Goal: Task Accomplishment & Management: Manage account settings

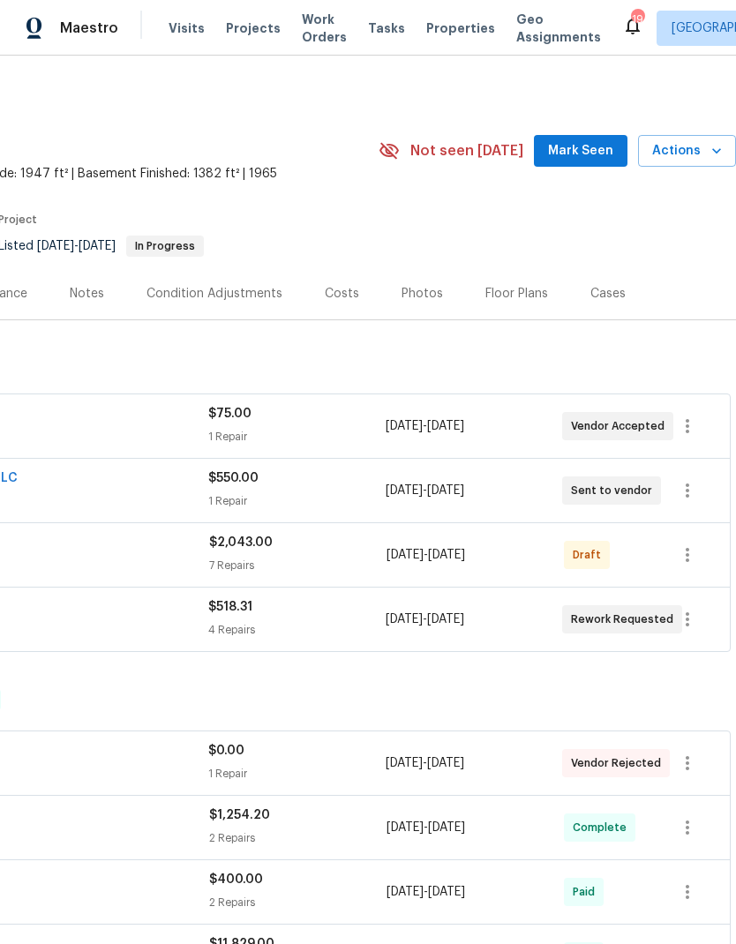
scroll to position [0, 261]
click at [689, 552] on icon "button" at bounding box center [687, 555] width 21 height 21
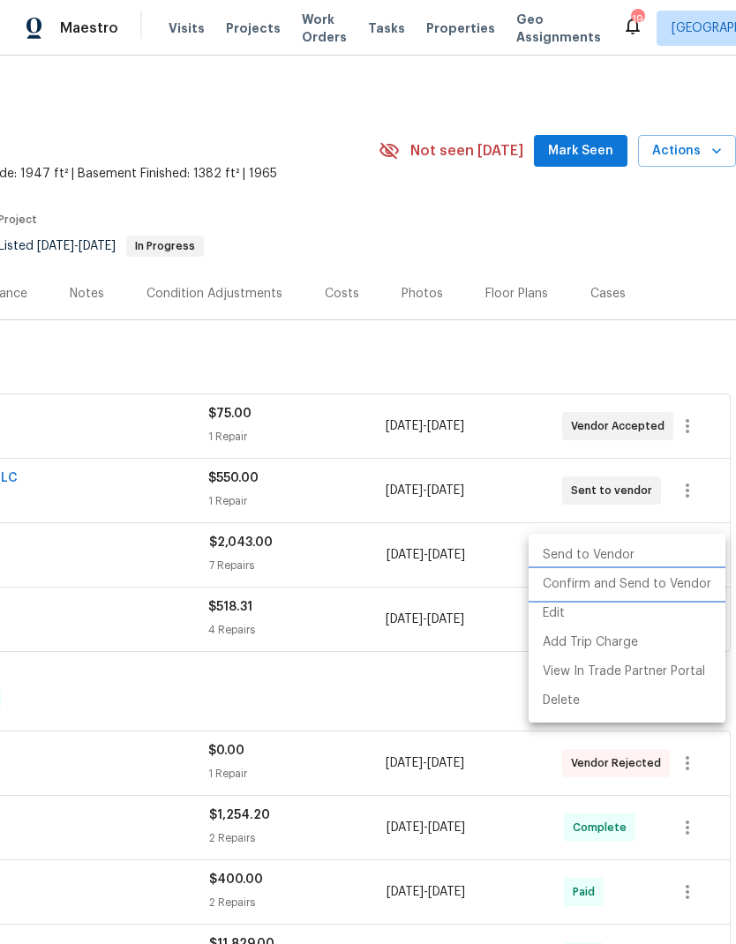
click at [641, 588] on li "Confirm and Send to Vendor" at bounding box center [627, 584] width 197 height 29
click at [408, 104] on div at bounding box center [368, 472] width 736 height 944
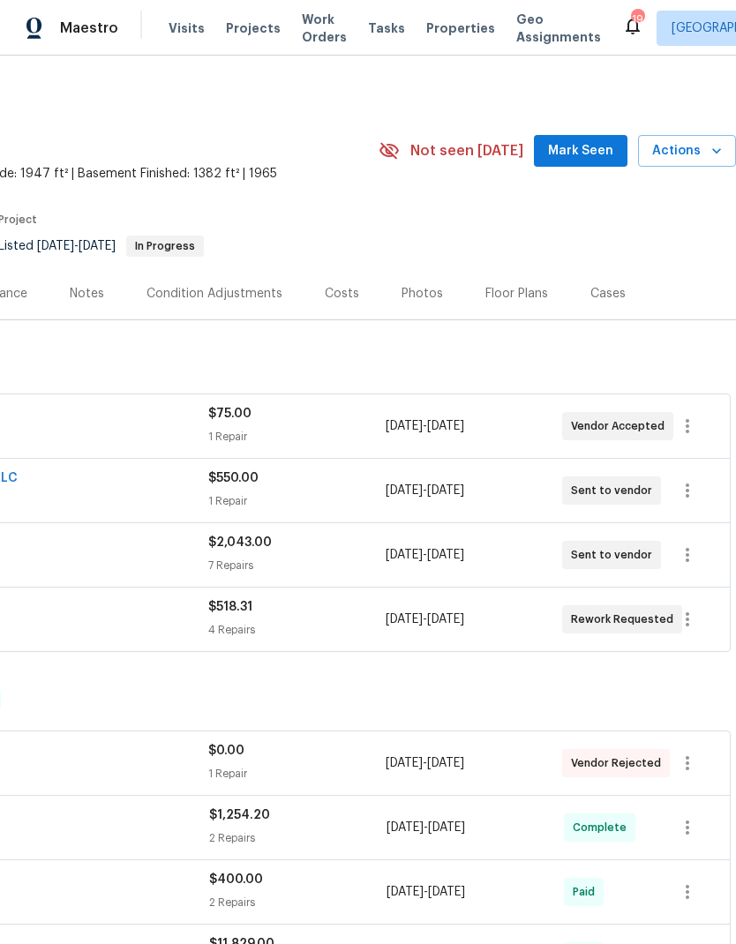
click at [321, 27] on span "Work Orders" at bounding box center [324, 28] width 45 height 35
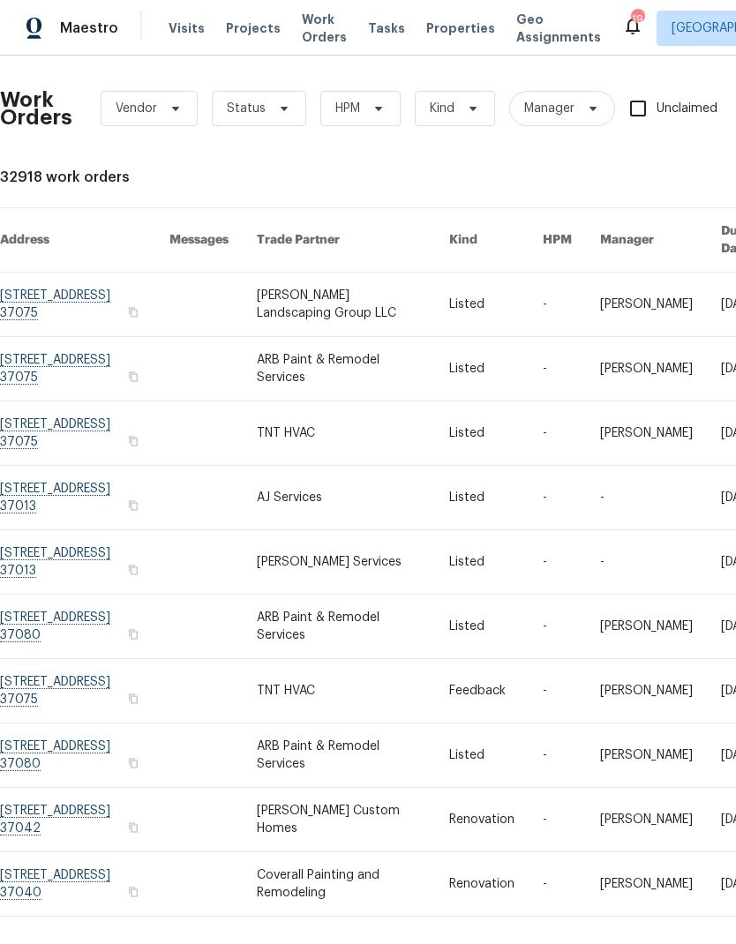
click at [353, 344] on link at bounding box center [353, 369] width 193 height 64
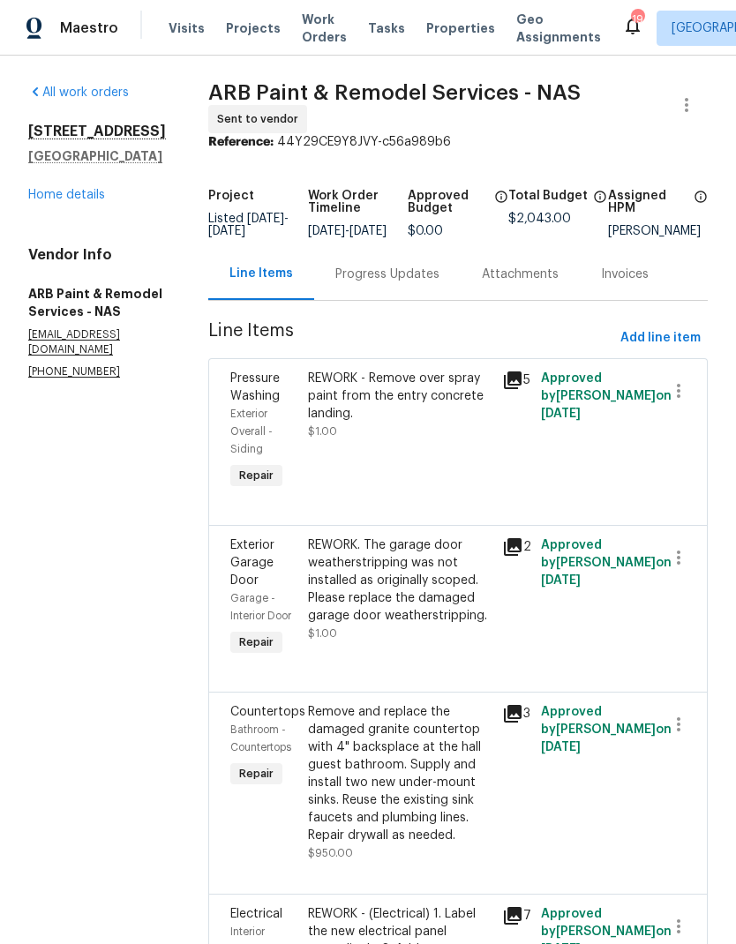
click at [381, 282] on div "Progress Updates" at bounding box center [387, 275] width 104 height 18
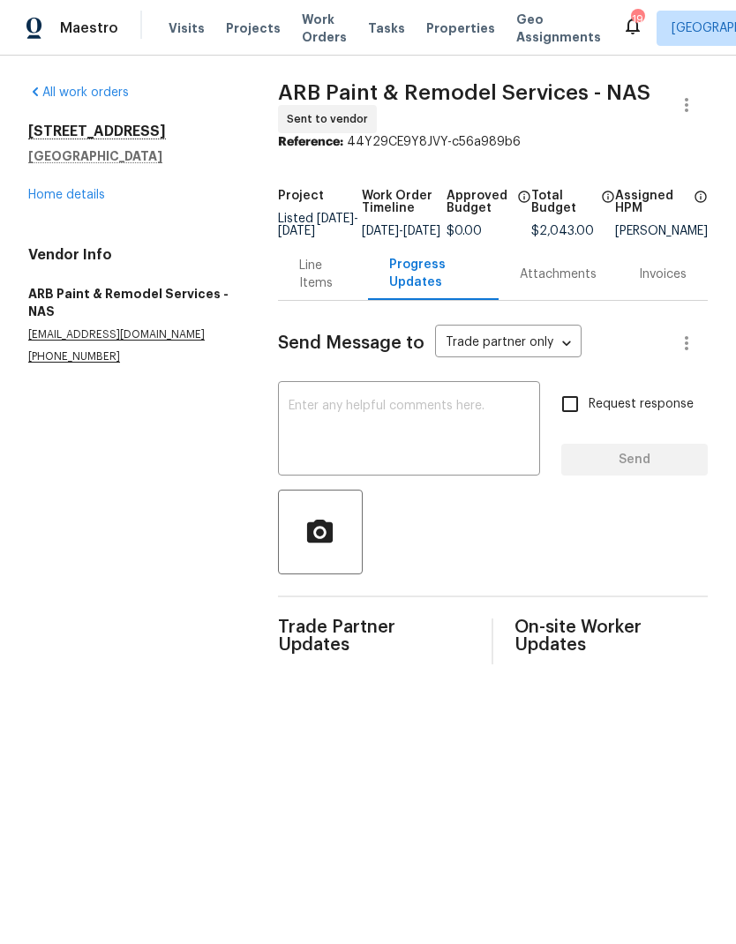
click at [448, 448] on textarea at bounding box center [409, 431] width 241 height 62
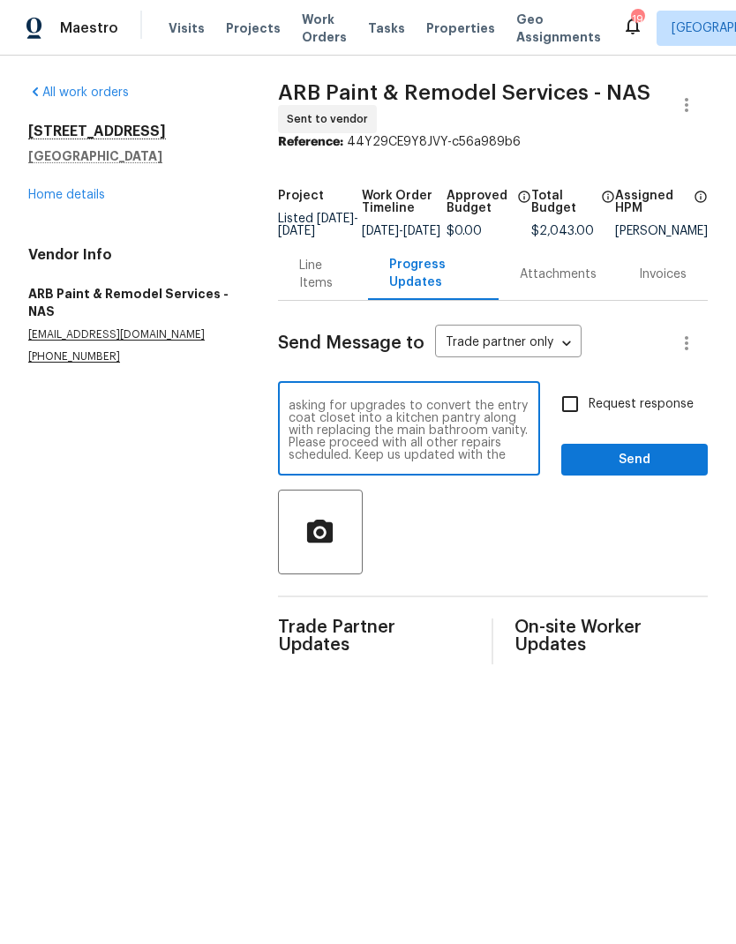
scroll to position [25, 0]
type textarea "Good afternoon! As discussed, I am asking for upgrades to convert the entry coa…"
click at [571, 423] on input "Request response" at bounding box center [570, 404] width 37 height 37
checkbox input "true"
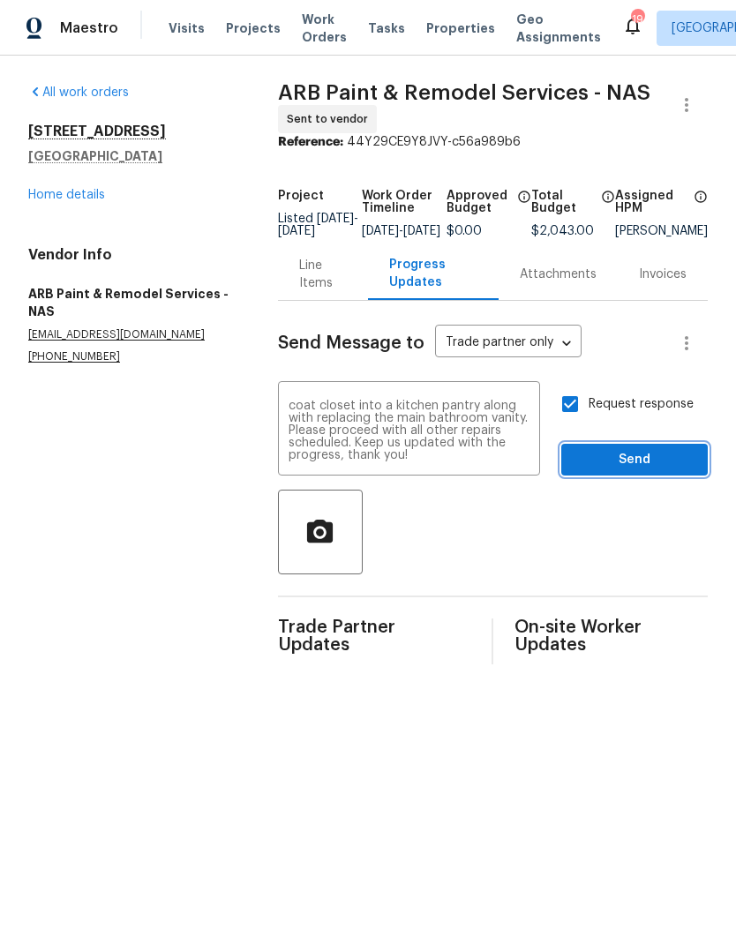
click at [604, 469] on span "Send" at bounding box center [635, 460] width 118 height 22
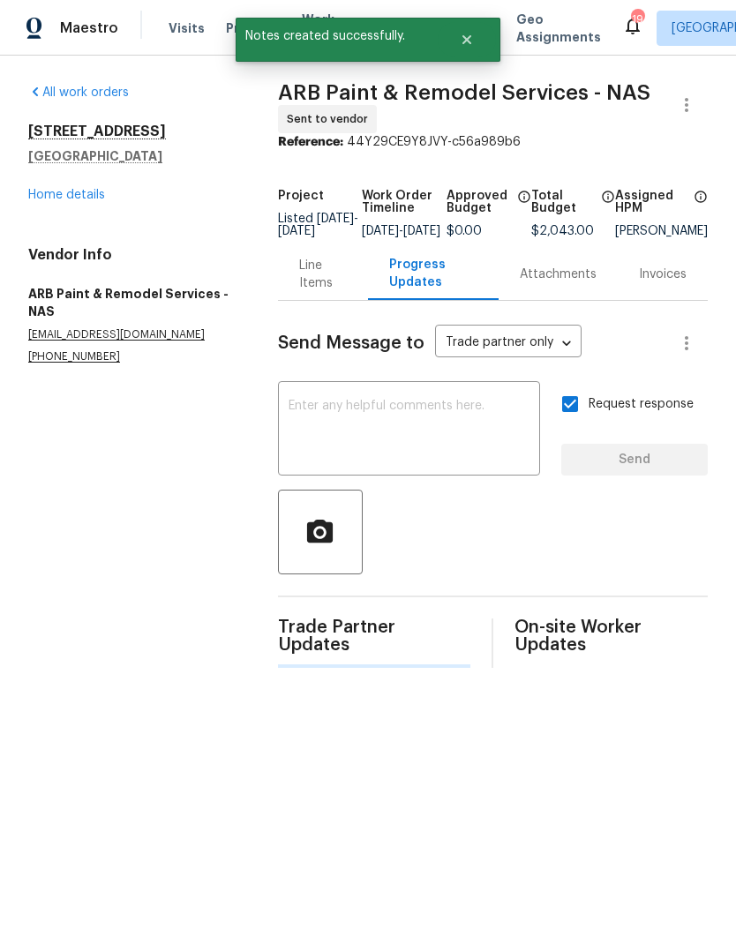
scroll to position [0, 0]
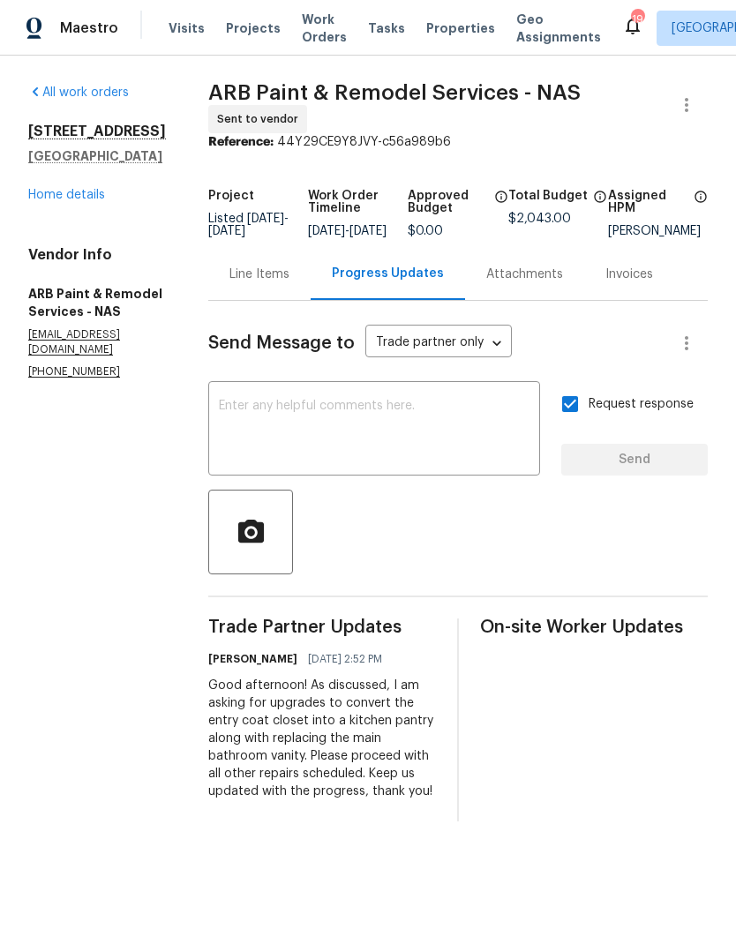
click at [252, 267] on div "Line Items" at bounding box center [259, 274] width 102 height 52
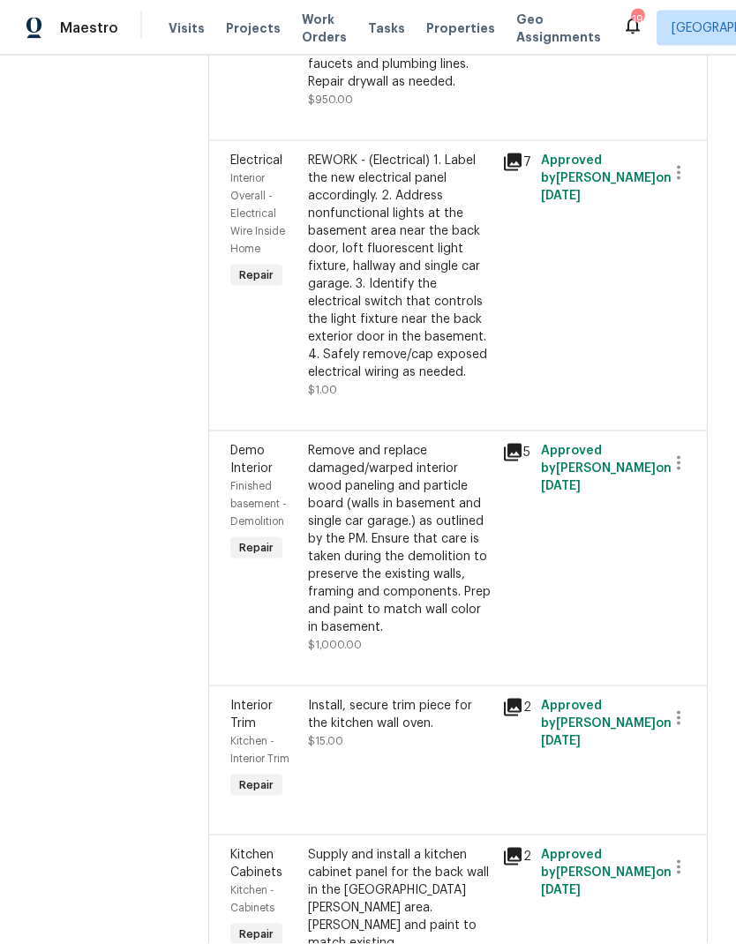
scroll to position [71, 0]
click at [330, 442] on div "Remove and replace damaged/warped interior wood paneling and particle board (wa…" at bounding box center [400, 539] width 184 height 194
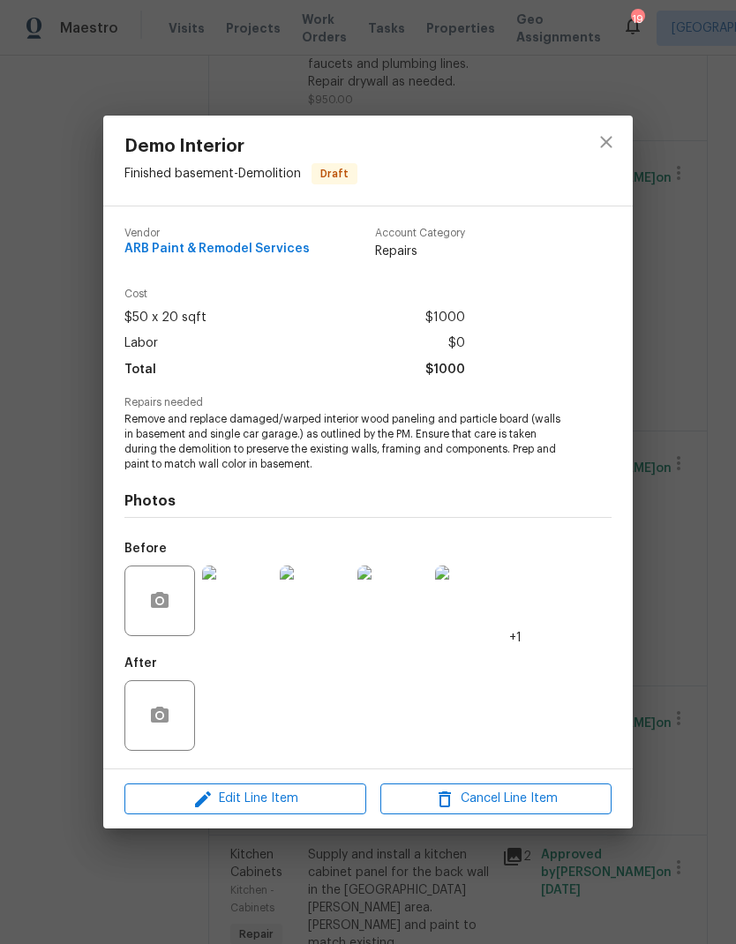
click at [228, 574] on img at bounding box center [237, 601] width 71 height 71
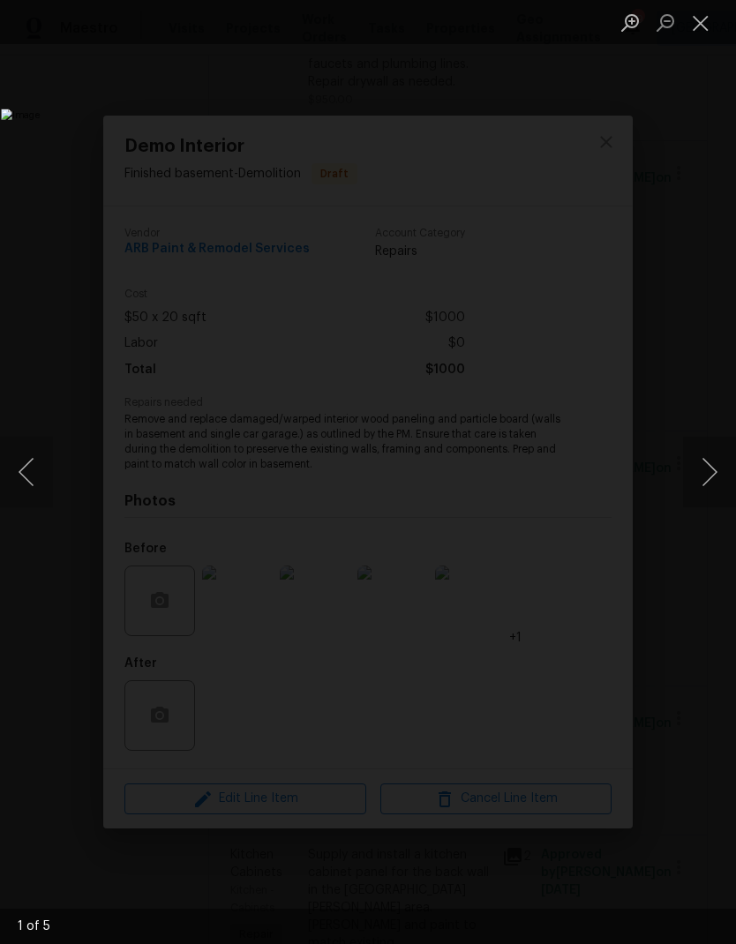
click at [719, 467] on button "Next image" at bounding box center [709, 472] width 53 height 71
click at [711, 467] on button "Next image" at bounding box center [709, 472] width 53 height 71
click at [710, 463] on button "Next image" at bounding box center [709, 472] width 53 height 71
click at [717, 471] on button "Next image" at bounding box center [709, 472] width 53 height 71
click at [702, 471] on button "Next image" at bounding box center [709, 472] width 53 height 71
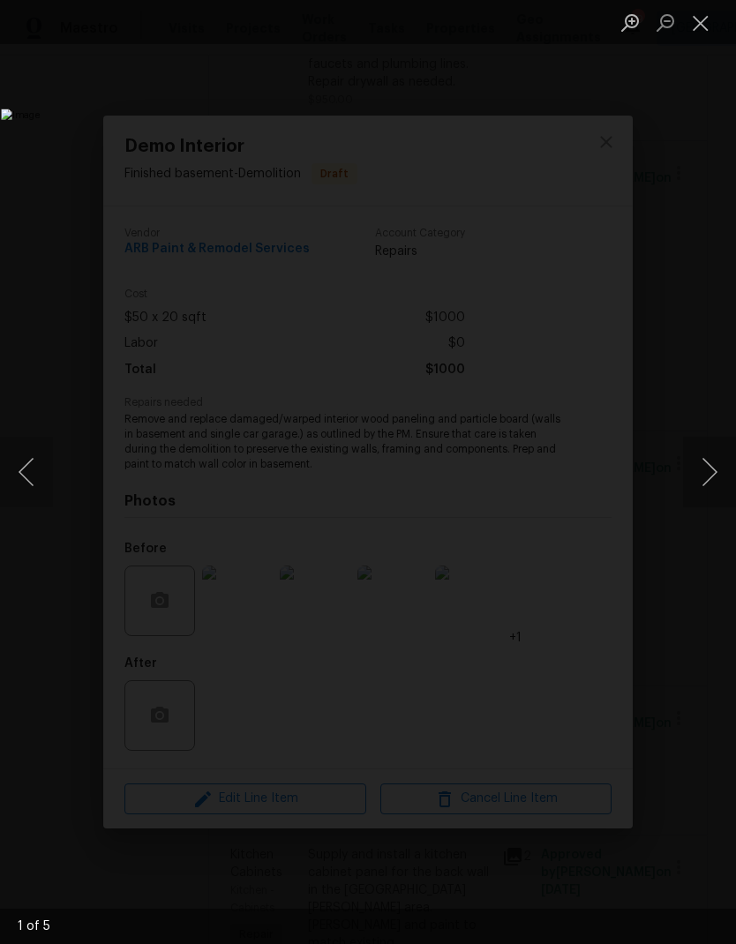
click at [697, 478] on button "Next image" at bounding box center [709, 472] width 53 height 71
click at [718, 27] on button "Close lightbox" at bounding box center [700, 22] width 35 height 31
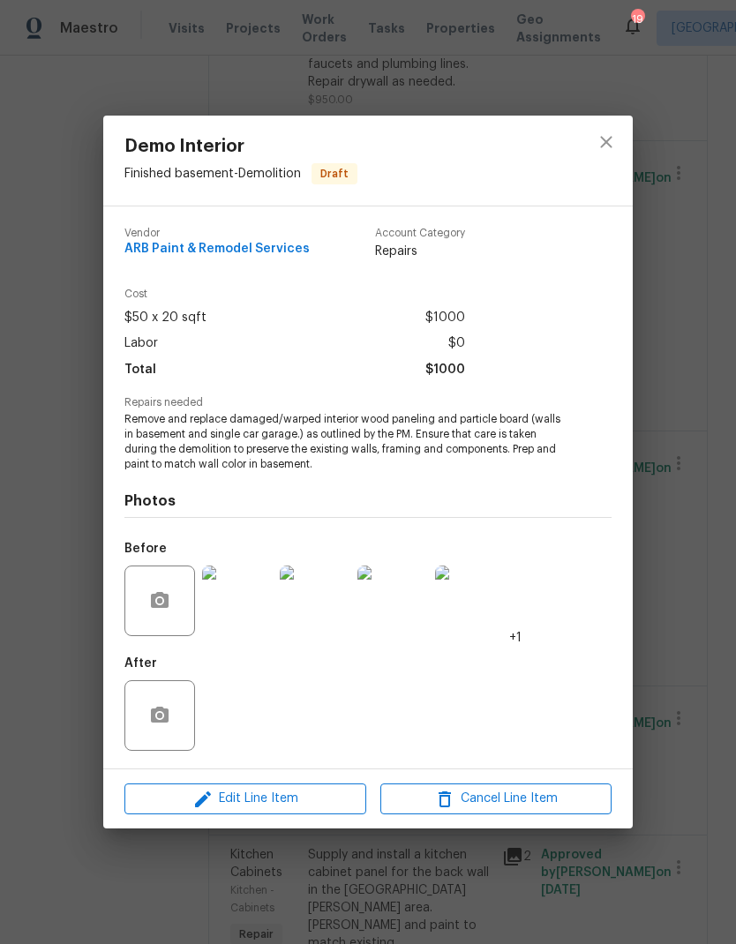
click at [628, 127] on div at bounding box center [606, 161] width 53 height 90
click at [612, 152] on button "close" at bounding box center [606, 142] width 42 height 42
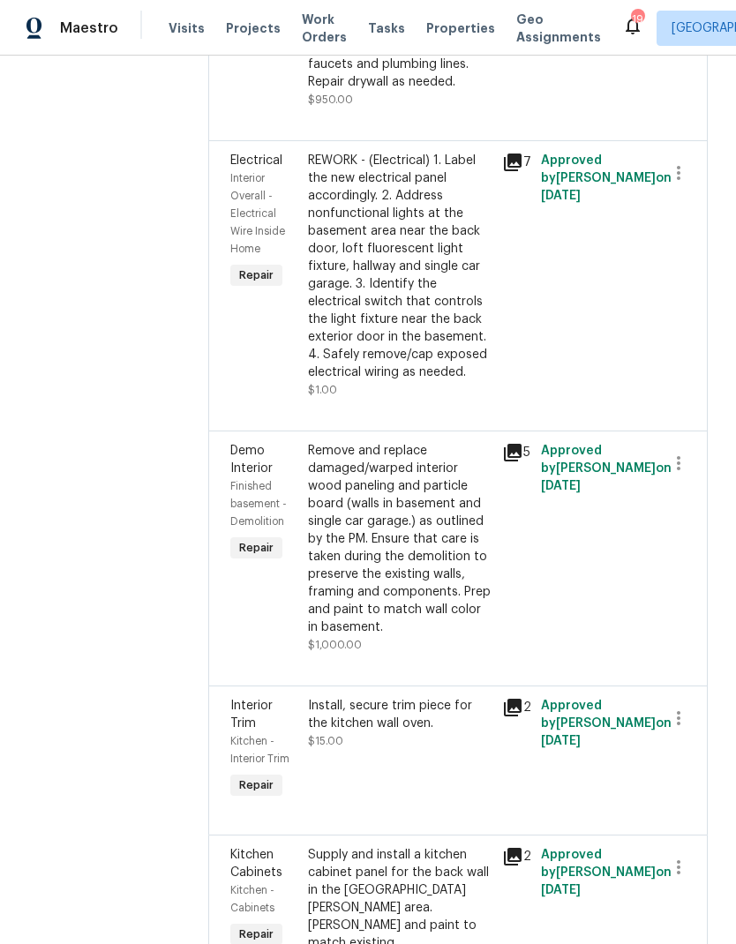
click at [407, 697] on div "Install, secure trim piece for the kitchen wall oven. $15.00" at bounding box center [400, 723] width 184 height 53
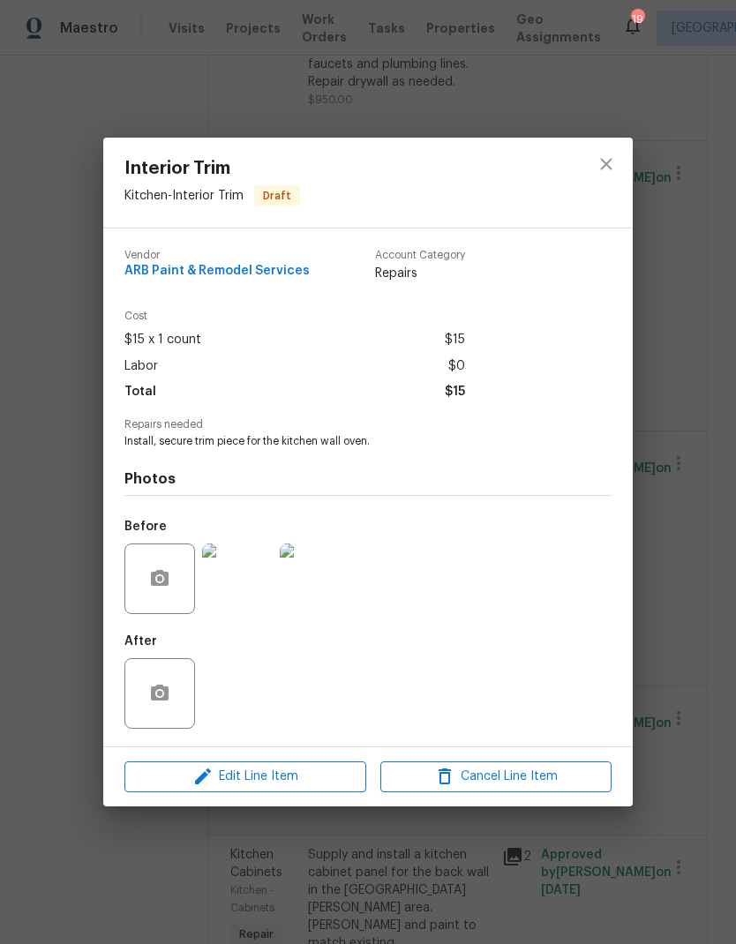
click at [228, 592] on img at bounding box center [237, 579] width 71 height 71
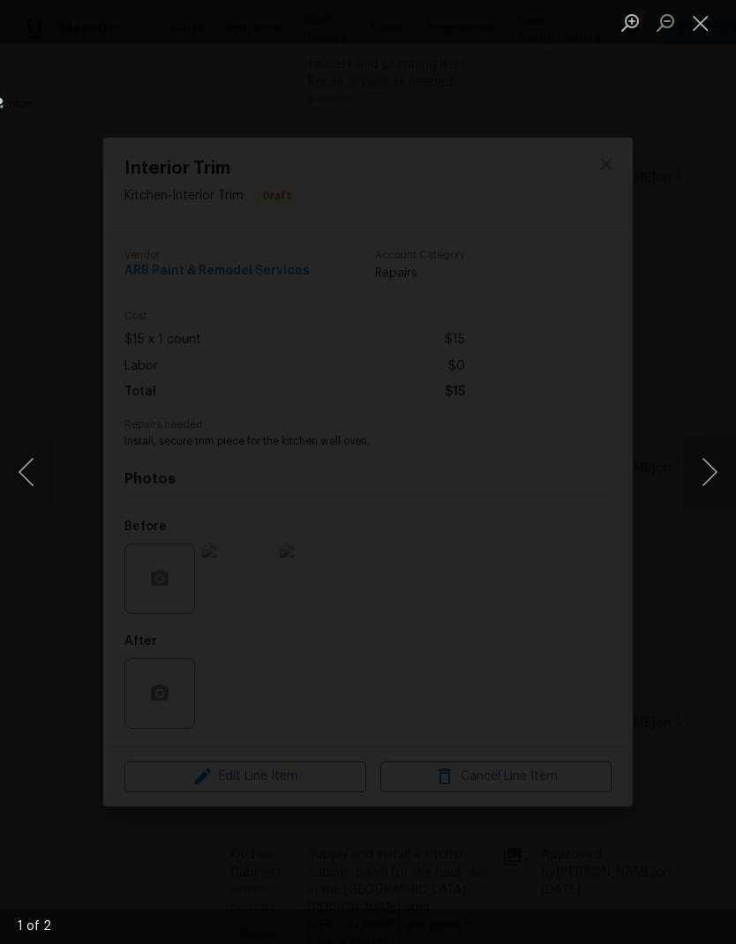
click at [726, 490] on button "Next image" at bounding box center [709, 472] width 53 height 71
click at [704, 29] on button "Close lightbox" at bounding box center [700, 22] width 35 height 31
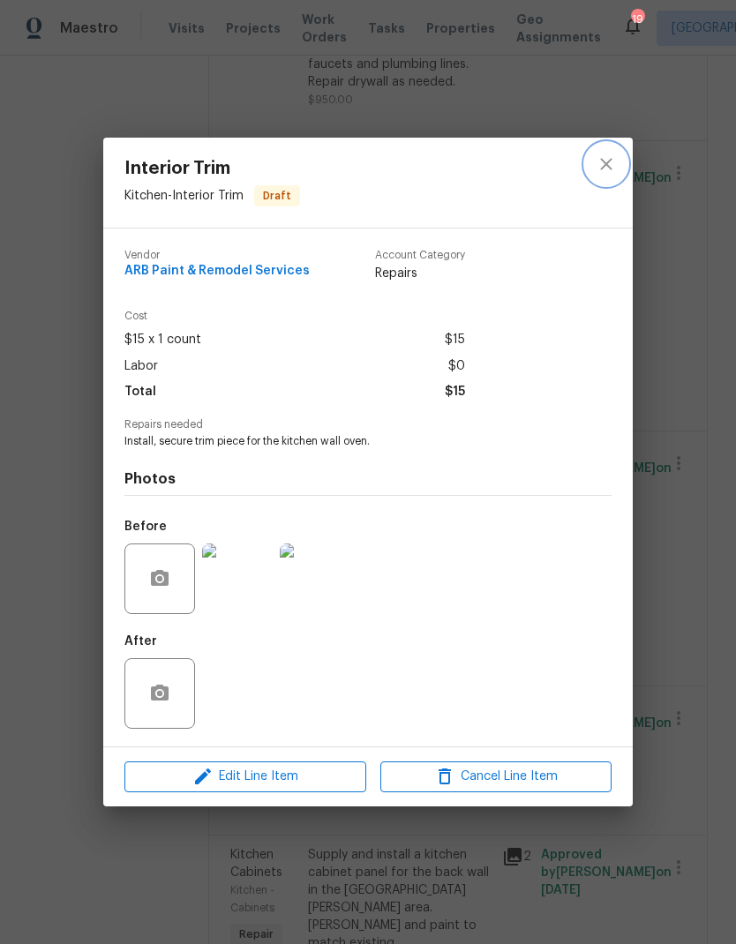
click at [616, 154] on icon "close" at bounding box center [606, 164] width 21 height 21
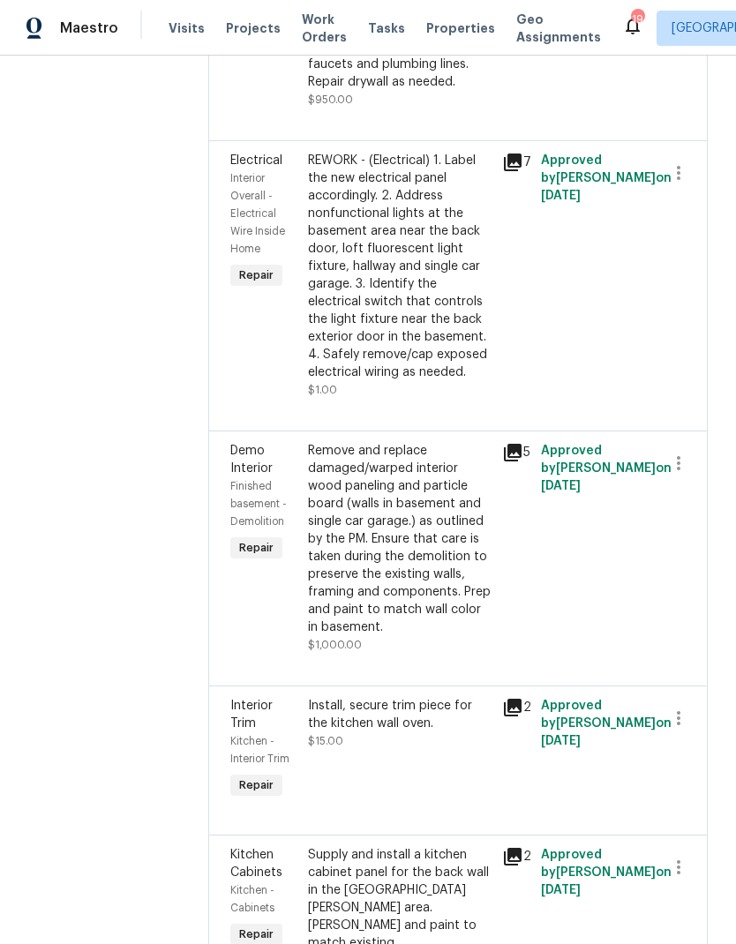
click at [384, 846] on div "Supply and install a kitchen cabinet panel for the back wall in the Lazy Susan …" at bounding box center [400, 899] width 184 height 106
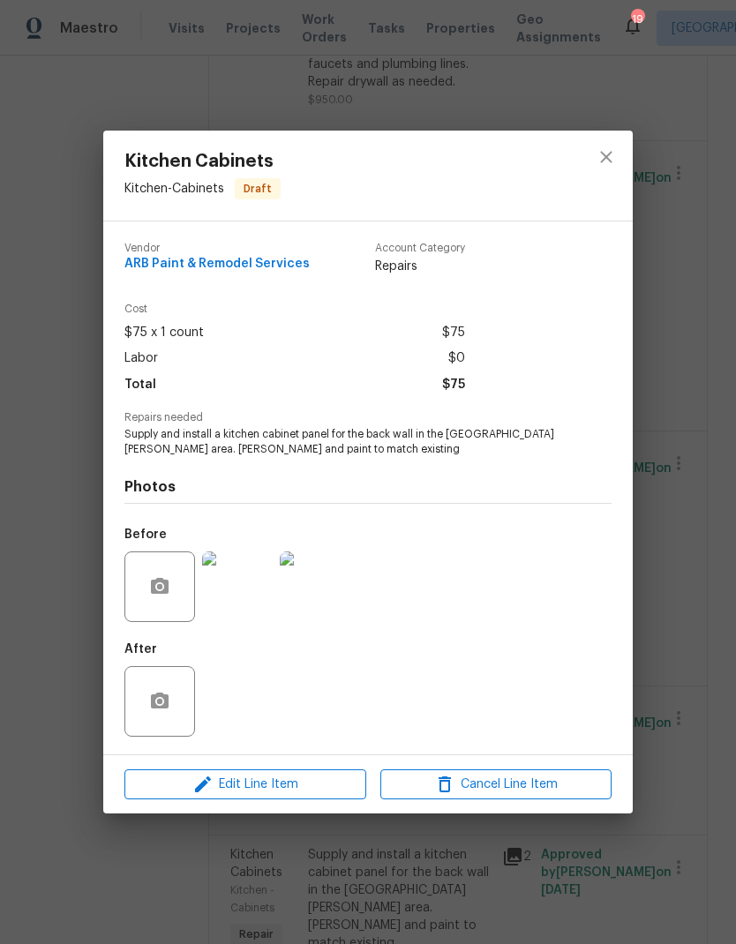
click at [224, 598] on img at bounding box center [237, 587] width 71 height 71
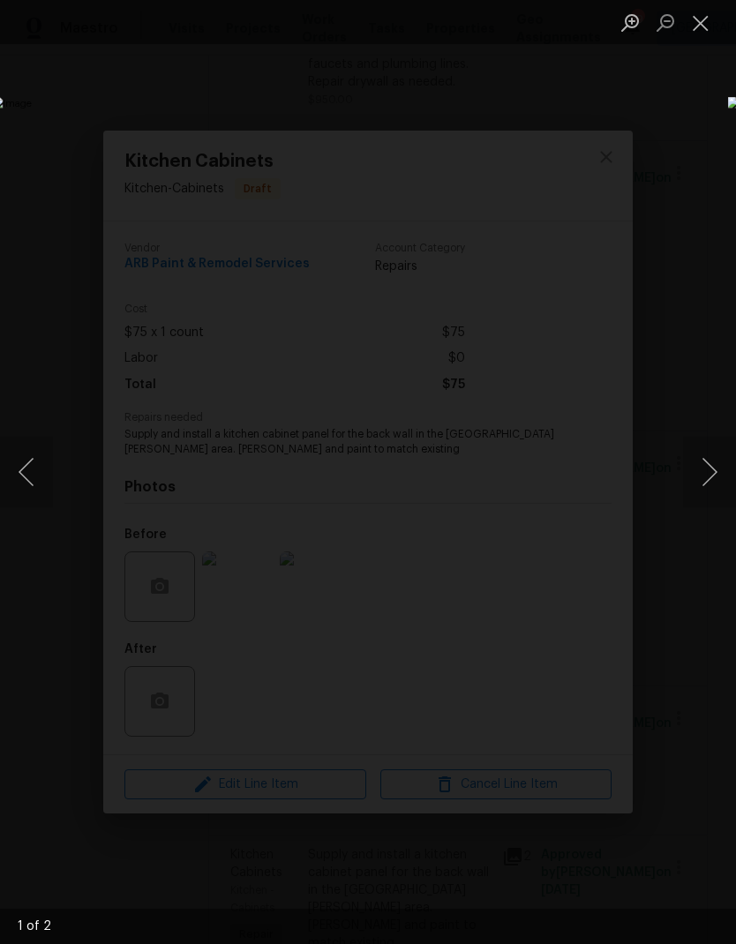
click at [712, 478] on button "Next image" at bounding box center [709, 472] width 53 height 71
click at [696, 29] on button "Close lightbox" at bounding box center [700, 22] width 35 height 31
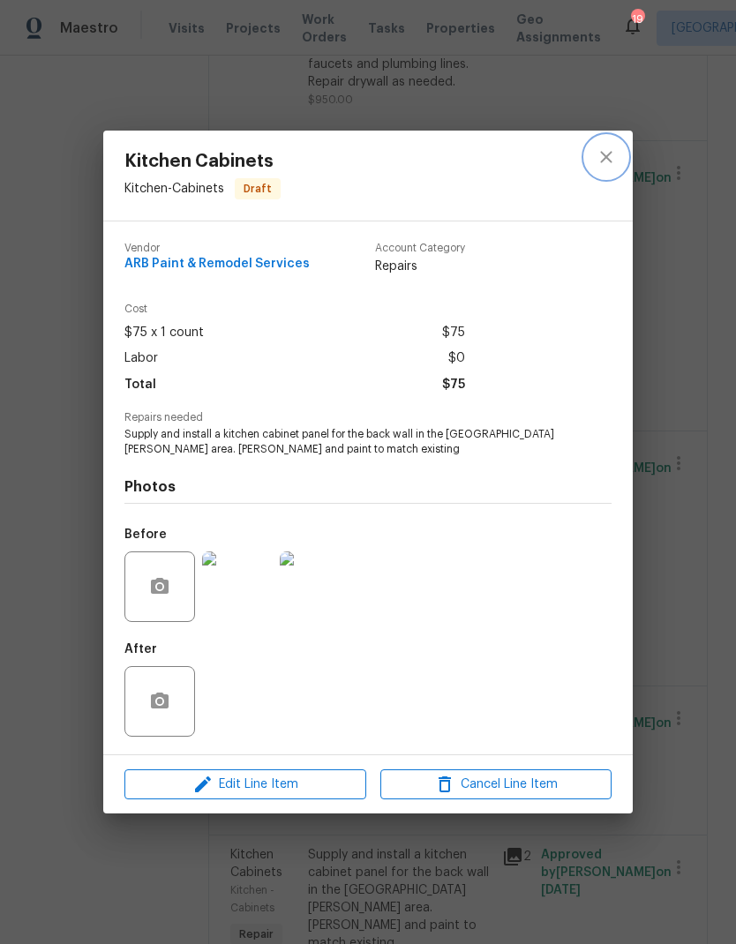
click at [610, 151] on icon "close" at bounding box center [605, 156] width 11 height 11
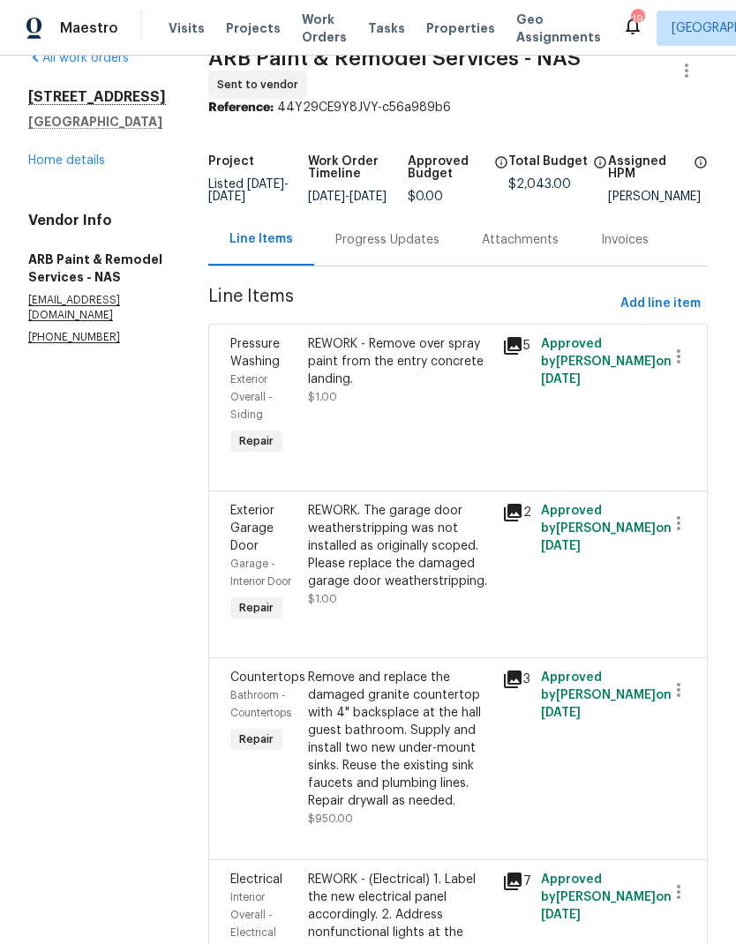
scroll to position [31, 0]
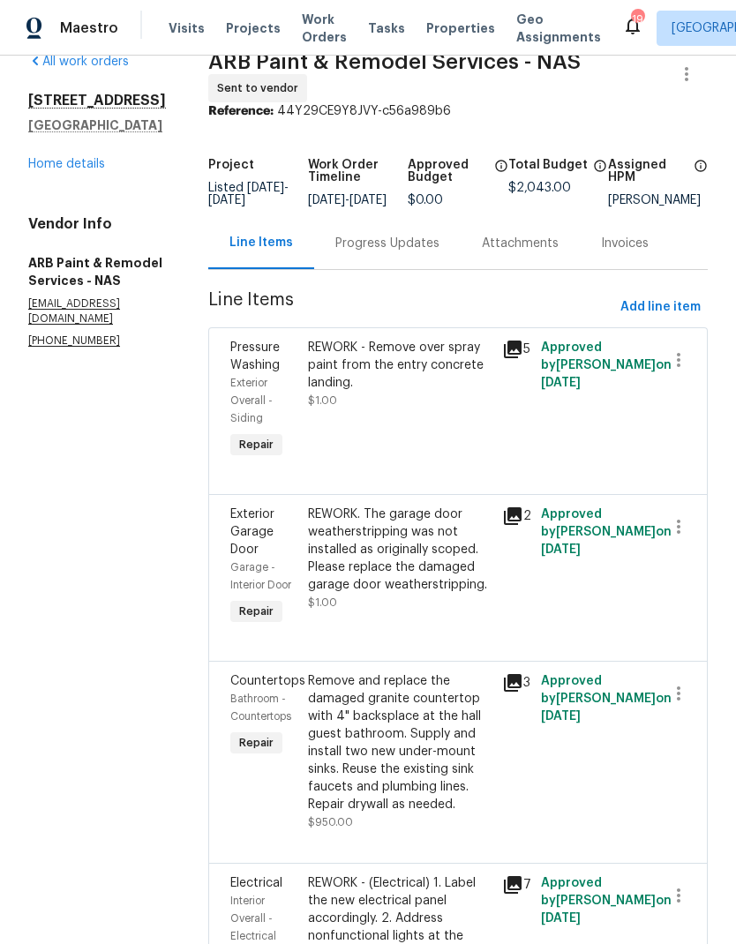
click at [402, 339] on div "REWORK - Remove over spray paint from the entry concrete landing." at bounding box center [400, 365] width 184 height 53
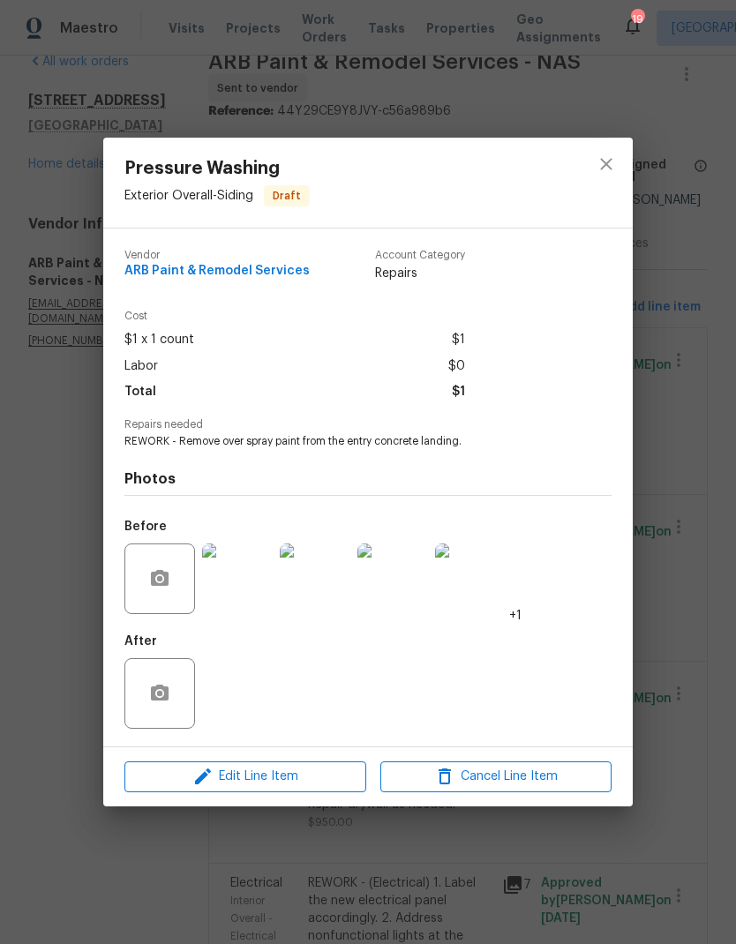
click at [245, 591] on img at bounding box center [237, 579] width 71 height 71
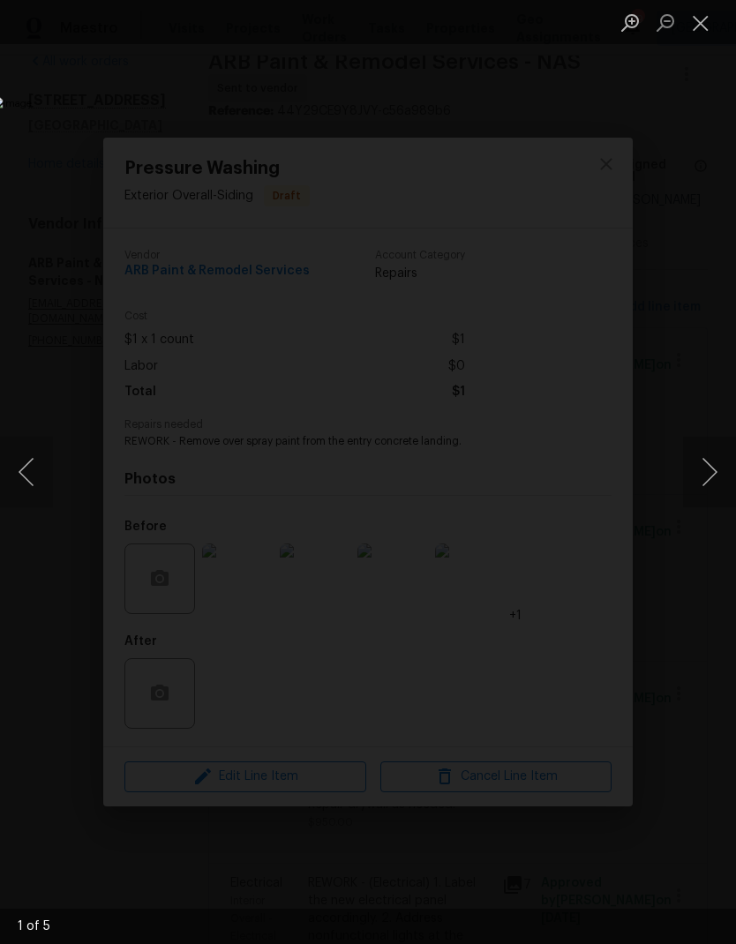
click at [707, 482] on button "Next image" at bounding box center [709, 472] width 53 height 71
click at [713, 479] on button "Next image" at bounding box center [709, 472] width 53 height 71
click at [690, 493] on button "Next image" at bounding box center [709, 472] width 53 height 71
click at [689, 492] on button "Next image" at bounding box center [709, 472] width 53 height 71
click at [700, 36] on button "Close lightbox" at bounding box center [700, 22] width 35 height 31
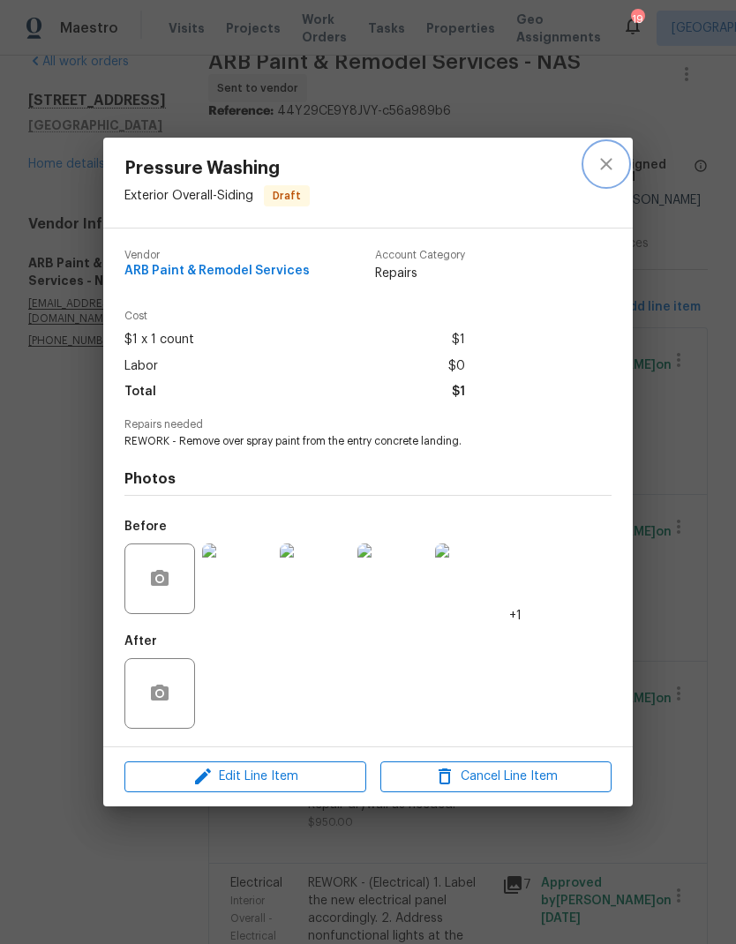
click at [603, 167] on icon "close" at bounding box center [605, 164] width 11 height 11
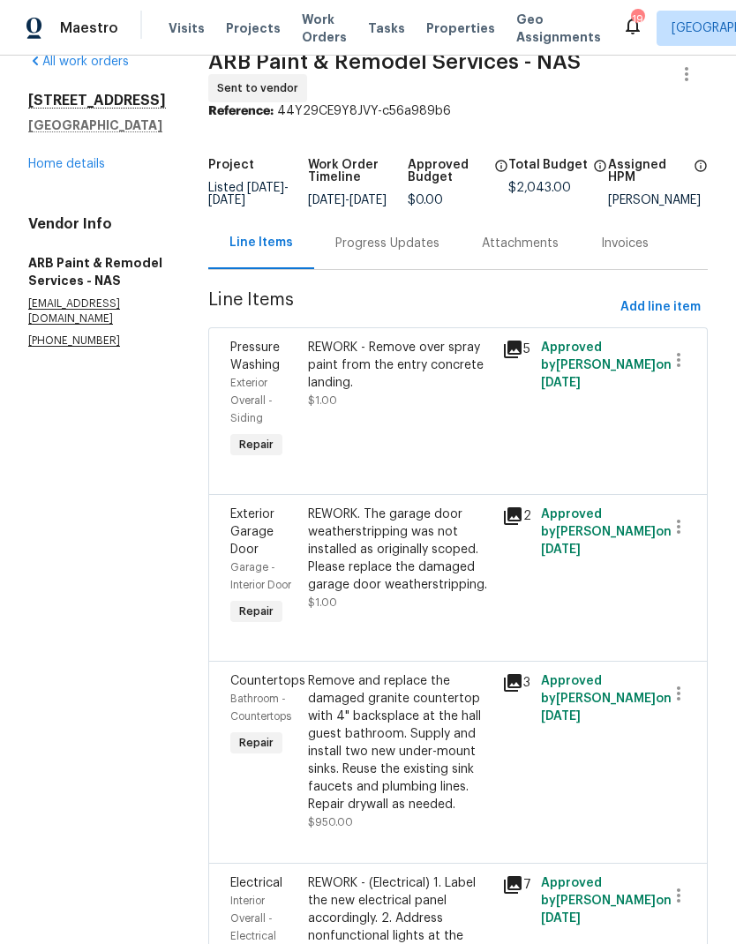
click at [389, 523] on div "REWORK. The garage door weatherstripping was not installed as originally scoped…" at bounding box center [400, 550] width 184 height 88
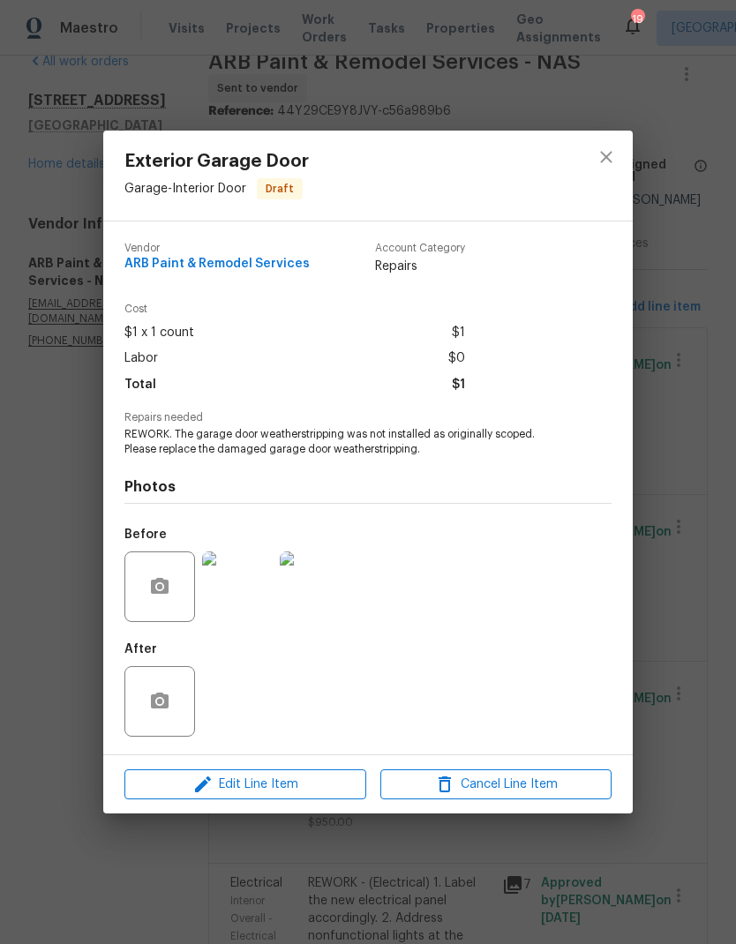
click at [239, 616] on img at bounding box center [237, 587] width 71 height 71
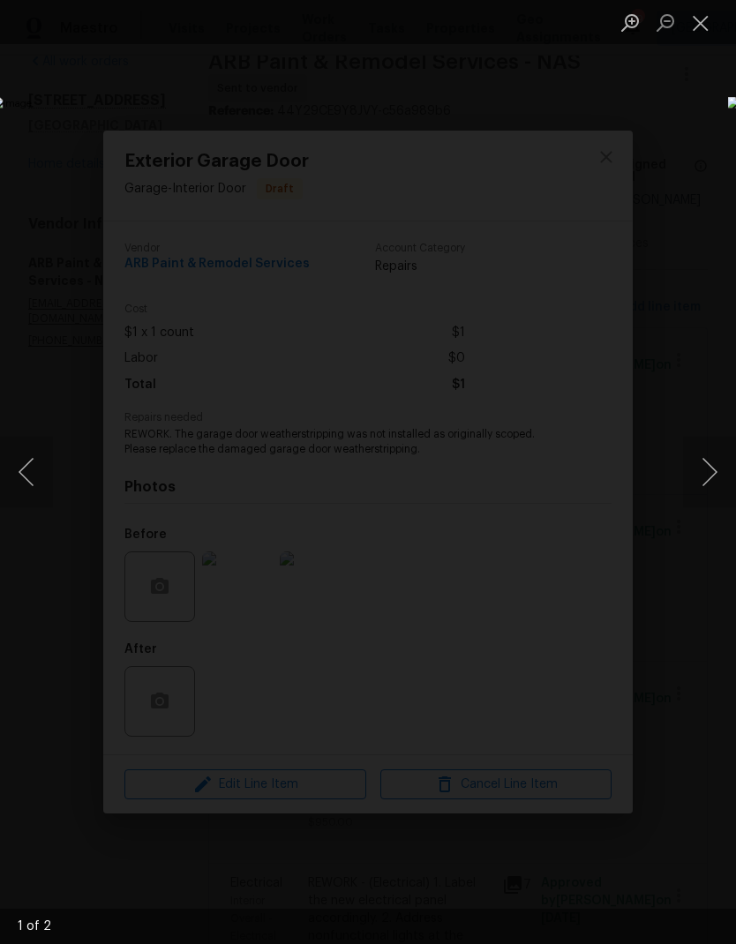
click at [723, 473] on button "Next image" at bounding box center [709, 472] width 53 height 71
click at [705, 14] on button "Close lightbox" at bounding box center [700, 22] width 35 height 31
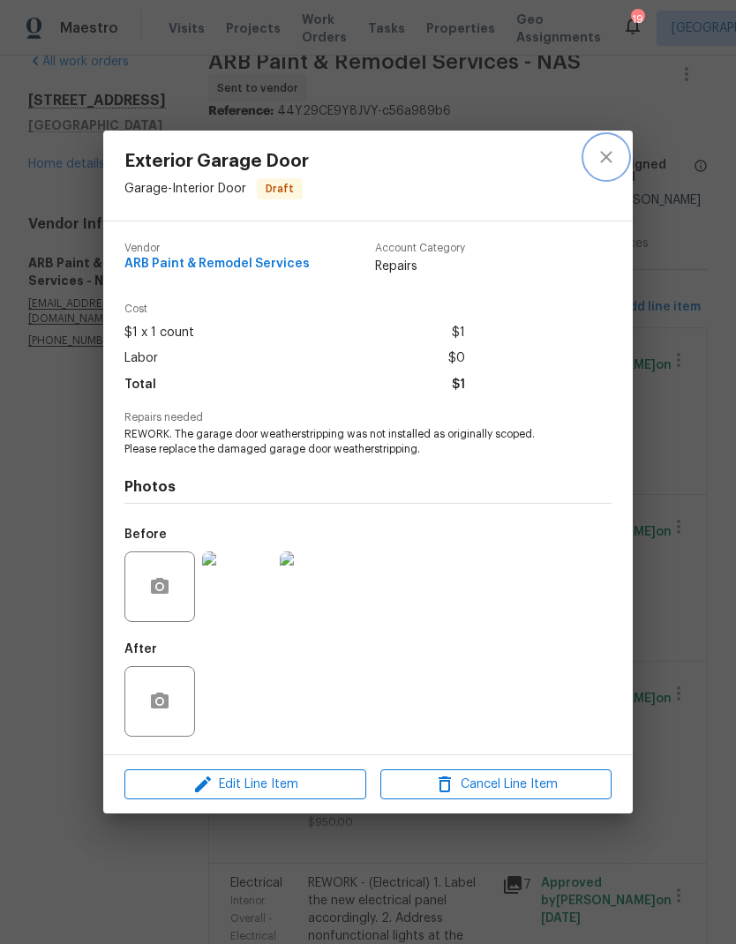
click at [613, 158] on icon "close" at bounding box center [606, 157] width 21 height 21
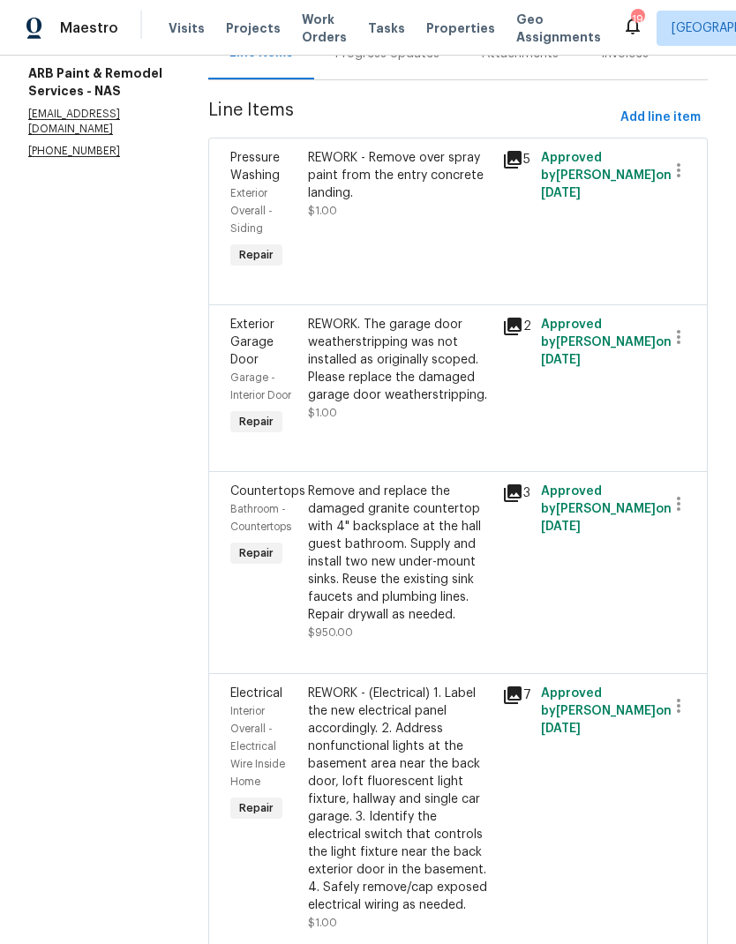
scroll to position [233, 0]
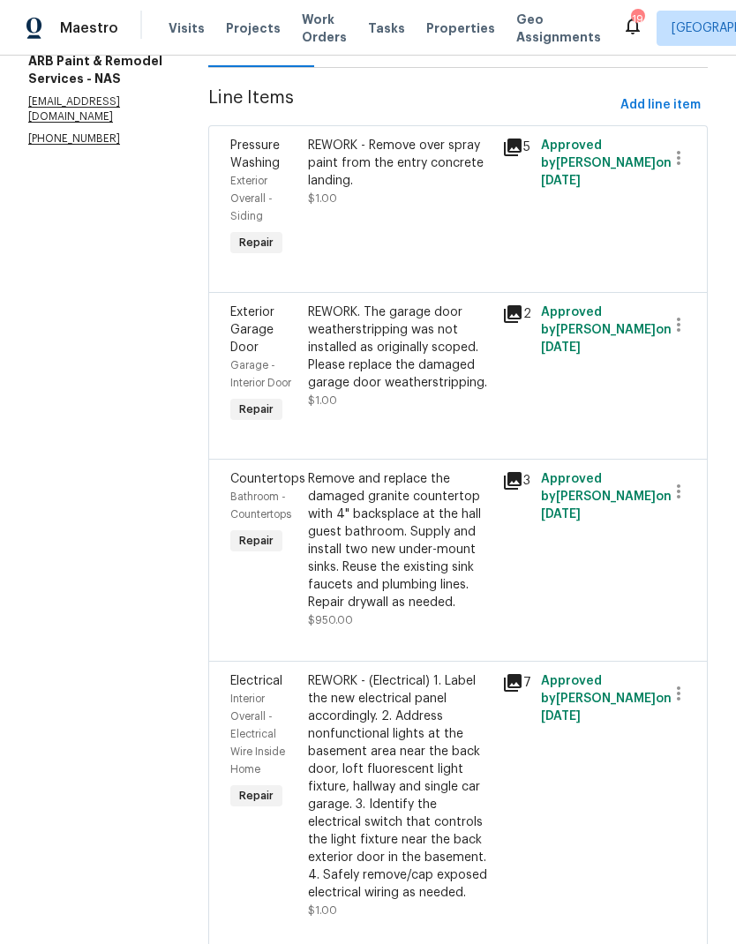
click at [385, 518] on div "Remove and replace the damaged granite countertop with 4" backsplace at the hal…" at bounding box center [400, 540] width 184 height 141
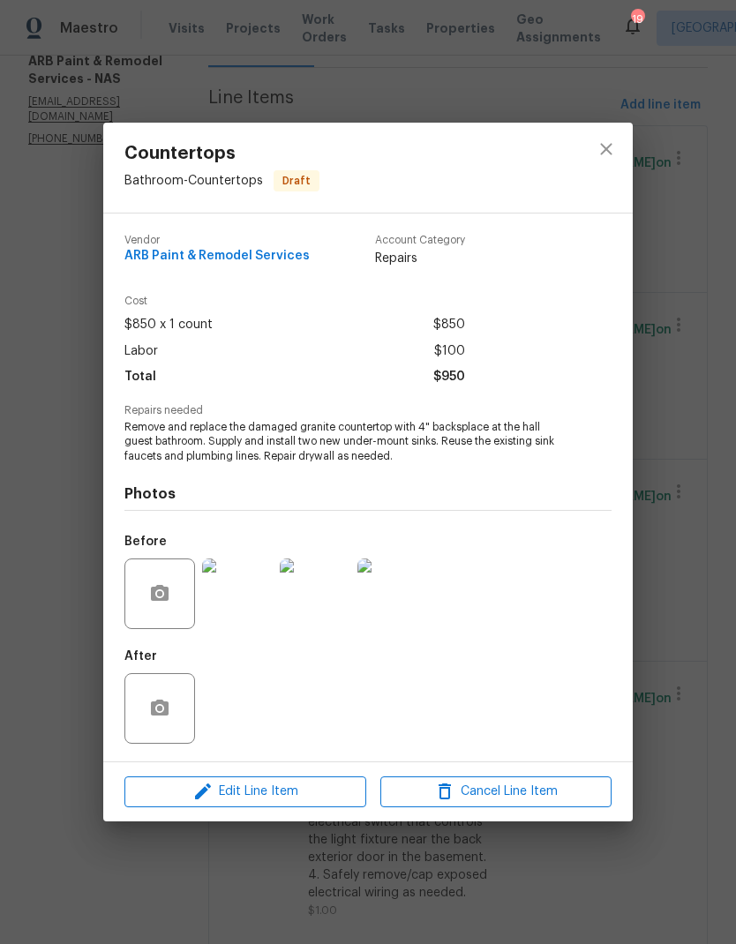
click at [248, 607] on img at bounding box center [237, 594] width 71 height 71
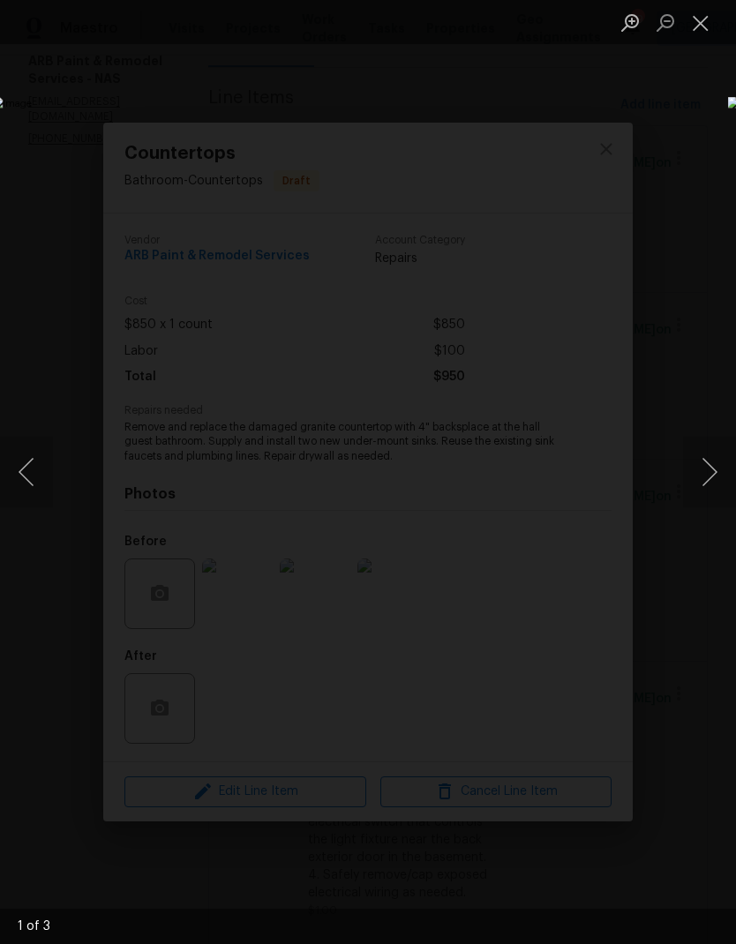
click at [692, 479] on button "Next image" at bounding box center [709, 472] width 53 height 71
click at [696, 481] on button "Next image" at bounding box center [709, 472] width 53 height 71
click at [702, 33] on button "Close lightbox" at bounding box center [700, 22] width 35 height 31
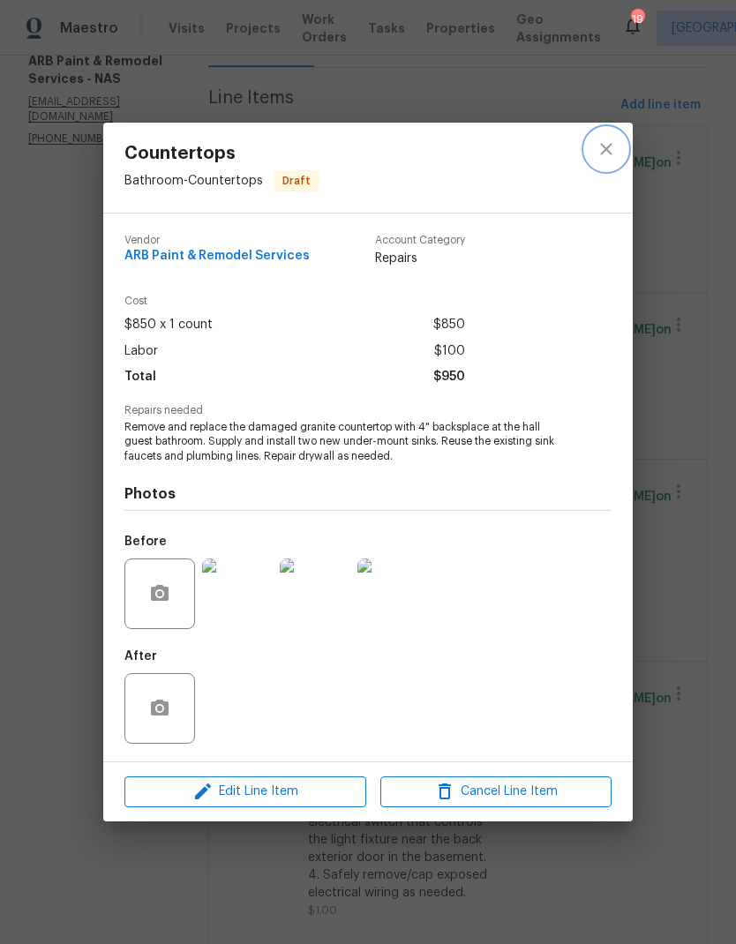
click at [599, 139] on icon "close" at bounding box center [606, 149] width 21 height 21
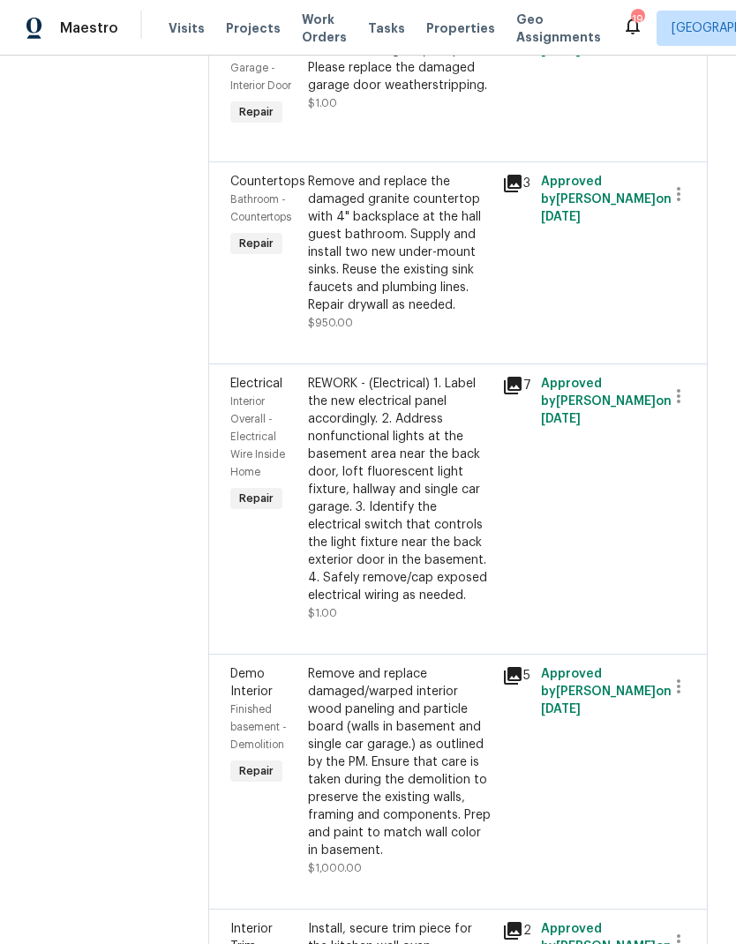
scroll to position [583, 0]
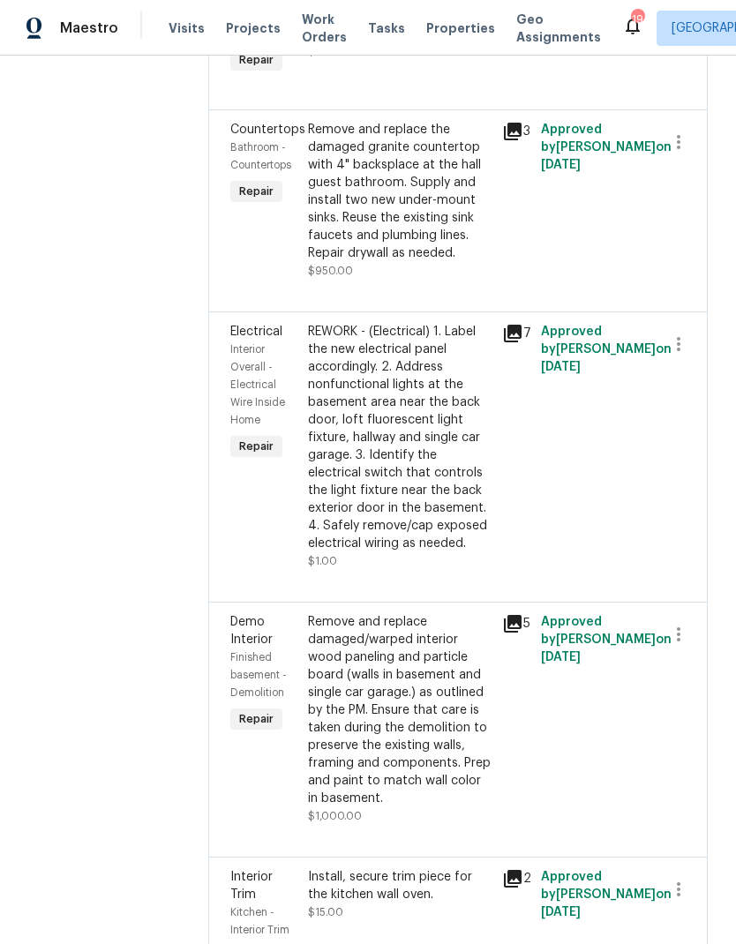
click at [405, 388] on div "REWORK - (Electrical) 1. Label the new electrical panel accordingly. 2. Address…" at bounding box center [400, 437] width 184 height 229
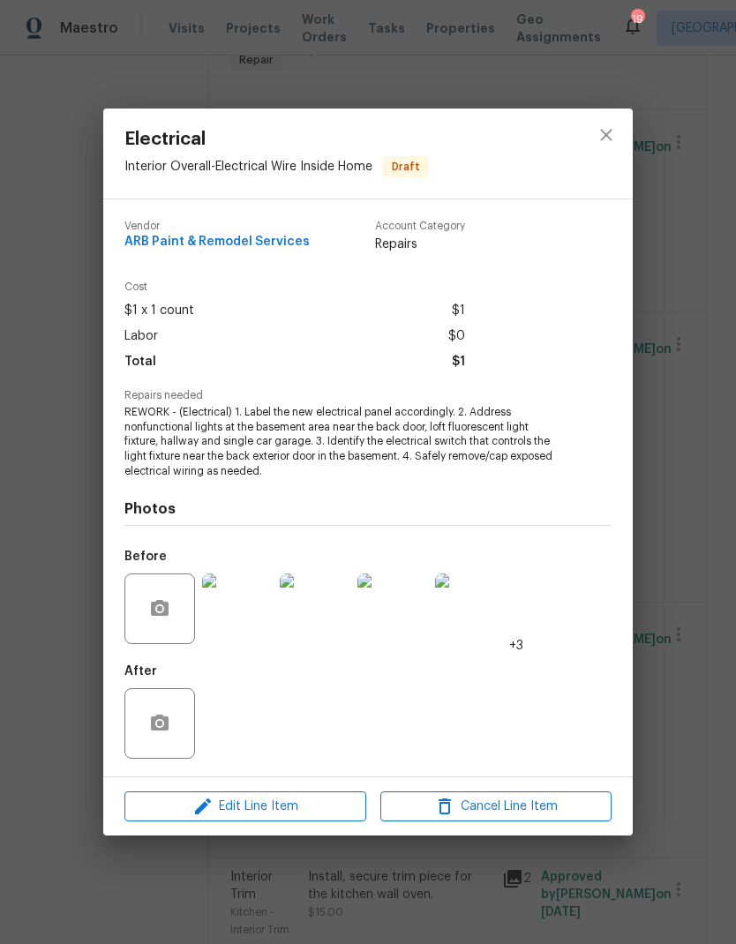
click at [254, 603] on img at bounding box center [237, 609] width 71 height 71
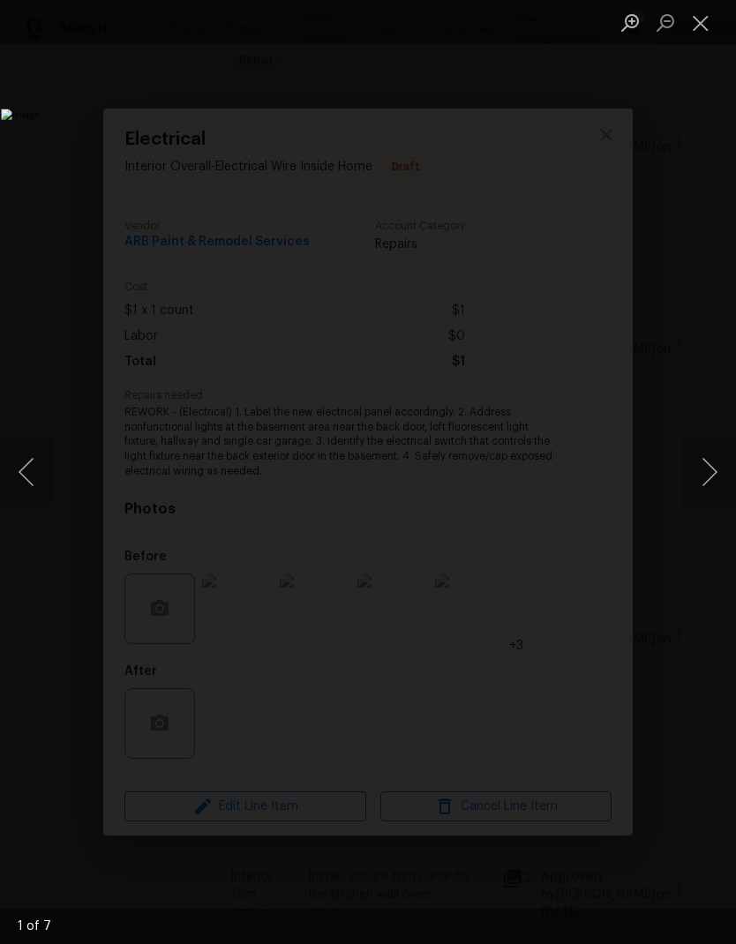
click at [709, 482] on button "Next image" at bounding box center [709, 472] width 53 height 71
click at [706, 472] on button "Next image" at bounding box center [709, 472] width 53 height 71
click at [702, 469] on button "Next image" at bounding box center [709, 472] width 53 height 71
click at [708, 473] on button "Next image" at bounding box center [709, 472] width 53 height 71
click at [711, 474] on button "Next image" at bounding box center [709, 472] width 53 height 71
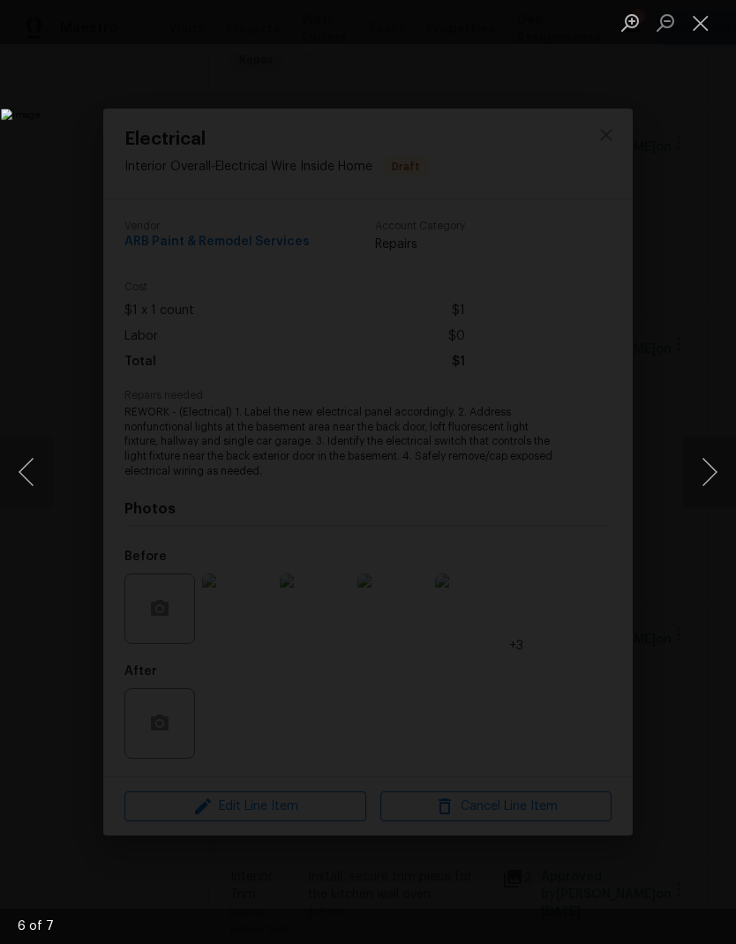
click at [720, 491] on button "Next image" at bounding box center [709, 472] width 53 height 71
click at [710, 497] on button "Next image" at bounding box center [709, 472] width 53 height 71
click at [568, 109] on img "Lightbox" at bounding box center [284, 472] width 567 height 726
click at [707, 26] on button "Close lightbox" at bounding box center [700, 22] width 35 height 31
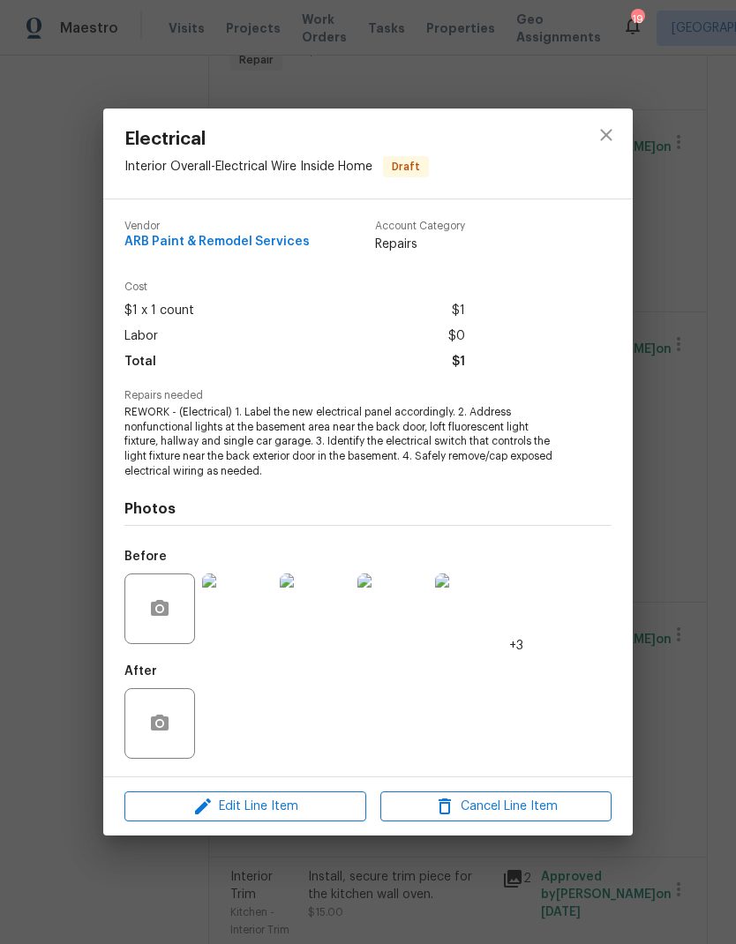
click at [620, 112] on div at bounding box center [606, 154] width 53 height 90
click at [611, 124] on icon "close" at bounding box center [606, 134] width 21 height 21
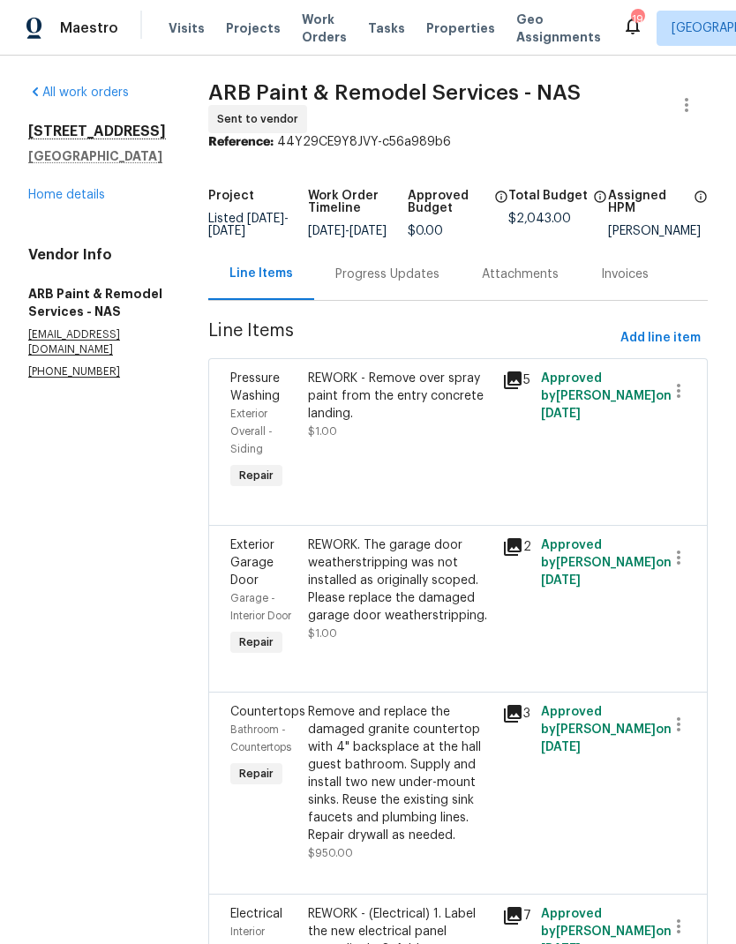
scroll to position [0, 0]
click at [76, 147] on div "203 Snug Harbor Dr Hendersonville, TN 37075 Home details" at bounding box center [97, 163] width 138 height 81
click at [81, 189] on link "Home details" at bounding box center [66, 195] width 77 height 12
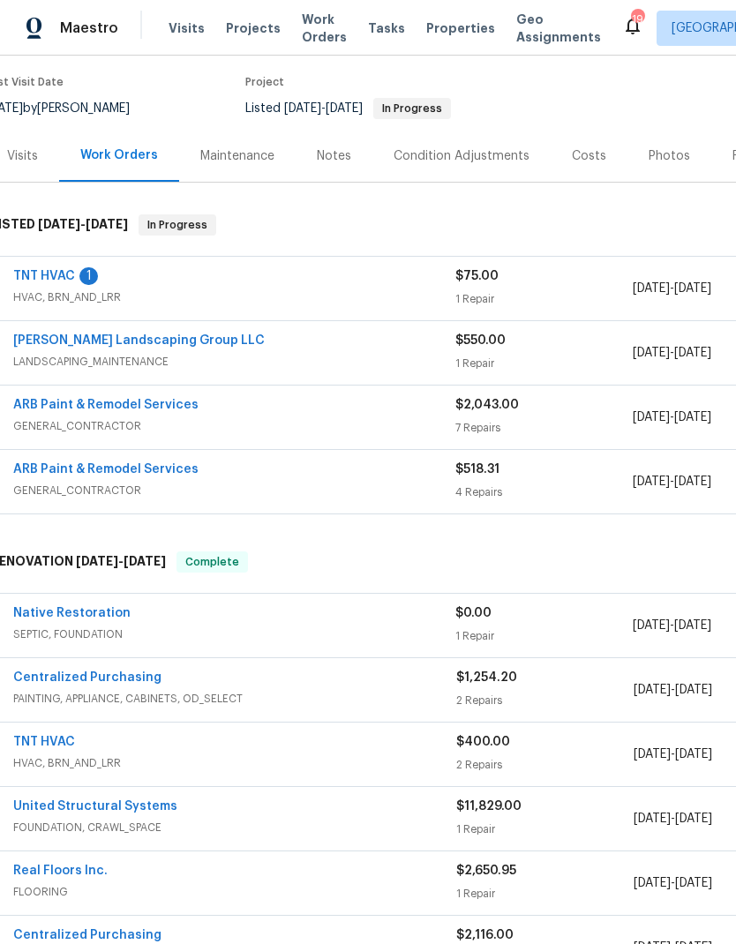
scroll to position [127, 22]
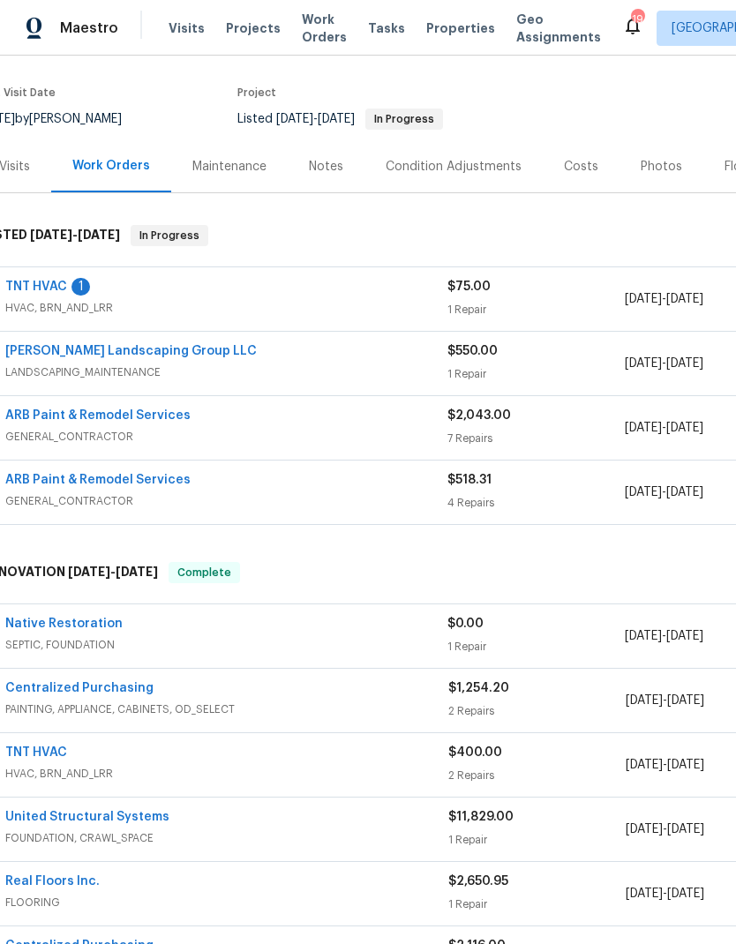
click at [577, 158] on div "Costs" at bounding box center [581, 167] width 34 height 18
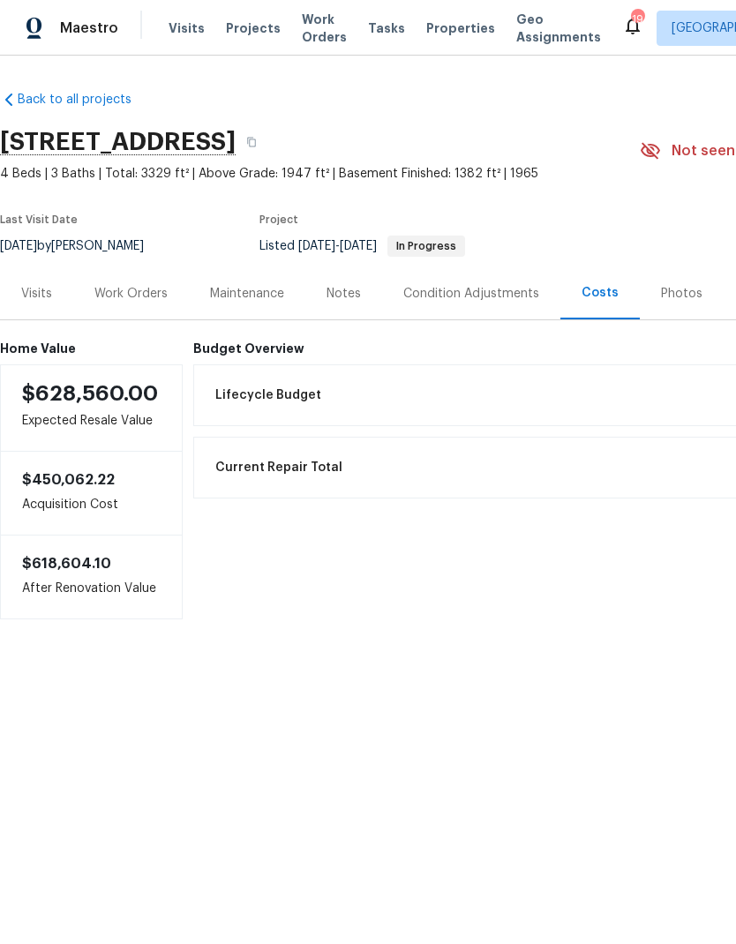
click at [154, 295] on div "Work Orders" at bounding box center [130, 294] width 73 height 18
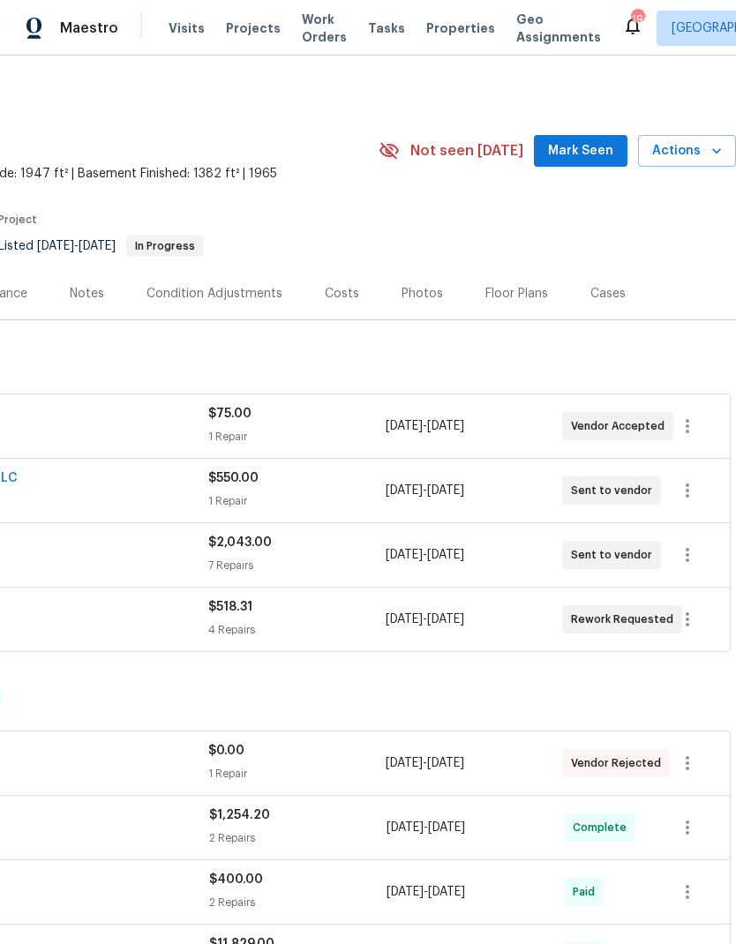
scroll to position [0, 261]
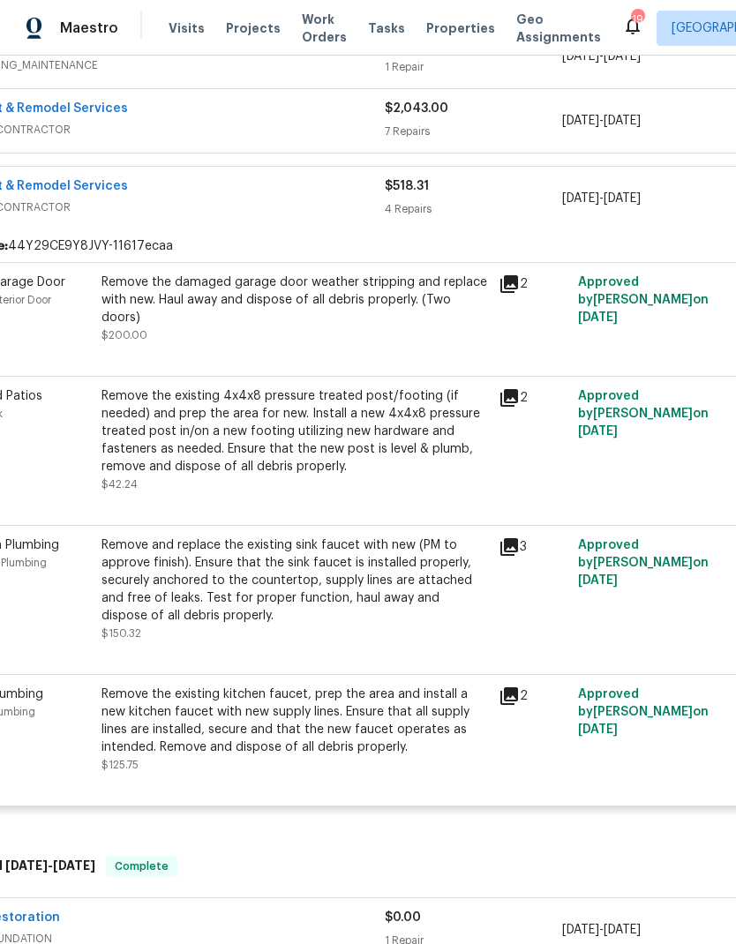
scroll to position [382, 68]
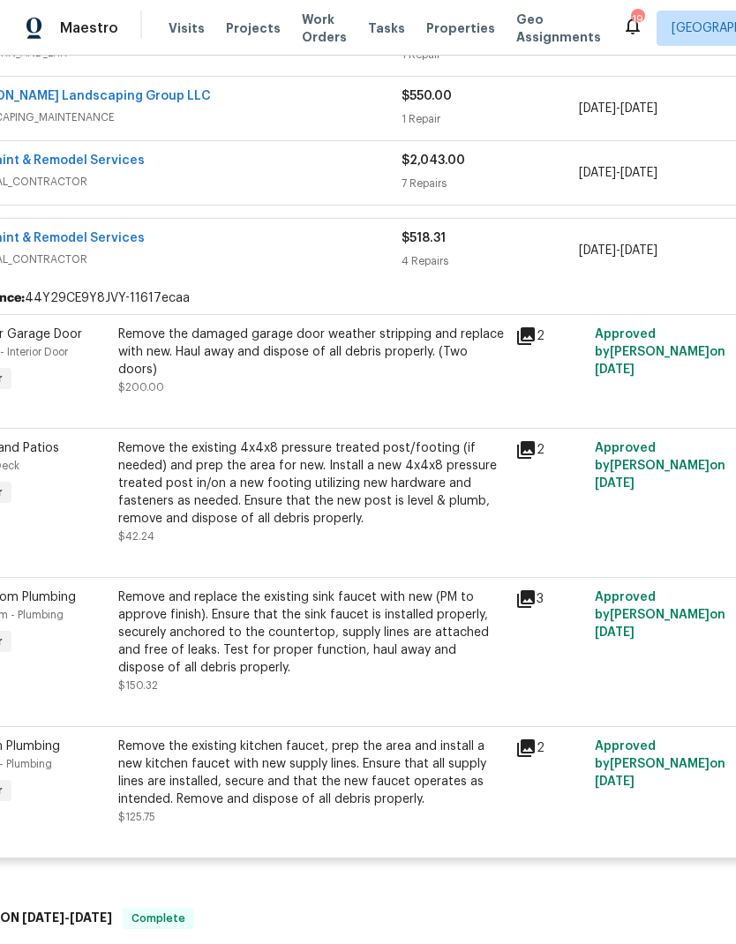
click at [225, 361] on div "Remove the damaged garage door weather stripping and replace with new. Haul awa…" at bounding box center [311, 352] width 387 height 53
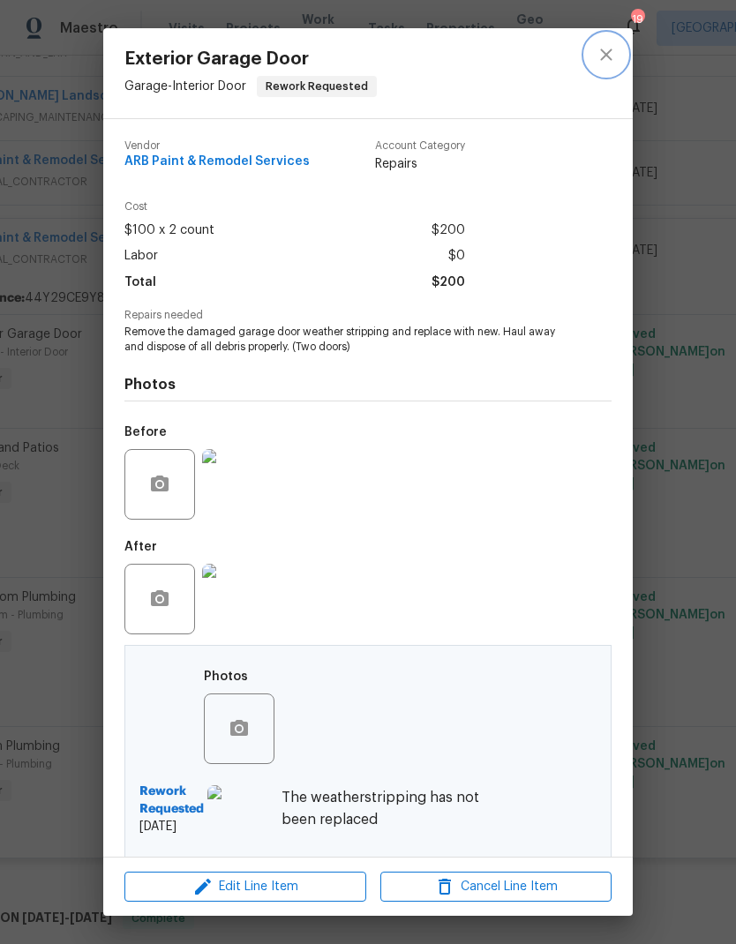
click at [605, 64] on icon "close" at bounding box center [606, 54] width 21 height 21
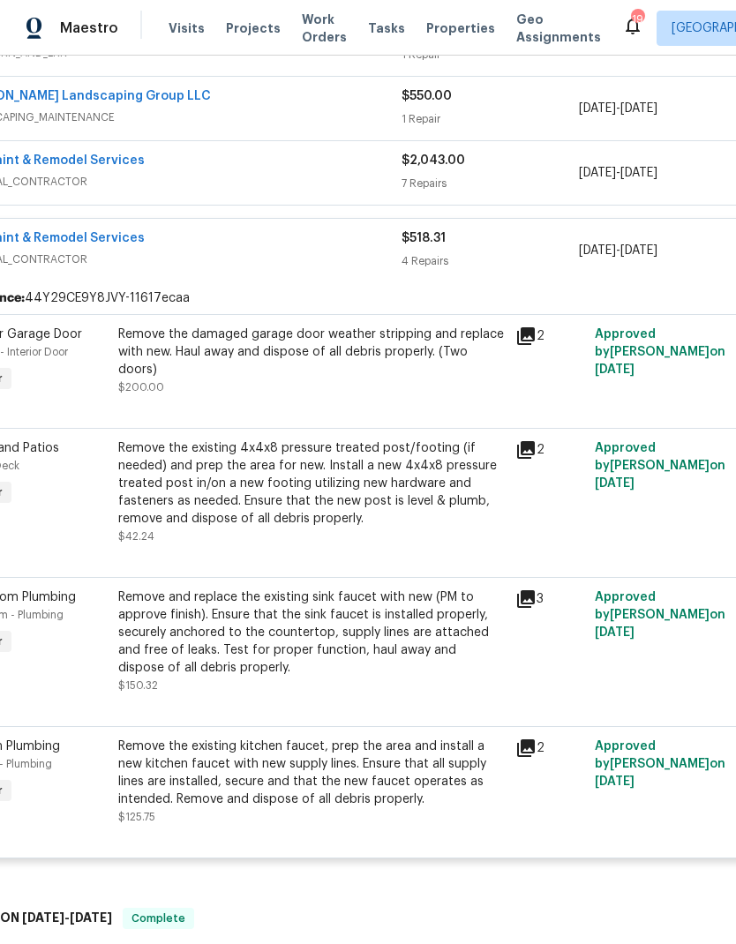
click at [280, 245] on div "ARB Paint & Remodel Services" at bounding box center [180, 239] width 442 height 21
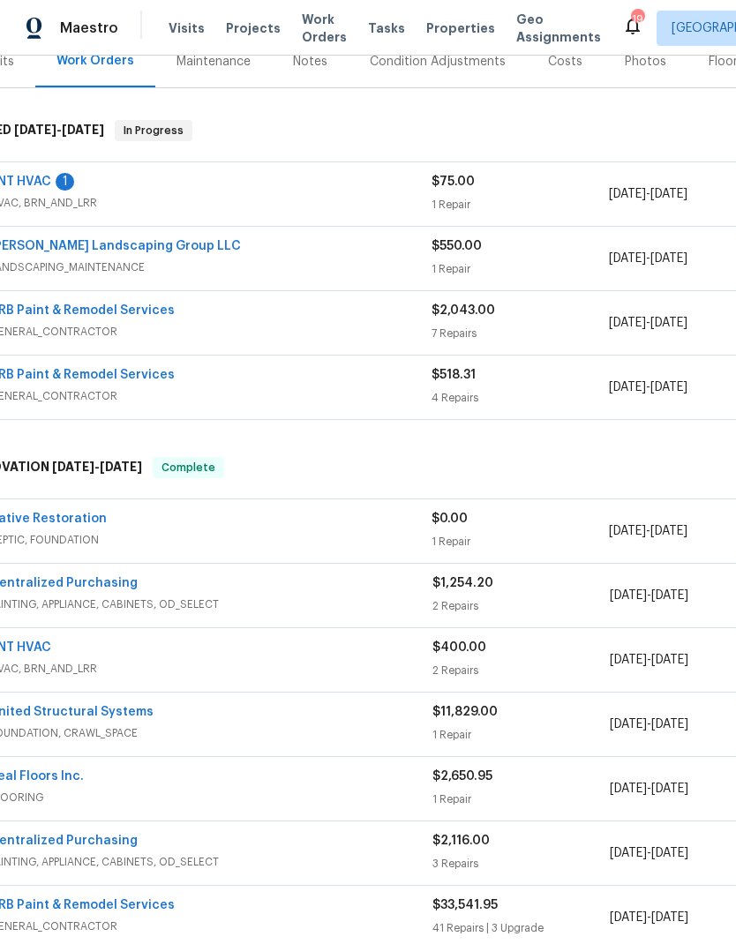
scroll to position [222, 36]
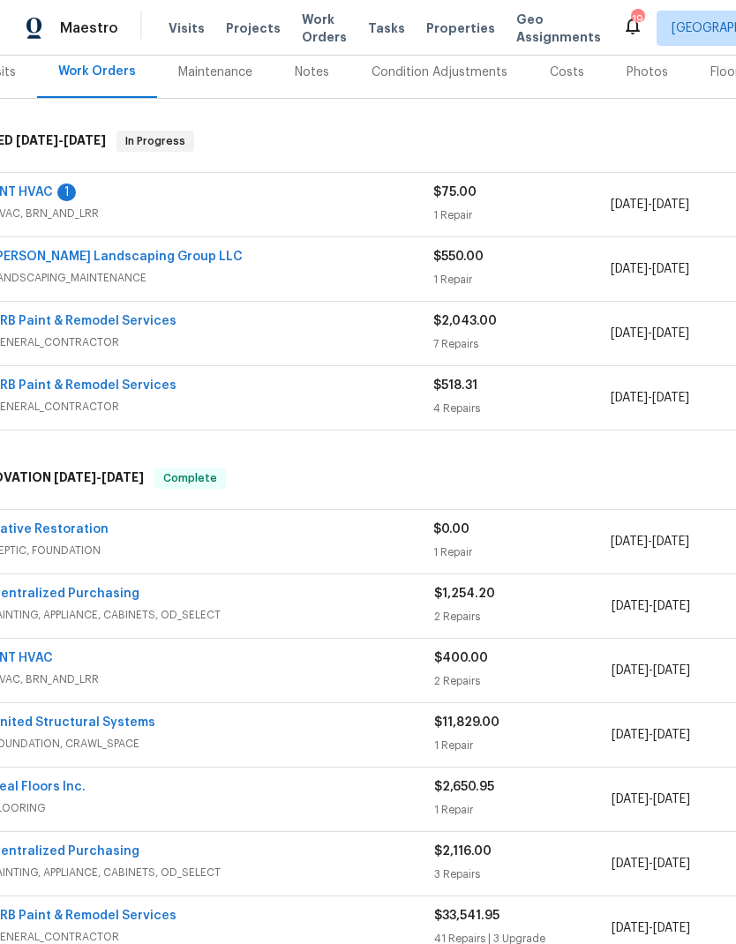
click at [255, 337] on span "GENERAL_CONTRACTOR" at bounding box center [212, 343] width 442 height 18
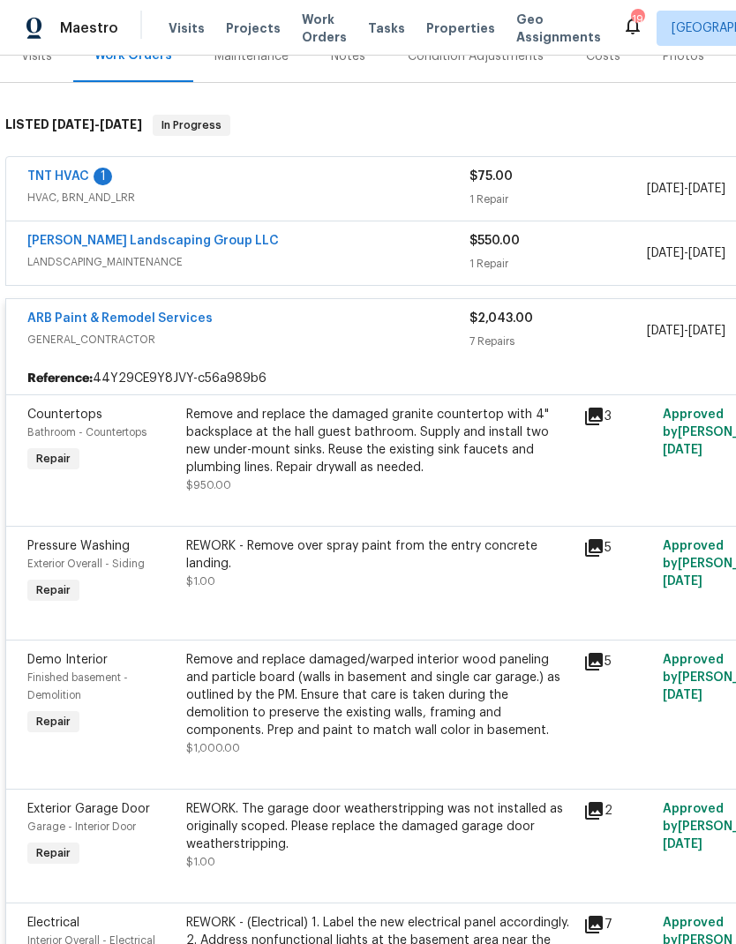
scroll to position [237, 0]
click at [285, 342] on span "GENERAL_CONTRACTOR" at bounding box center [248, 340] width 442 height 18
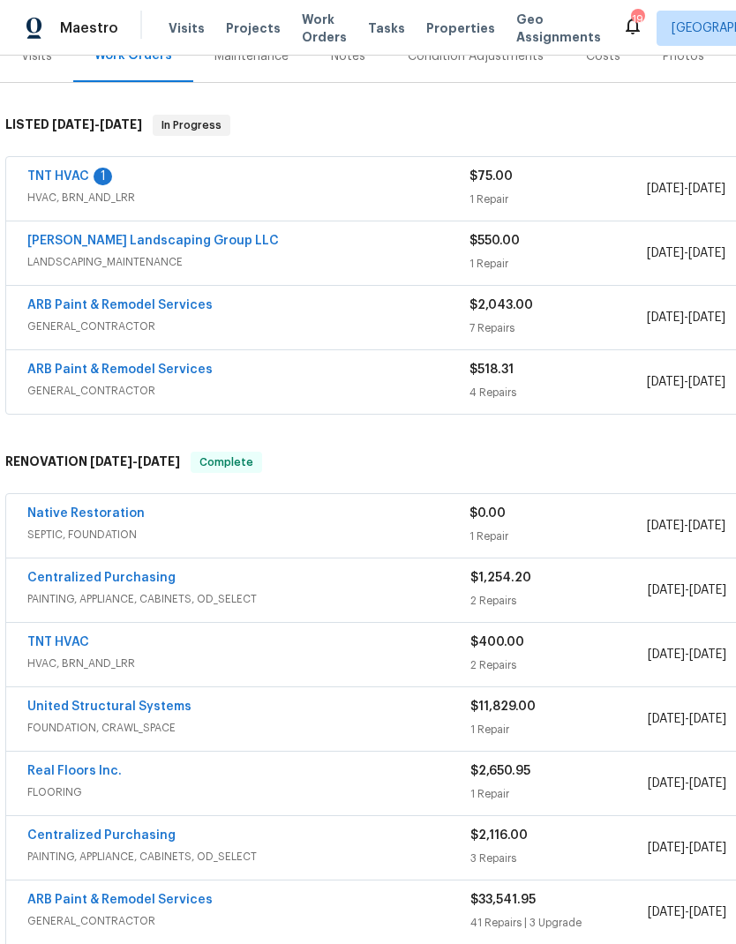
click at [277, 252] on div "[PERSON_NAME] Landscaping Group LLC" at bounding box center [248, 242] width 442 height 21
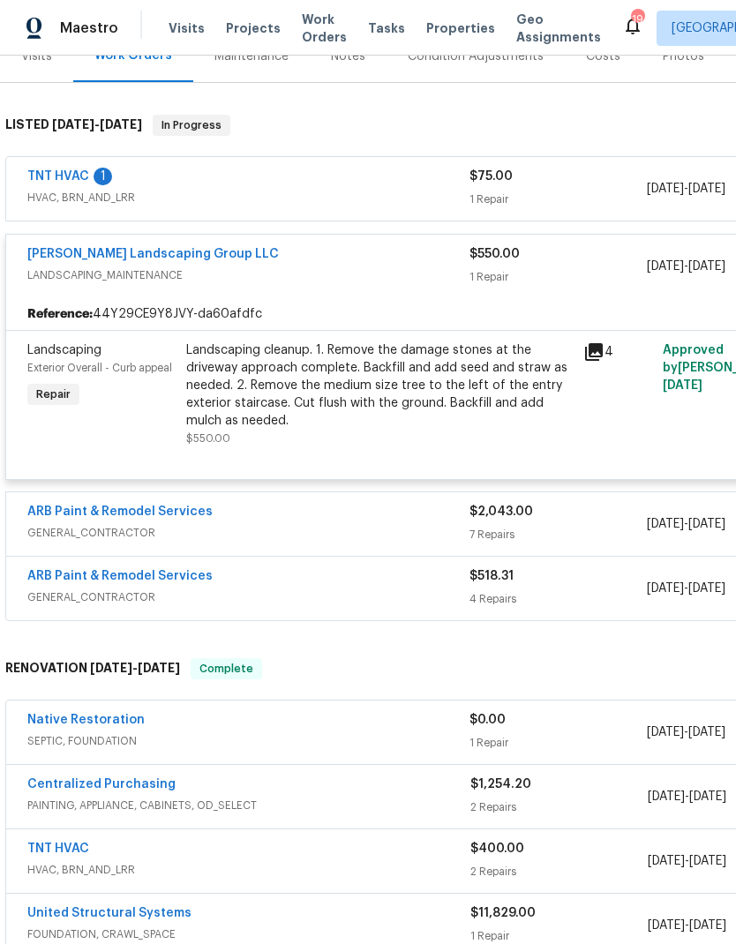
click at [590, 342] on icon at bounding box center [593, 352] width 21 height 21
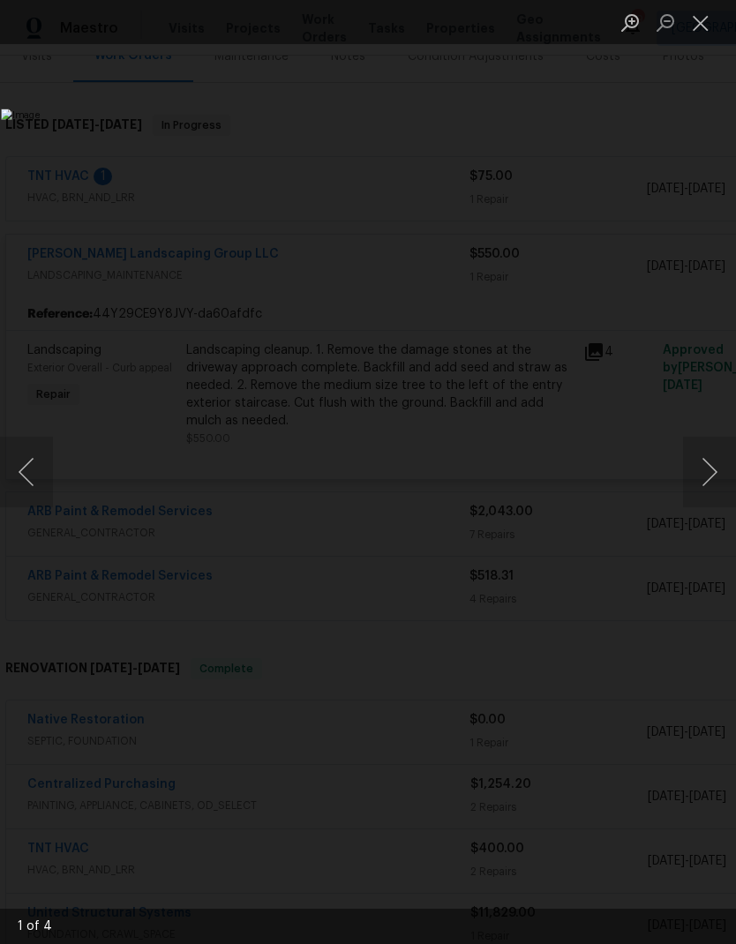
click at [688, 497] on button "Next image" at bounding box center [709, 472] width 53 height 71
click at [694, 483] on button "Next image" at bounding box center [709, 472] width 53 height 71
click at [698, 498] on button "Next image" at bounding box center [709, 472] width 53 height 71
click at [699, 470] on button "Next image" at bounding box center [709, 472] width 53 height 71
click at [694, 17] on button "Close lightbox" at bounding box center [700, 22] width 35 height 31
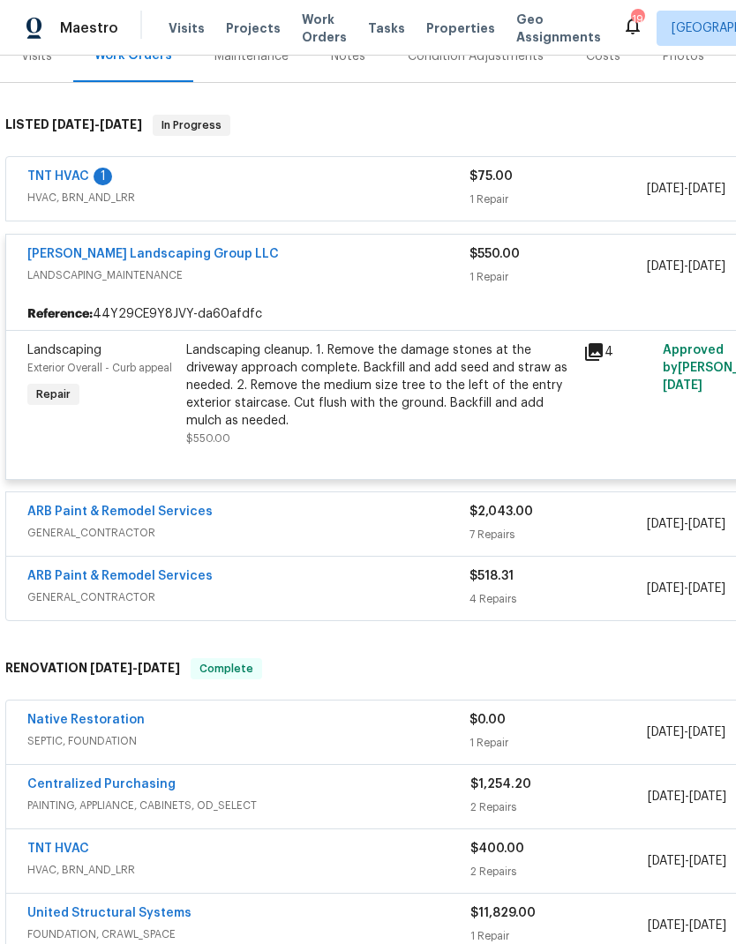
click at [328, 281] on span "LANDSCAPING_MAINTENANCE" at bounding box center [248, 276] width 442 height 18
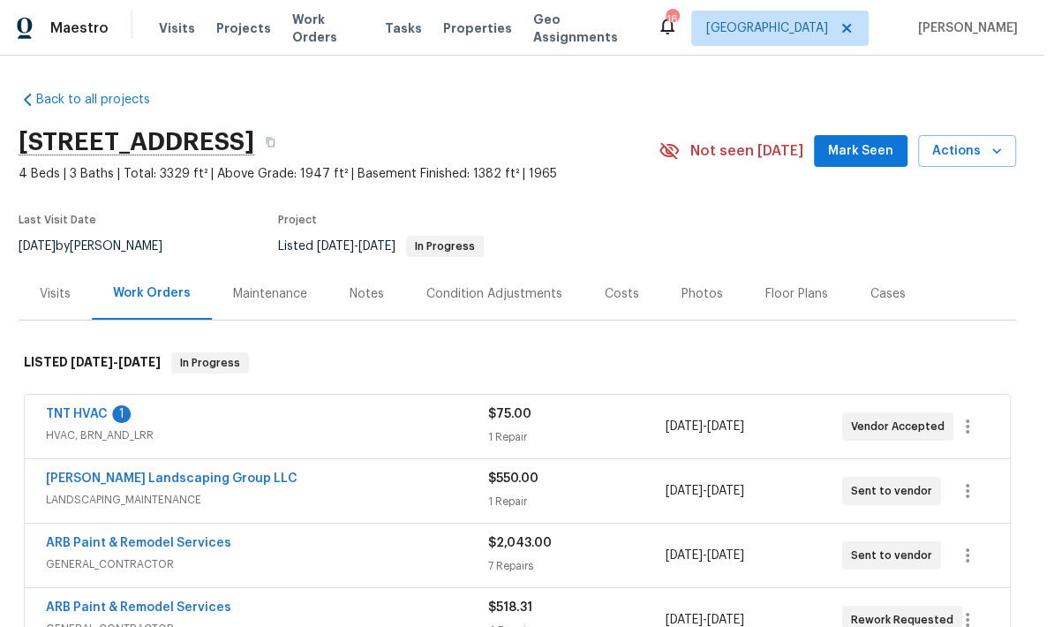
scroll to position [0, 0]
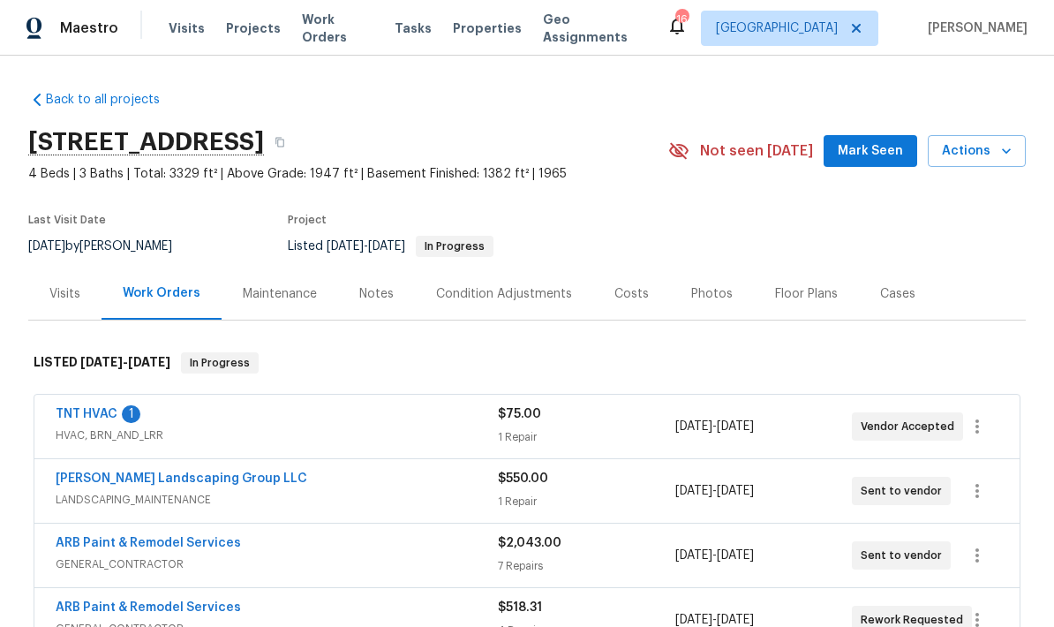
click at [318, 34] on span "Work Orders" at bounding box center [337, 28] width 71 height 35
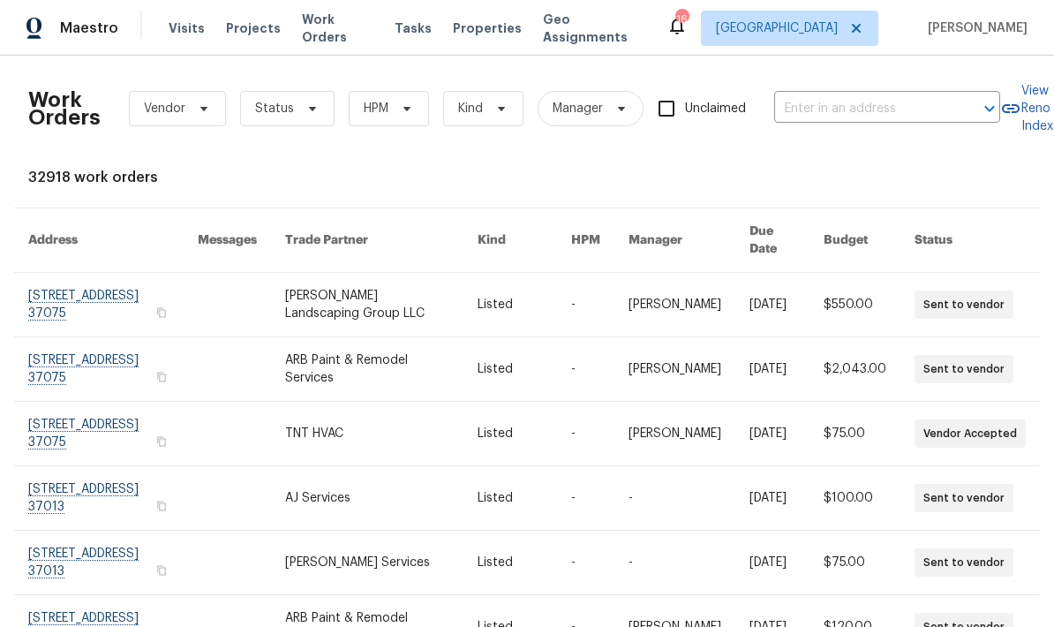
click at [735, 110] on input "text" at bounding box center [862, 108] width 177 height 27
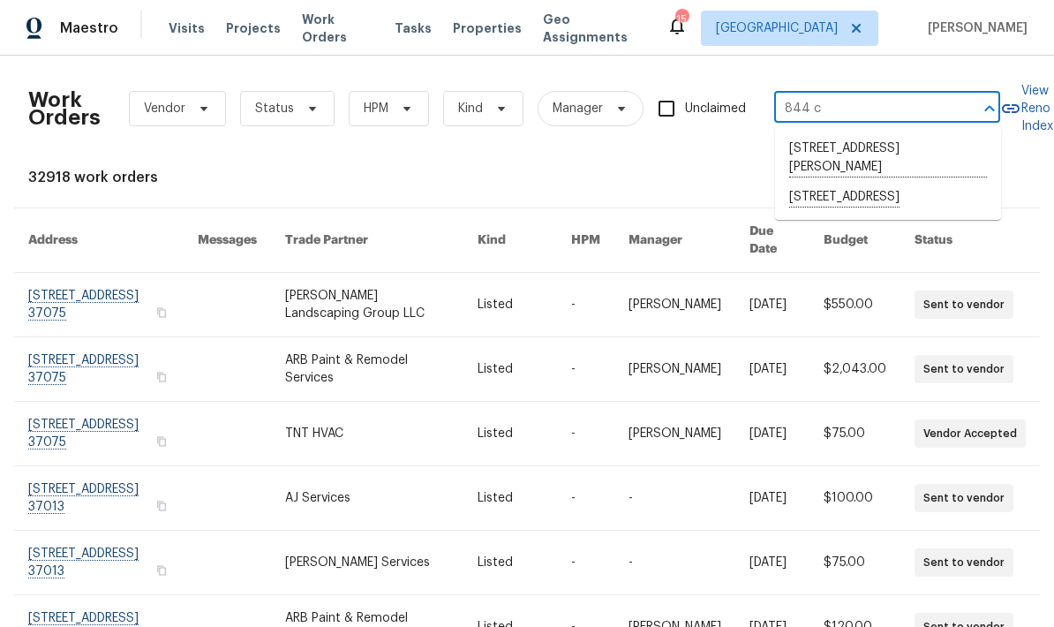
type input "844 co"
click at [735, 158] on li "844 College St, Portland, TN 37148" at bounding box center [888, 148] width 226 height 29
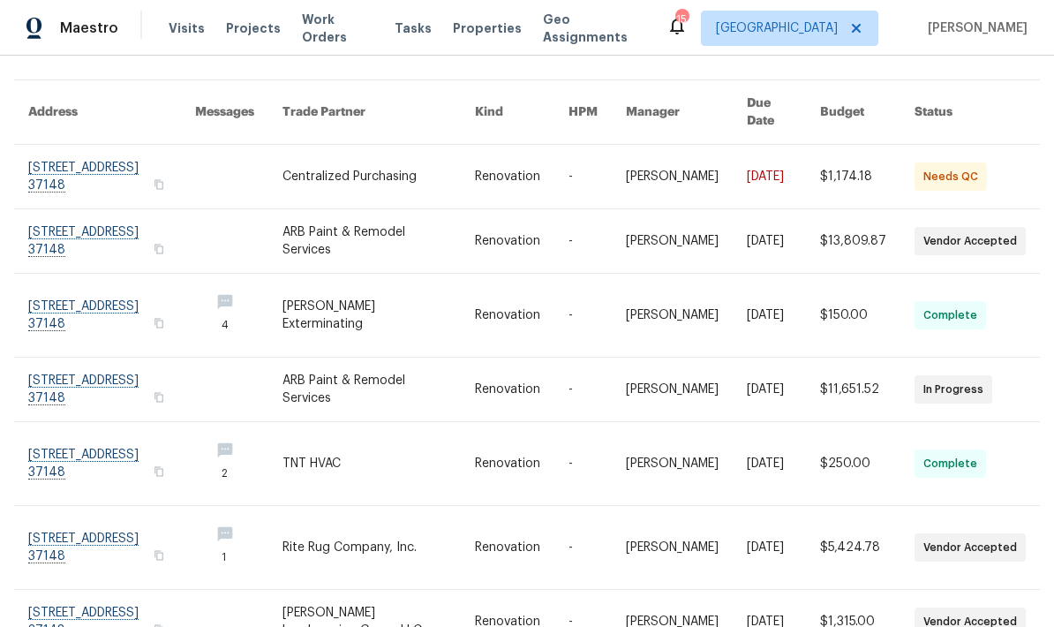
scroll to position [127, 1]
click at [342, 539] on link at bounding box center [378, 548] width 192 height 83
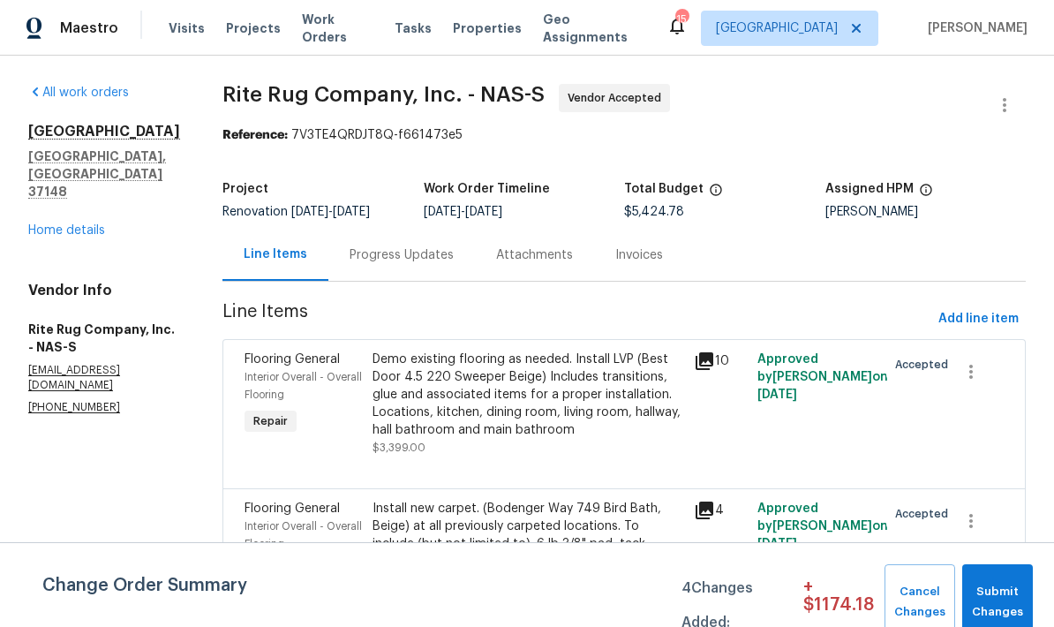
click at [443, 259] on div "Progress Updates" at bounding box center [402, 255] width 104 height 18
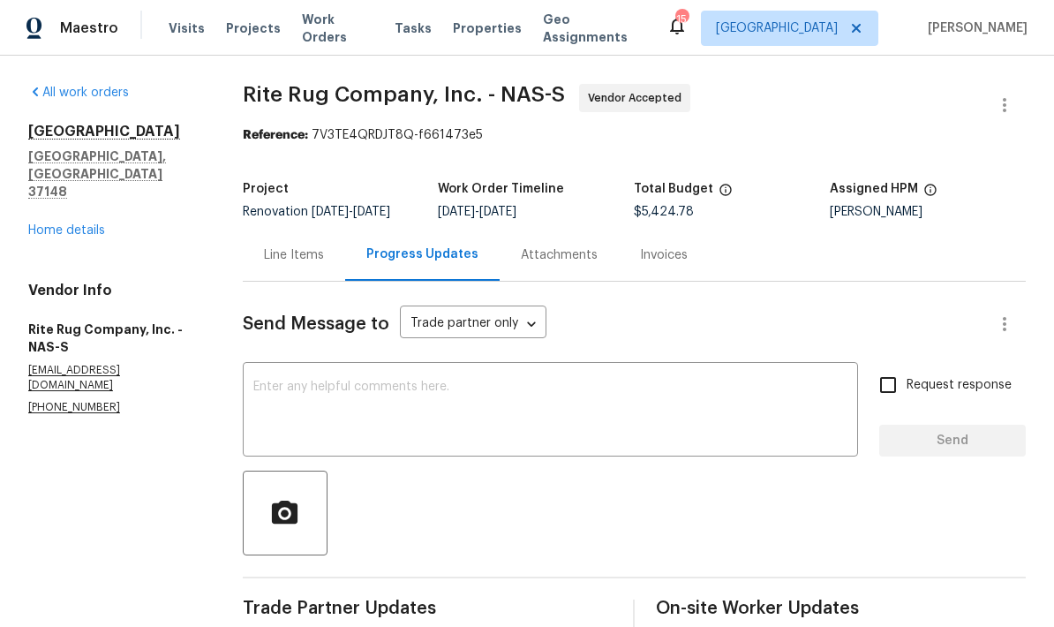
click at [312, 246] on div "Line Items" at bounding box center [294, 255] width 60 height 18
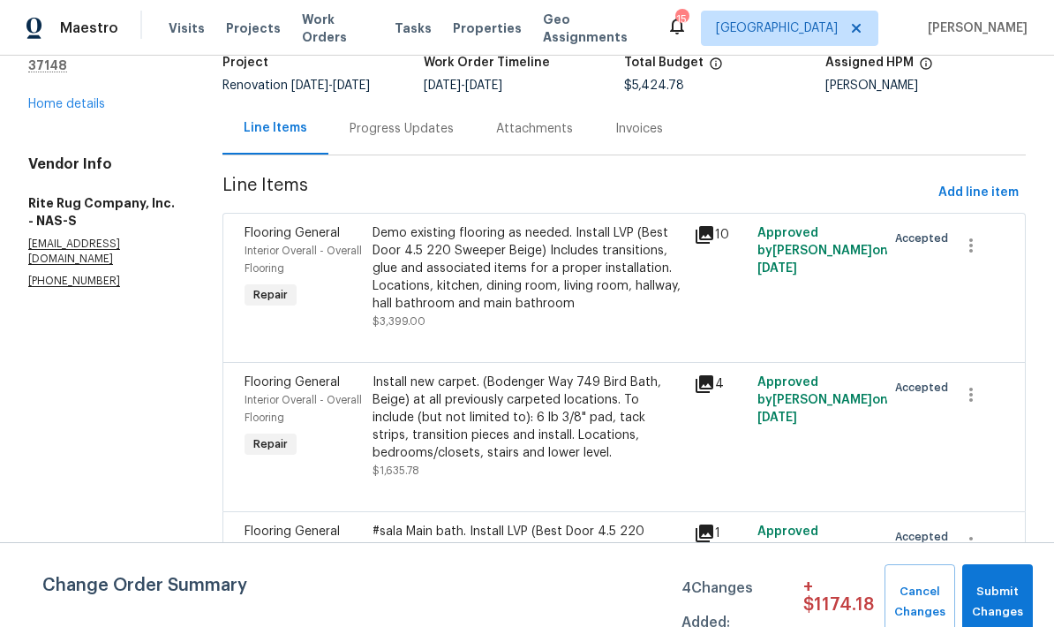
scroll to position [125, 0]
click at [463, 374] on div "Install new carpet. (Bodenger Way 749 Bird Bath, Beige) at all previously carpe…" at bounding box center [527, 418] width 310 height 88
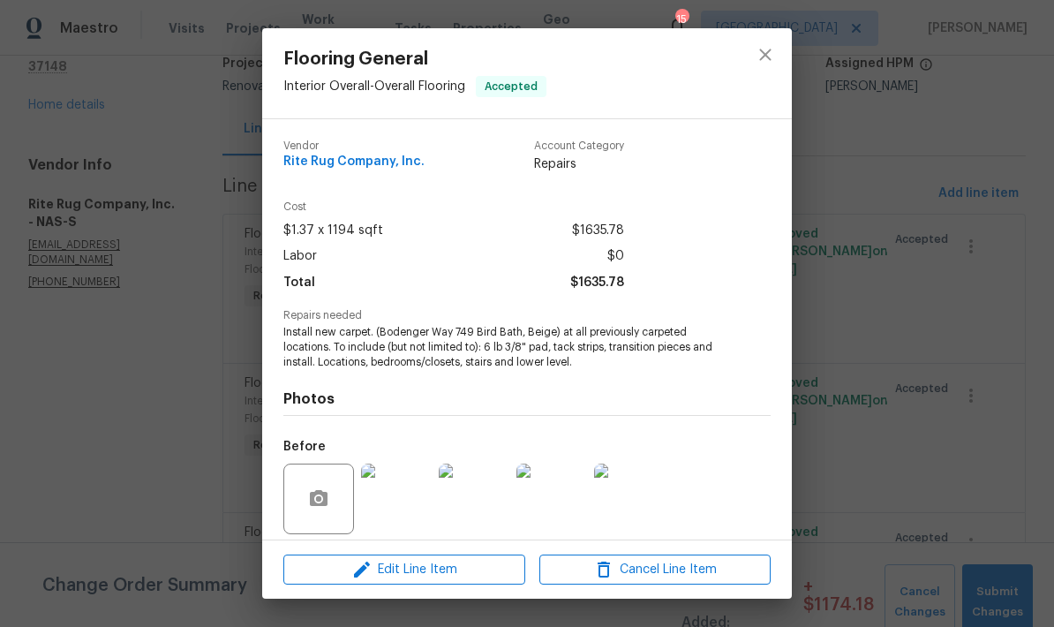
click at [470, 501] on img at bounding box center [474, 498] width 71 height 71
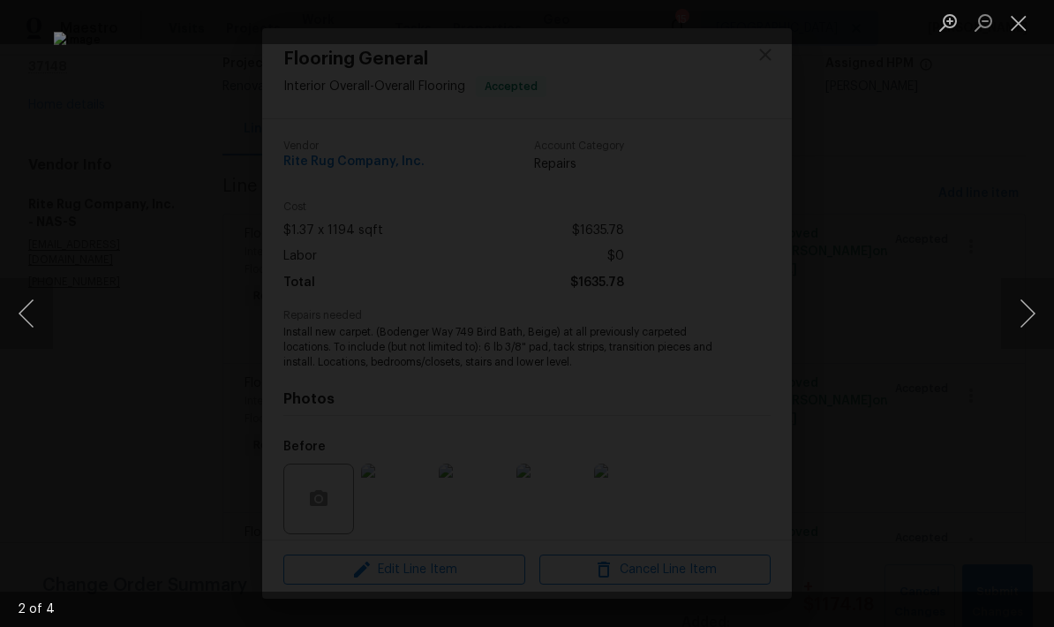
click at [735, 20] on button "Close lightbox" at bounding box center [1018, 22] width 35 height 31
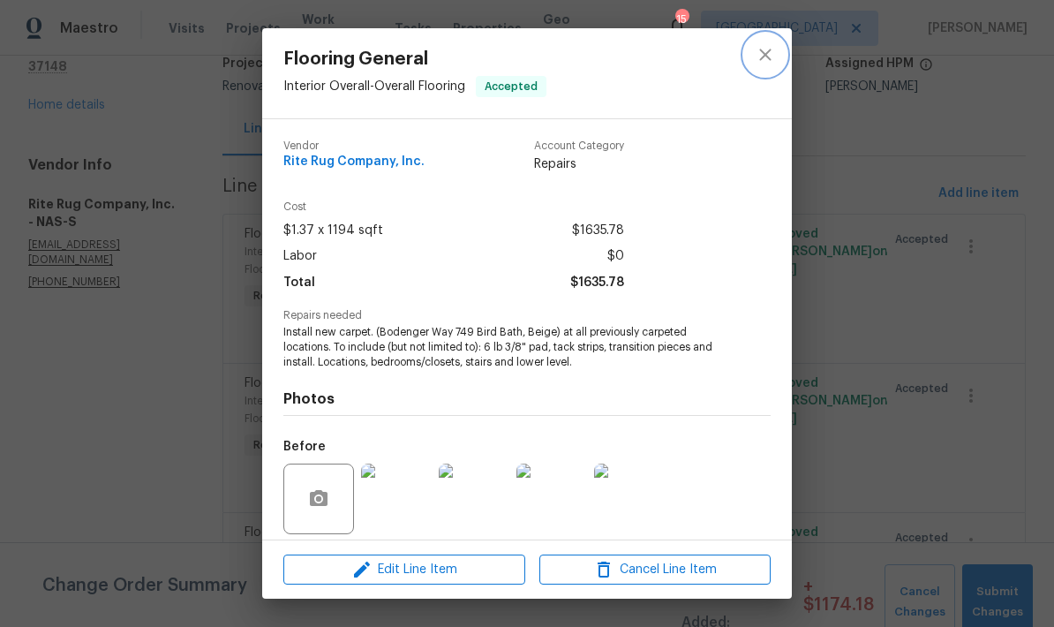
click at [735, 55] on icon "close" at bounding box center [765, 54] width 21 height 21
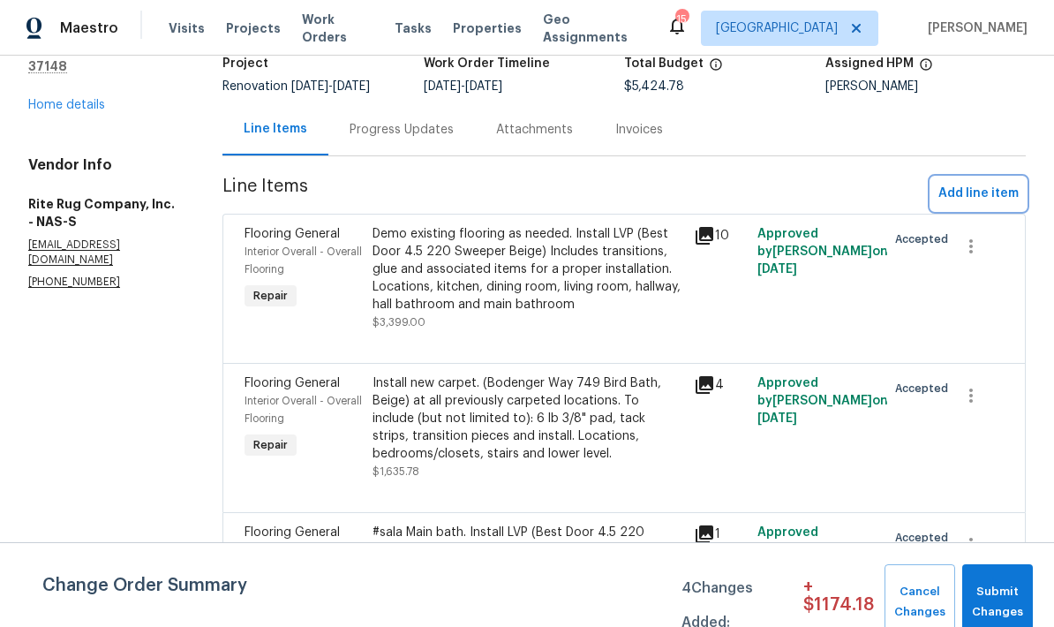
click at [735, 183] on span "Add line item" at bounding box center [978, 194] width 80 height 22
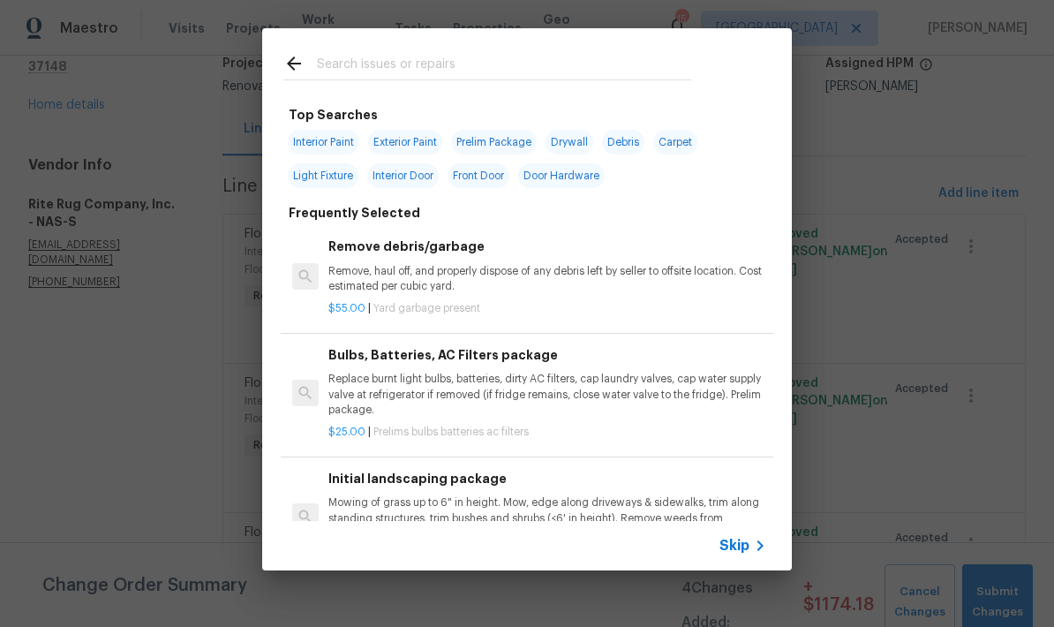
click at [574, 42] on div at bounding box center [487, 63] width 450 height 70
click at [519, 47] on div at bounding box center [487, 63] width 450 height 70
click at [425, 36] on div at bounding box center [487, 63] width 450 height 70
click at [367, 68] on input "text" at bounding box center [504, 66] width 374 height 26
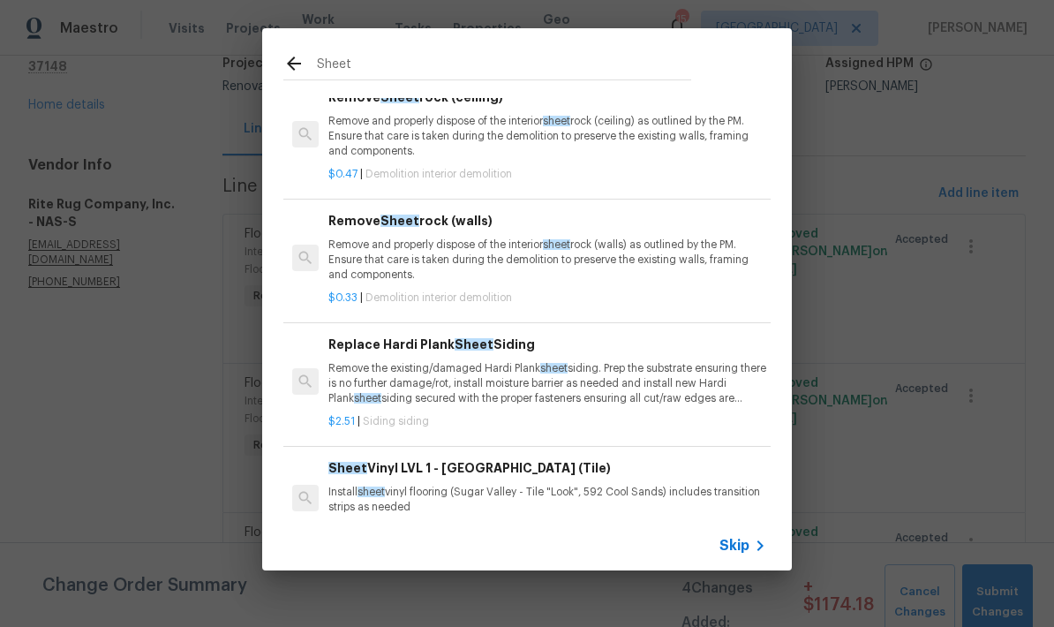
scroll to position [59, 0]
type input "Sheet vinyl"
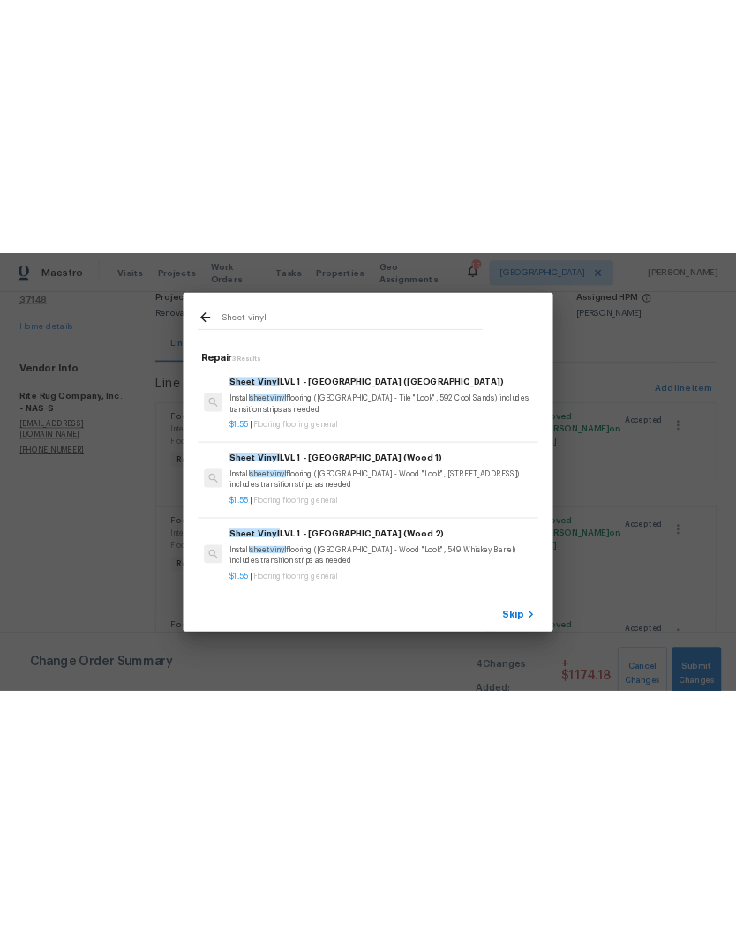
scroll to position [34, 0]
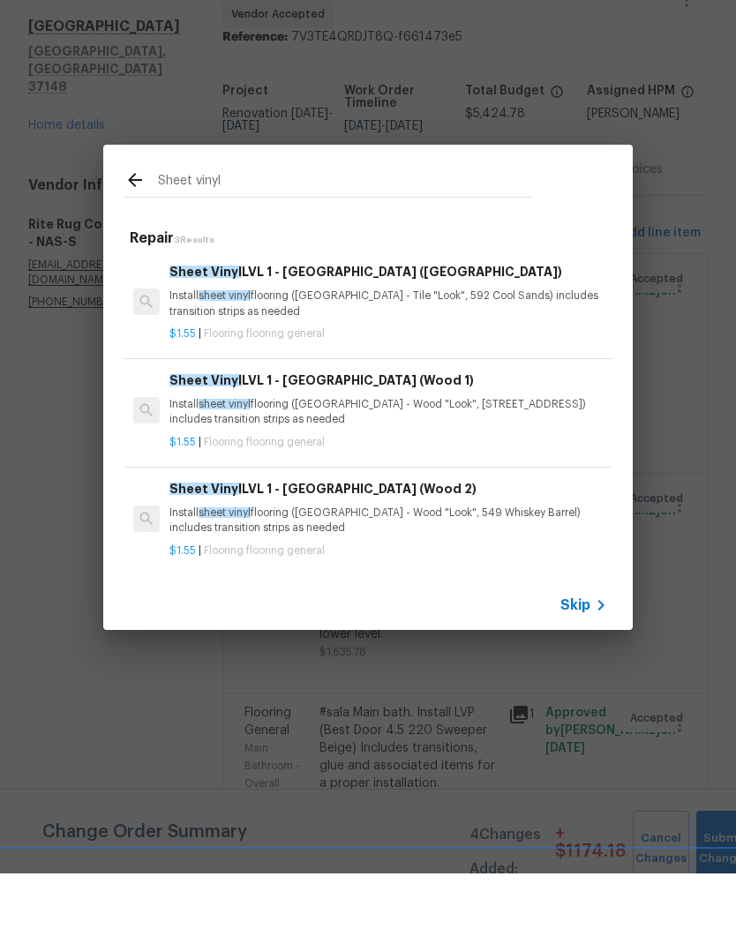
click at [199, 333] on div "Sheet Vinyl LVL 1 - Sugar Valley (Tile) Install sheet vinyl flooring (Sugar Val…" at bounding box center [388, 361] width 438 height 57
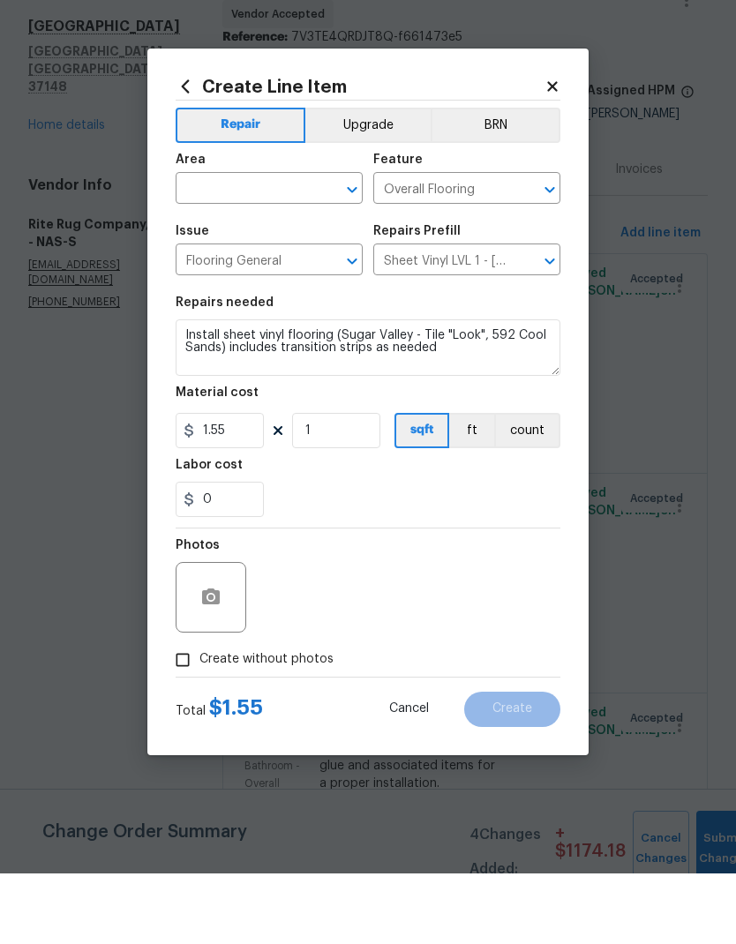
scroll to position [71, 0]
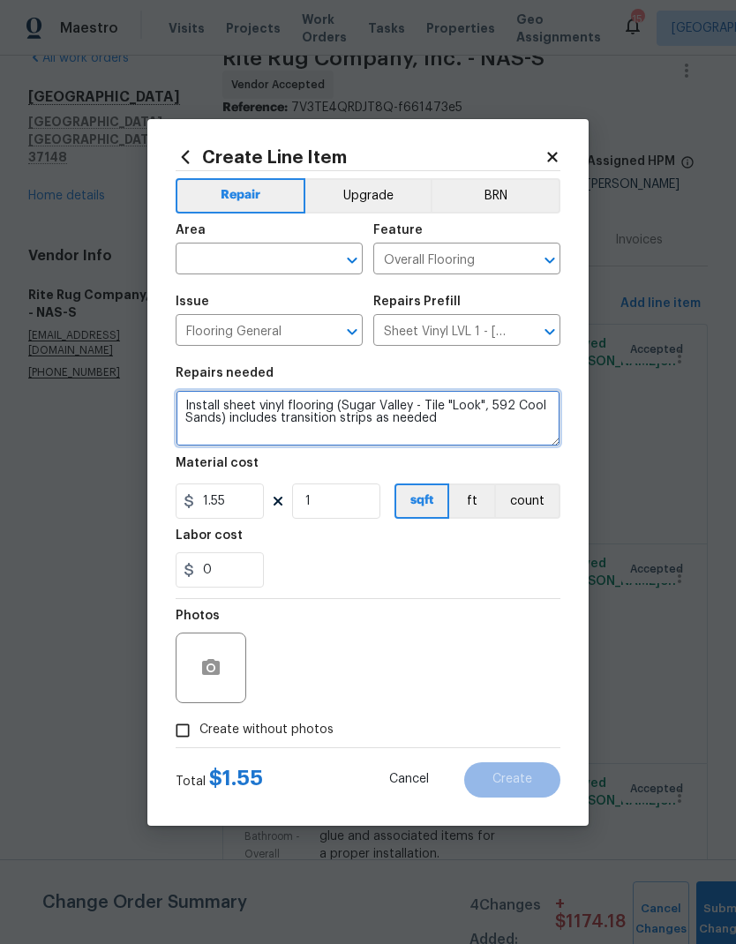
click at [388, 402] on textarea "Install sheet vinyl flooring (Sugar Valley - Tile "Look", 592 Cool Sands) inclu…" at bounding box center [368, 418] width 385 height 56
click at [359, 404] on textarea "Install sheet vinyl flooring (Sugar Valley - Tile "Look", 592 Cool Sands) inclu…" at bounding box center [368, 418] width 385 height 56
click at [358, 403] on textarea "Install sheet vinyl flooring (Sugar Valley - Tile "Look", 592 Cool Sands) inclu…" at bounding box center [368, 418] width 385 height 56
click at [393, 397] on textarea "Install sheet vinyl flooring (as reccommended by the PM) includes transition st…" at bounding box center [368, 418] width 385 height 56
click at [399, 406] on textarea "Install sheet vinyl flooring (as reccommended by the PM) includes transition st…" at bounding box center [368, 418] width 385 height 56
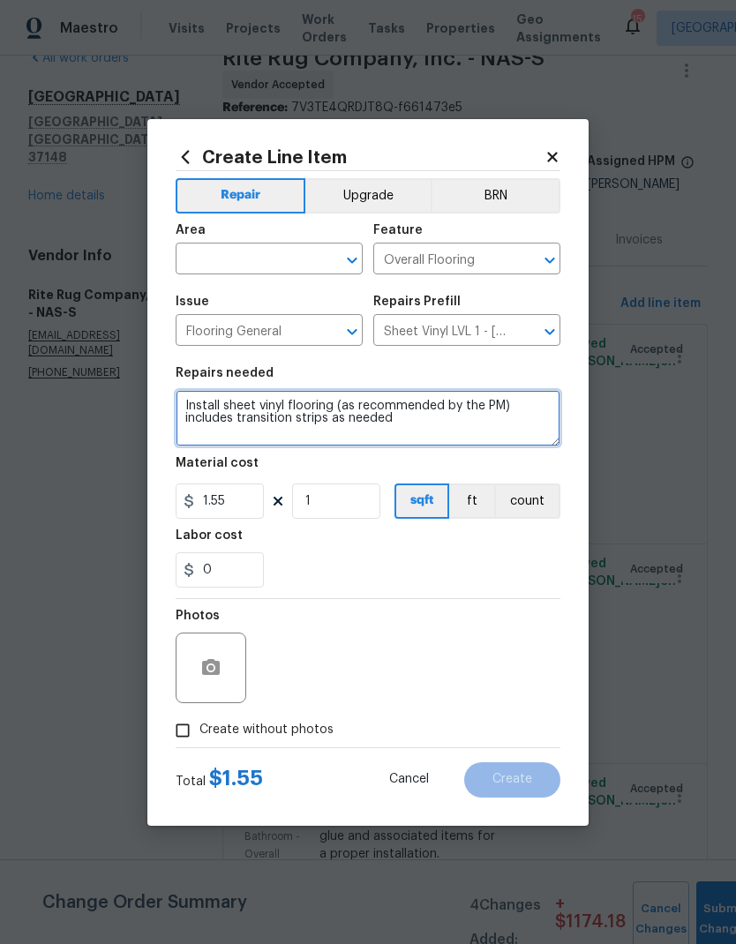
type textarea "Install sheet vinyl flooring (as recommended by the PM) includes transition str…"
click at [314, 559] on div "0" at bounding box center [368, 570] width 385 height 35
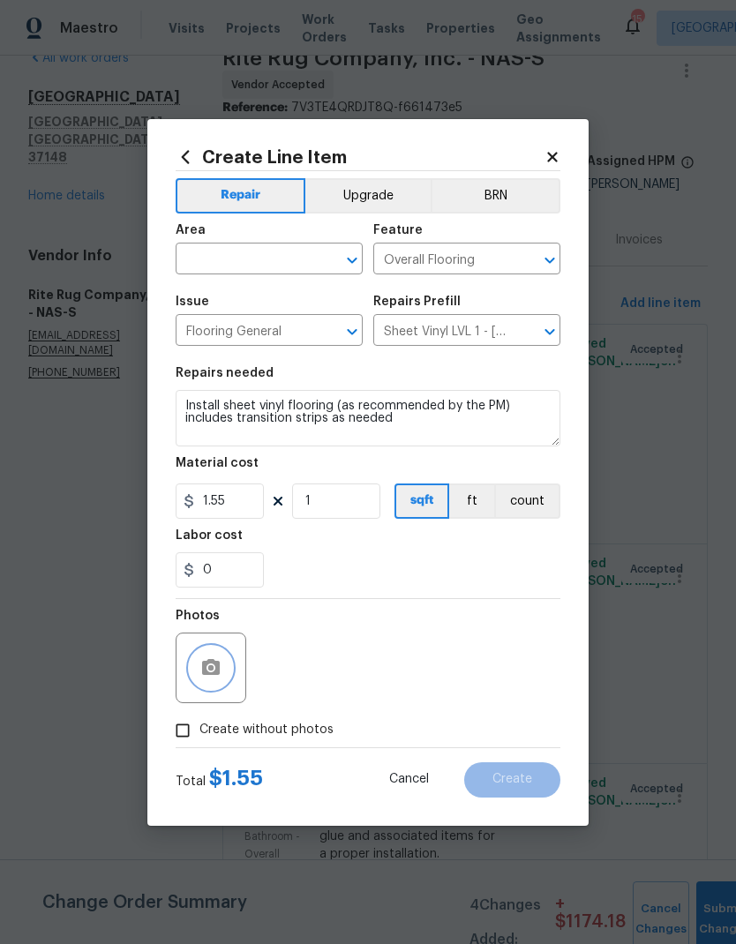
click at [207, 671] on icon "button" at bounding box center [211, 667] width 18 height 16
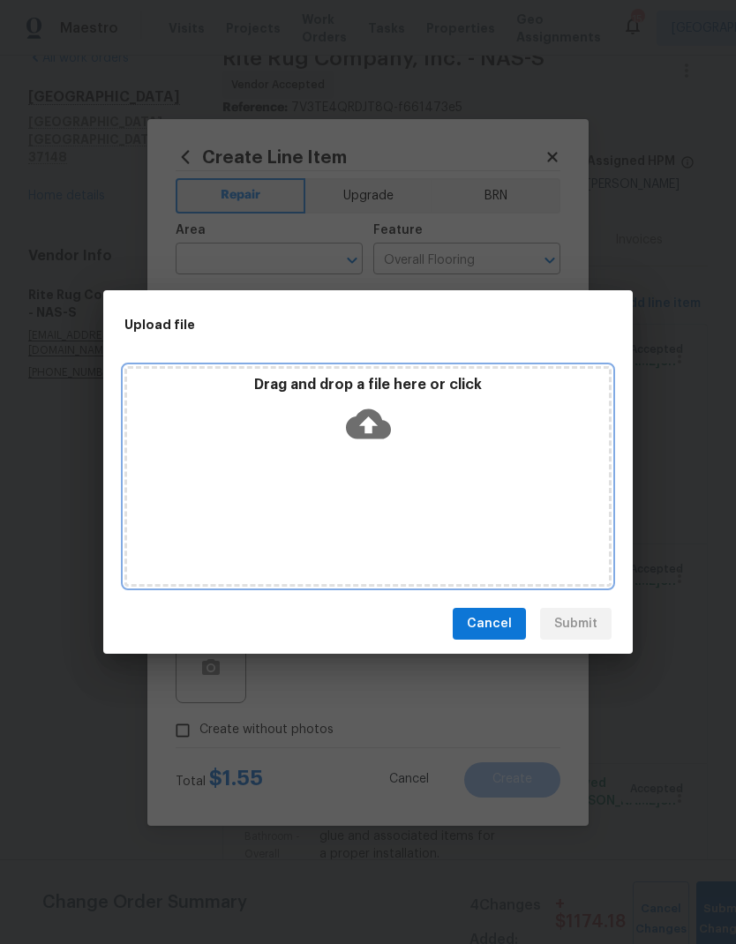
click at [378, 427] on icon at bounding box center [368, 425] width 45 height 30
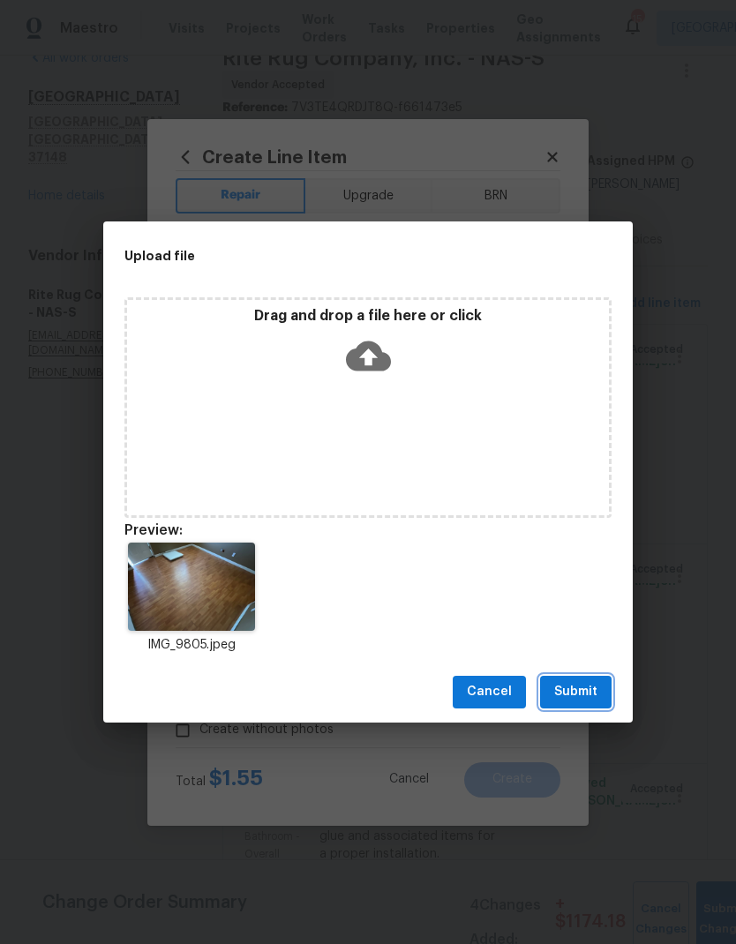
click at [596, 677] on button "Submit" at bounding box center [575, 692] width 71 height 33
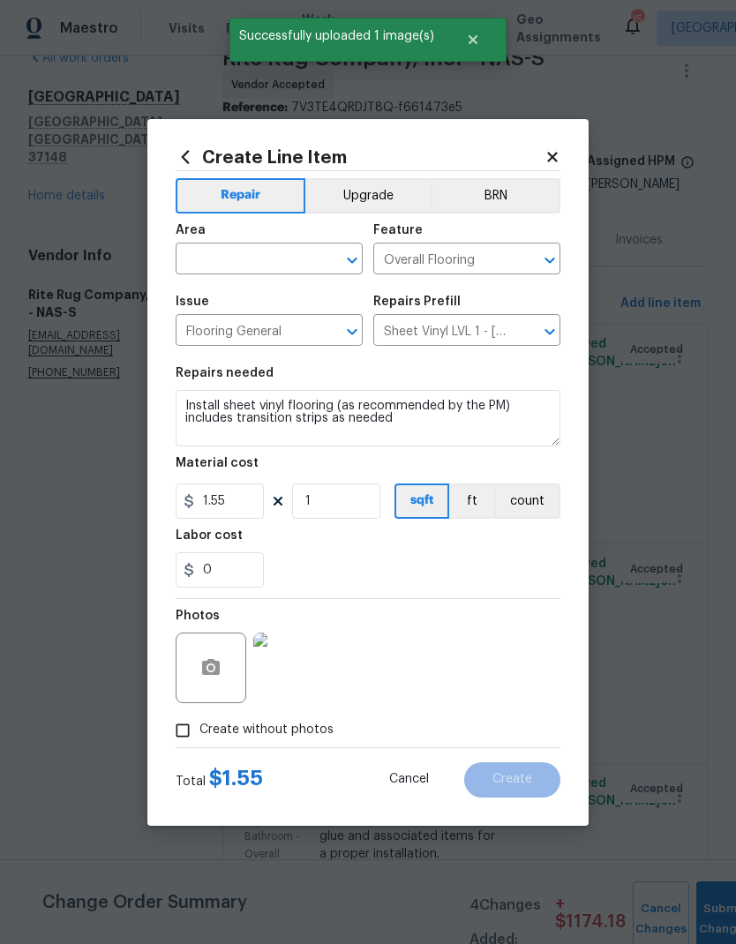
click at [235, 248] on input "text" at bounding box center [245, 260] width 138 height 27
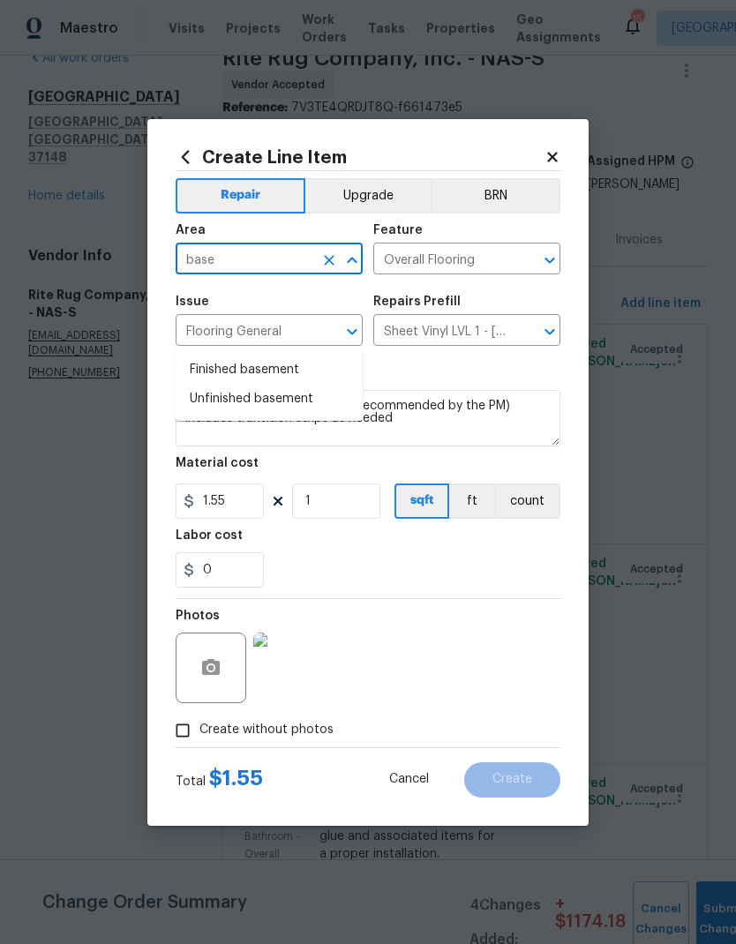
click at [204, 356] on li "Finished basement" at bounding box center [269, 370] width 187 height 29
type input "Finished basement"
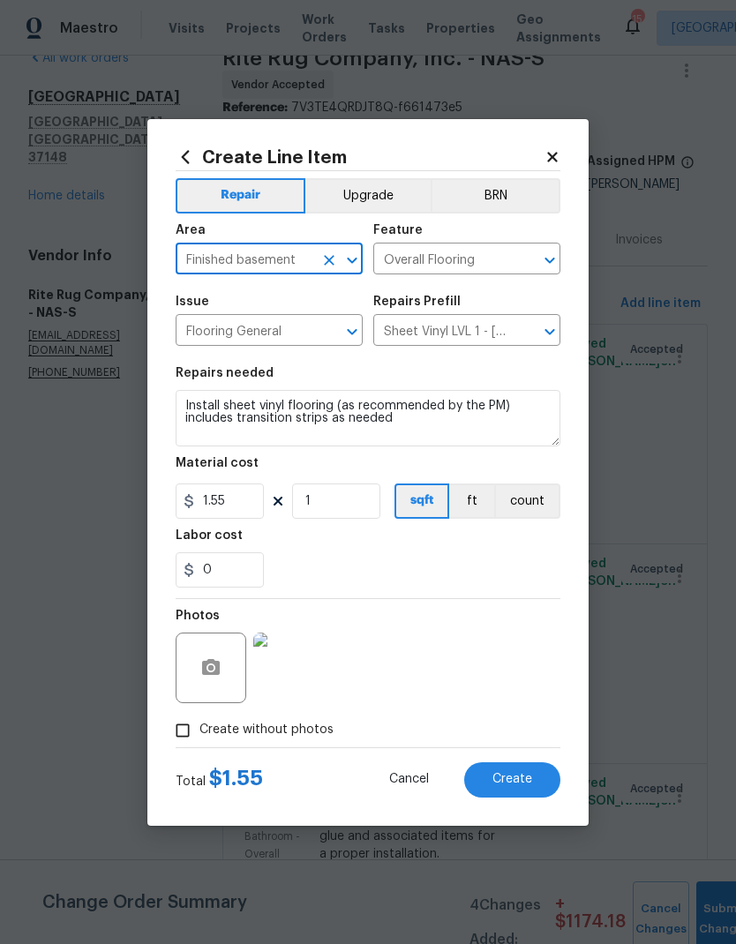
click at [497, 586] on div "0" at bounding box center [368, 570] width 385 height 35
click at [530, 774] on span "Create" at bounding box center [513, 779] width 40 height 13
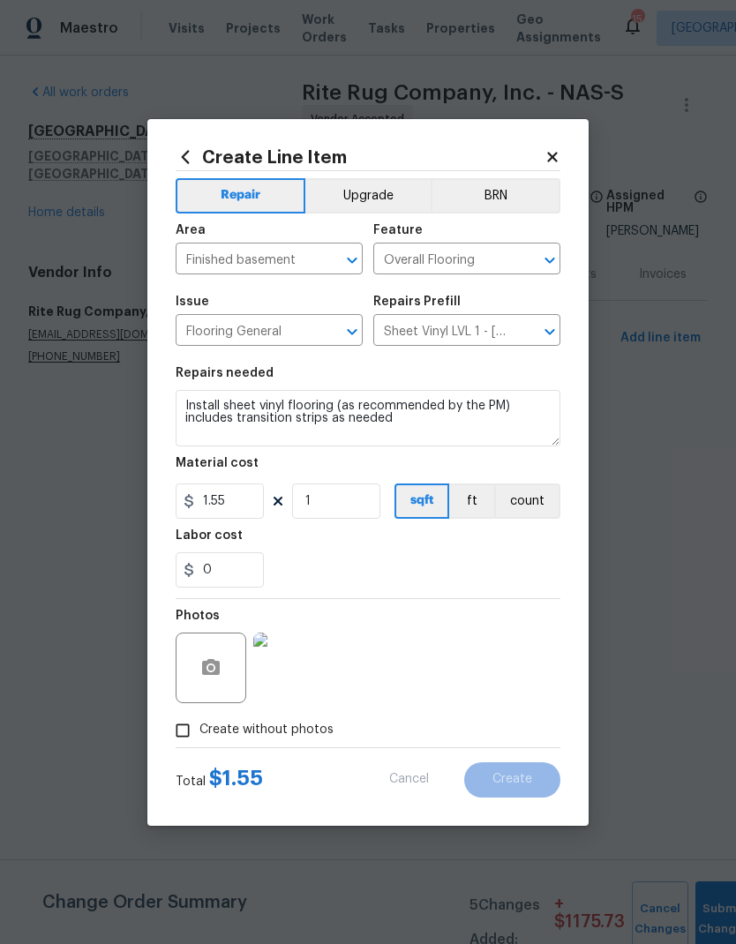
scroll to position [0, 0]
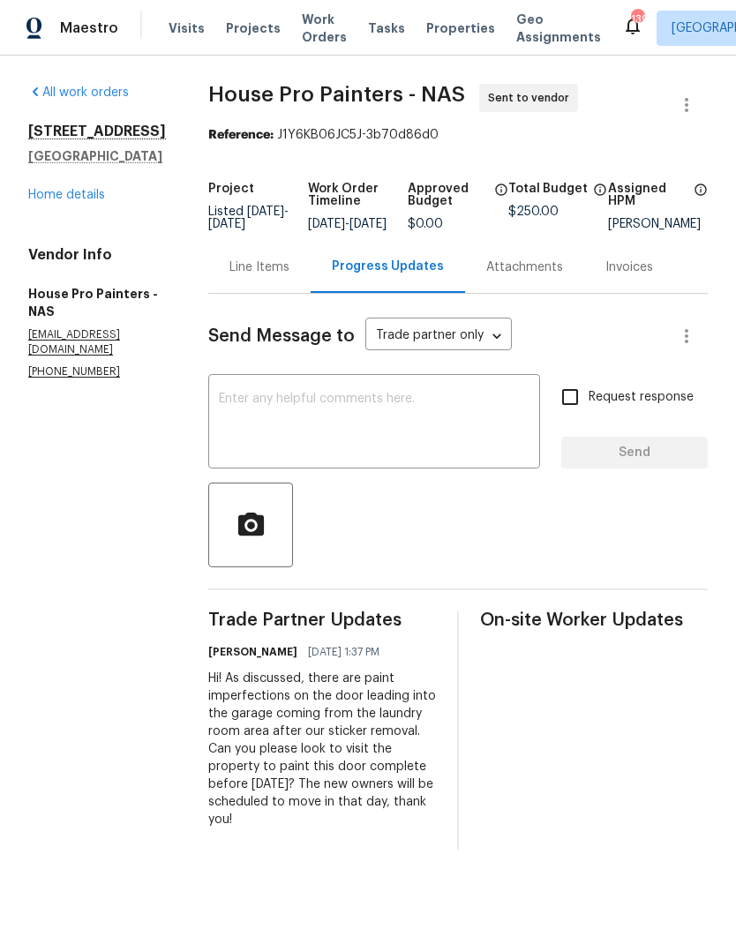
click at [274, 264] on div "Line Items" at bounding box center [259, 267] width 102 height 52
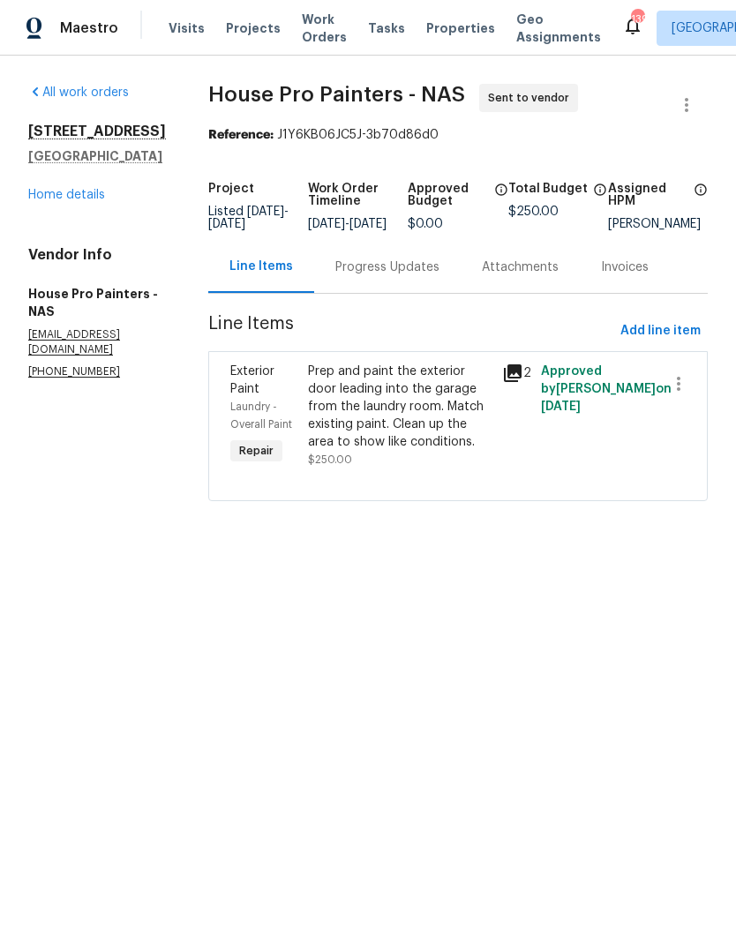
click at [373, 406] on div "Prep and paint the exterior door leading into the garage from the laundry room.…" at bounding box center [400, 407] width 184 height 88
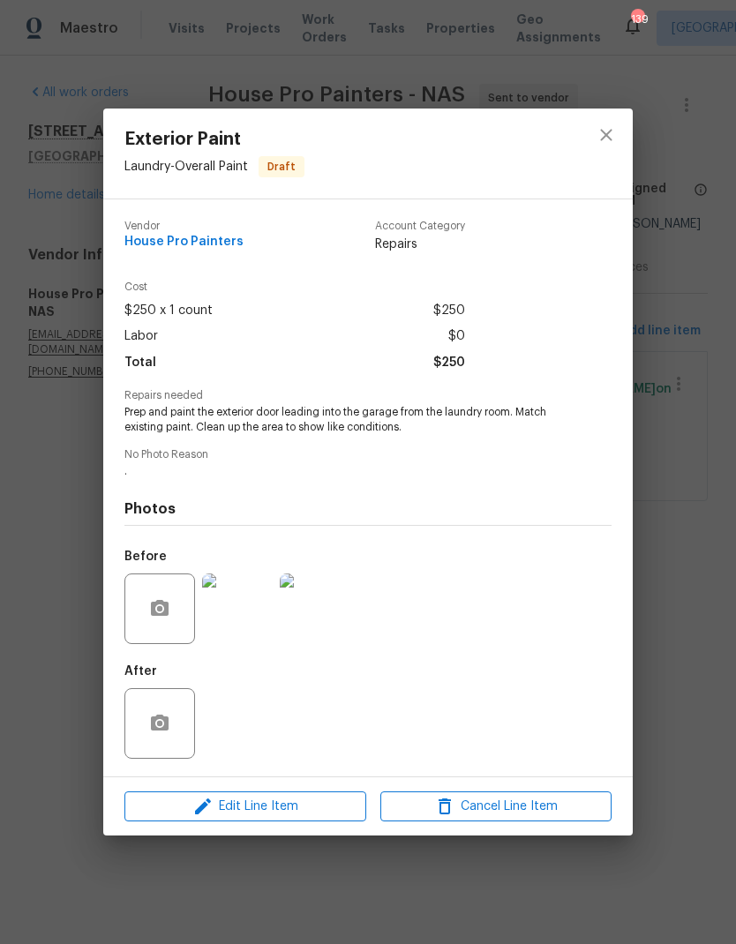
click at [251, 614] on img at bounding box center [237, 609] width 71 height 71
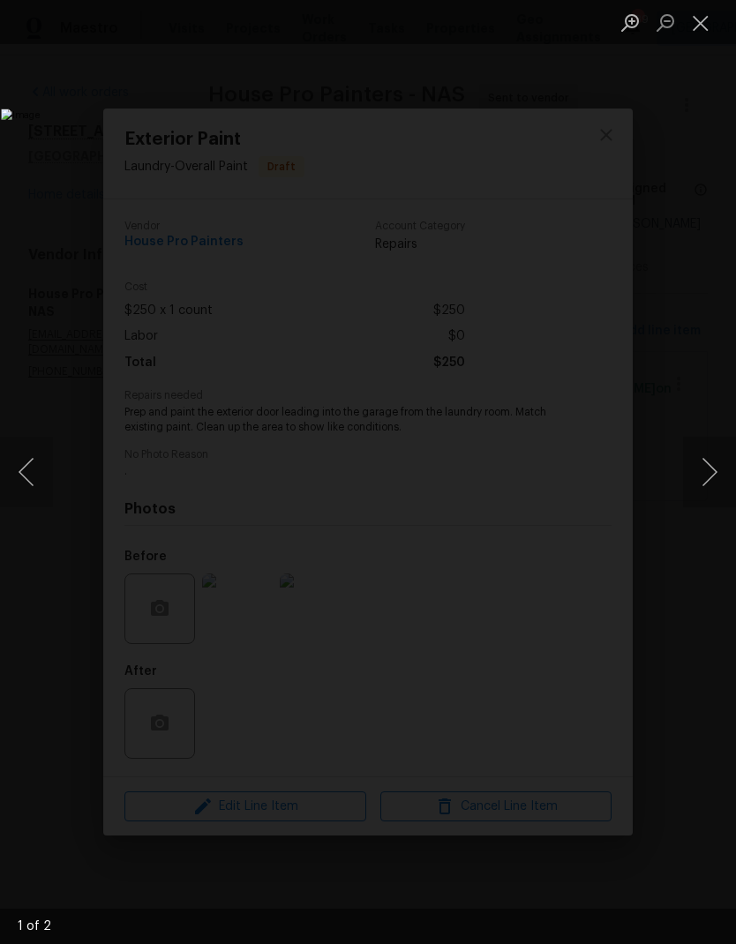
click at [718, 488] on button "Next image" at bounding box center [709, 472] width 53 height 71
click at [703, 7] on button "Close lightbox" at bounding box center [700, 22] width 35 height 31
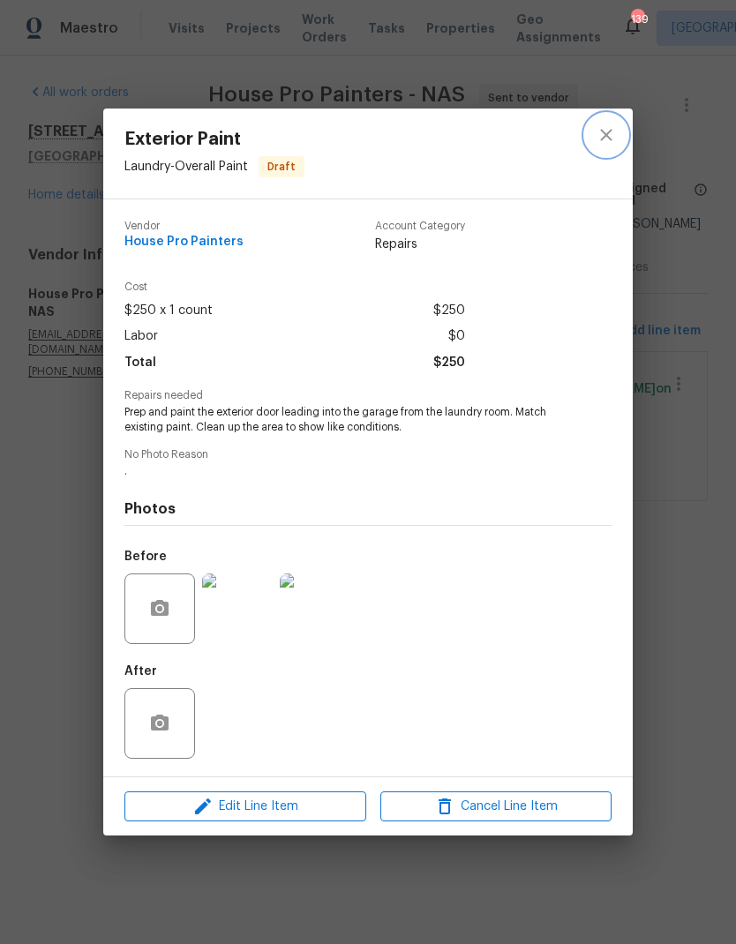
click at [606, 128] on icon "close" at bounding box center [606, 134] width 21 height 21
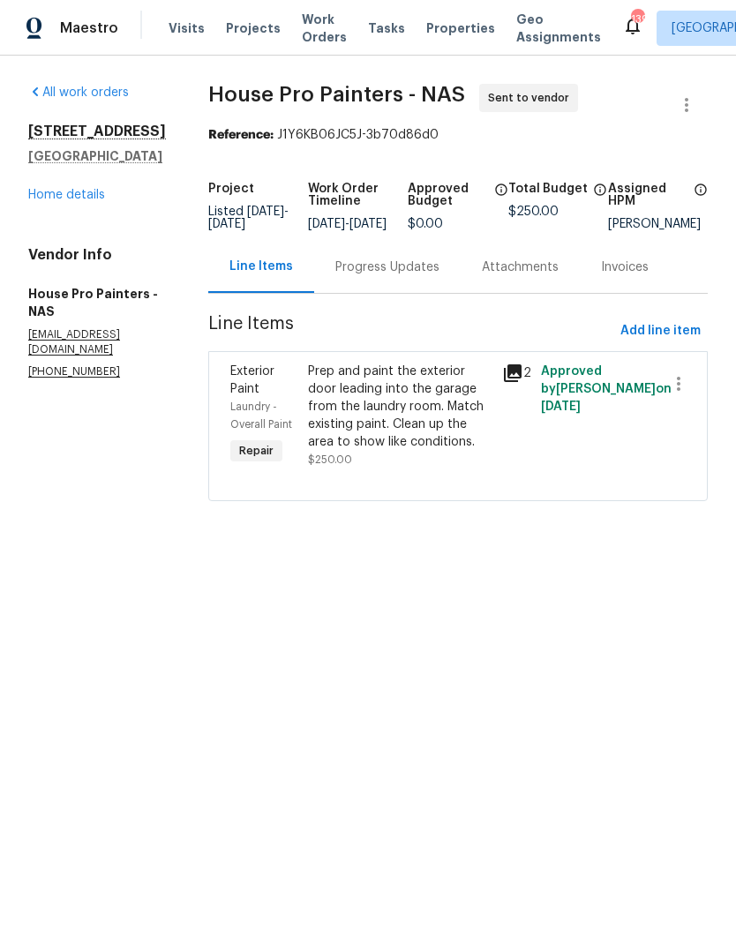
click at [169, 25] on span "Visits" at bounding box center [187, 28] width 36 height 18
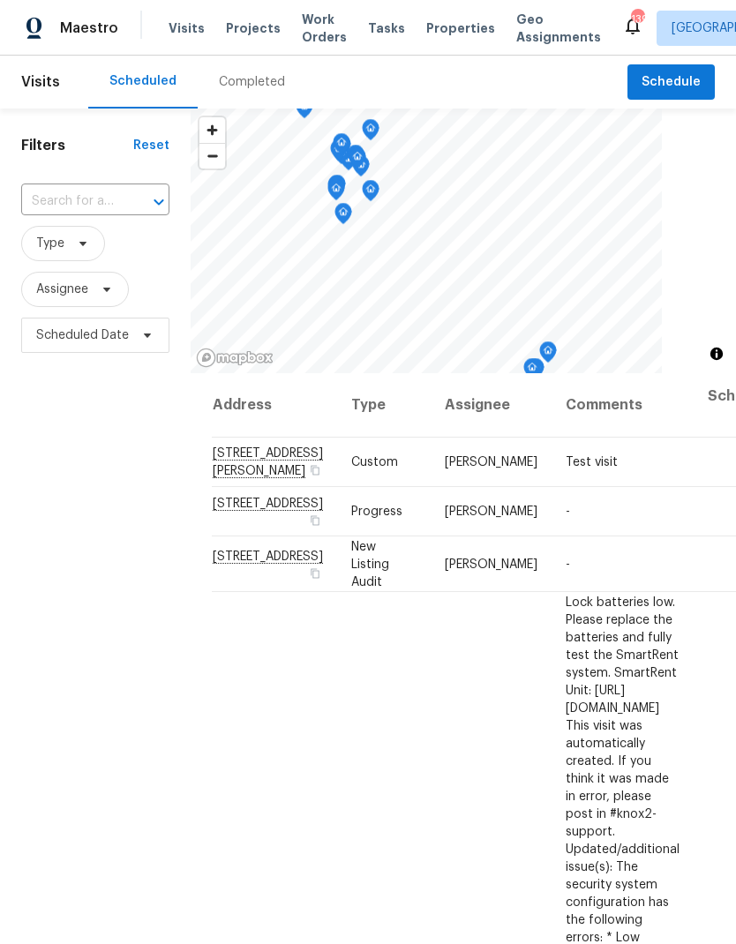
click at [97, 196] on input "text" at bounding box center [70, 201] width 99 height 27
type input "7925 b"
click at [56, 262] on li "7925 Boone Trce, Nashville, TN 37221" at bounding box center [93, 252] width 147 height 48
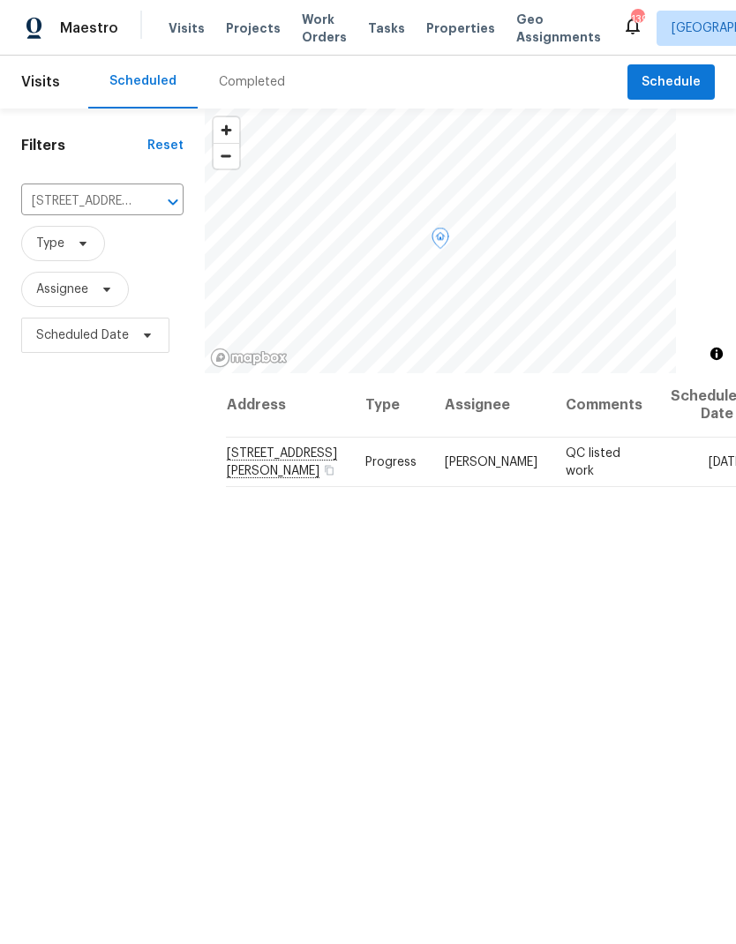
click at [0, 0] on icon at bounding box center [0, 0] width 0 height 0
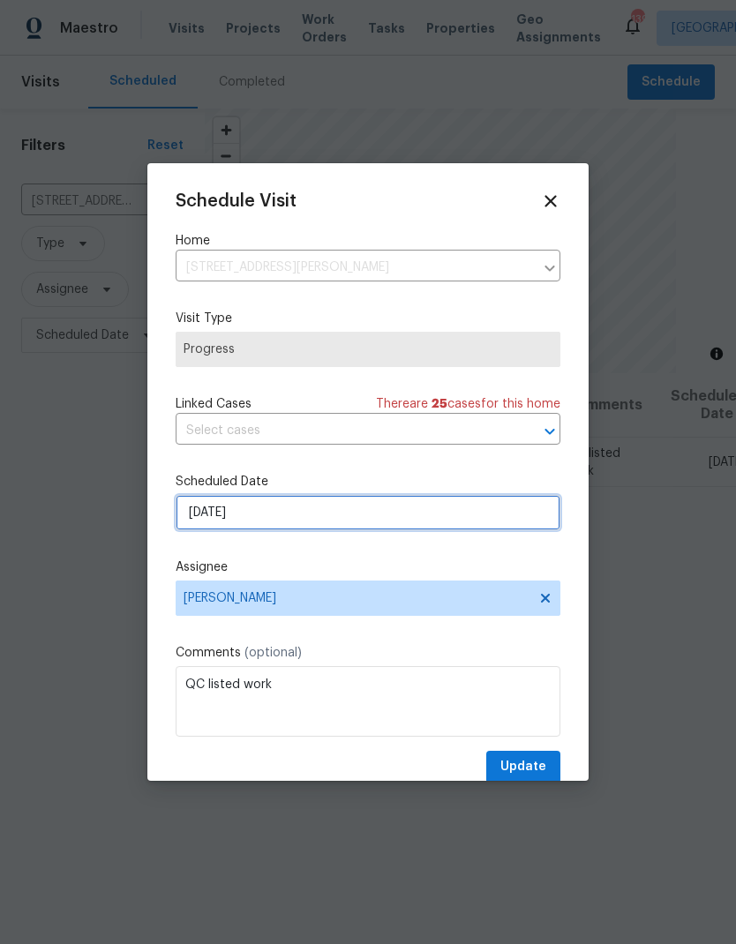
click at [207, 523] on input "8/25/2025" at bounding box center [368, 512] width 385 height 35
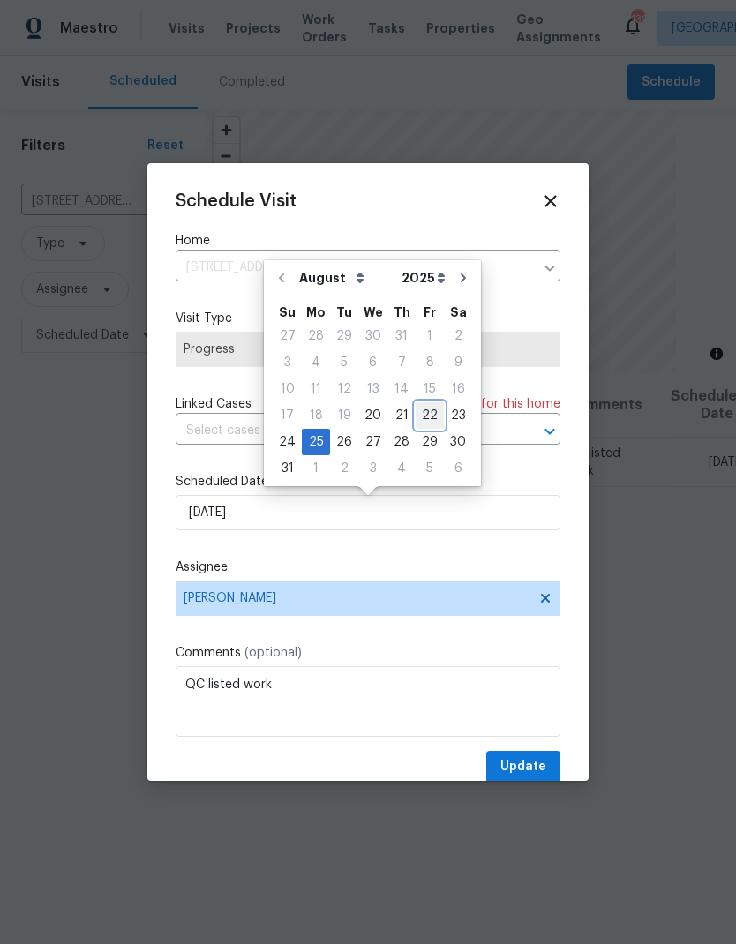
click at [421, 406] on div "22" at bounding box center [430, 415] width 28 height 25
type input "8/22/2025"
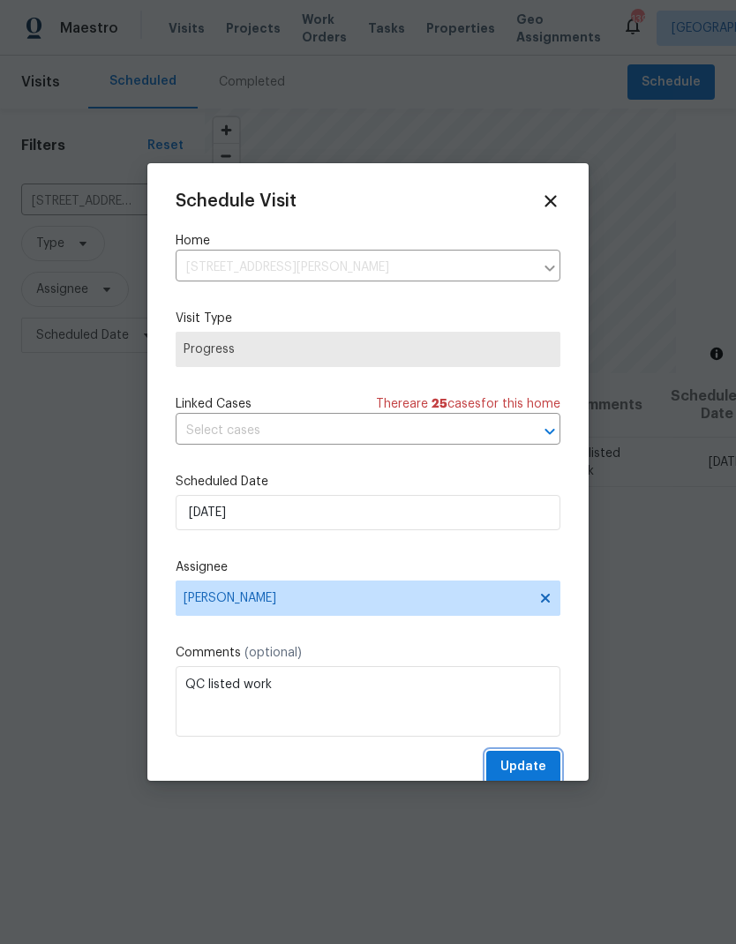
click at [515, 768] on span "Update" at bounding box center [523, 767] width 46 height 22
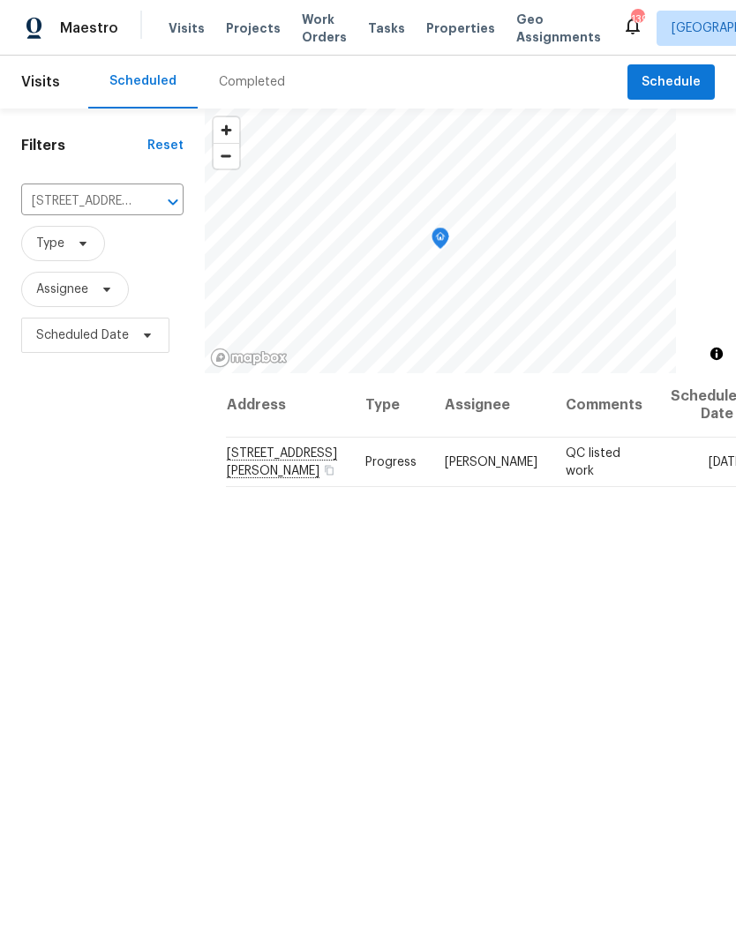
click at [304, 21] on span "Work Orders" at bounding box center [324, 28] width 45 height 35
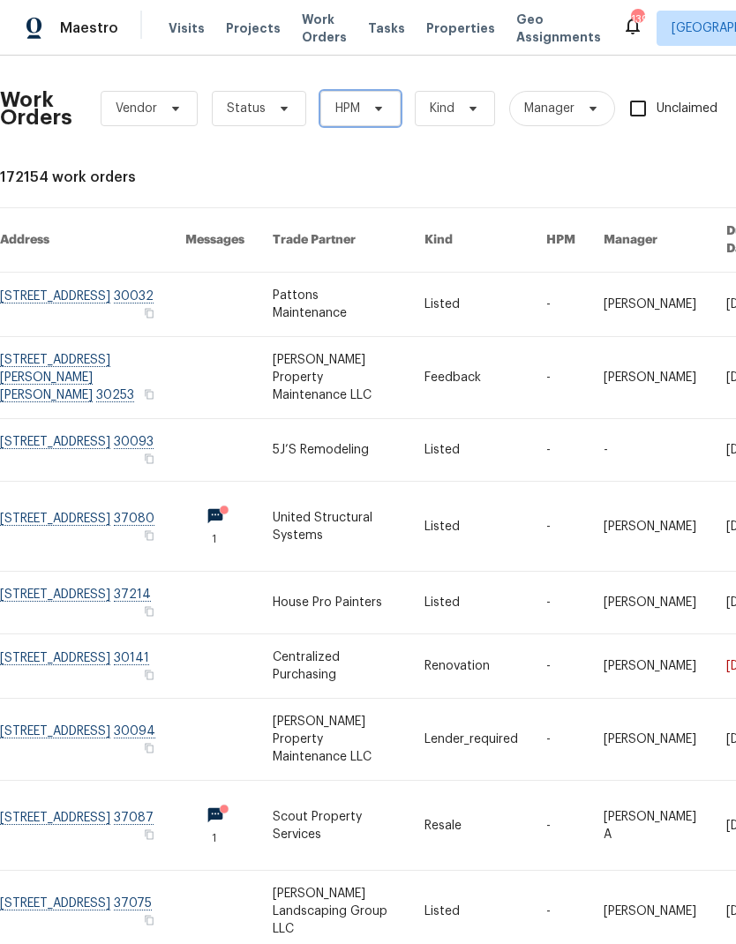
click at [351, 104] on span "HPM" at bounding box center [347, 109] width 25 height 18
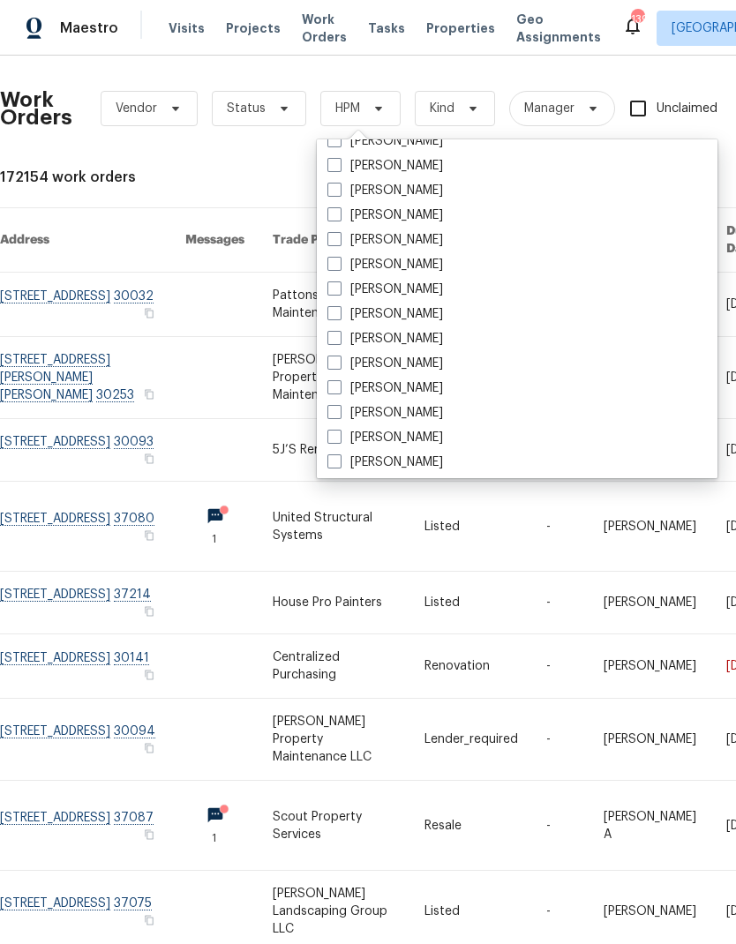
scroll to position [621, 0]
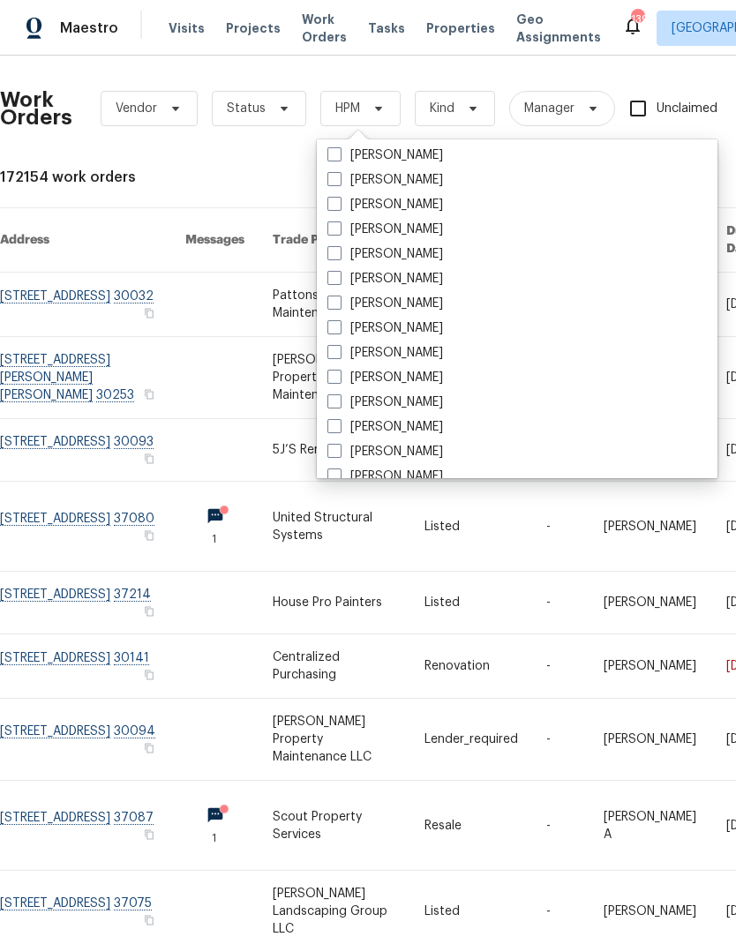
click at [349, 333] on label "[PERSON_NAME]" at bounding box center [385, 329] width 116 height 18
click at [339, 331] on input "[PERSON_NAME]" at bounding box center [332, 325] width 11 height 11
checkbox input "true"
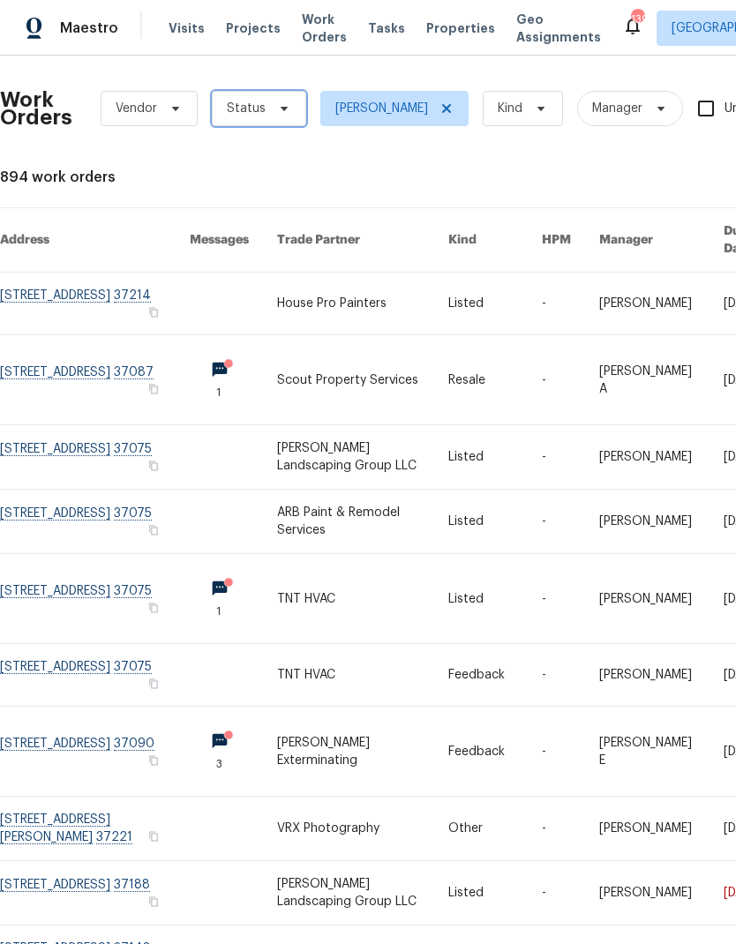
click at [245, 98] on span "Status" at bounding box center [259, 108] width 94 height 35
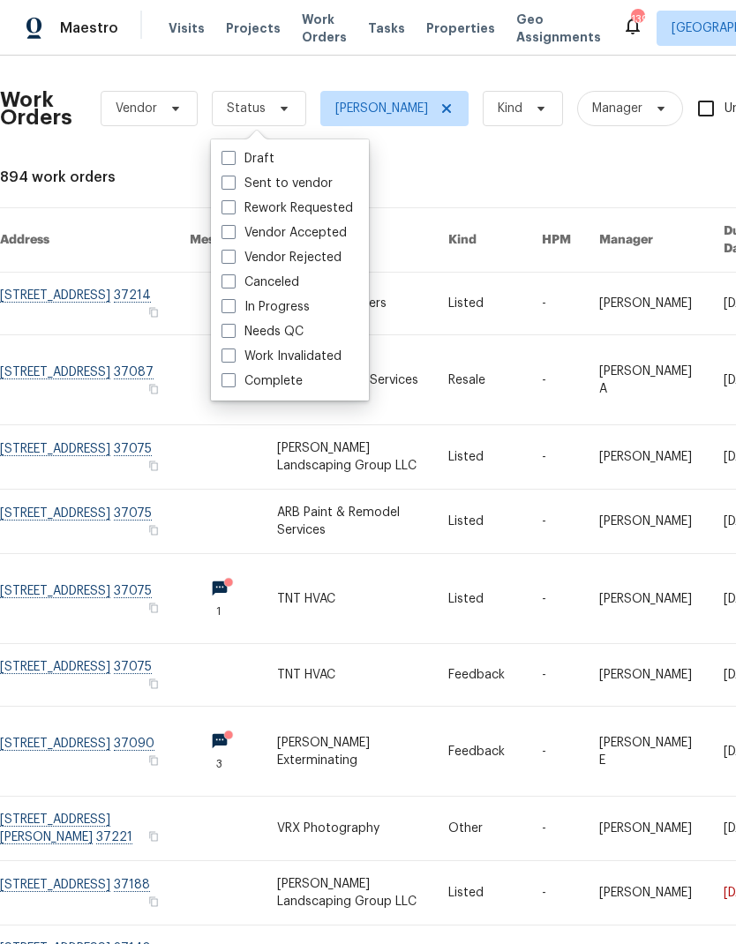
click at [229, 335] on span at bounding box center [229, 331] width 14 height 14
click at [229, 335] on input "Needs QC" at bounding box center [227, 328] width 11 height 11
checkbox input "true"
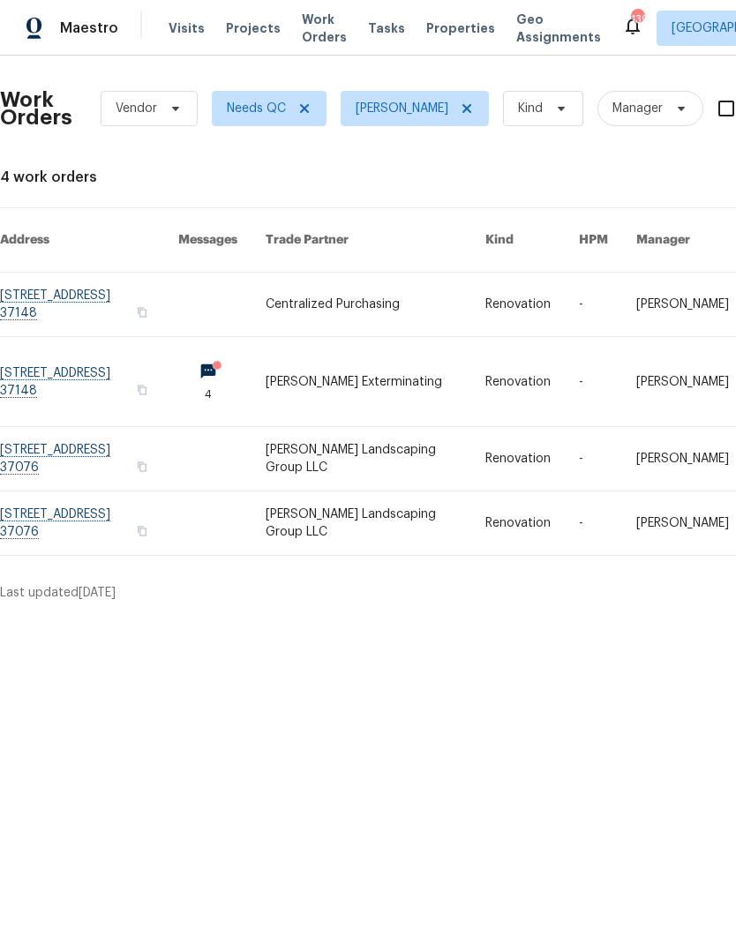
click at [346, 363] on link at bounding box center [375, 381] width 219 height 89
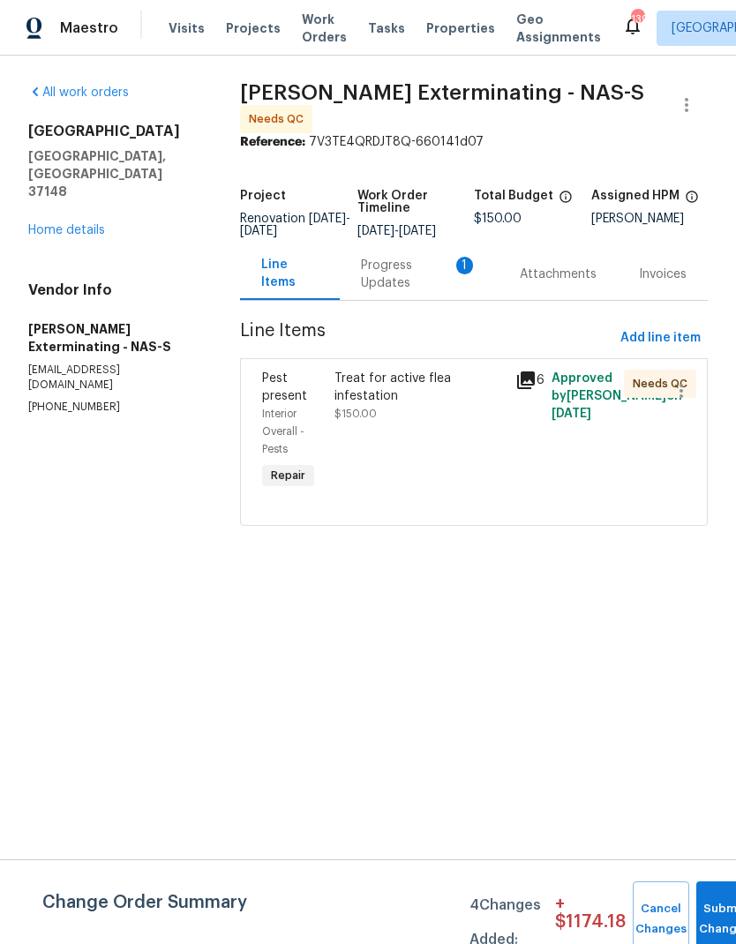
click at [357, 293] on div "Progress Updates 1" at bounding box center [419, 274] width 159 height 52
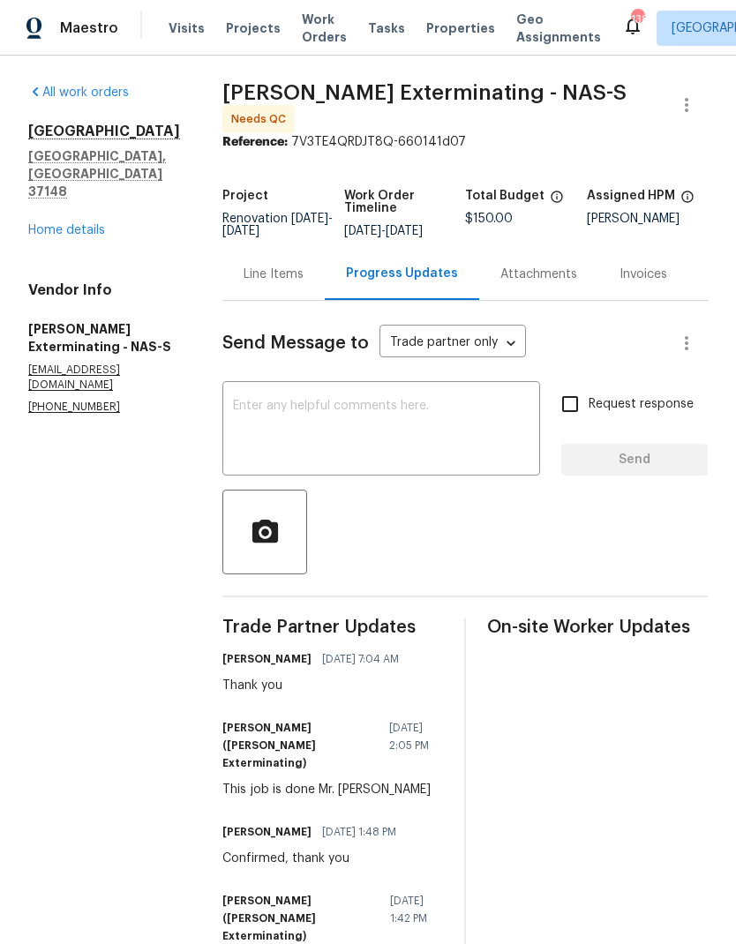
click at [244, 266] on div "Line Items" at bounding box center [274, 275] width 60 height 18
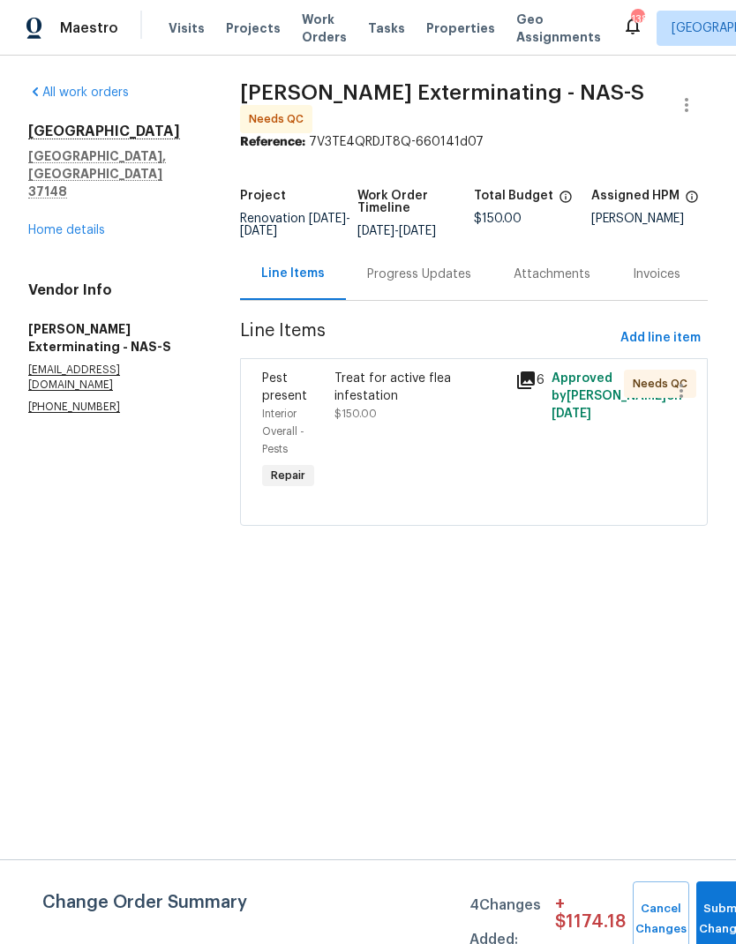
click at [356, 395] on div "Treat for active flea infestation" at bounding box center [420, 387] width 170 height 35
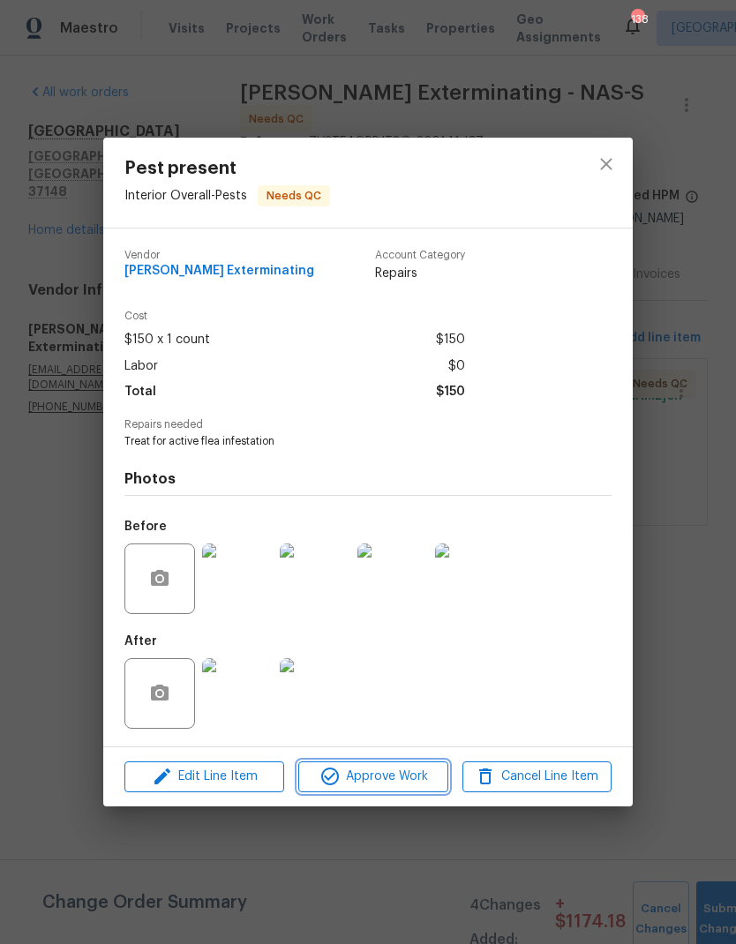
click at [359, 788] on span "Approve Work" at bounding box center [373, 777] width 139 height 22
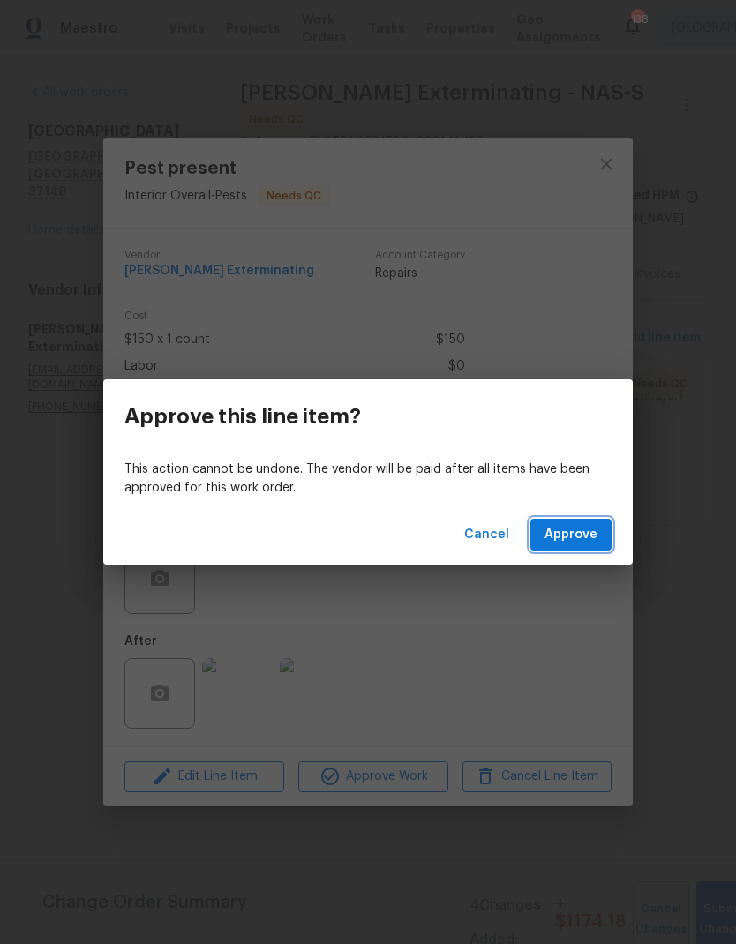
click at [582, 545] on button "Approve" at bounding box center [570, 535] width 81 height 33
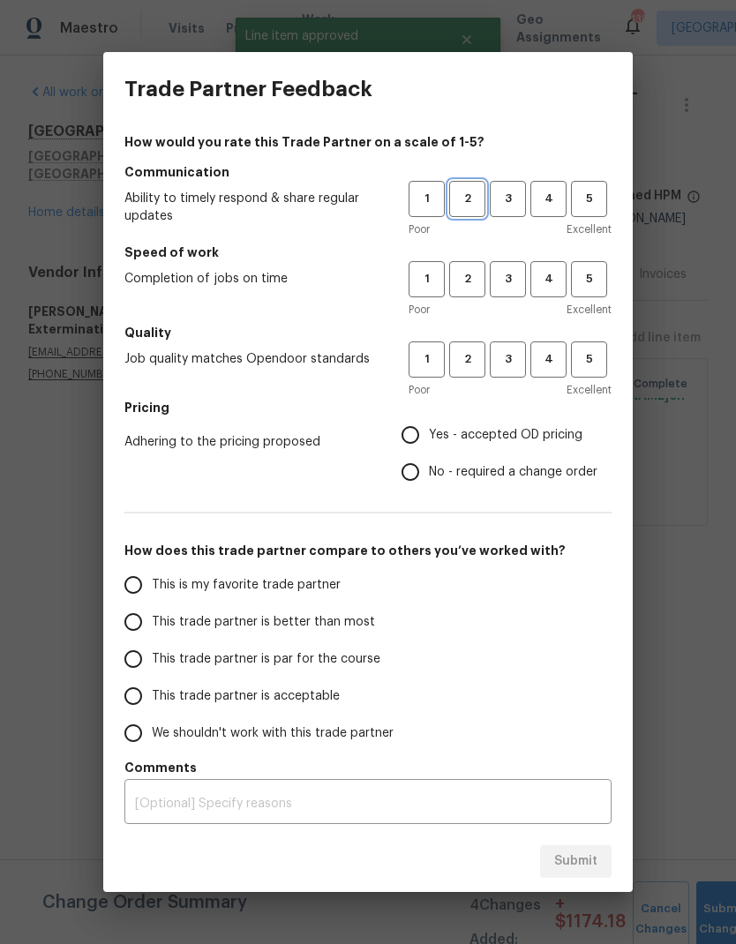
click at [470, 204] on span "2" at bounding box center [467, 199] width 33 height 20
click at [475, 282] on span "2" at bounding box center [467, 279] width 33 height 20
click at [470, 369] on span "2" at bounding box center [467, 360] width 33 height 20
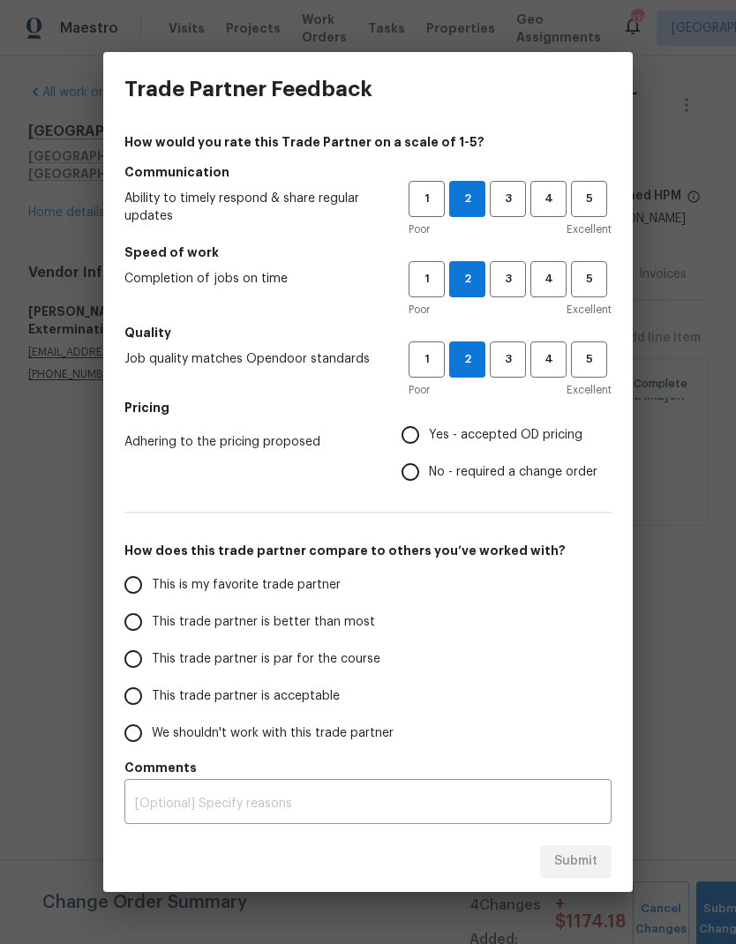
click at [414, 435] on input "Yes - accepted OD pricing" at bounding box center [410, 435] width 37 height 37
radio input "true"
click at [132, 658] on input "This trade partner is par for the course" at bounding box center [133, 659] width 37 height 37
click at [566, 864] on span "Submit" at bounding box center [575, 862] width 43 height 22
radio input "true"
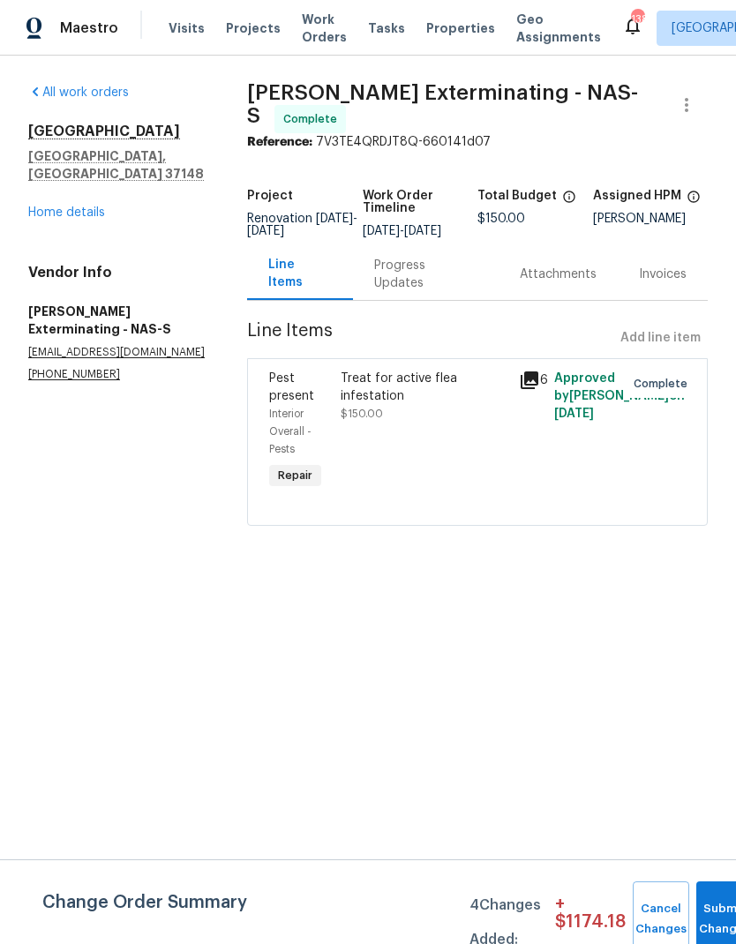
radio input "false"
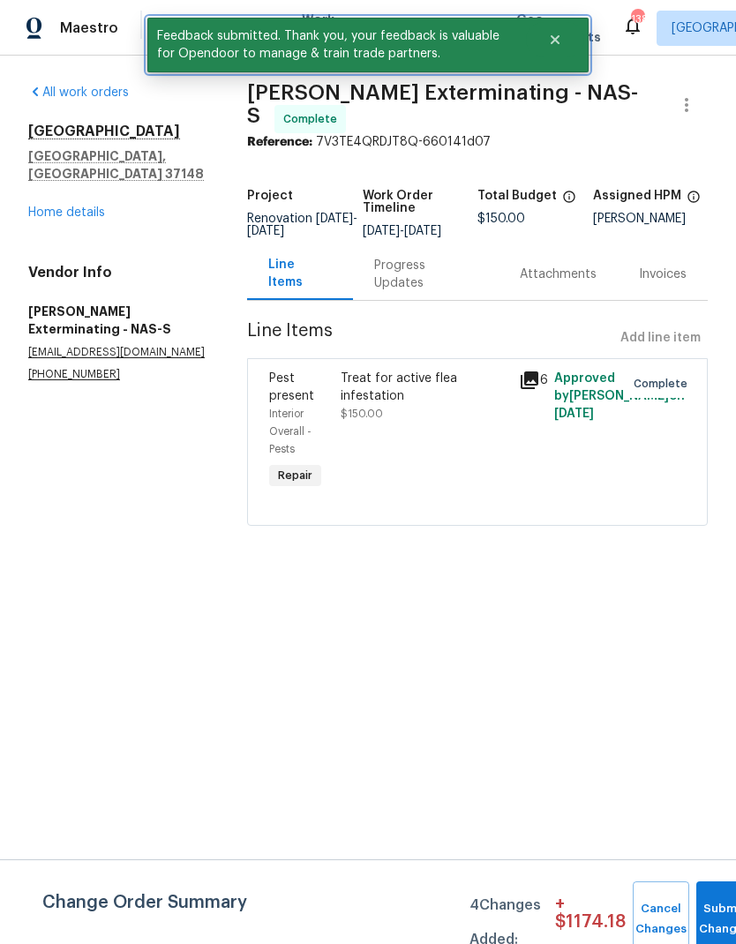
click at [568, 40] on button "Close" at bounding box center [555, 39] width 58 height 35
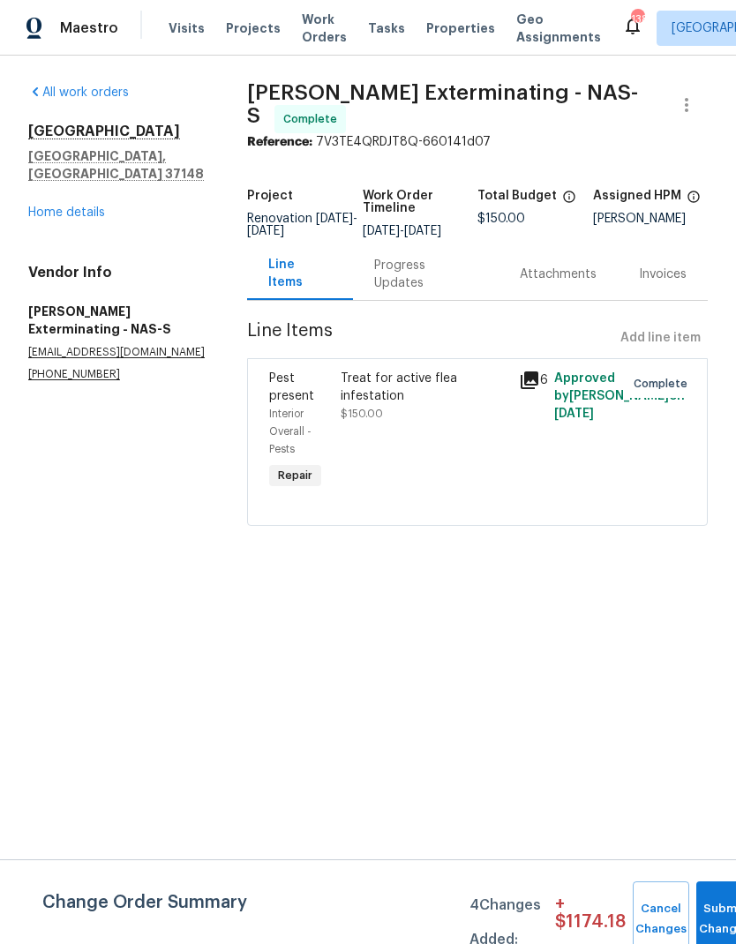
click at [302, 45] on span "Work Orders" at bounding box center [324, 28] width 45 height 35
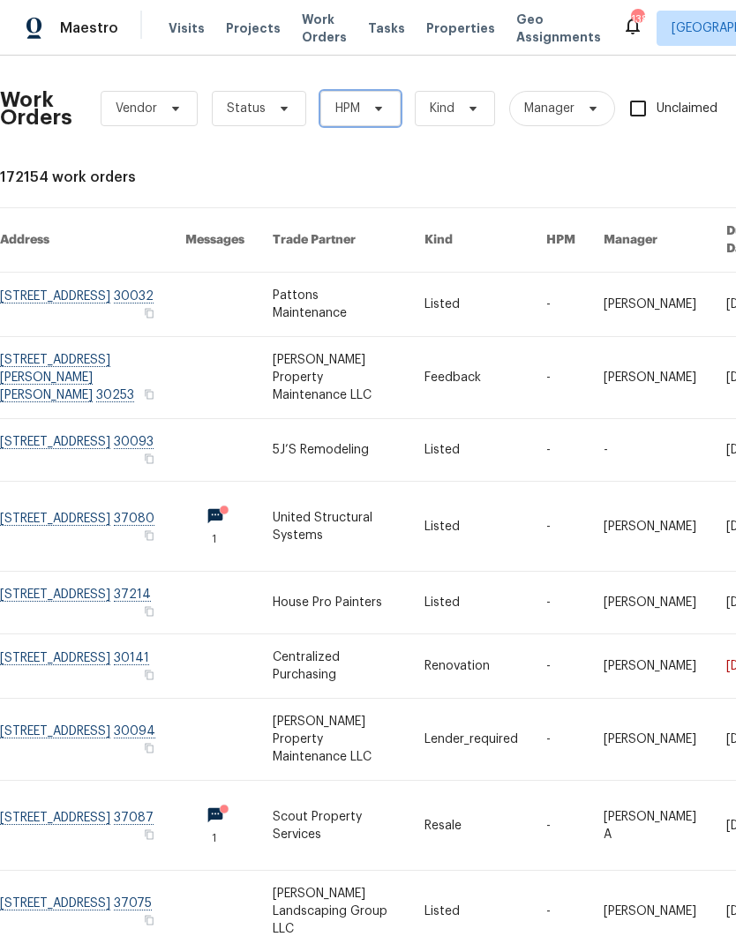
click at [346, 107] on span "HPM" at bounding box center [347, 109] width 25 height 18
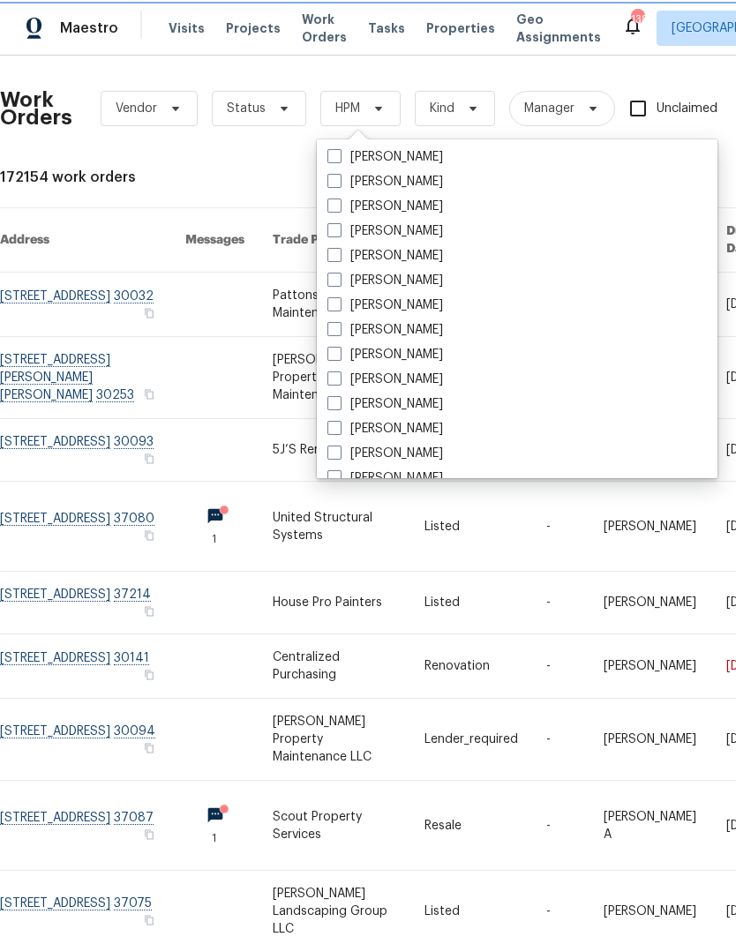
scroll to position [586, 0]
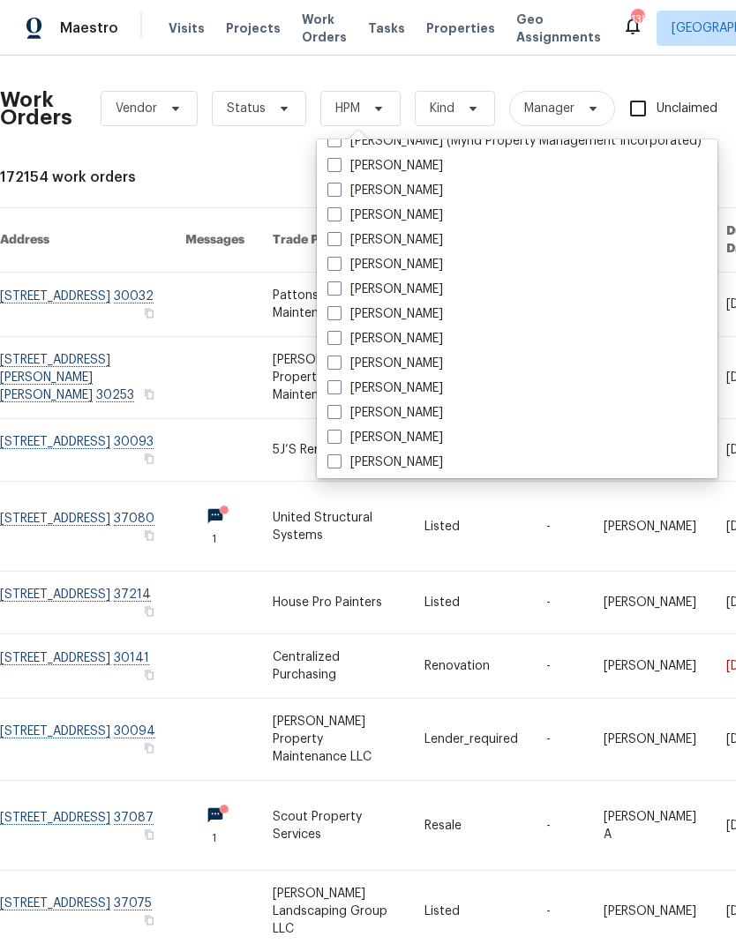
click at [333, 372] on label "[PERSON_NAME]" at bounding box center [385, 364] width 116 height 18
click at [333, 366] on input "[PERSON_NAME]" at bounding box center [332, 360] width 11 height 11
checkbox input "true"
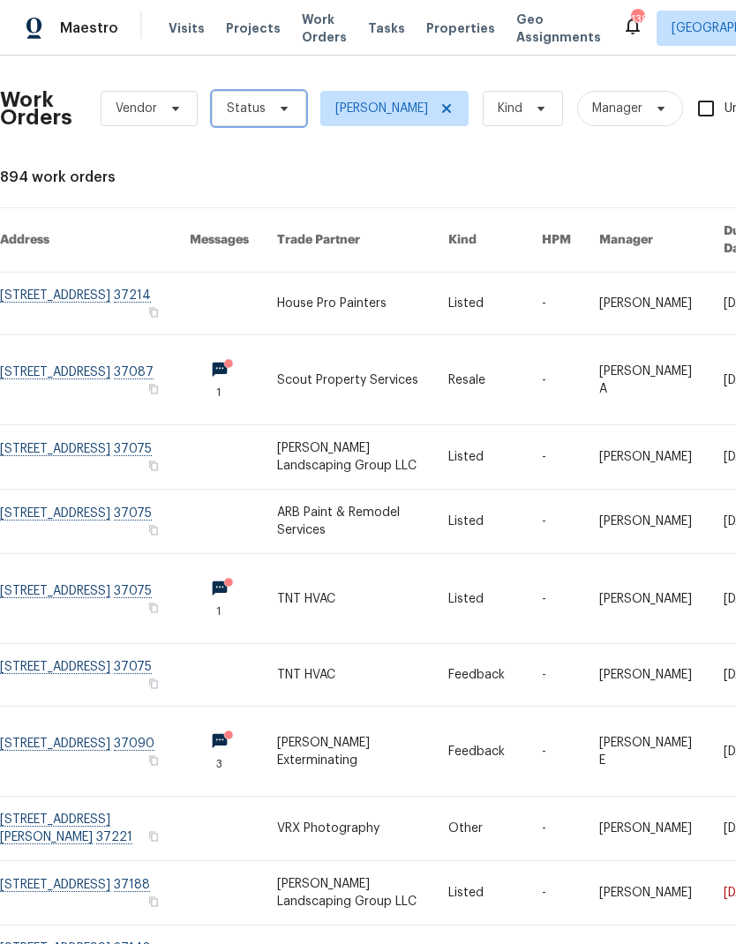
click at [266, 109] on span "Status" at bounding box center [259, 108] width 94 height 35
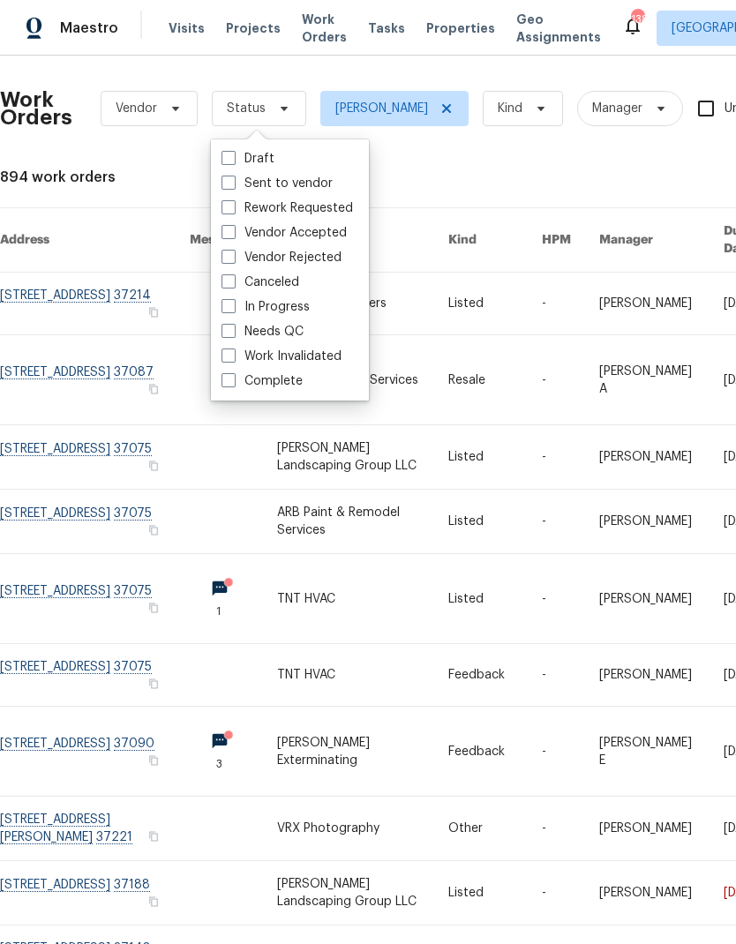
click at [237, 326] on label "Needs QC" at bounding box center [263, 332] width 82 height 18
click at [233, 326] on input "Needs QC" at bounding box center [227, 328] width 11 height 11
checkbox input "true"
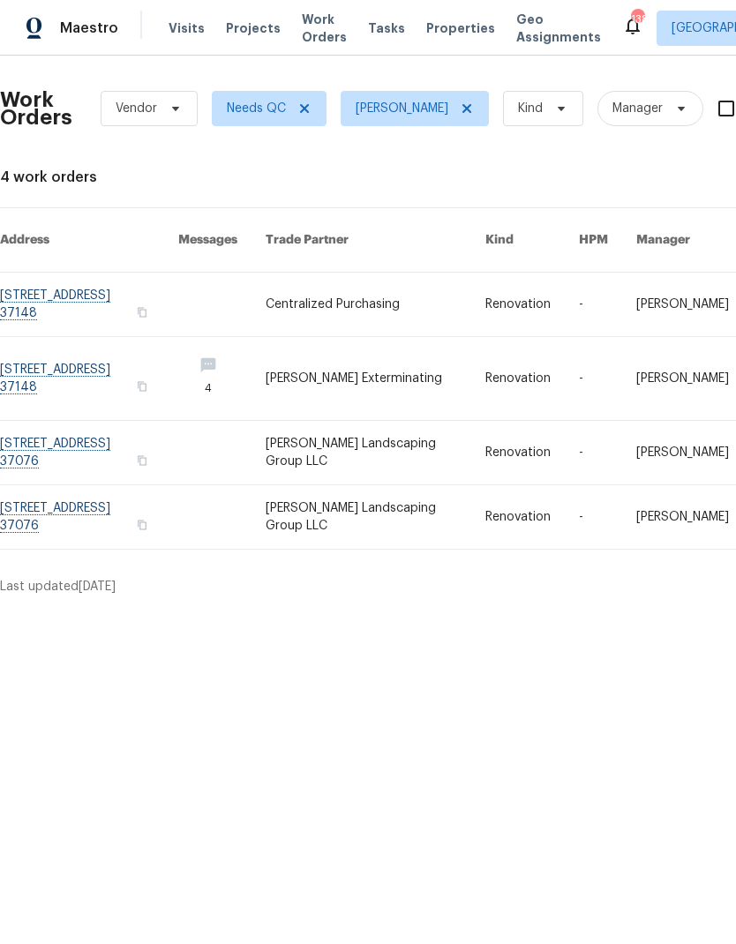
click at [387, 493] on link at bounding box center [375, 517] width 219 height 64
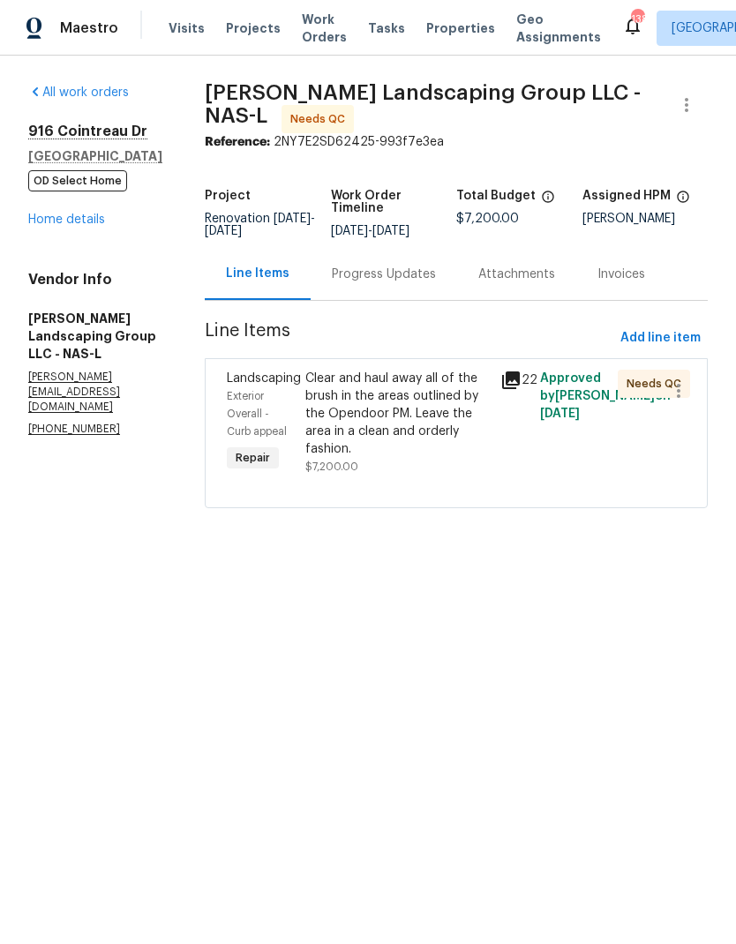
click at [392, 283] on div "Progress Updates" at bounding box center [384, 275] width 104 height 18
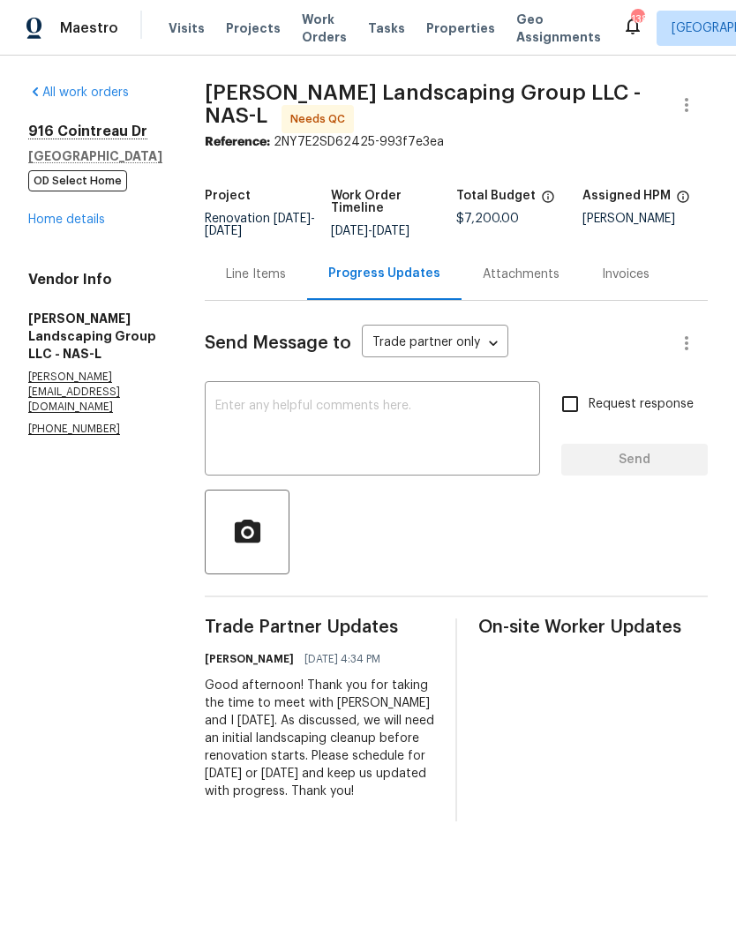
click at [284, 279] on div "Line Items" at bounding box center [256, 275] width 60 height 18
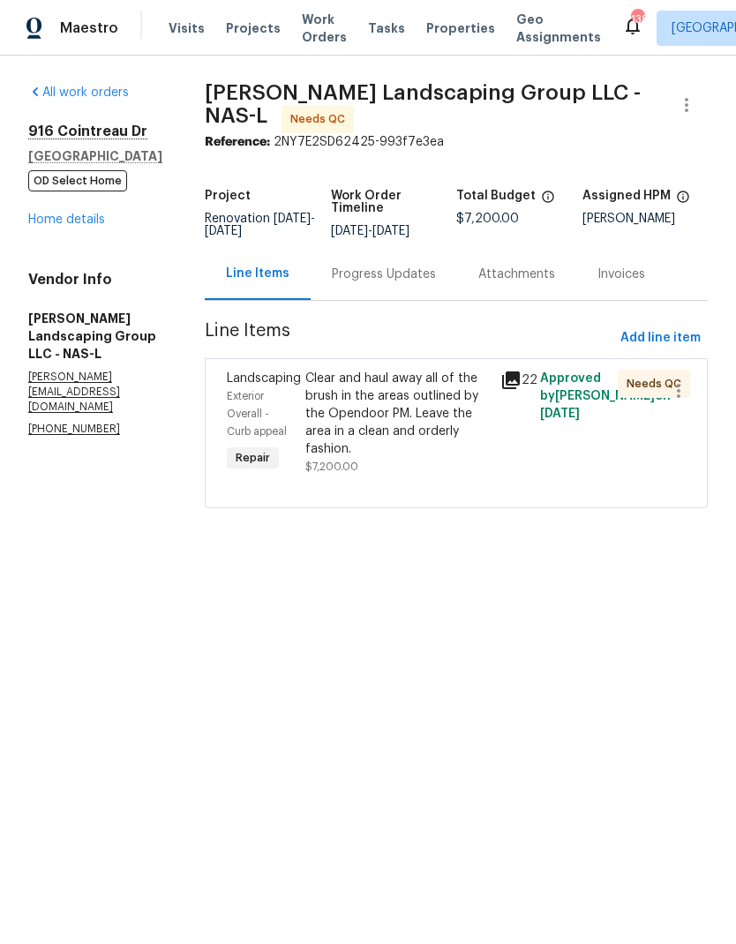
click at [380, 412] on div "Clear and haul away all of the brush in the areas outlined by the Opendoor PM. …" at bounding box center [397, 414] width 185 height 88
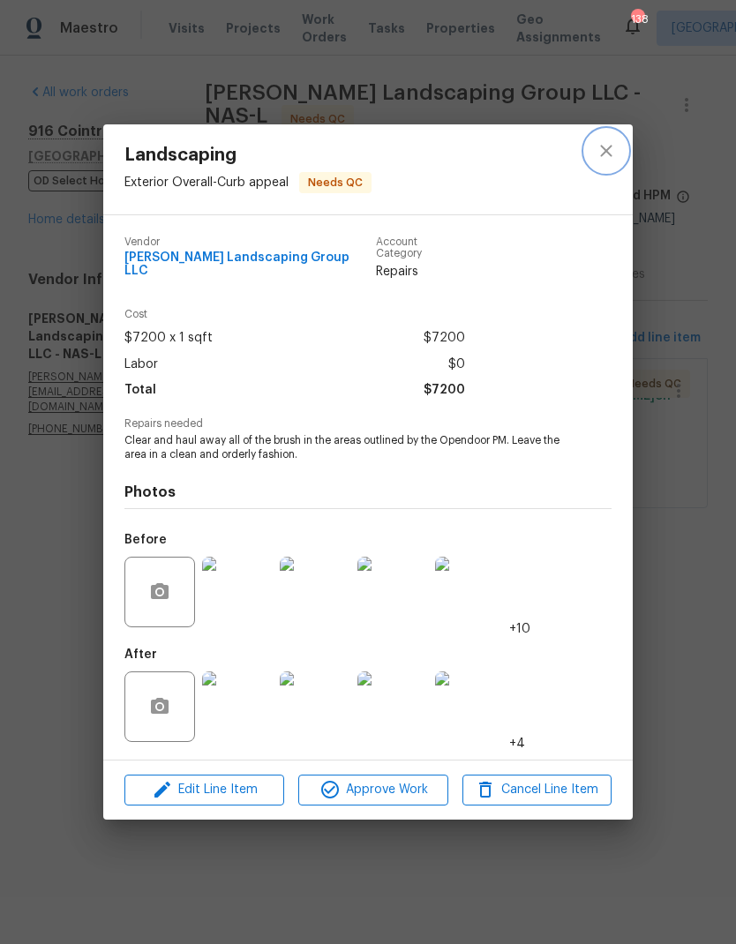
click at [603, 155] on icon "close" at bounding box center [606, 150] width 21 height 21
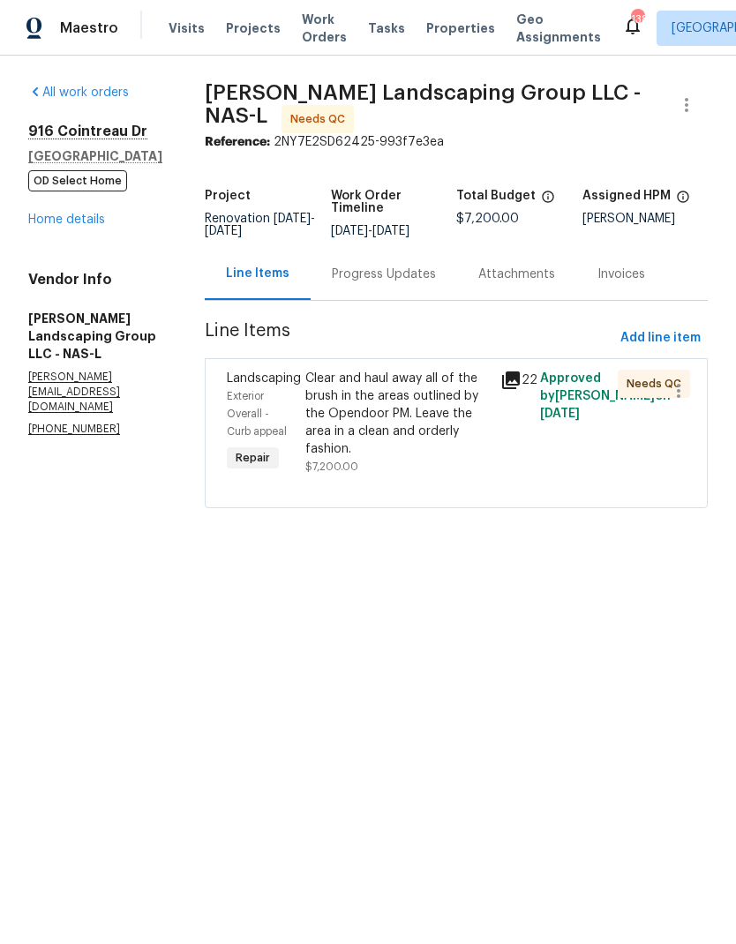
click at [394, 414] on div "Clear and haul away all of the brush in the areas outlined by the Opendoor PM. …" at bounding box center [397, 414] width 185 height 88
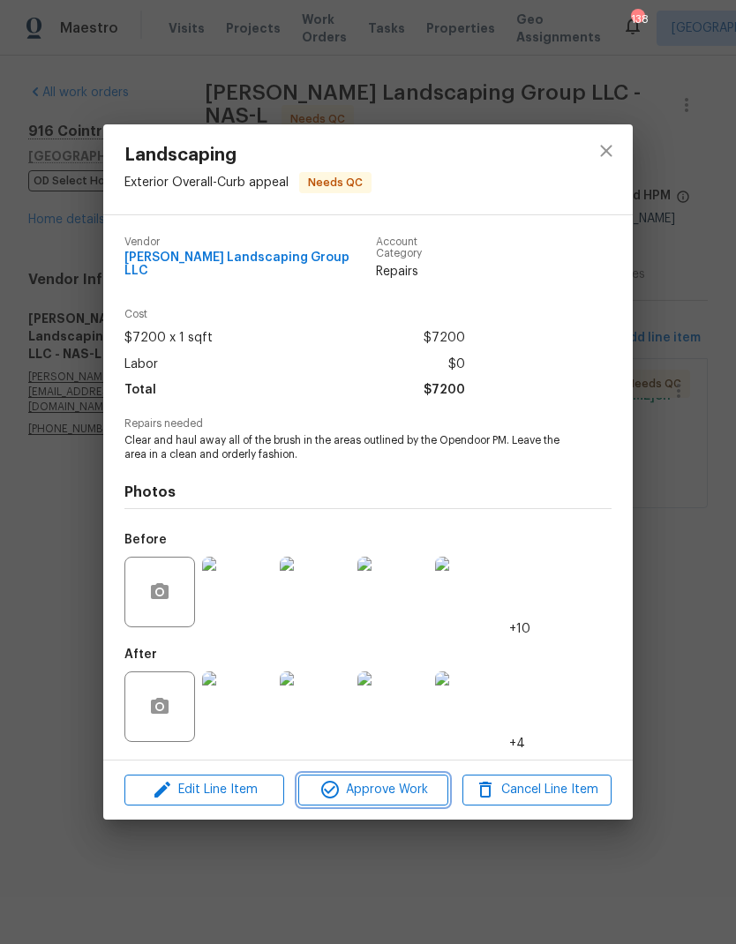
click at [350, 789] on span "Approve Work" at bounding box center [373, 790] width 139 height 22
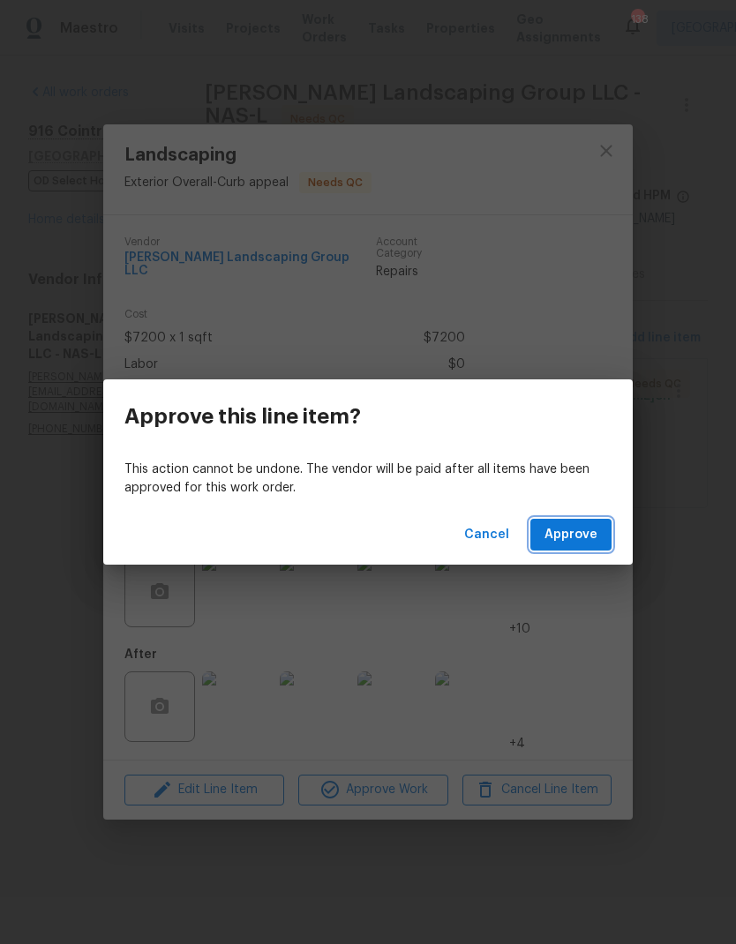
click at [568, 534] on span "Approve" at bounding box center [571, 535] width 53 height 22
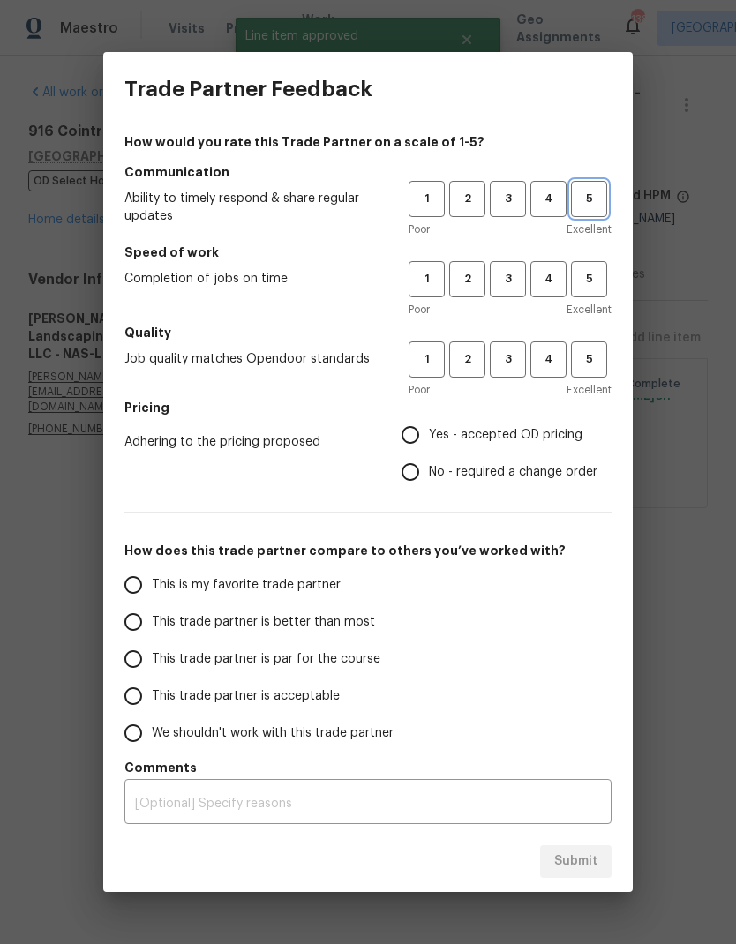
click at [586, 202] on span "5" at bounding box center [589, 199] width 33 height 20
click at [588, 287] on span "5" at bounding box center [589, 279] width 33 height 20
click at [585, 395] on span "Excellent" at bounding box center [589, 390] width 45 height 18
click at [596, 355] on span "5" at bounding box center [589, 360] width 33 height 20
click at [414, 437] on input "Yes - accepted OD pricing" at bounding box center [410, 435] width 37 height 37
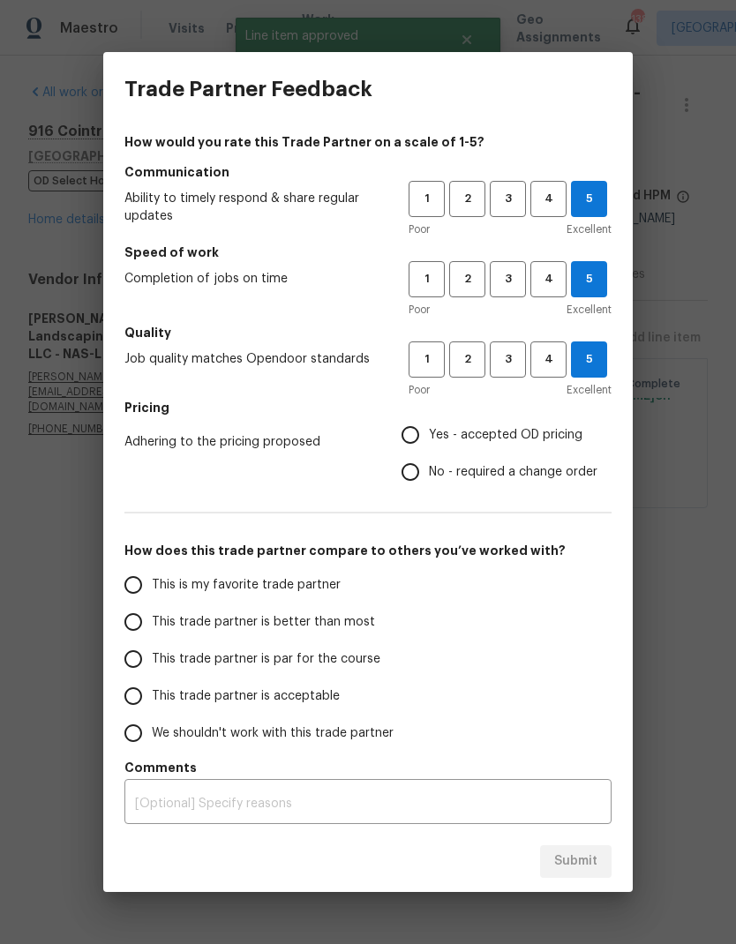
radio input "true"
click at [414, 436] on input "Yes - accepted OD pricing" at bounding box center [410, 435] width 37 height 37
click at [425, 482] on input "No - required a change order" at bounding box center [410, 472] width 37 height 37
radio input "true"
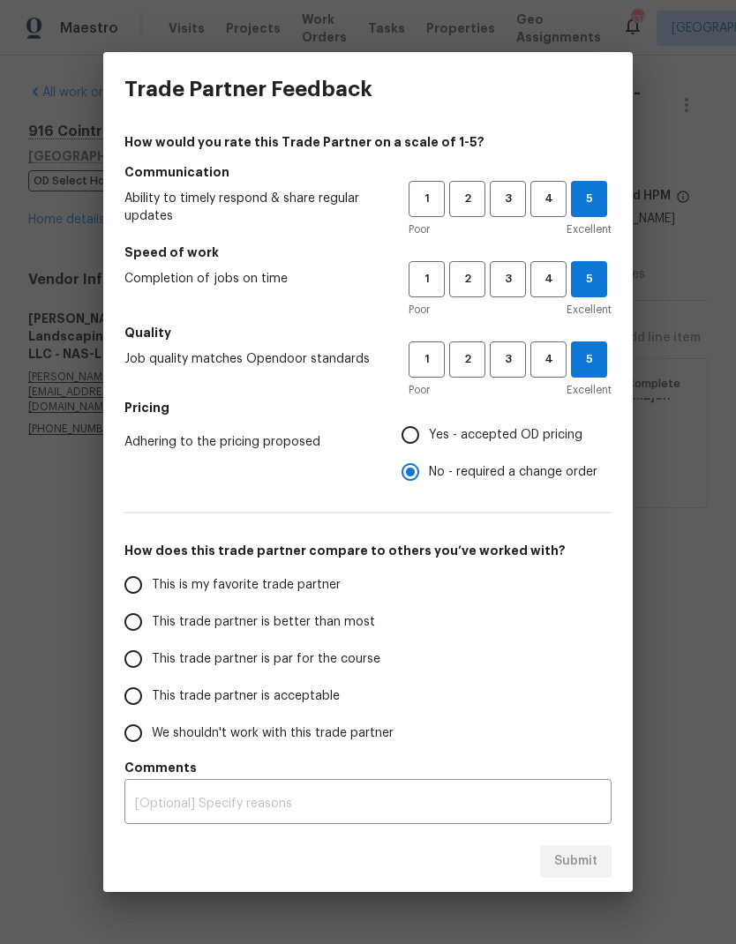
click at [142, 583] on input "This is my favorite trade partner" at bounding box center [133, 585] width 37 height 37
click at [591, 855] on span "Submit" at bounding box center [575, 862] width 43 height 22
radio input "true"
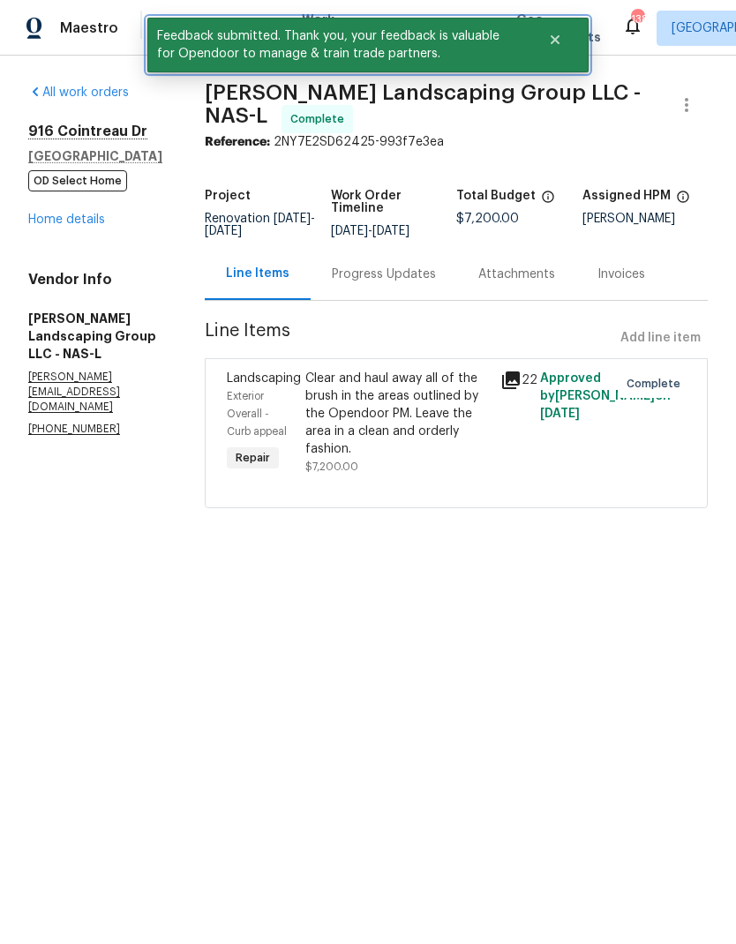
click at [551, 46] on icon "Close" at bounding box center [555, 40] width 14 height 14
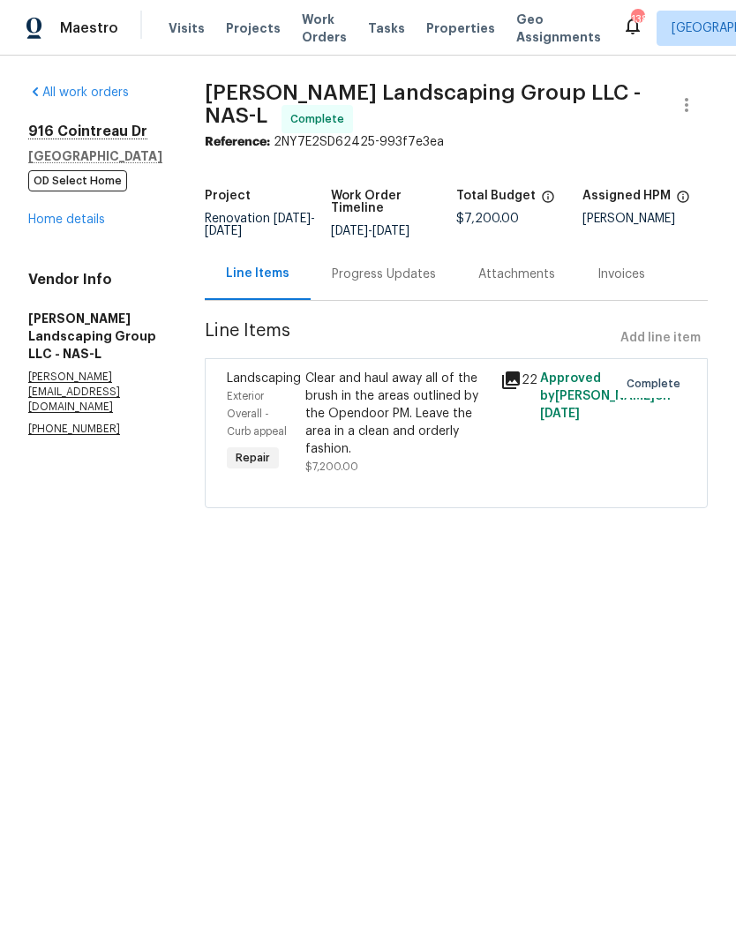
click at [309, 38] on span "Work Orders" at bounding box center [324, 28] width 45 height 35
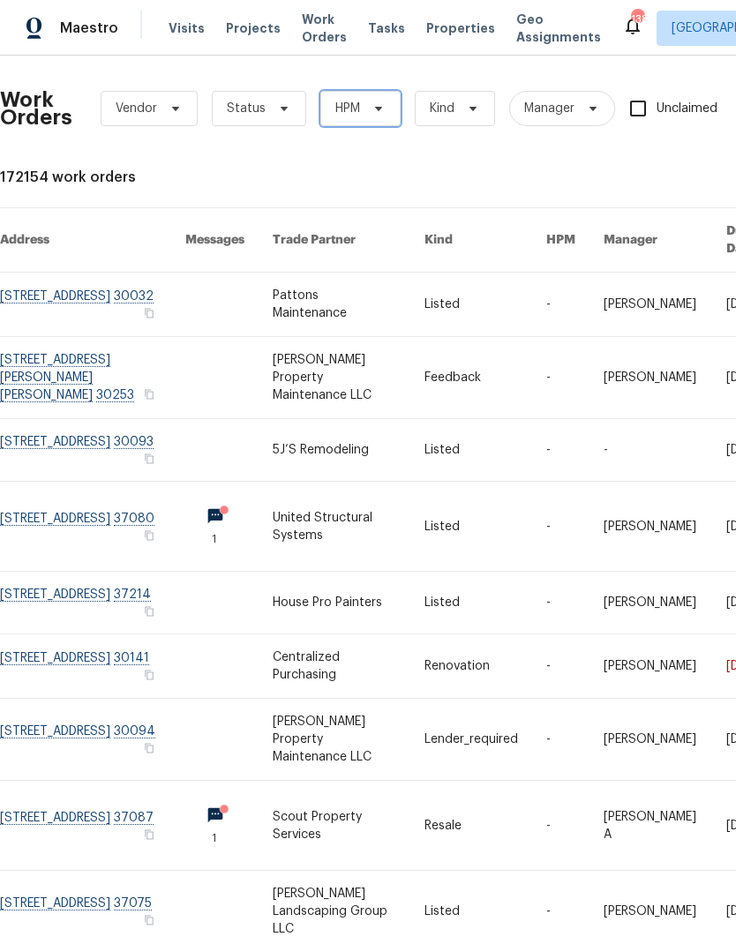
click at [350, 109] on span "HPM" at bounding box center [347, 109] width 25 height 18
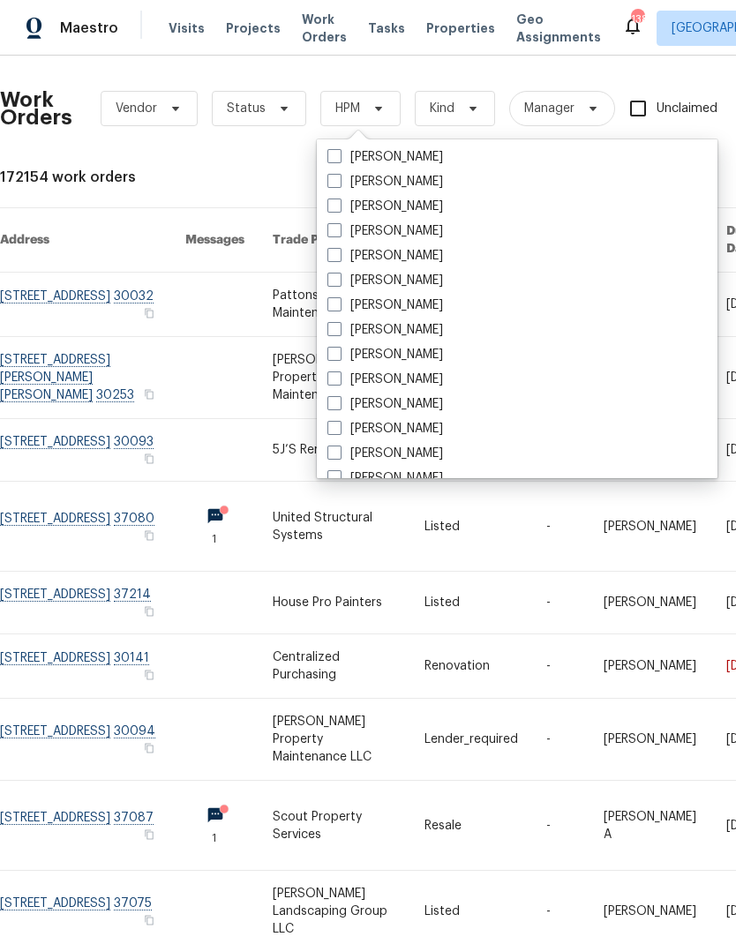
scroll to position [602, 0]
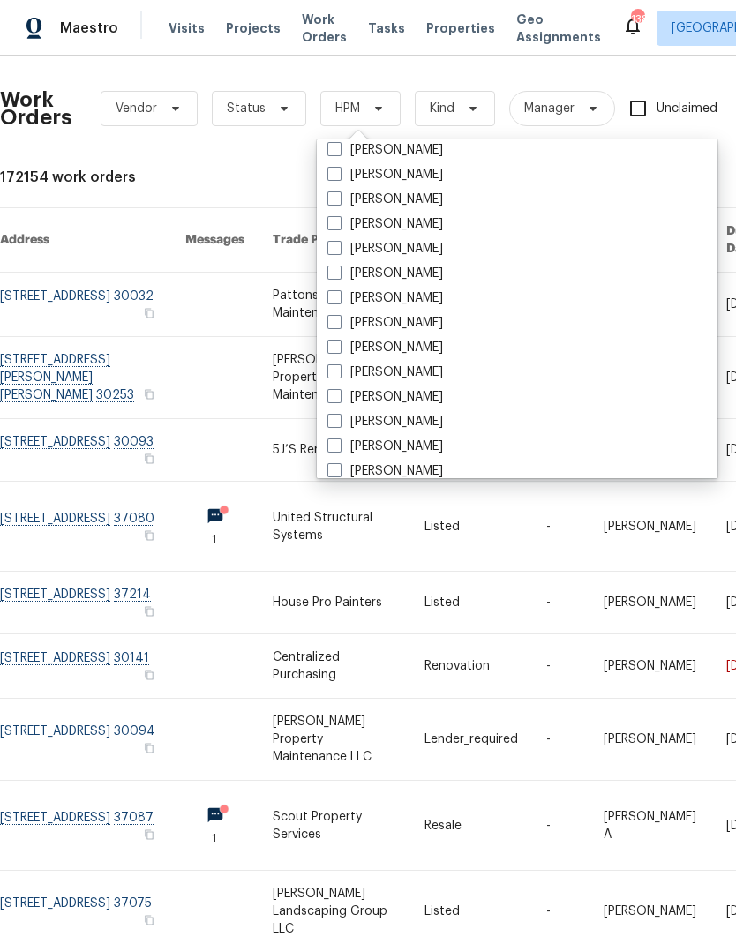
click at [335, 340] on span at bounding box center [334, 347] width 14 height 14
click at [335, 340] on input "[PERSON_NAME]" at bounding box center [332, 344] width 11 height 11
checkbox input "true"
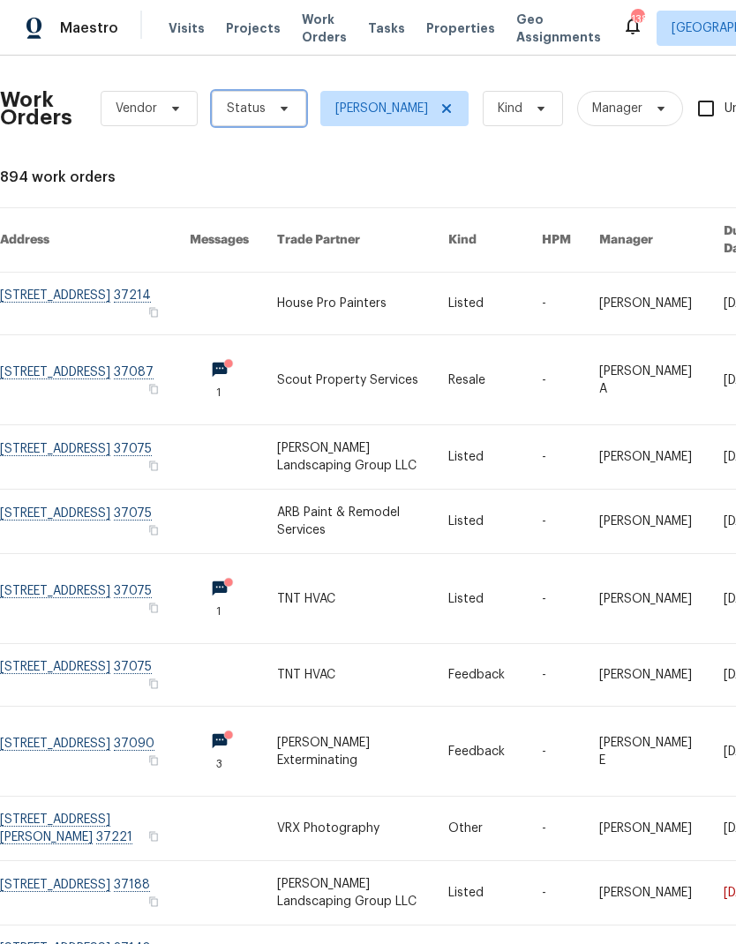
click at [268, 101] on span "Status" at bounding box center [259, 108] width 94 height 35
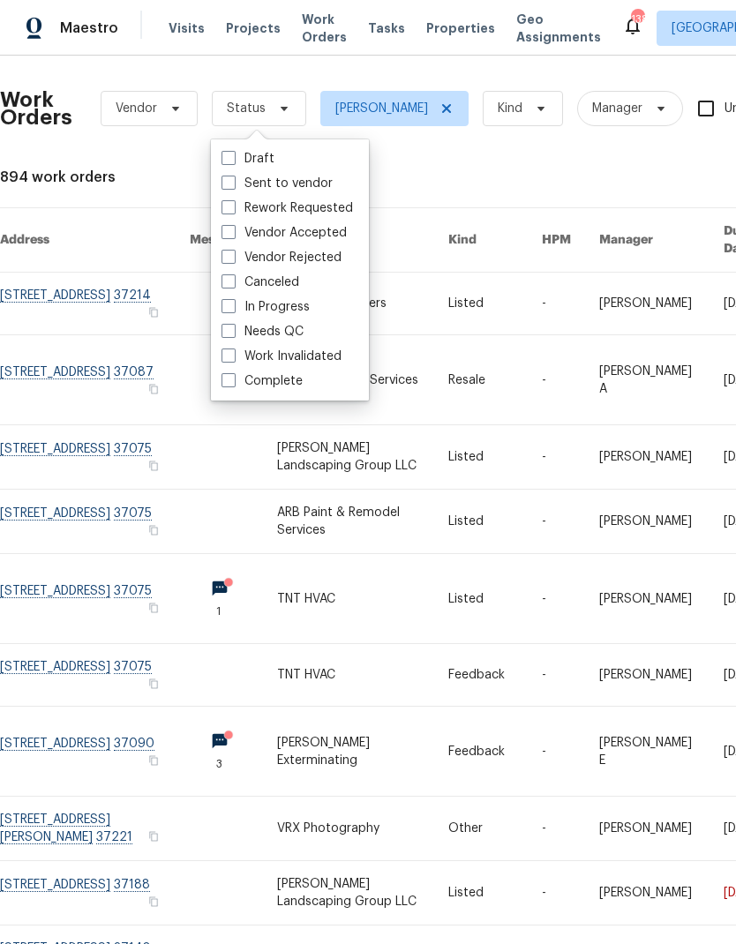
click at [238, 333] on label "Needs QC" at bounding box center [263, 332] width 82 height 18
click at [233, 333] on input "Needs QC" at bounding box center [227, 328] width 11 height 11
checkbox input "true"
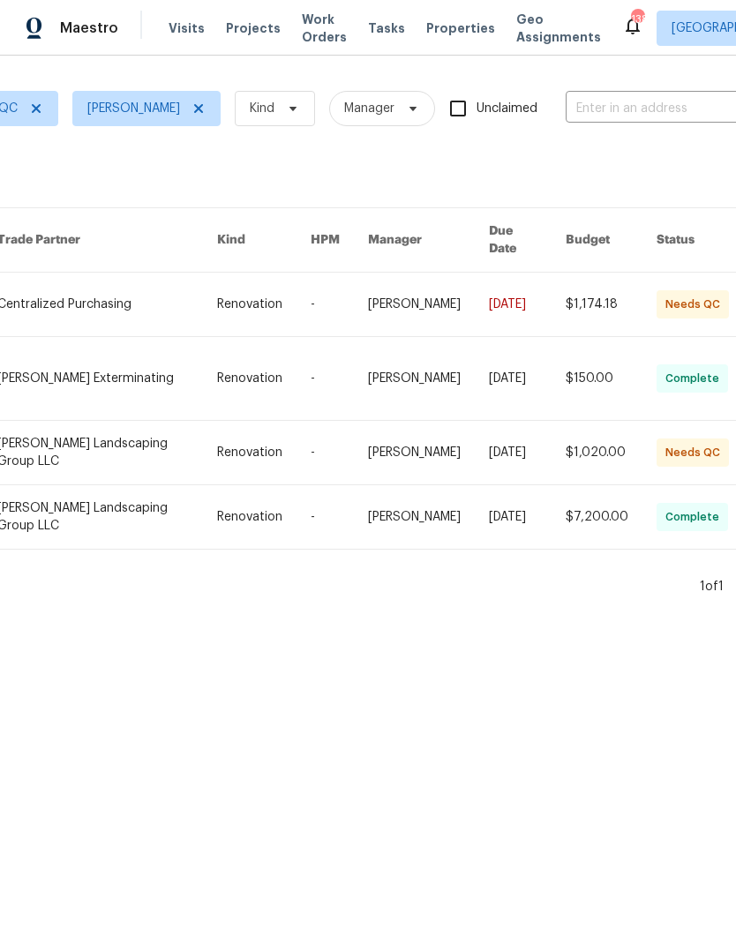
scroll to position [0, 267]
click at [147, 421] on link at bounding box center [107, 453] width 219 height 64
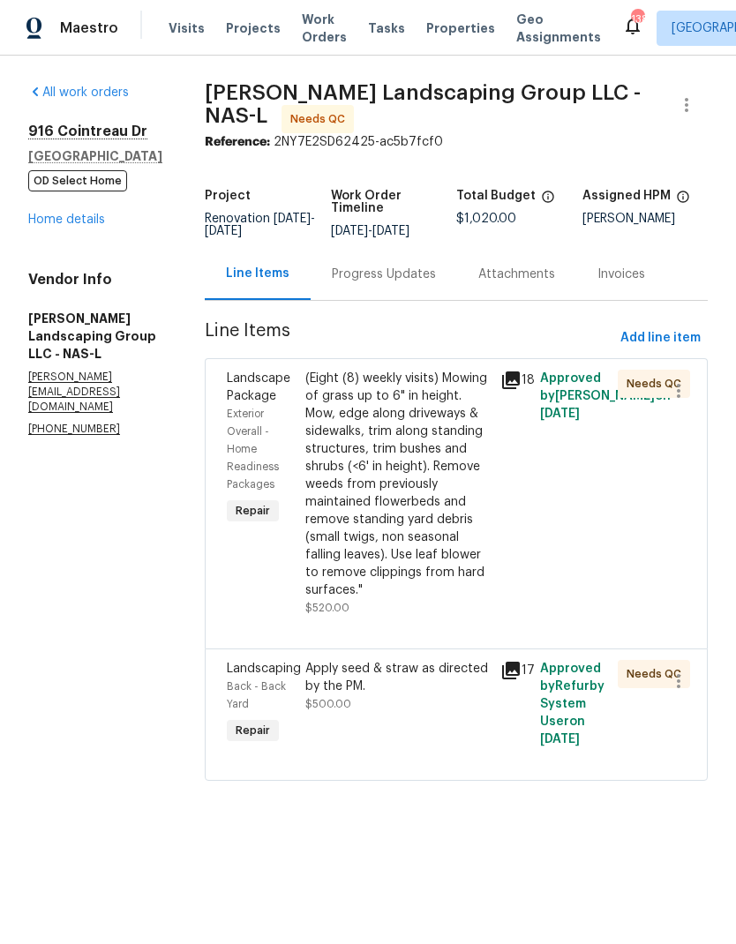
click at [398, 500] on div "(Eight (8) weekly visits) Mowing of grass up to 6" in height. Mow, edge along d…" at bounding box center [397, 484] width 185 height 229
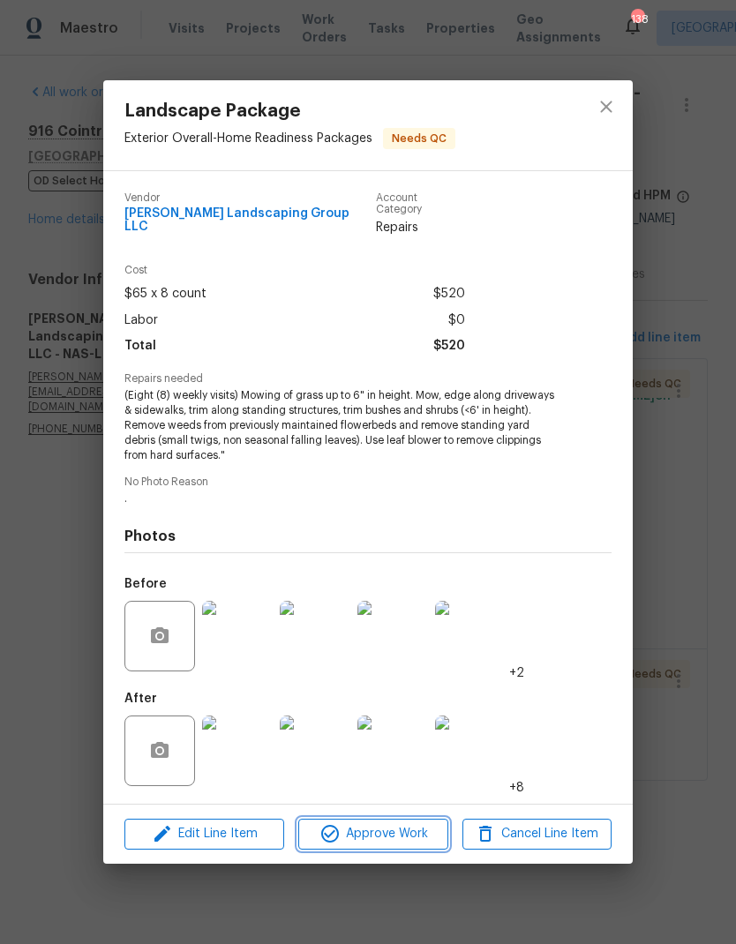
click at [372, 834] on span "Approve Work" at bounding box center [373, 835] width 139 height 22
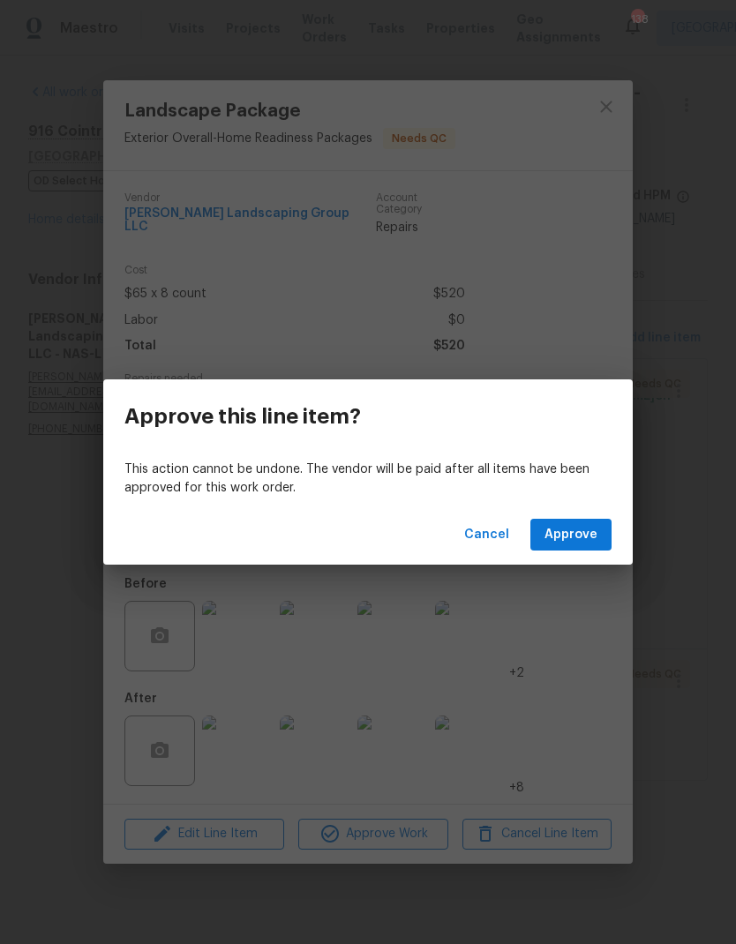
click at [567, 511] on div "Cancel Approve" at bounding box center [368, 535] width 530 height 61
click at [552, 531] on span "Approve" at bounding box center [571, 535] width 53 height 22
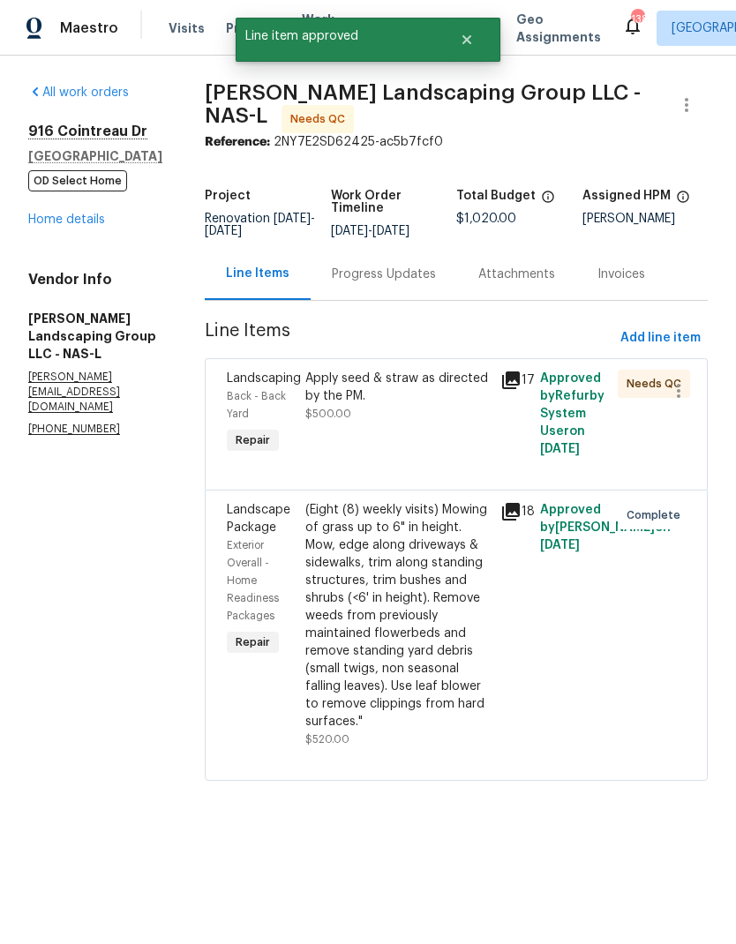
click at [412, 280] on div "Progress Updates" at bounding box center [384, 275] width 104 height 18
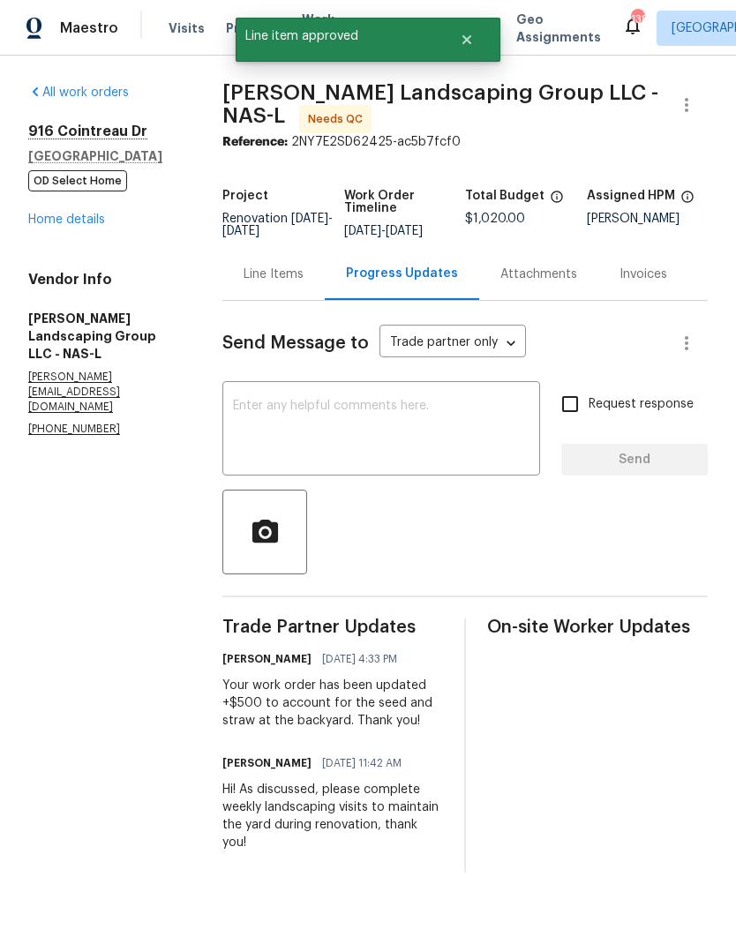
click at [318, 434] on textarea at bounding box center [381, 431] width 297 height 62
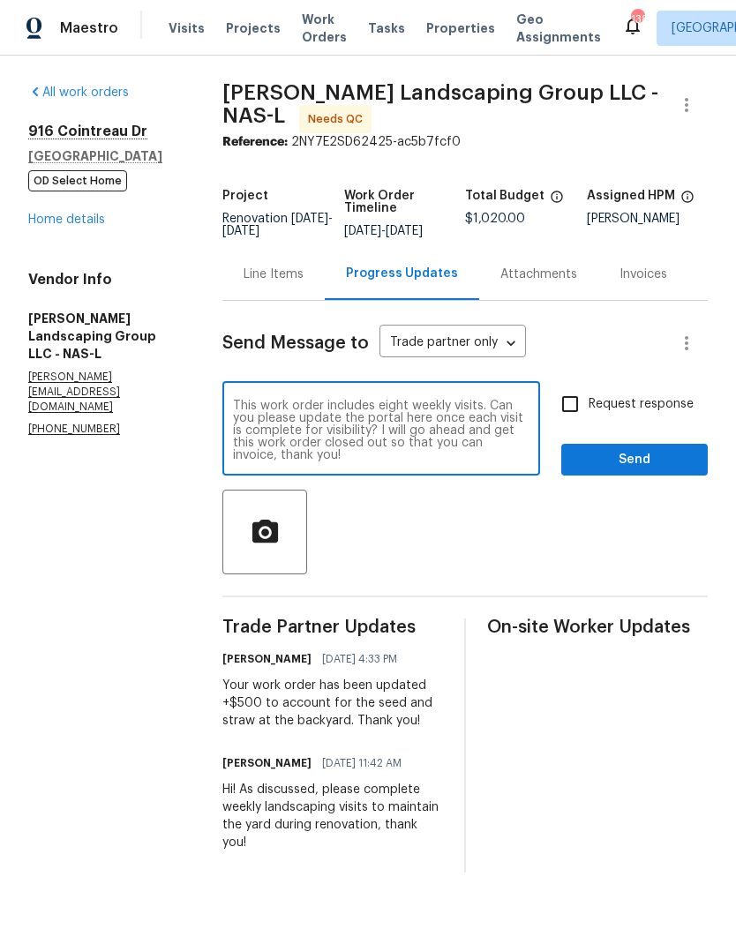
type textarea "This work order includes eight weekly visits. Can you please update the portal …"
click at [583, 418] on input "Request response" at bounding box center [570, 404] width 37 height 37
checkbox input "true"
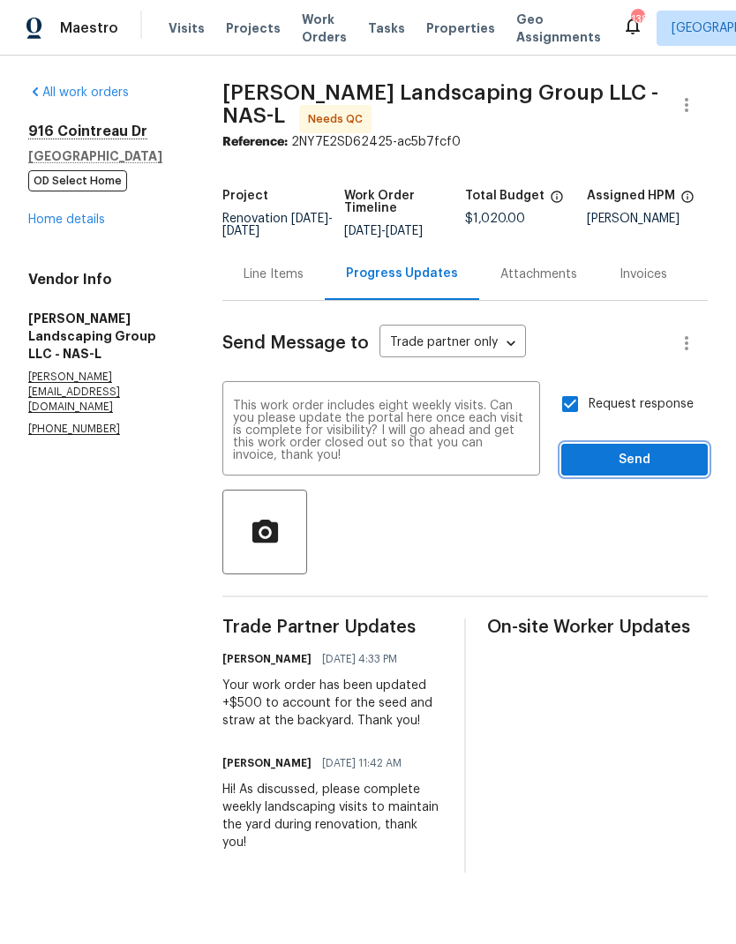
click at [606, 468] on span "Send" at bounding box center [635, 460] width 118 height 22
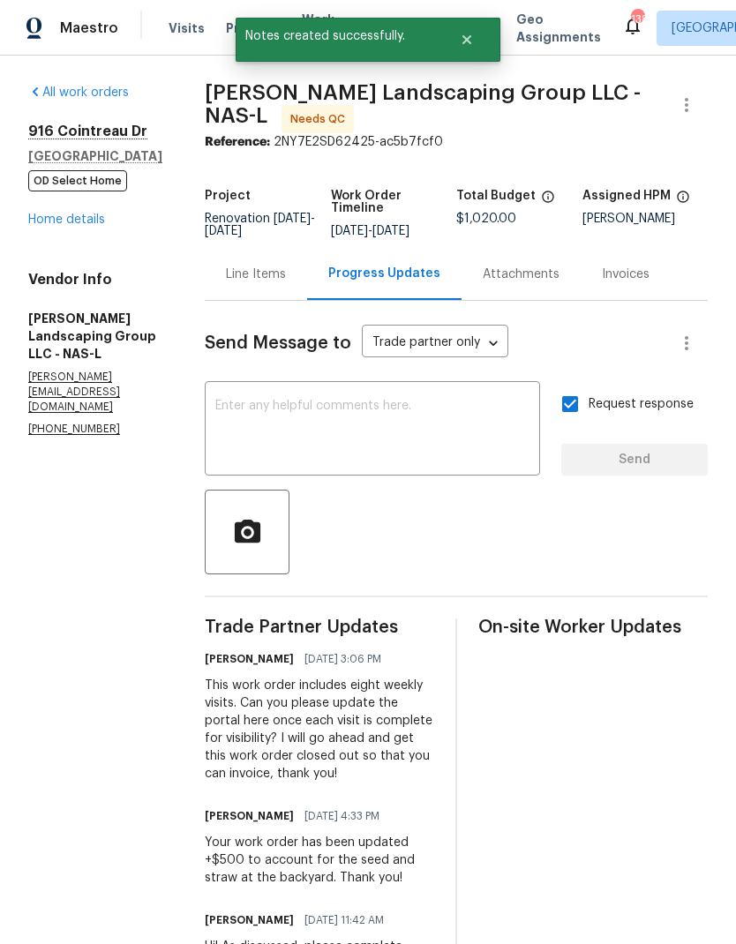
click at [286, 282] on div "Line Items" at bounding box center [256, 275] width 60 height 18
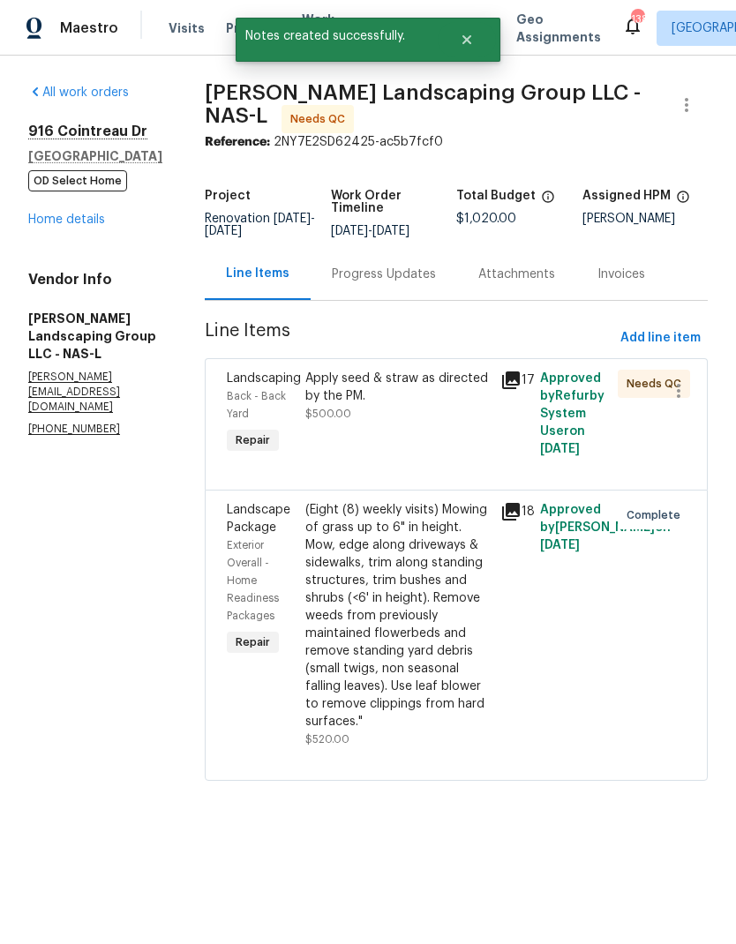
click at [409, 405] on div "Apply seed & straw as directed by the PM." at bounding box center [397, 387] width 185 height 35
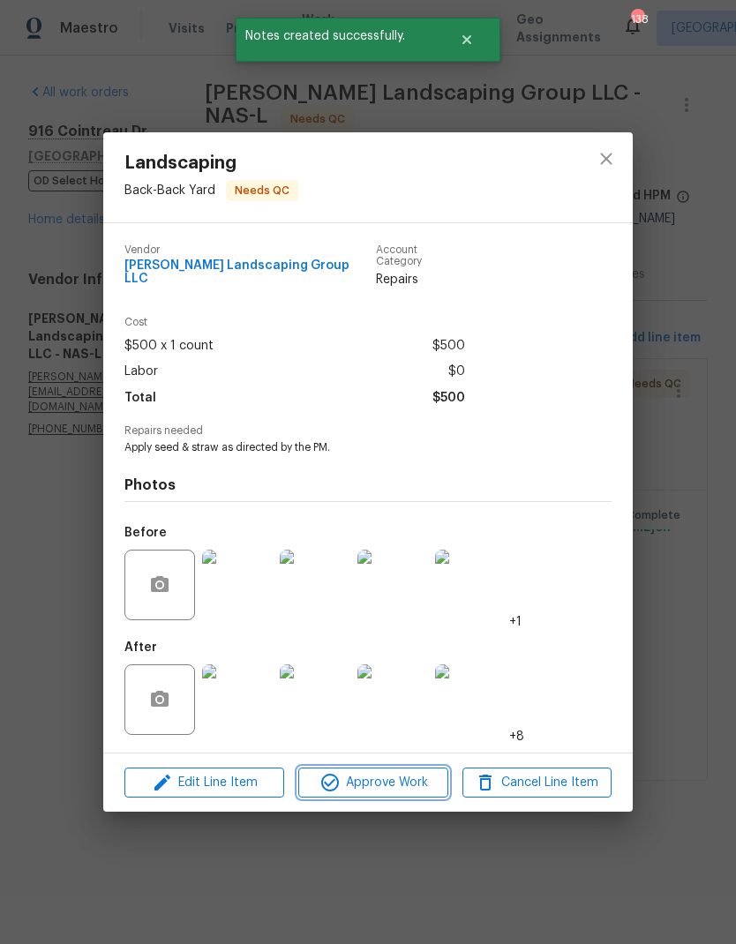
click at [344, 777] on span "Approve Work" at bounding box center [373, 783] width 139 height 22
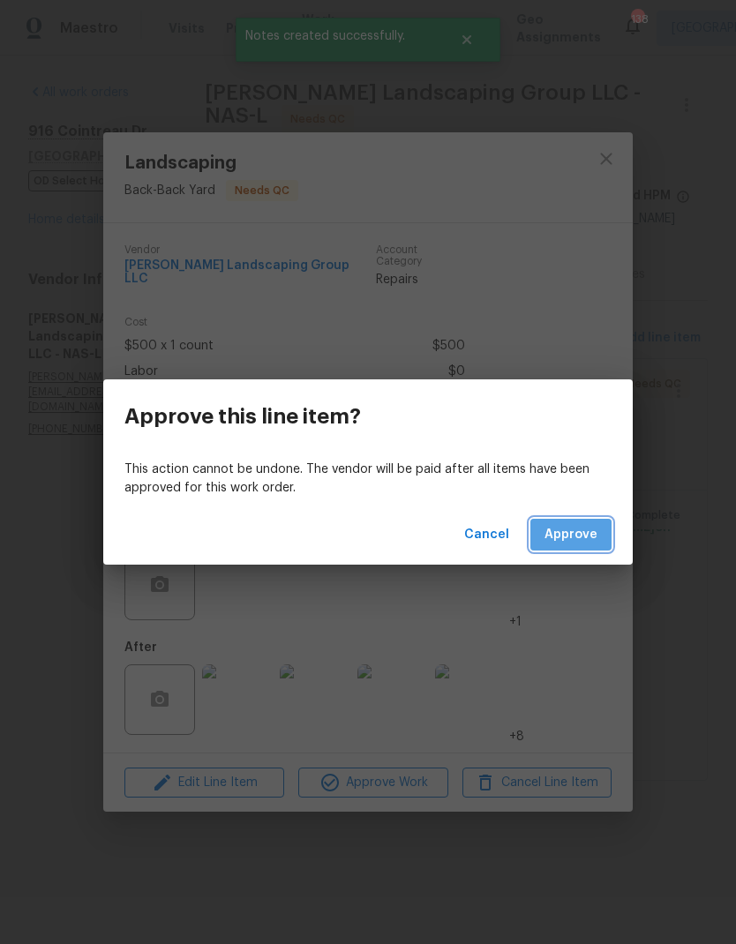
click at [567, 546] on button "Approve" at bounding box center [570, 535] width 81 height 33
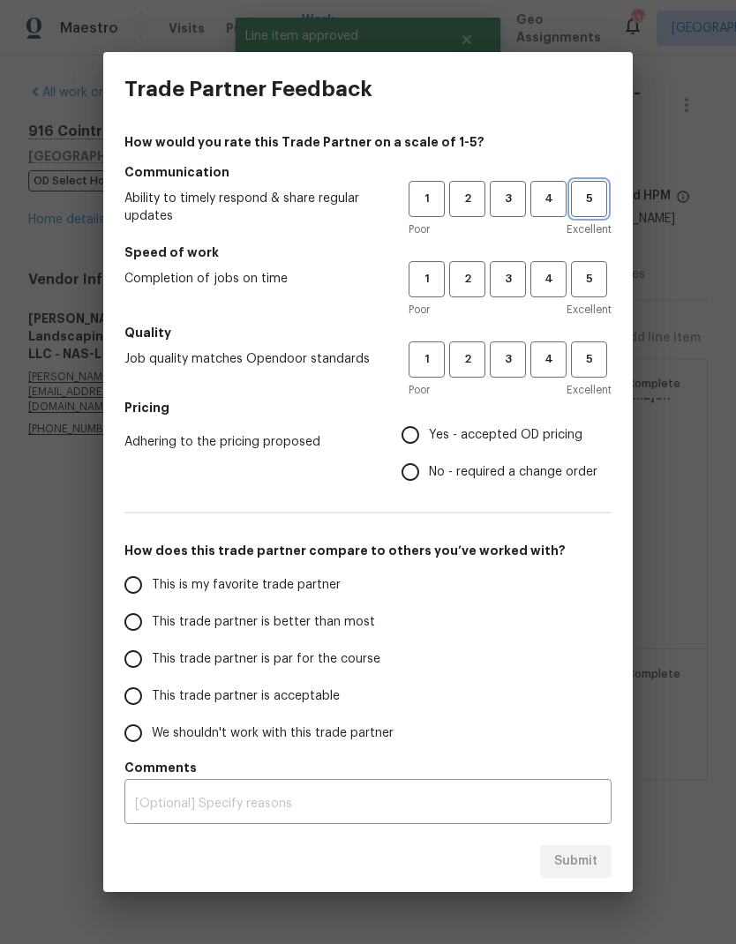
click at [588, 192] on span "5" at bounding box center [589, 199] width 33 height 20
click at [586, 277] on span "5" at bounding box center [589, 279] width 33 height 20
click at [593, 359] on span "5" at bounding box center [589, 360] width 33 height 20
click at [422, 434] on input "Yes - accepted OD pricing" at bounding box center [410, 435] width 37 height 37
radio input "true"
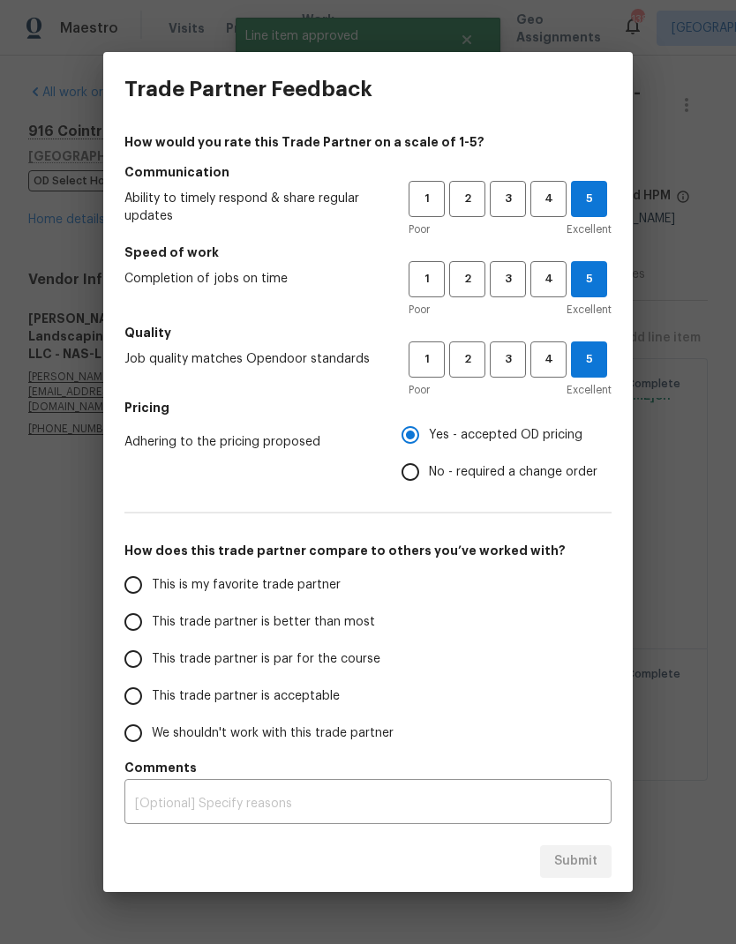
click at [147, 590] on input "This is my favorite trade partner" at bounding box center [133, 585] width 37 height 37
click at [586, 851] on span "Submit" at bounding box center [575, 862] width 43 height 22
radio input "true"
radio input "false"
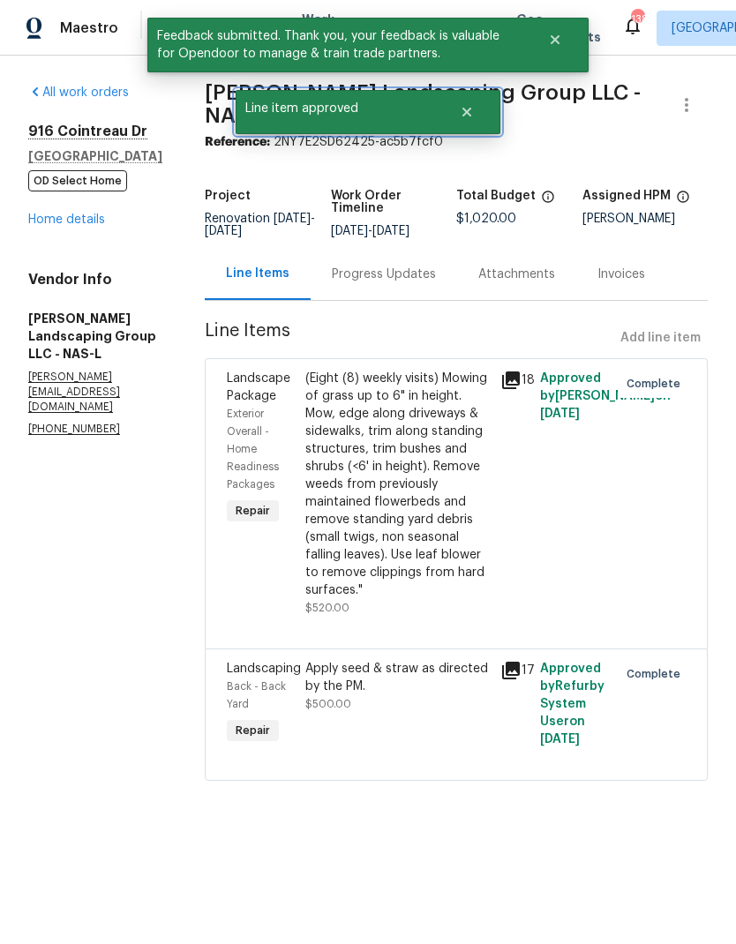
click at [467, 102] on button "Close" at bounding box center [467, 111] width 58 height 35
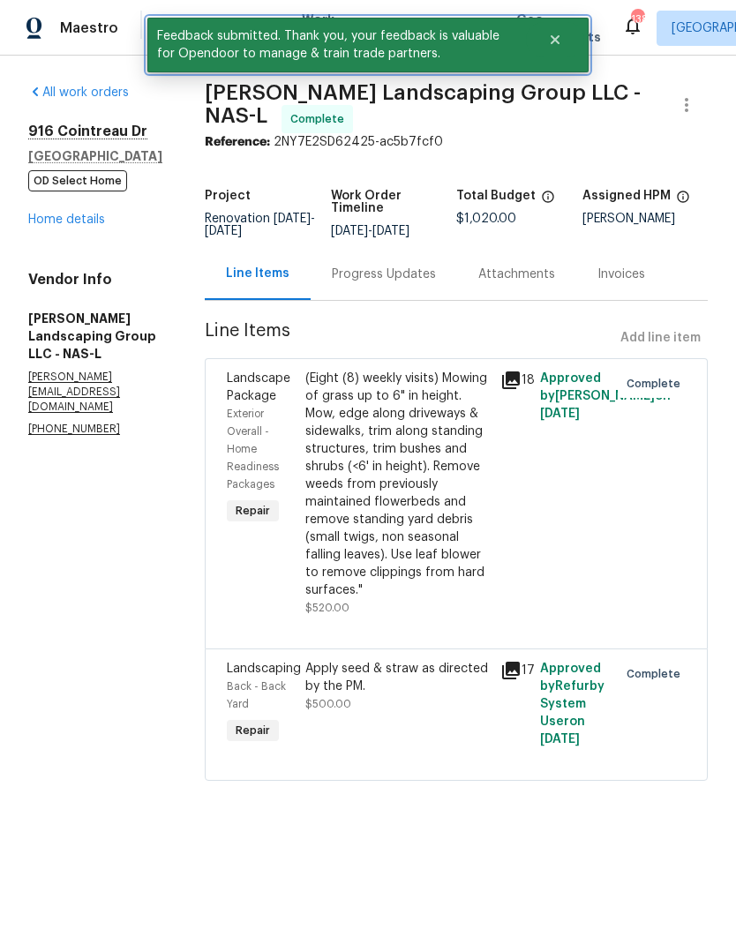
click at [555, 38] on icon "Close" at bounding box center [555, 39] width 9 height 9
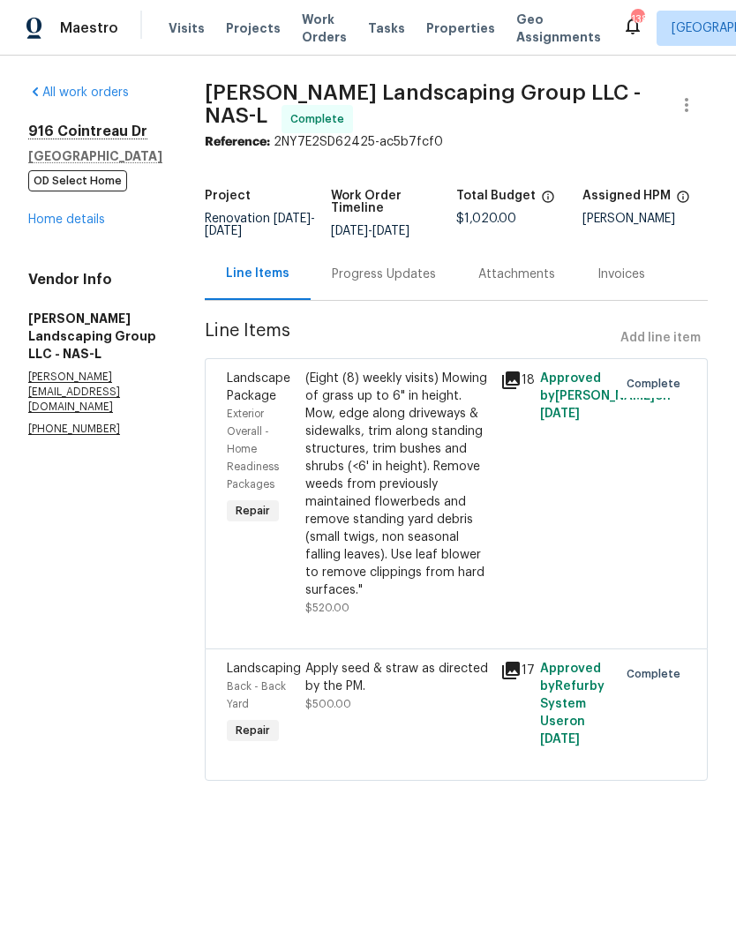
click at [302, 31] on span "Work Orders" at bounding box center [324, 28] width 45 height 35
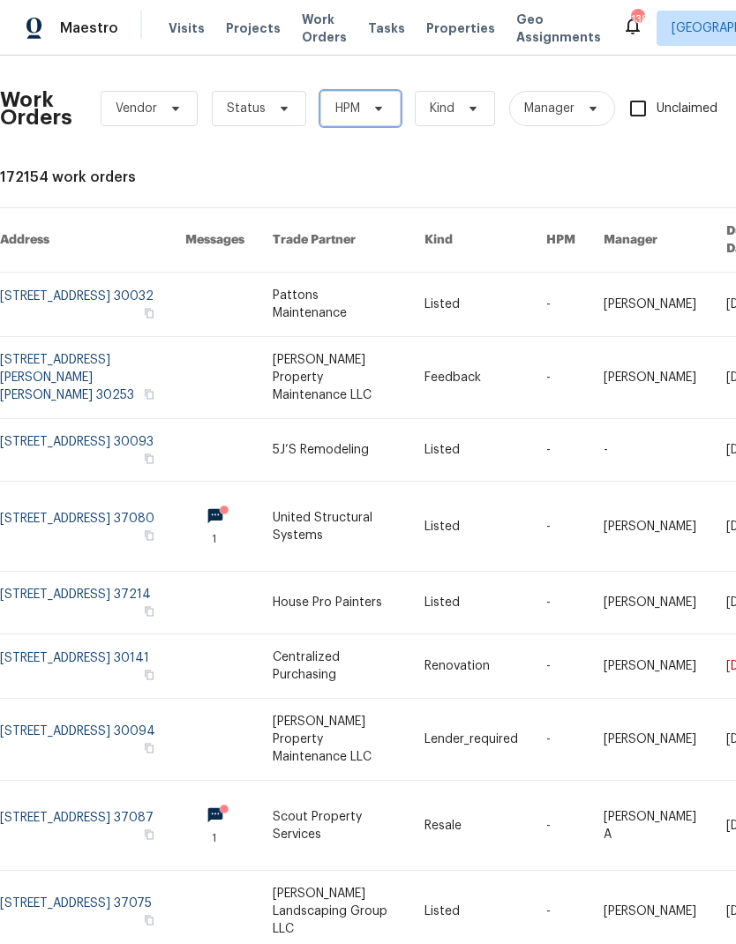
click at [353, 112] on span "HPM" at bounding box center [347, 109] width 25 height 18
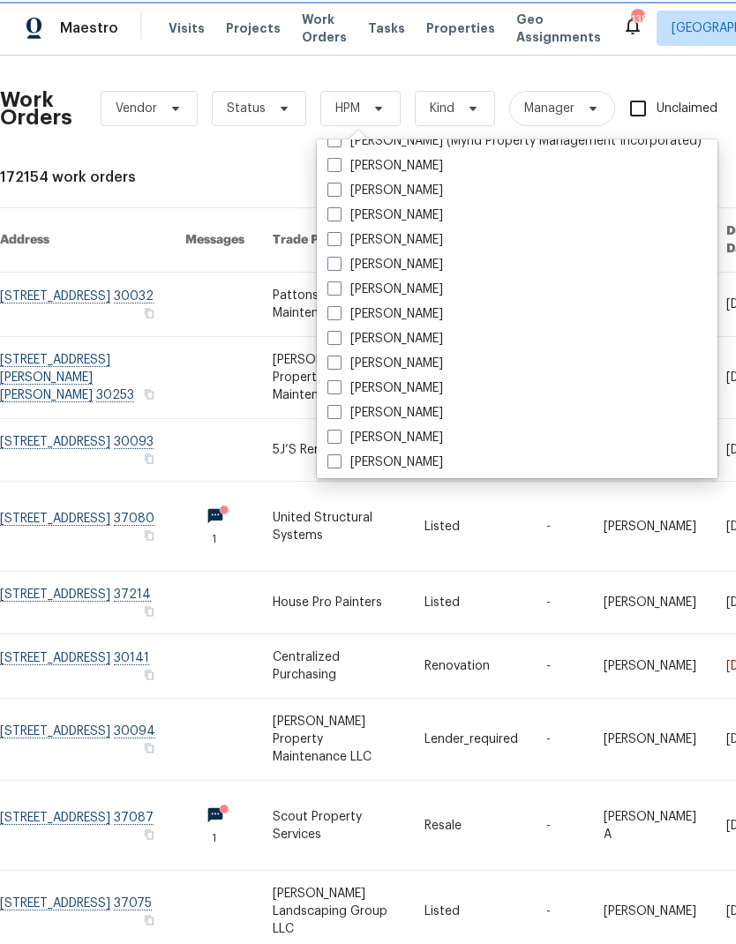
scroll to position [588, 0]
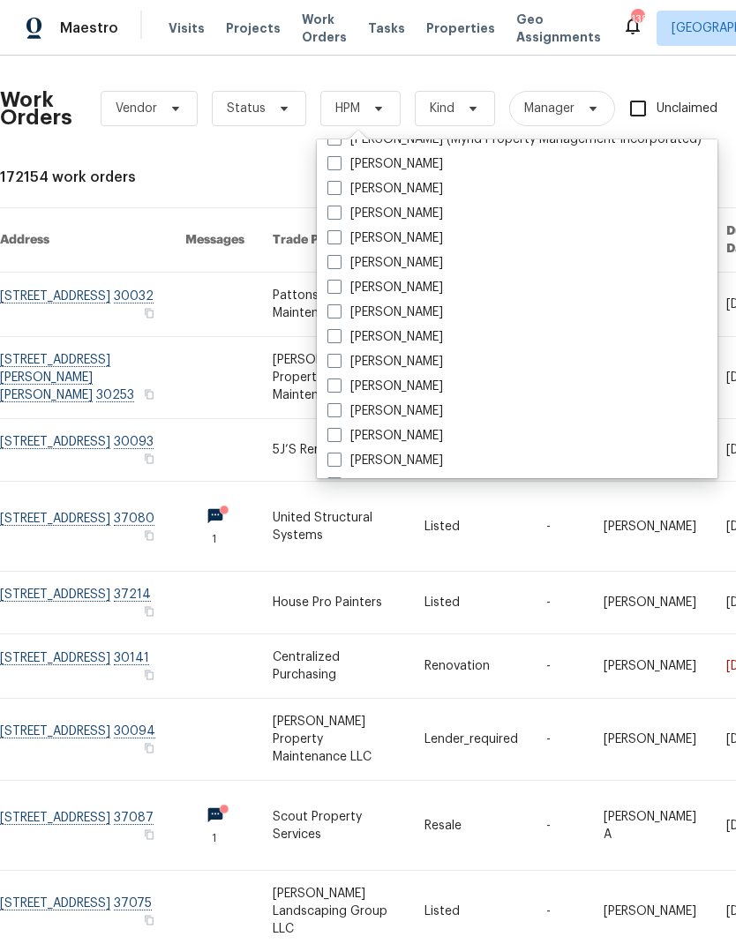
click at [336, 367] on span at bounding box center [334, 361] width 14 height 14
click at [336, 365] on input "[PERSON_NAME]" at bounding box center [332, 358] width 11 height 11
checkbox input "true"
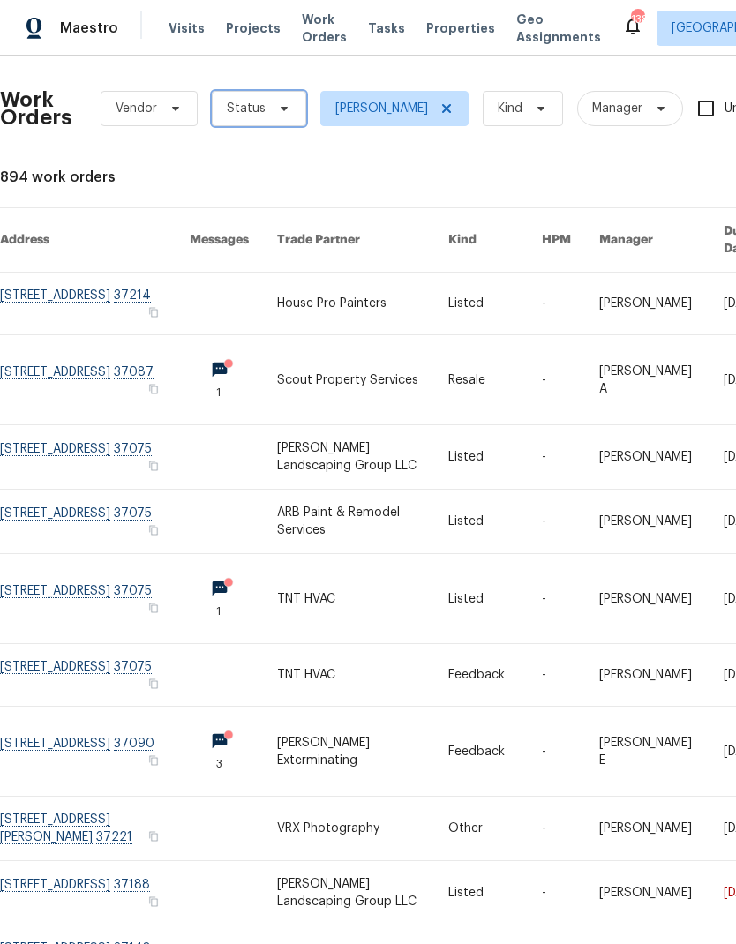
click at [243, 114] on span "Status" at bounding box center [246, 109] width 39 height 18
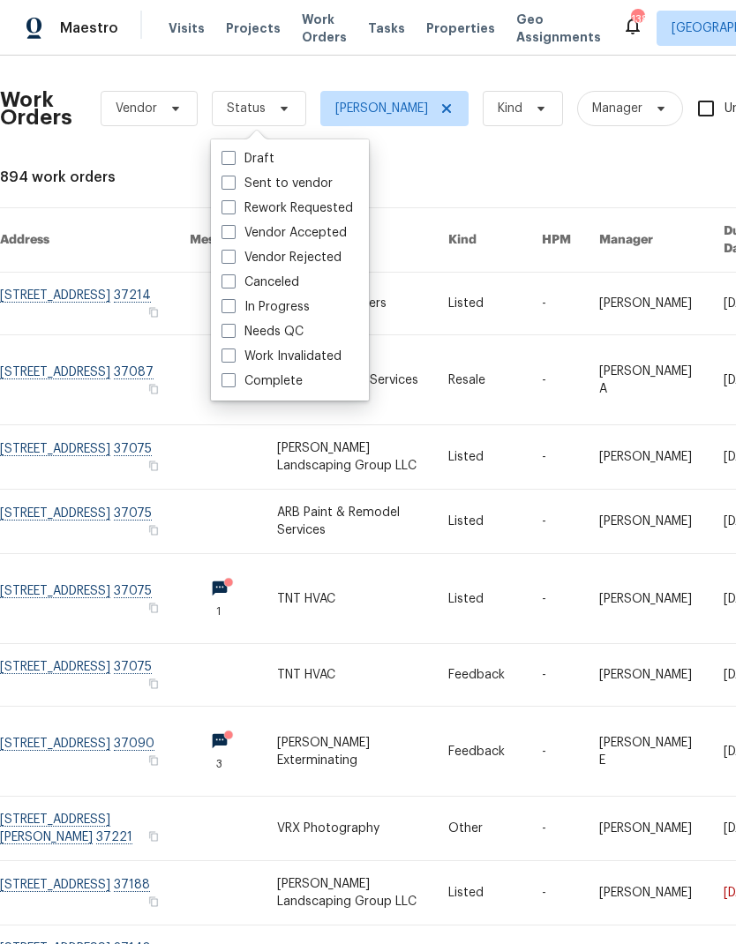
click at [238, 329] on label "Needs QC" at bounding box center [263, 332] width 82 height 18
click at [233, 329] on input "Needs QC" at bounding box center [227, 328] width 11 height 11
checkbox input "true"
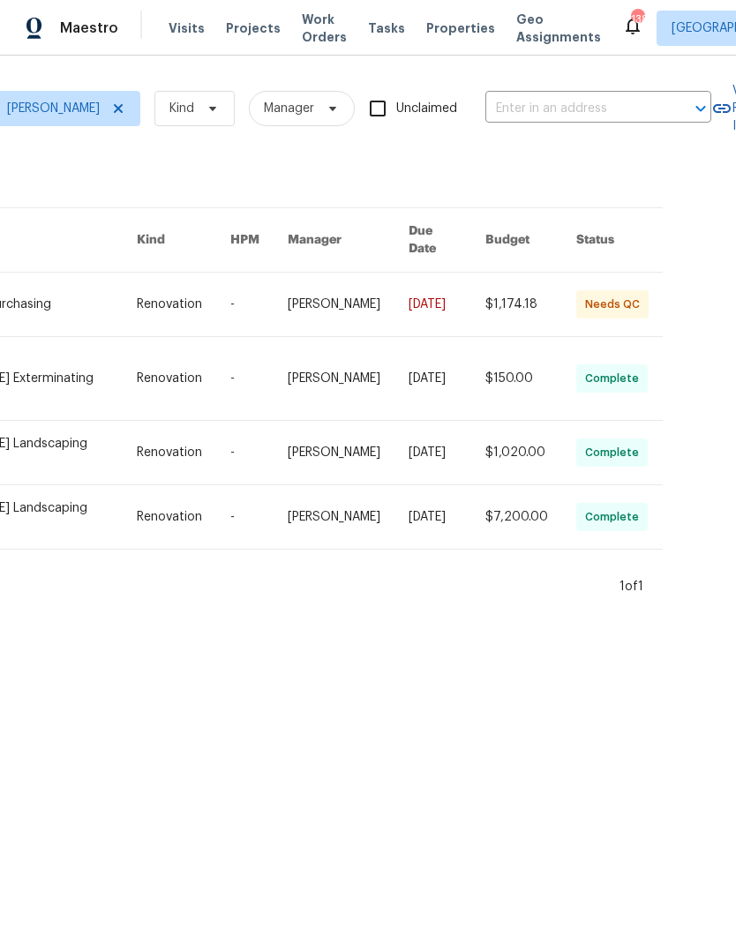
scroll to position [0, 348]
click at [115, 107] on icon at bounding box center [119, 108] width 9 height 9
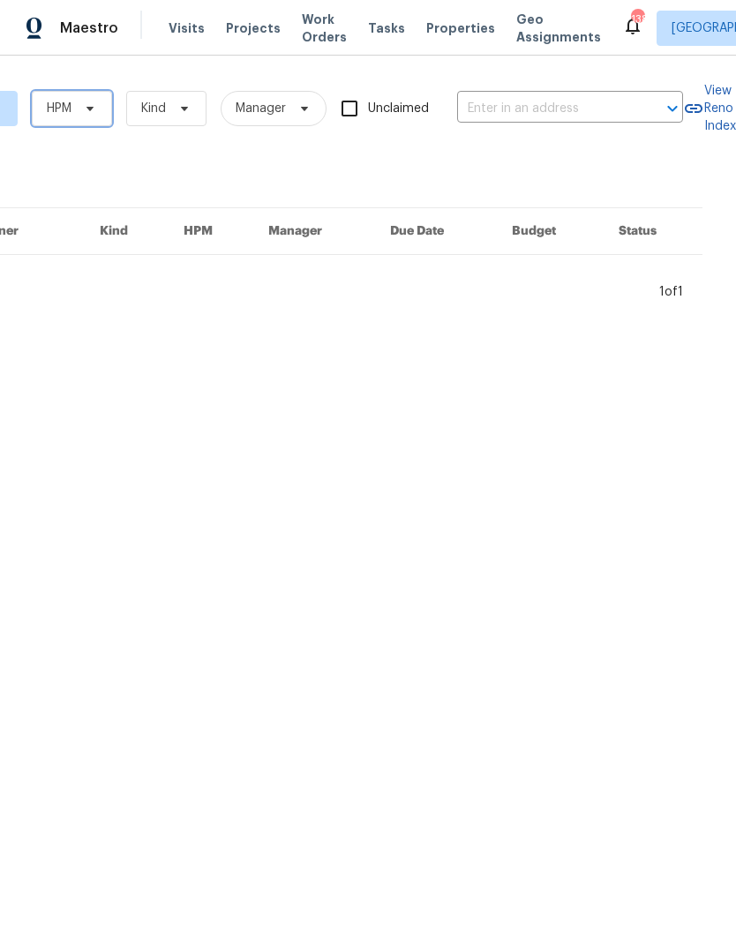
scroll to position [0, 312]
click at [168, 105] on span "Kind" at bounding box center [166, 108] width 80 height 35
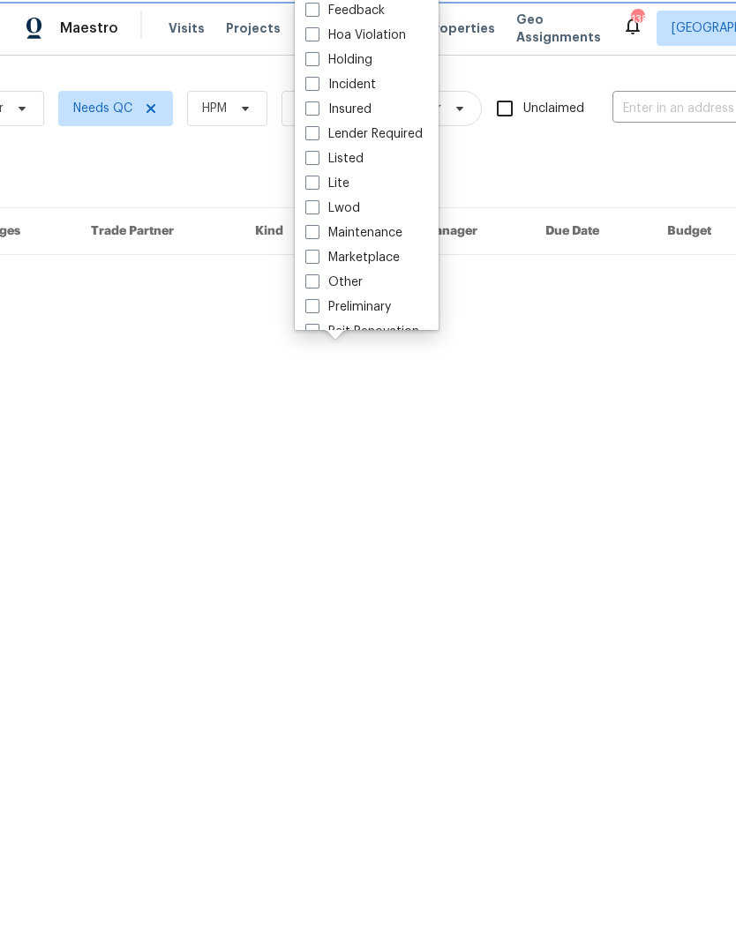
scroll to position [0, 139]
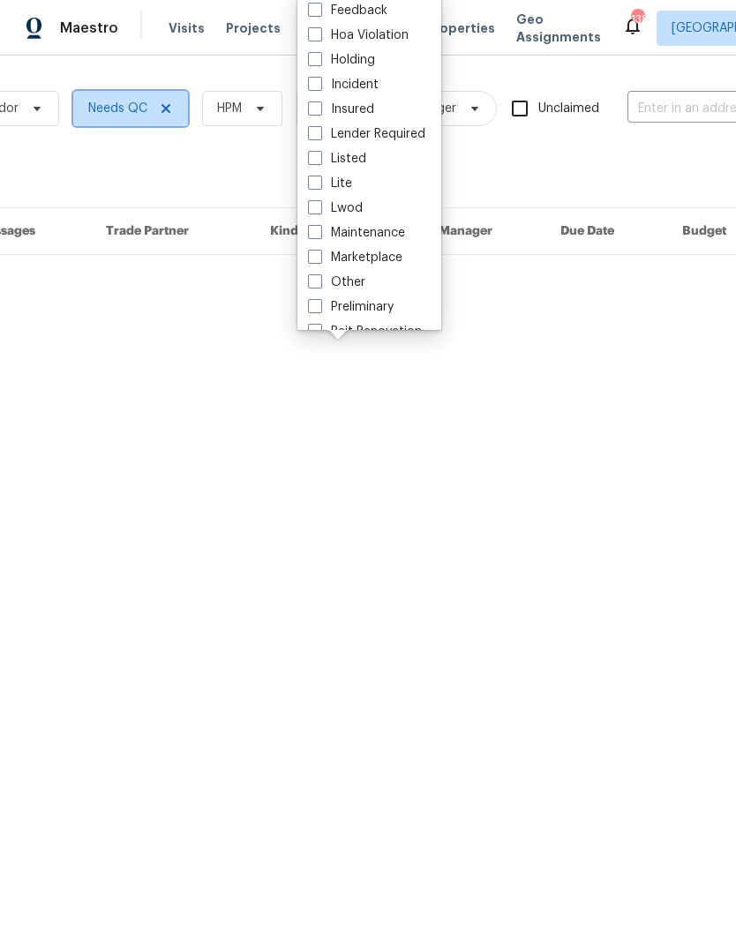
click at [169, 102] on icon at bounding box center [166, 109] width 14 height 14
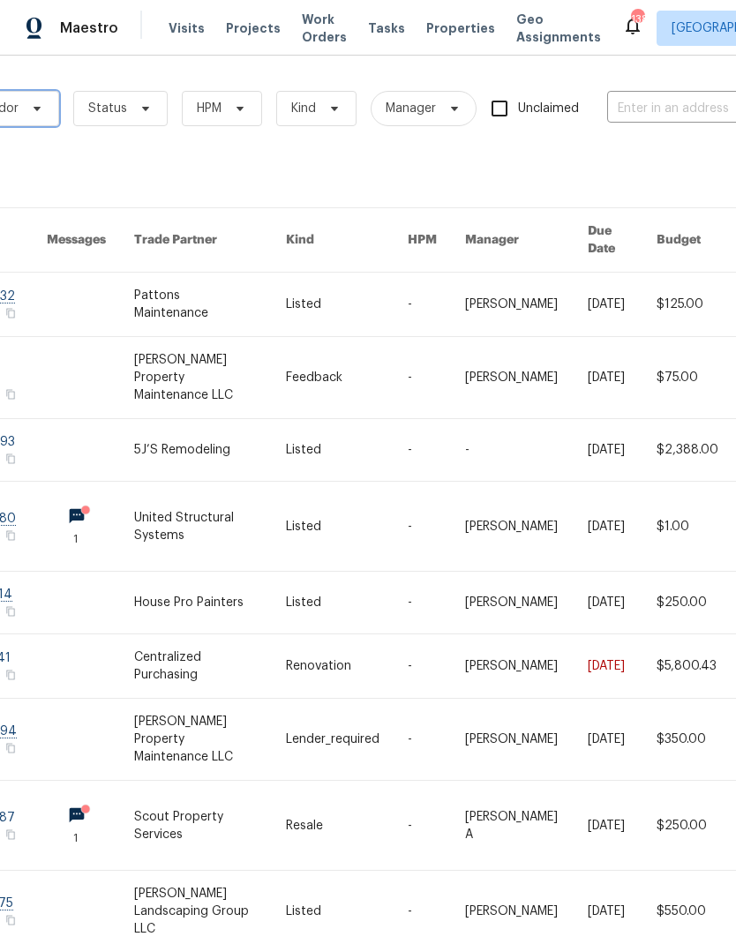
click at [34, 106] on icon at bounding box center [37, 109] width 14 height 14
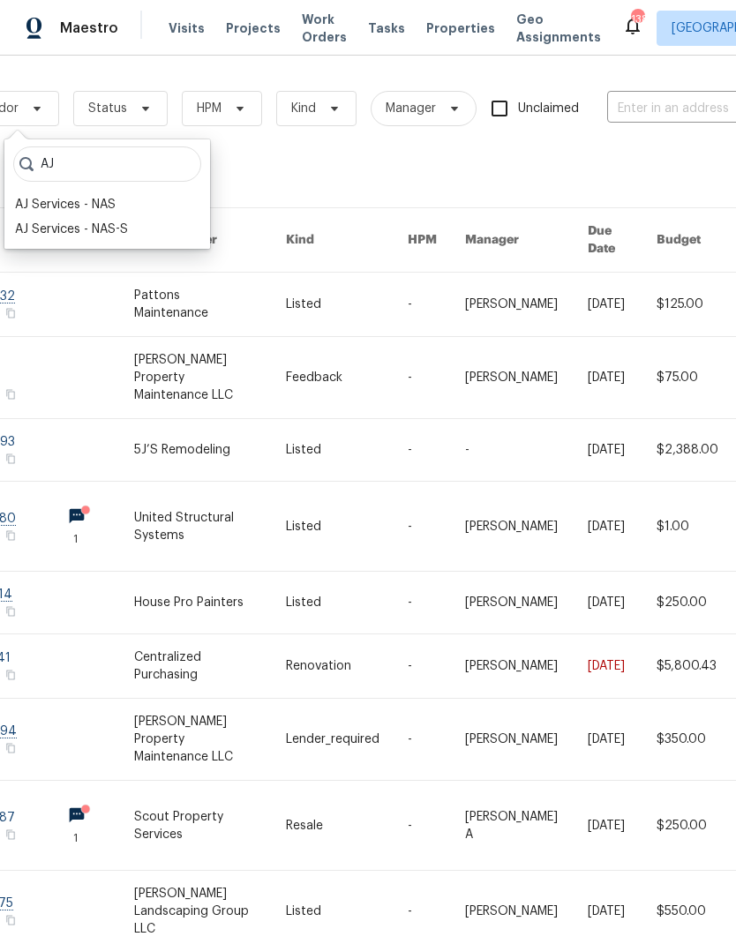
type input "AJ"
click at [45, 208] on div "AJ Services - NAS" at bounding box center [65, 205] width 101 height 18
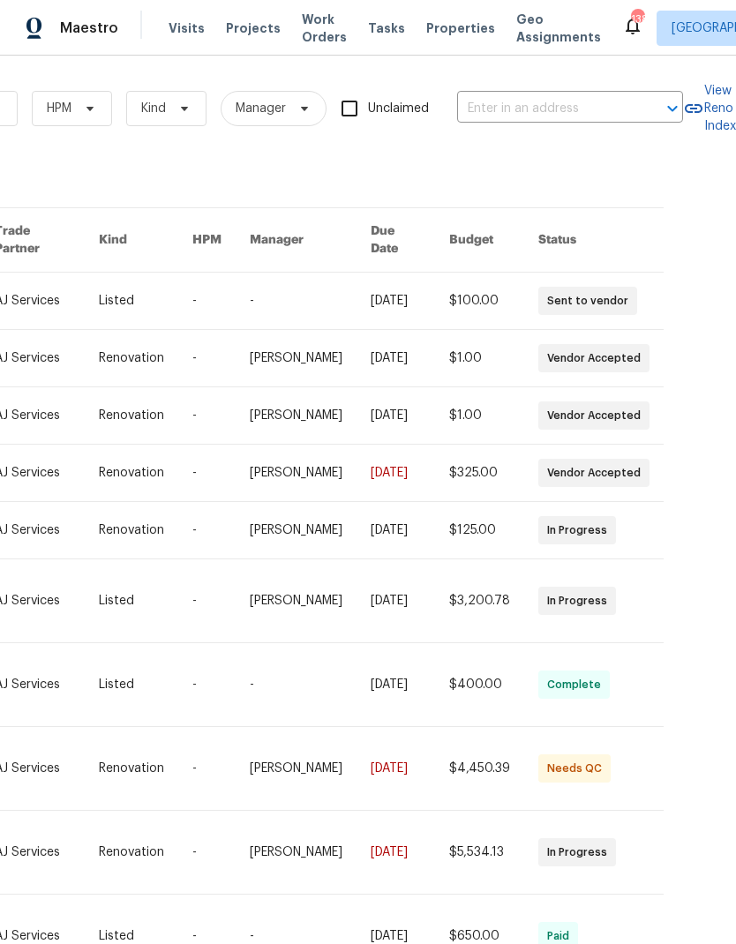
scroll to position [0, 350]
click at [129, 621] on link at bounding box center [146, 601] width 94 height 83
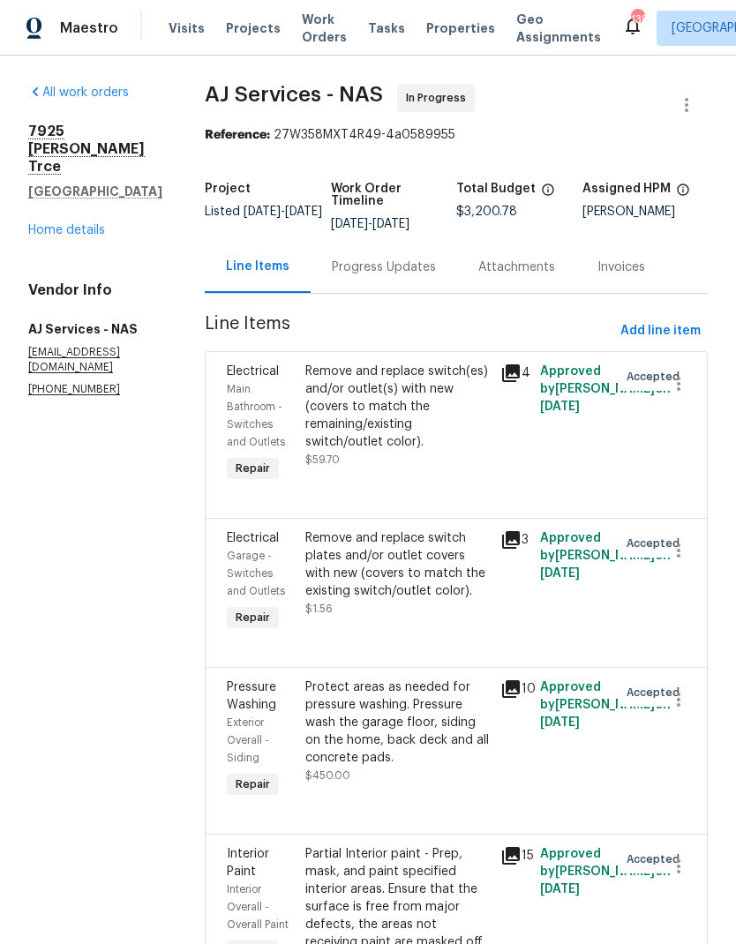
click at [356, 263] on div "Progress Updates" at bounding box center [384, 268] width 104 height 18
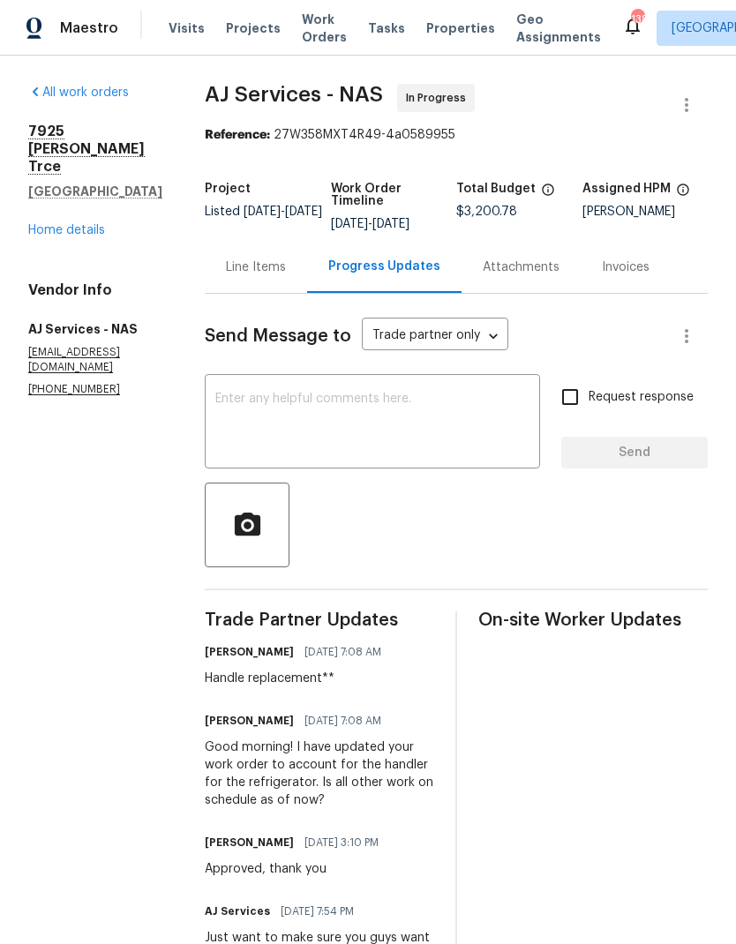
click at [51, 224] on link "Home details" at bounding box center [66, 230] width 77 height 12
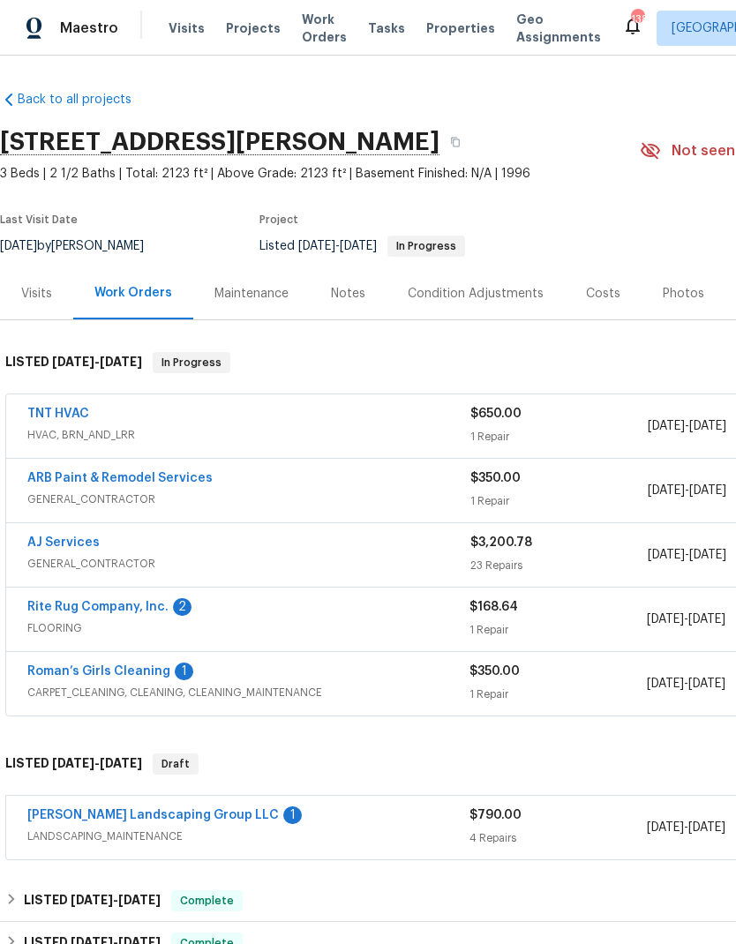
click at [324, 602] on div "Rite Rug Company, Inc. 2" at bounding box center [248, 608] width 442 height 21
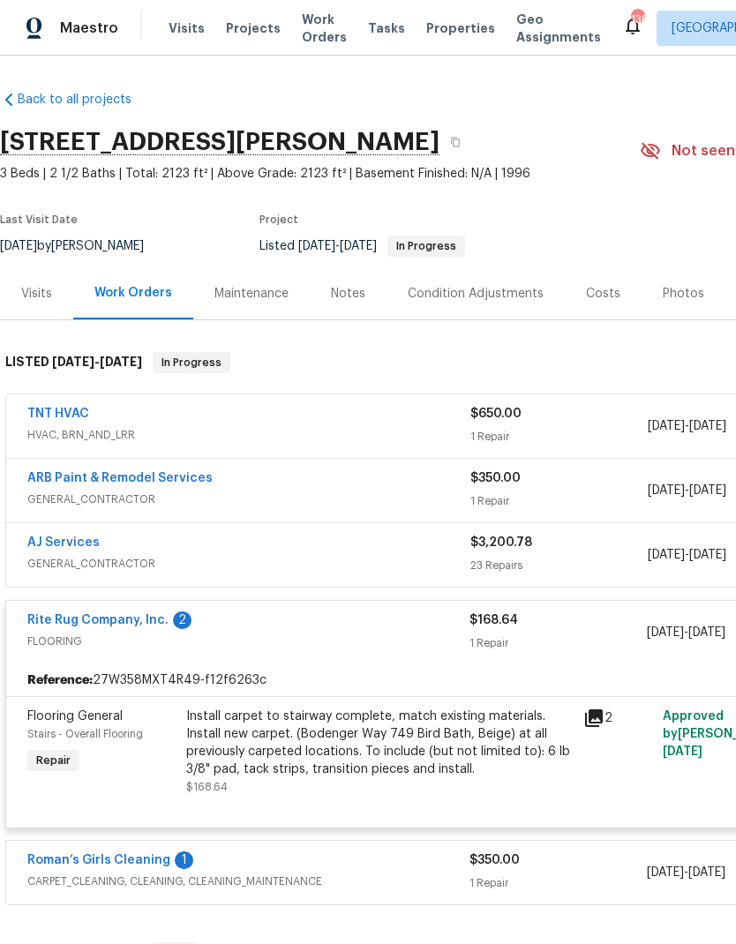
click at [117, 622] on link "Rite Rug Company, Inc." at bounding box center [97, 620] width 141 height 12
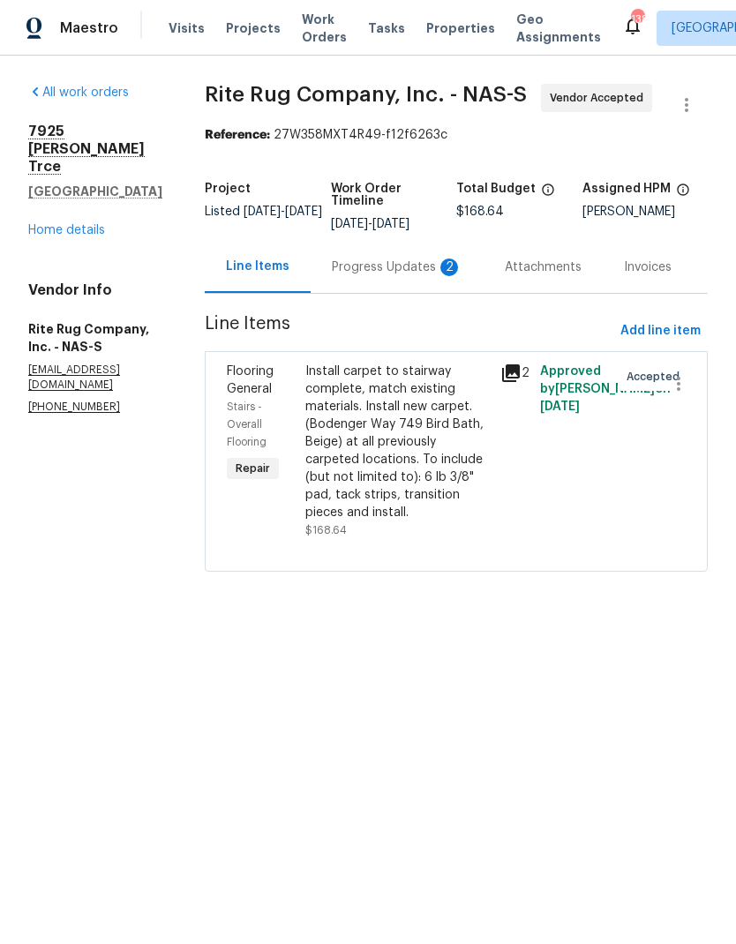
click at [368, 293] on div "Progress Updates 2" at bounding box center [397, 267] width 173 height 52
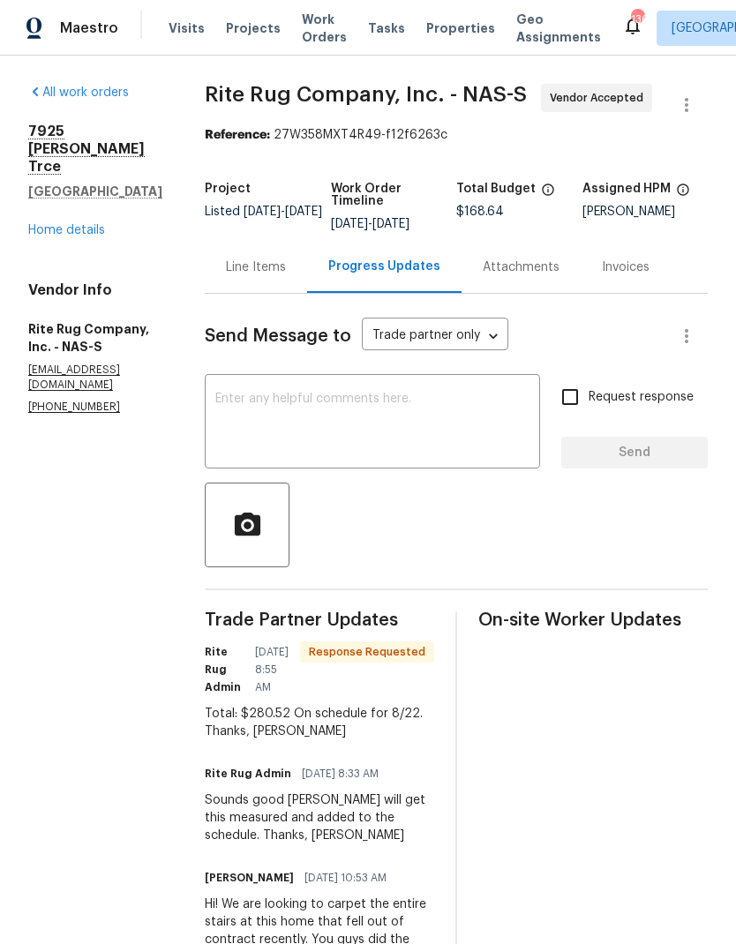
click at [286, 276] on div "Line Items" at bounding box center [256, 268] width 60 height 18
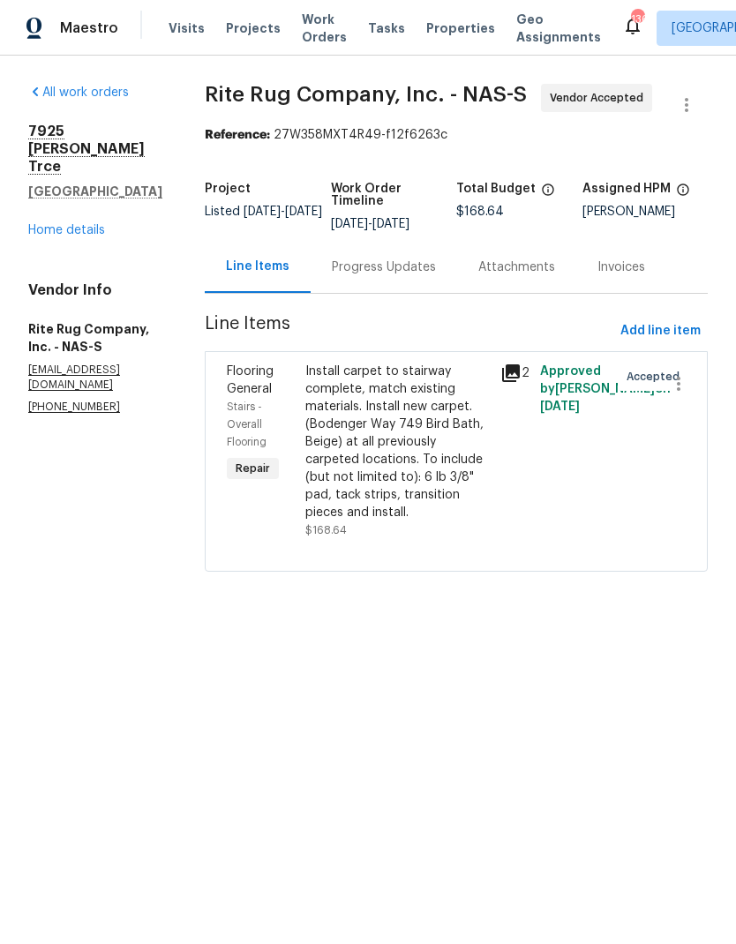
click at [382, 437] on div "Install carpet to stairway complete, match existing materials. Install new carp…" at bounding box center [397, 442] width 185 height 159
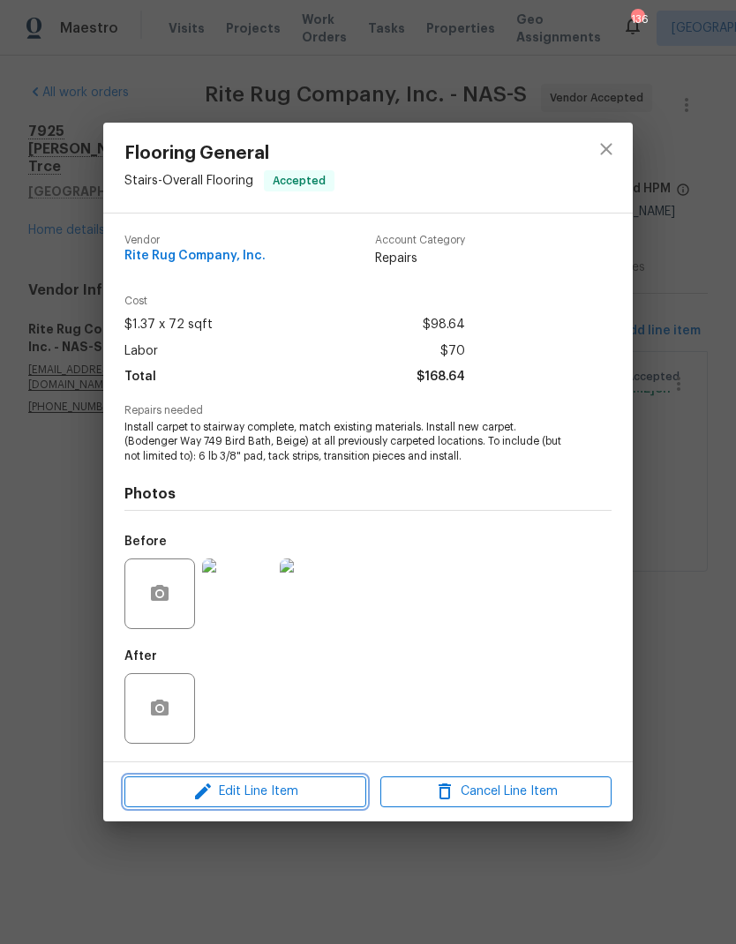
click at [221, 786] on span "Edit Line Item" at bounding box center [245, 792] width 231 height 22
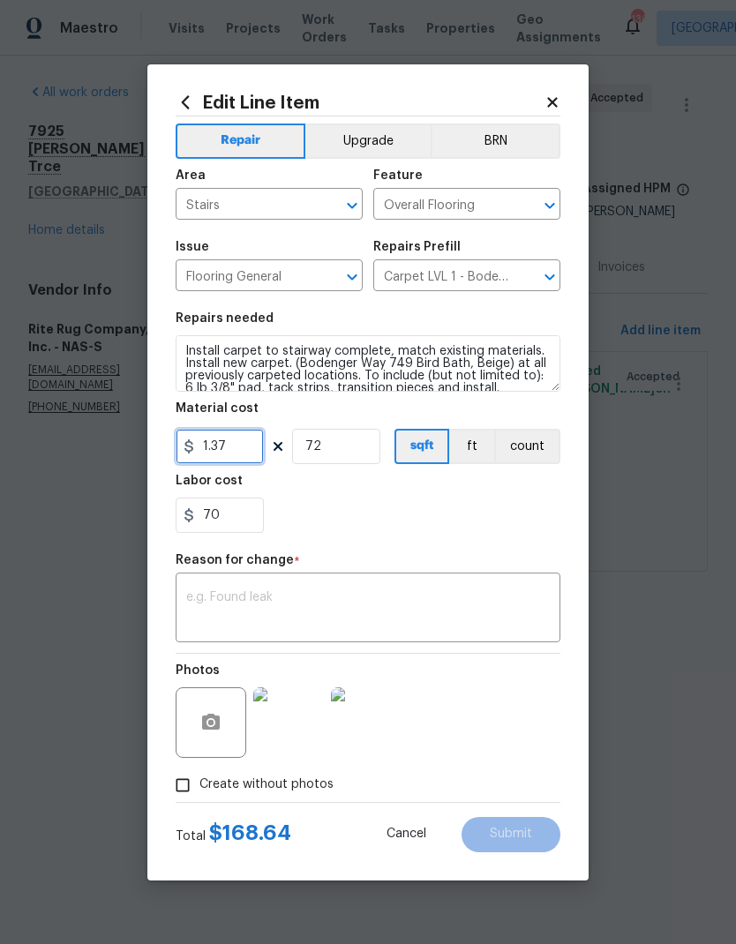
click at [247, 448] on input "1.37" at bounding box center [220, 446] width 88 height 35
type input "280.52"
click at [366, 450] on input "72" at bounding box center [336, 446] width 88 height 35
type input "1"
click at [280, 580] on div "x ​" at bounding box center [368, 609] width 385 height 65
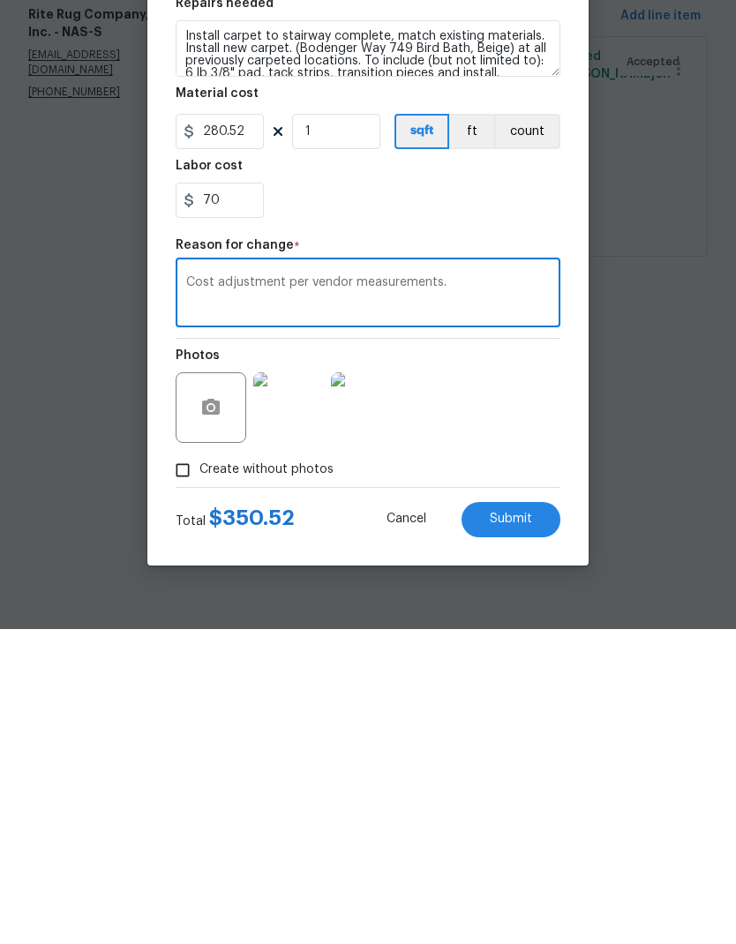
type textarea "Cost adjustment per vendor measurements."
click at [492, 817] on button "Submit" at bounding box center [511, 834] width 99 height 35
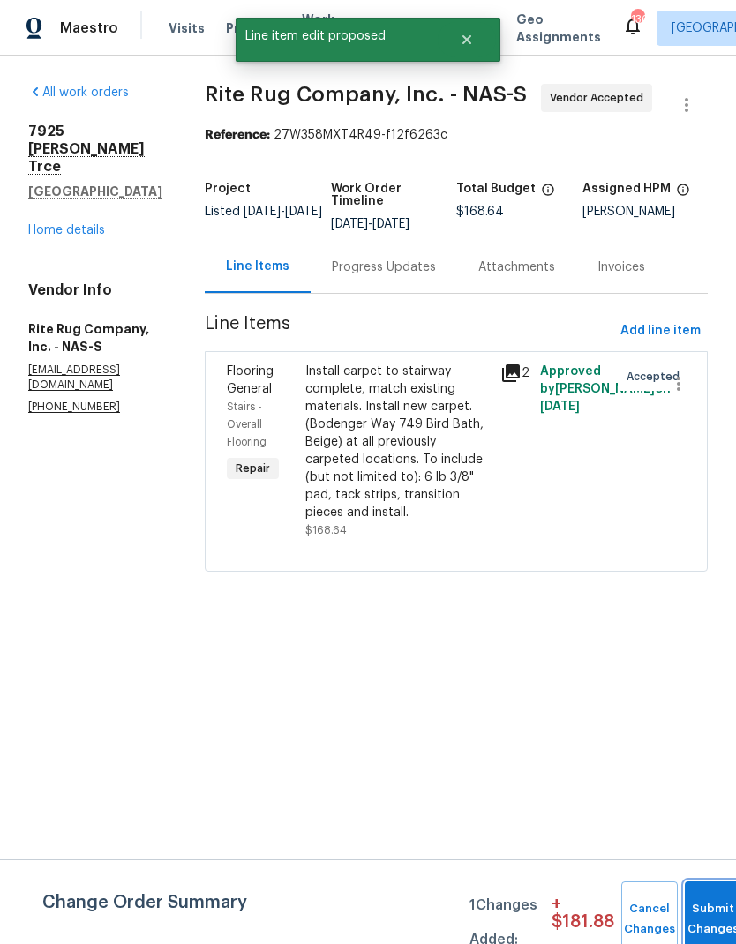
click at [707, 896] on button "Submit Changes" at bounding box center [713, 920] width 56 height 76
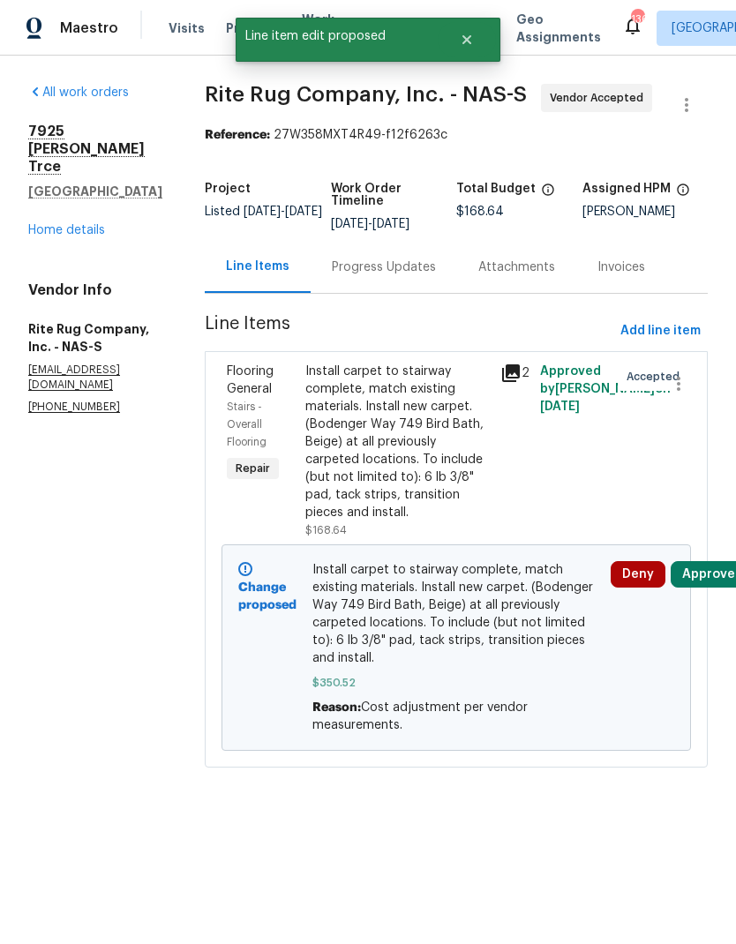
click at [384, 276] on div "Progress Updates" at bounding box center [384, 268] width 104 height 18
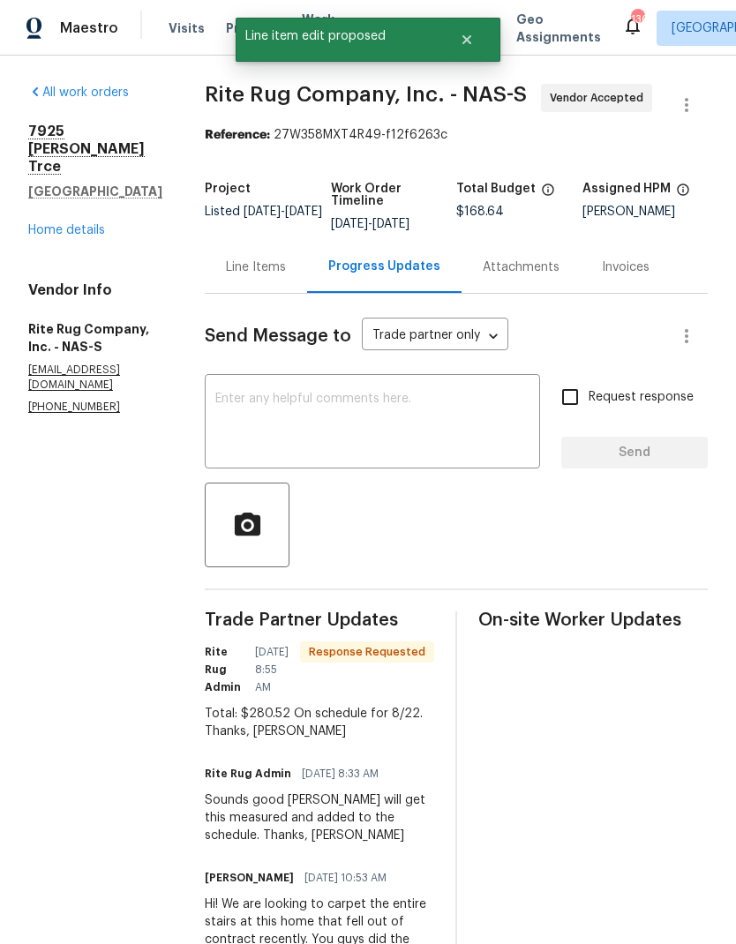
click at [318, 442] on textarea at bounding box center [372, 424] width 314 height 62
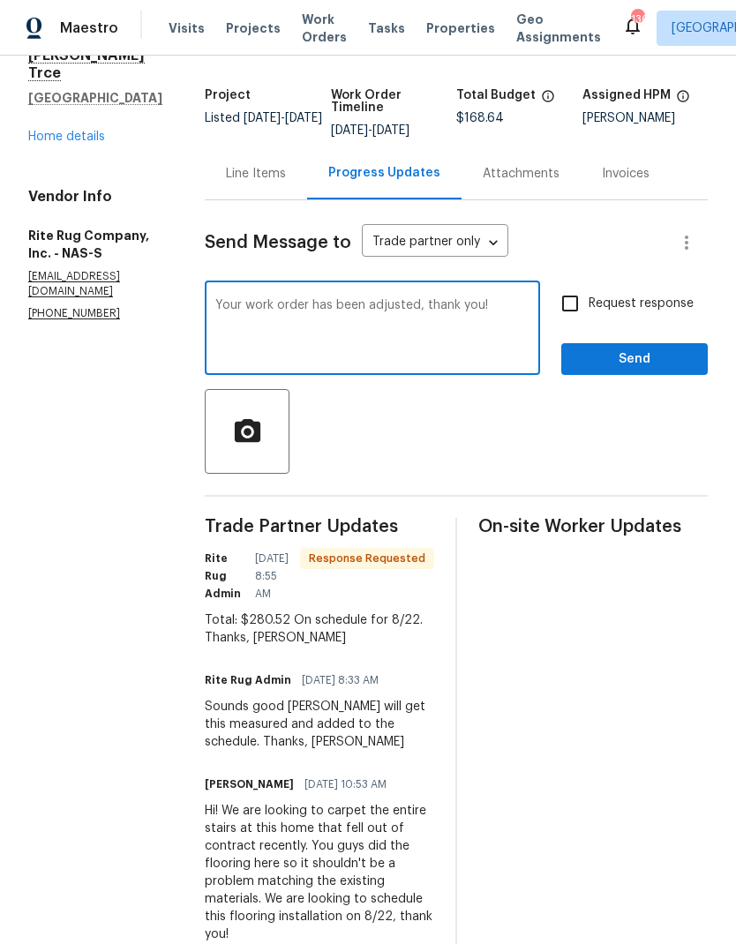
scroll to position [91, 0]
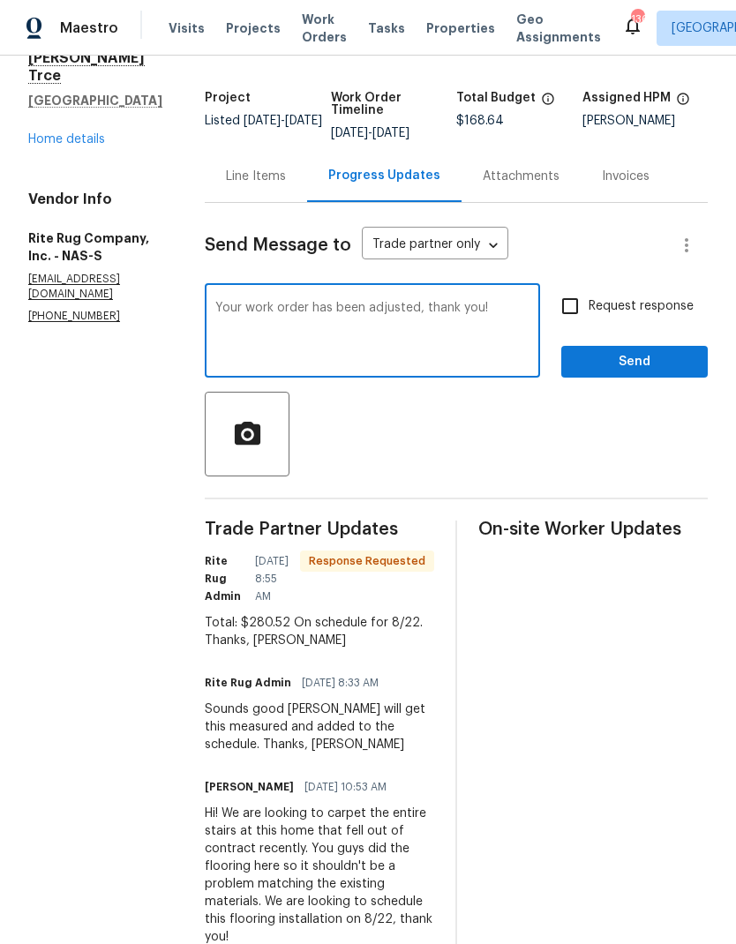
type textarea "Your work order has been adjusted, thank you!"
click at [450, 505] on div "Send Message to Trade partner only Trade partner only ​ Your work order has bee…" at bounding box center [456, 585] width 503 height 764
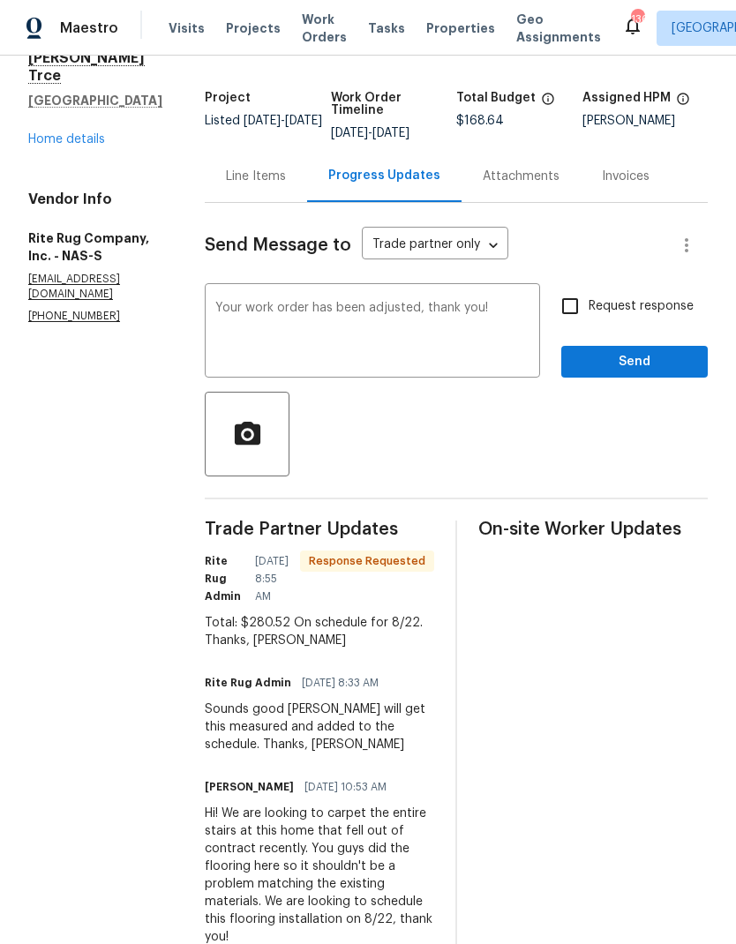
scroll to position [71, 0]
click at [586, 346] on button "Send" at bounding box center [634, 362] width 147 height 33
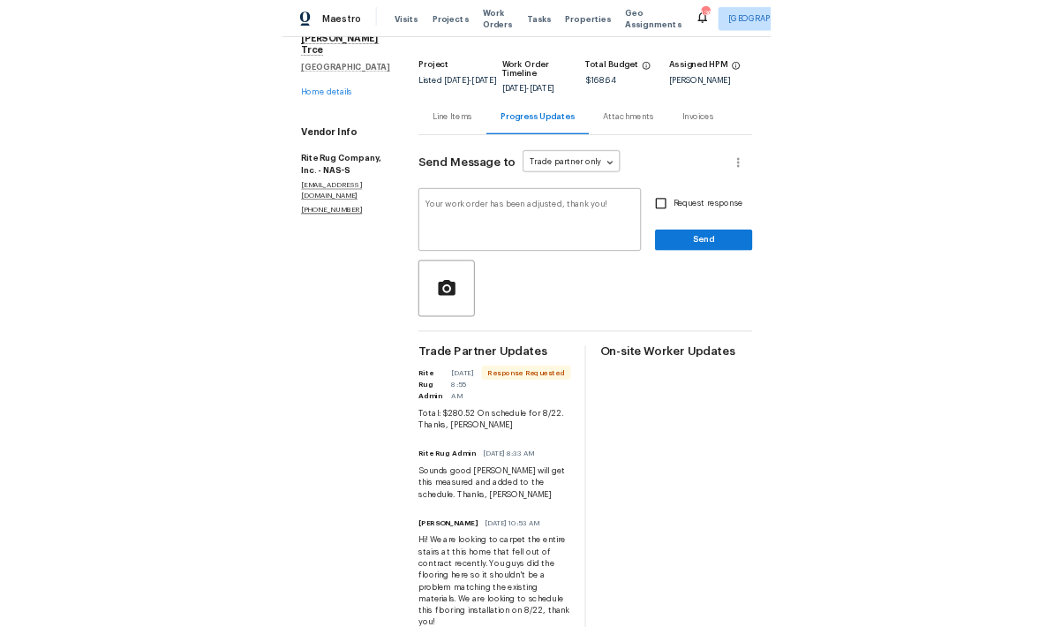
scroll to position [0, 0]
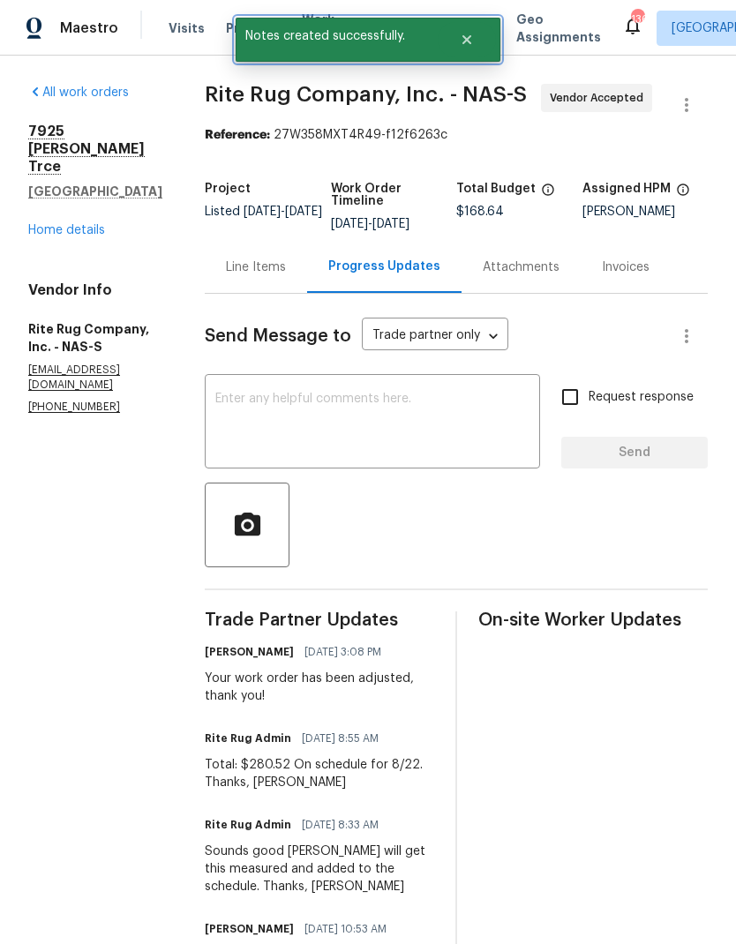
click at [469, 55] on button "Close" at bounding box center [467, 39] width 58 height 35
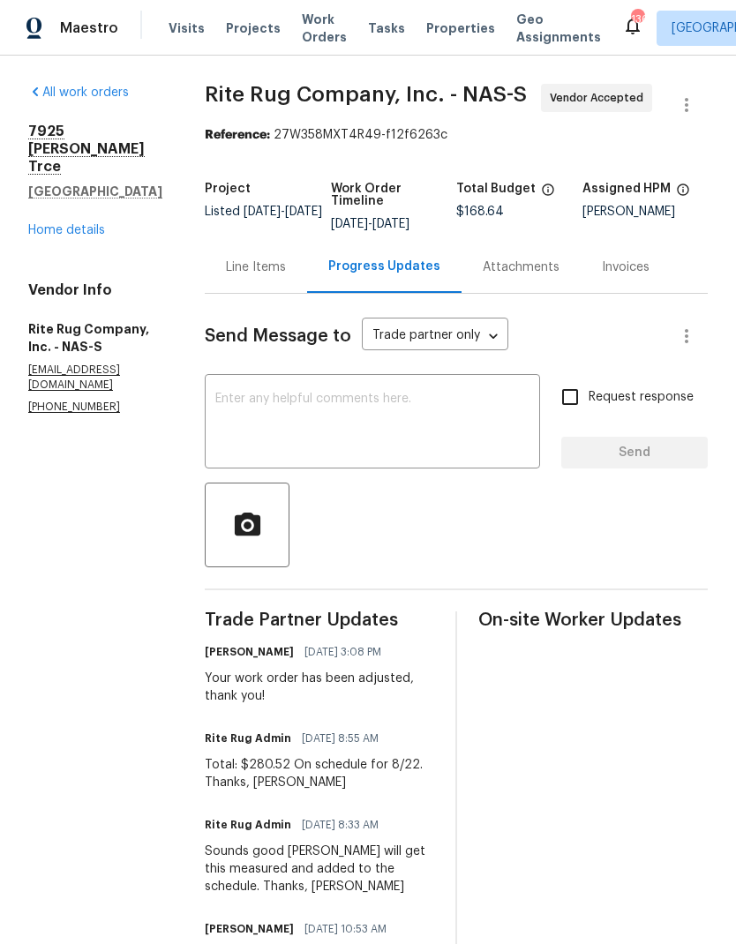
click at [57, 224] on link "Home details" at bounding box center [66, 230] width 77 height 12
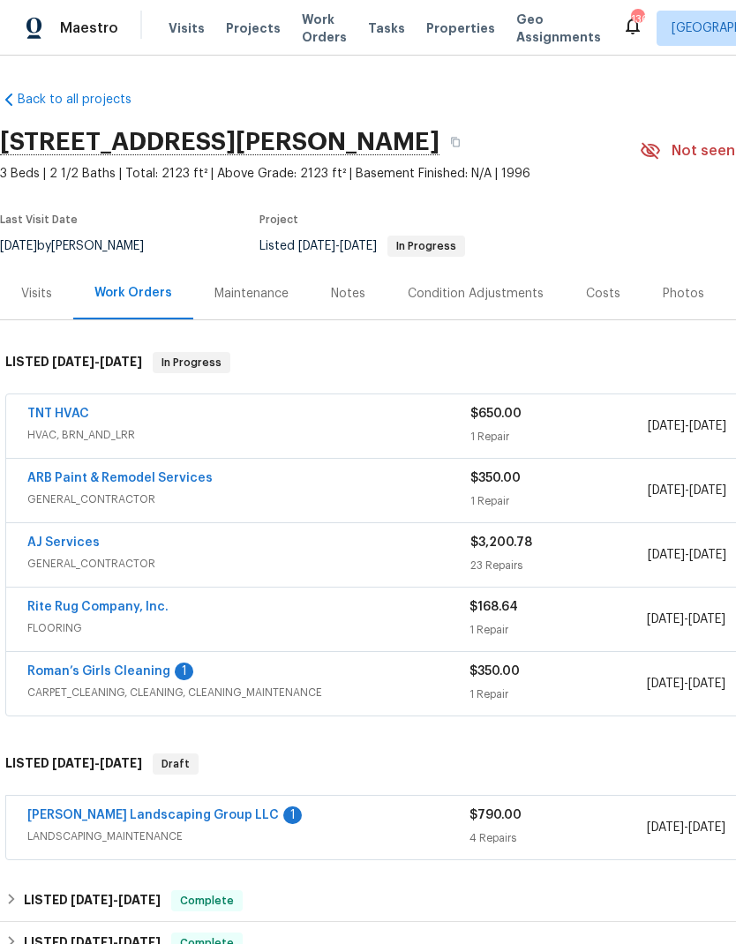
click at [96, 675] on link "Roman’s Girls Cleaning" at bounding box center [98, 672] width 143 height 12
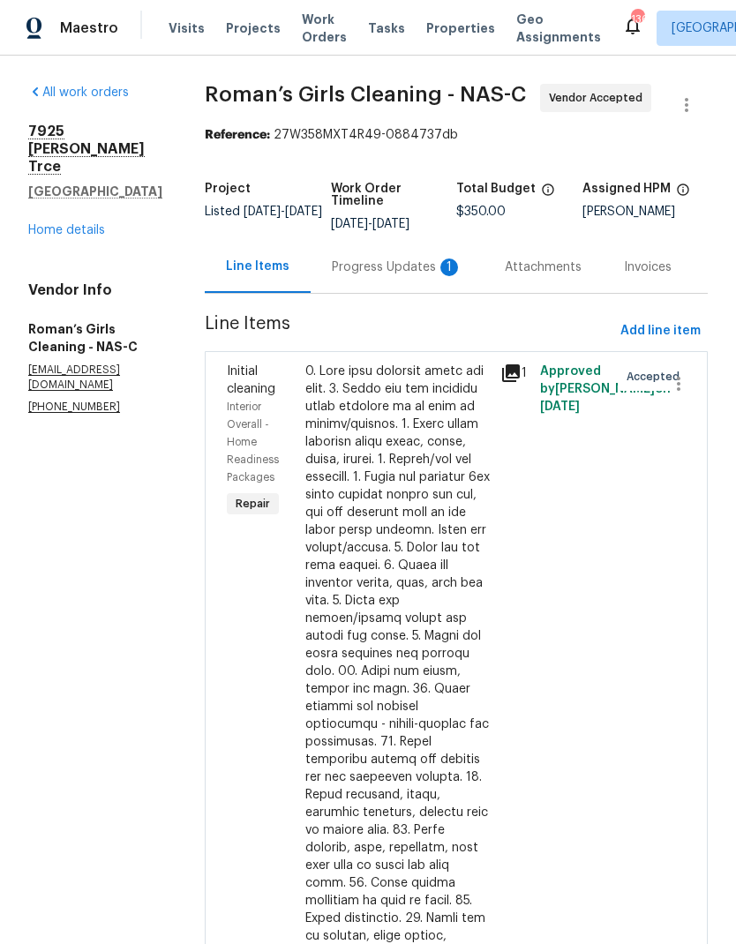
click at [393, 276] on div "Progress Updates 1" at bounding box center [397, 268] width 131 height 18
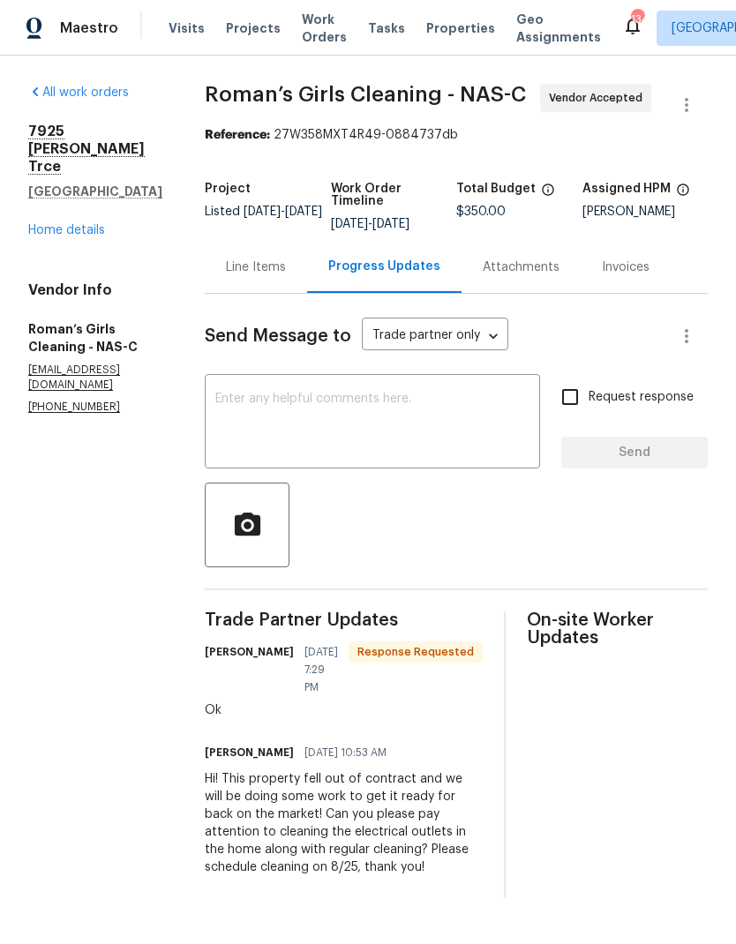
click at [64, 224] on link "Home details" at bounding box center [66, 230] width 77 height 12
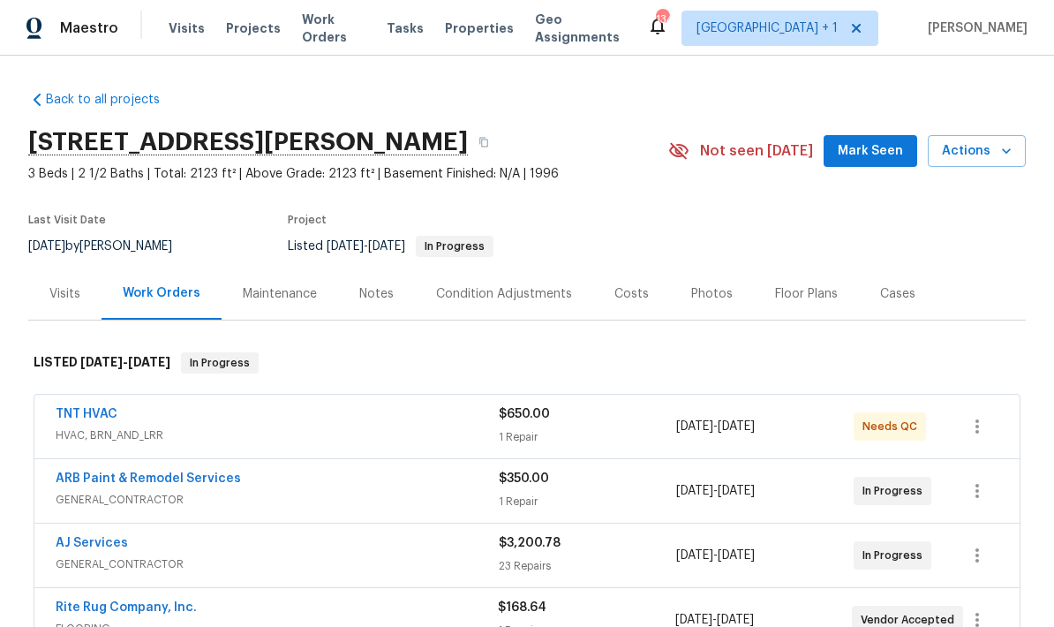
click at [735, 154] on span "Mark Seen" at bounding box center [870, 151] width 65 height 22
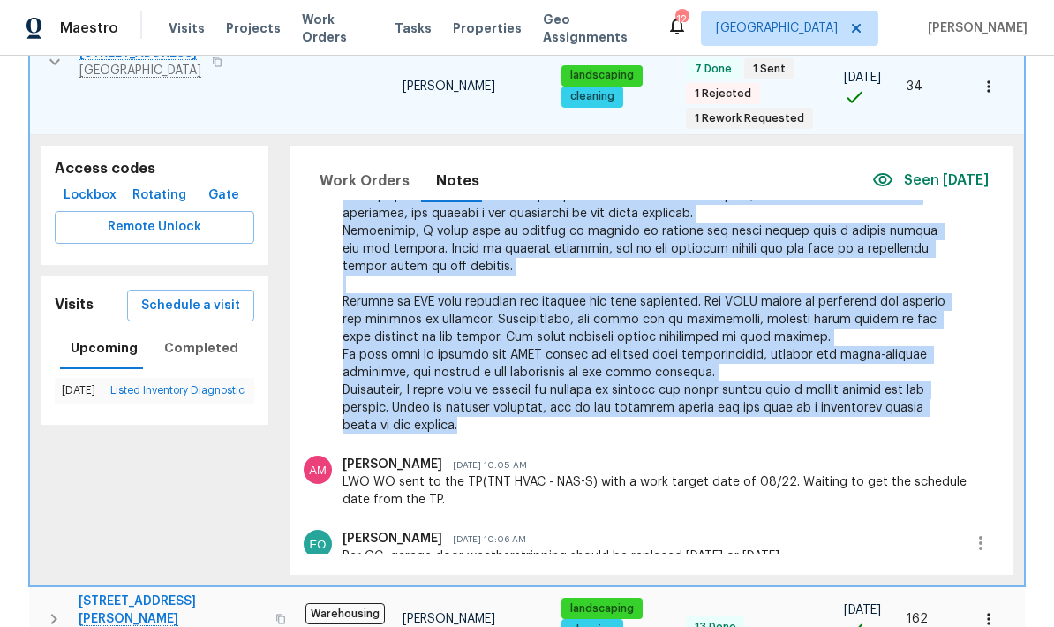
click at [290, 316] on div "Work Orders Notes Seen [DATE] Renovation RENOVATION ​ Add Renovation [PERSON_NA…" at bounding box center [652, 360] width 725 height 429
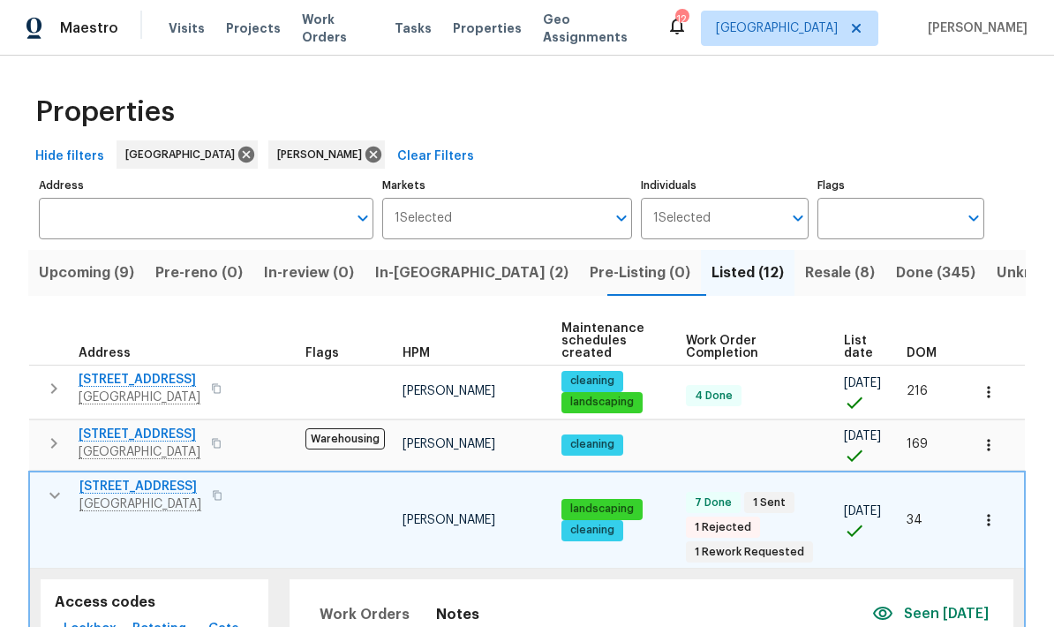
click at [421, 277] on span "In-[GEOGRAPHIC_DATA] (2)" at bounding box center [471, 272] width 193 height 25
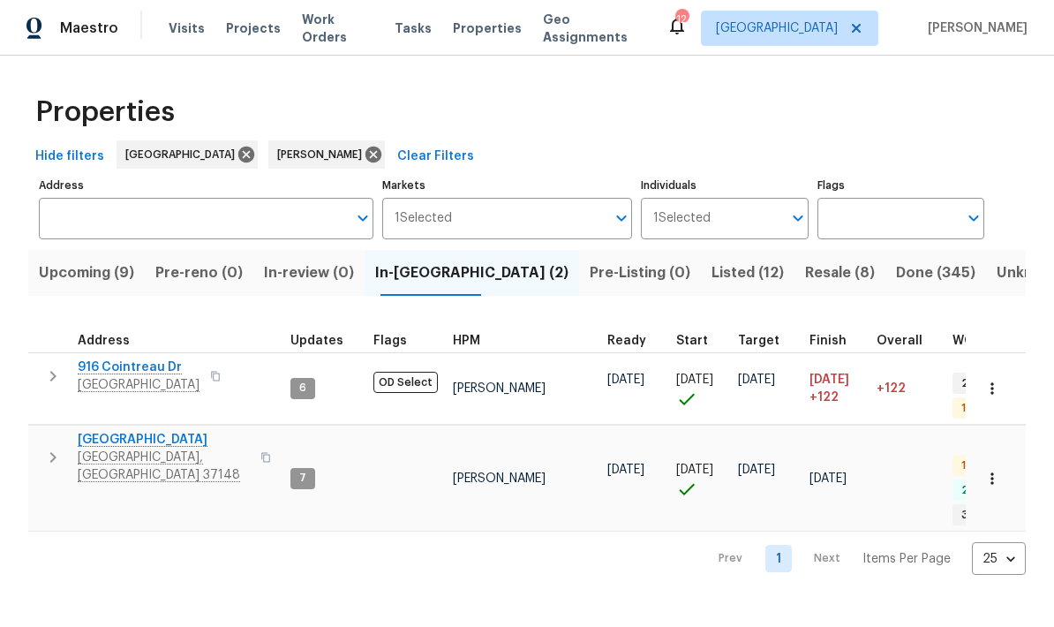
click at [50, 380] on icon "button" at bounding box center [52, 375] width 21 height 21
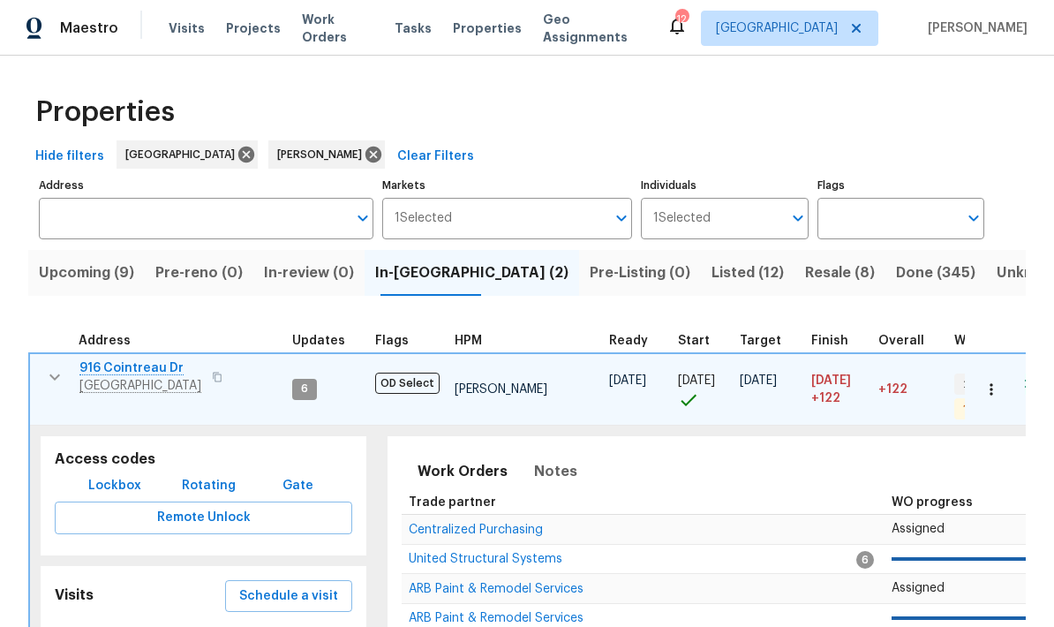
scroll to position [14, 0]
click at [56, 366] on icon "button" at bounding box center [54, 376] width 21 height 21
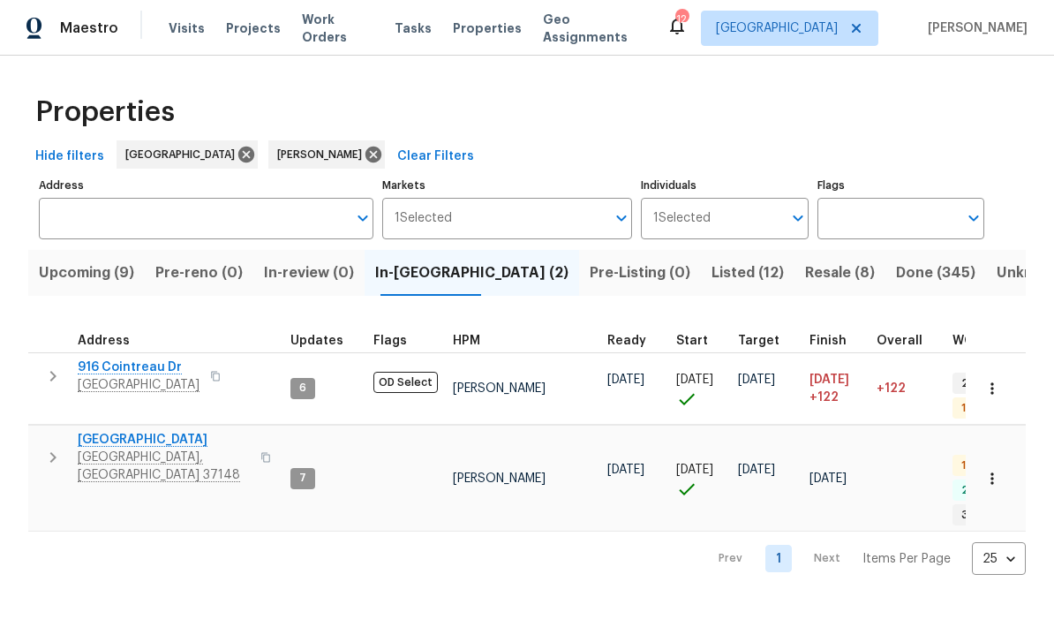
click at [53, 447] on icon "button" at bounding box center [52, 457] width 21 height 21
